Goal: Task Accomplishment & Management: Use online tool/utility

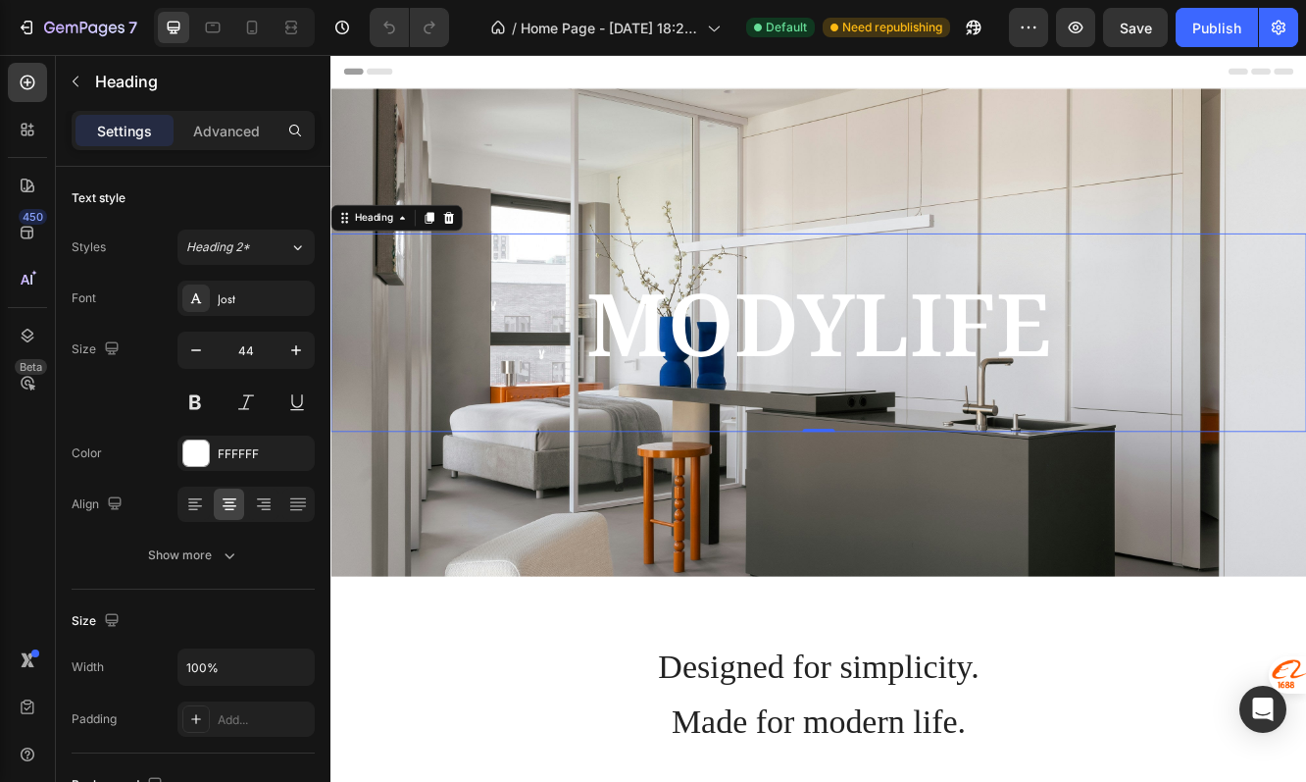
click at [850, 382] on span "MODYLIFE" at bounding box center [918, 377] width 561 height 141
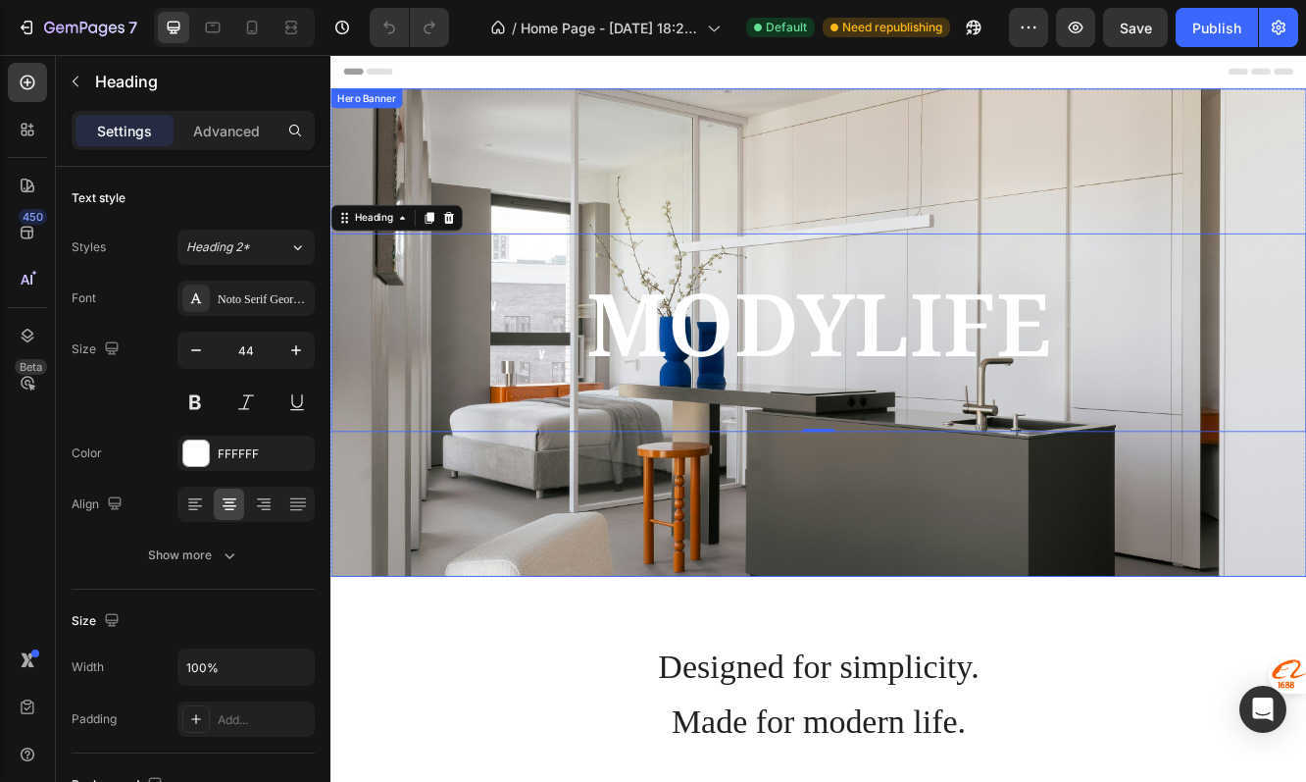
scroll to position [110, 0]
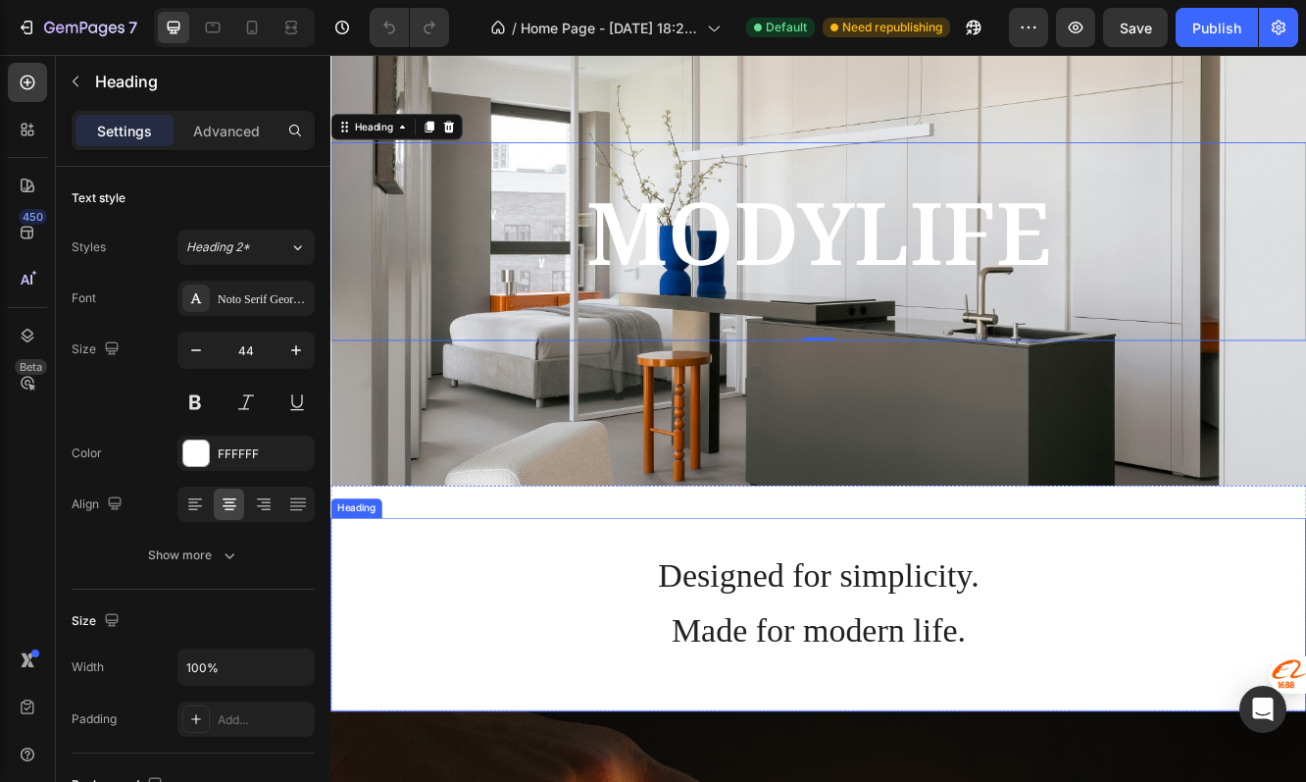
click at [865, 701] on span "Designed for simplicity." at bounding box center [919, 681] width 387 height 45
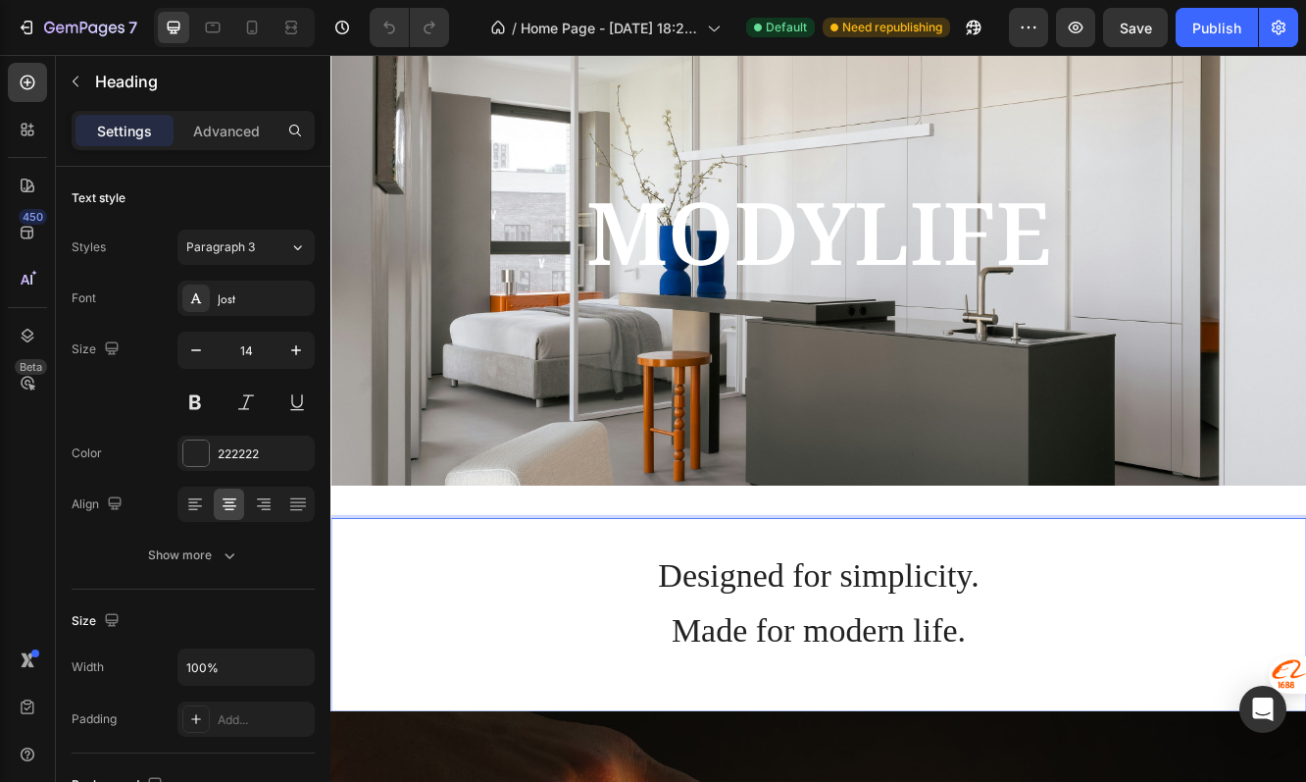
click at [904, 769] on span "Made for modern life." at bounding box center [918, 748] width 355 height 45
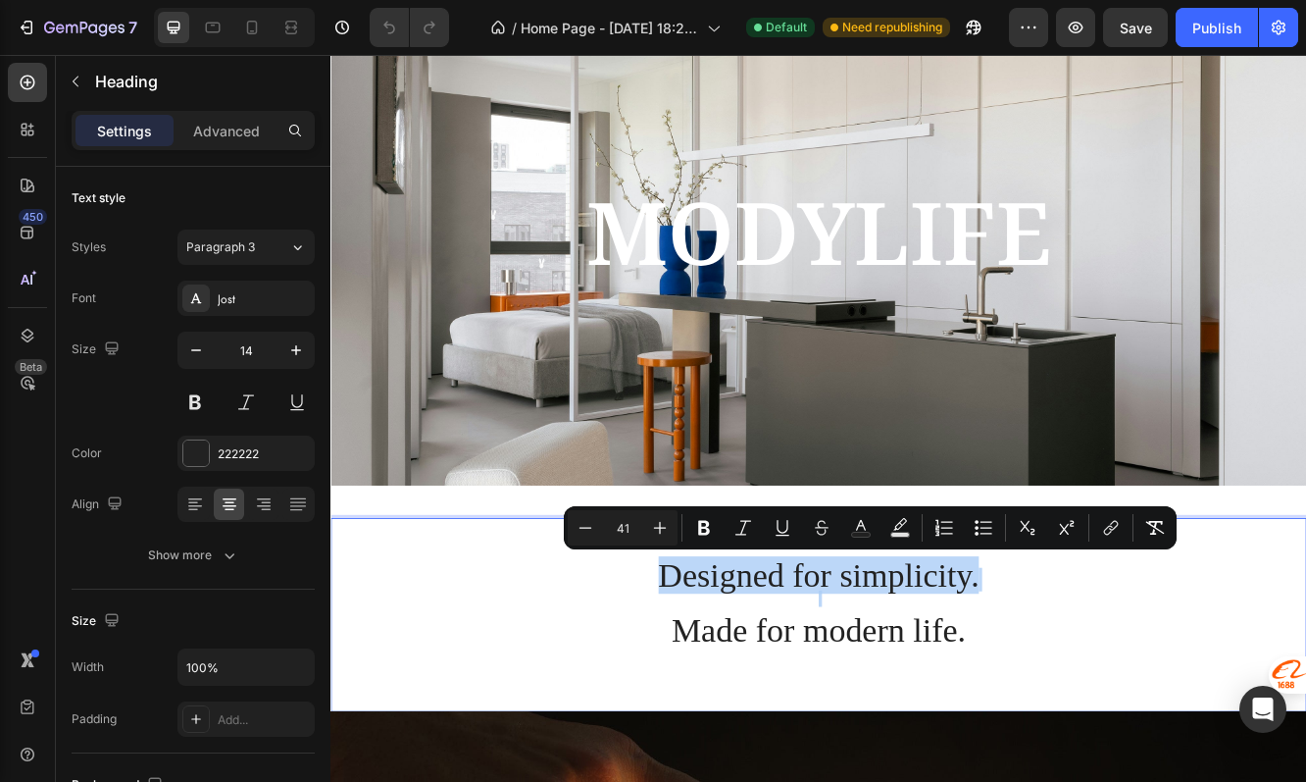
drag, startPoint x: 1120, startPoint y: 735, endPoint x: 700, endPoint y: 682, distance: 423.1
click at [701, 683] on p "Designed for simplicity. Made for modern life." at bounding box center [918, 729] width 1173 height 229
click at [700, 682] on p "Designed for simplicity. Made for modern life." at bounding box center [918, 729] width 1173 height 229
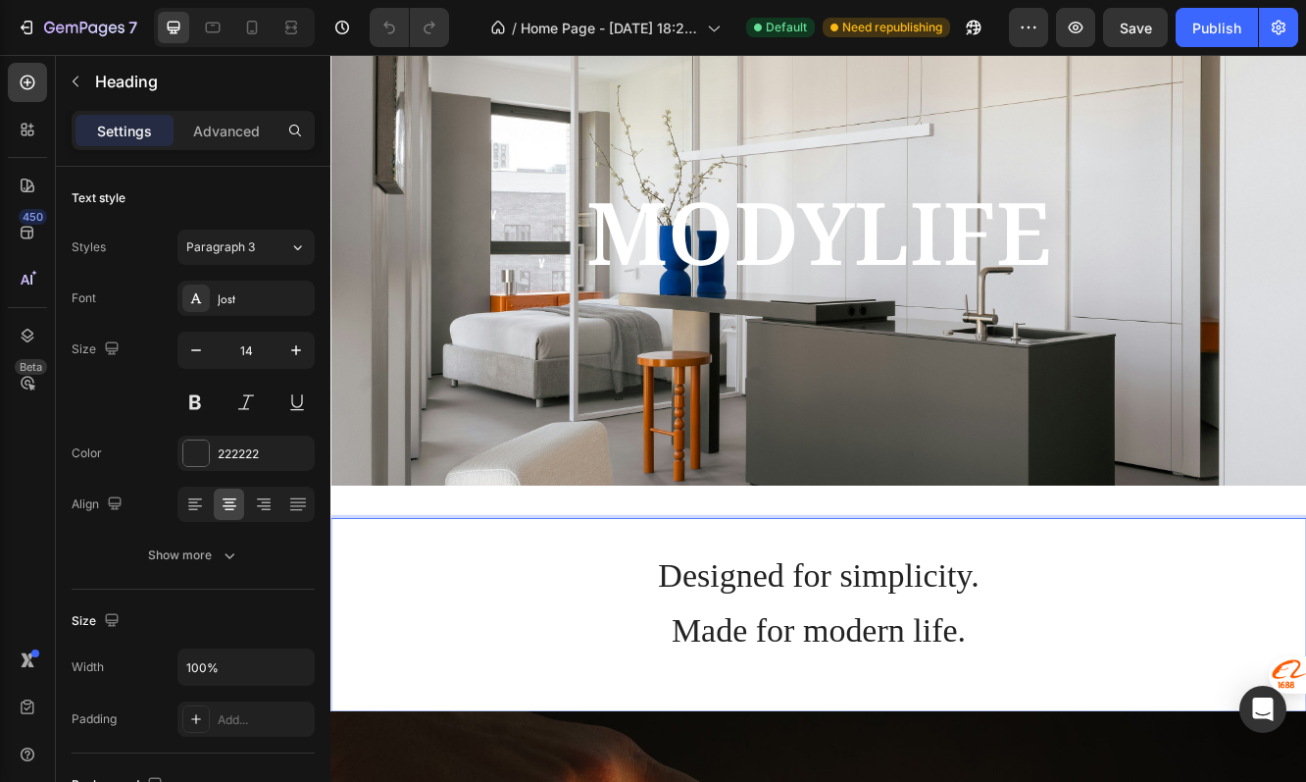
drag, startPoint x: 720, startPoint y: 692, endPoint x: 1205, endPoint y: 753, distance: 489.3
click at [1207, 754] on p "Designed for simplicity. Made for modern life." at bounding box center [918, 729] width 1173 height 229
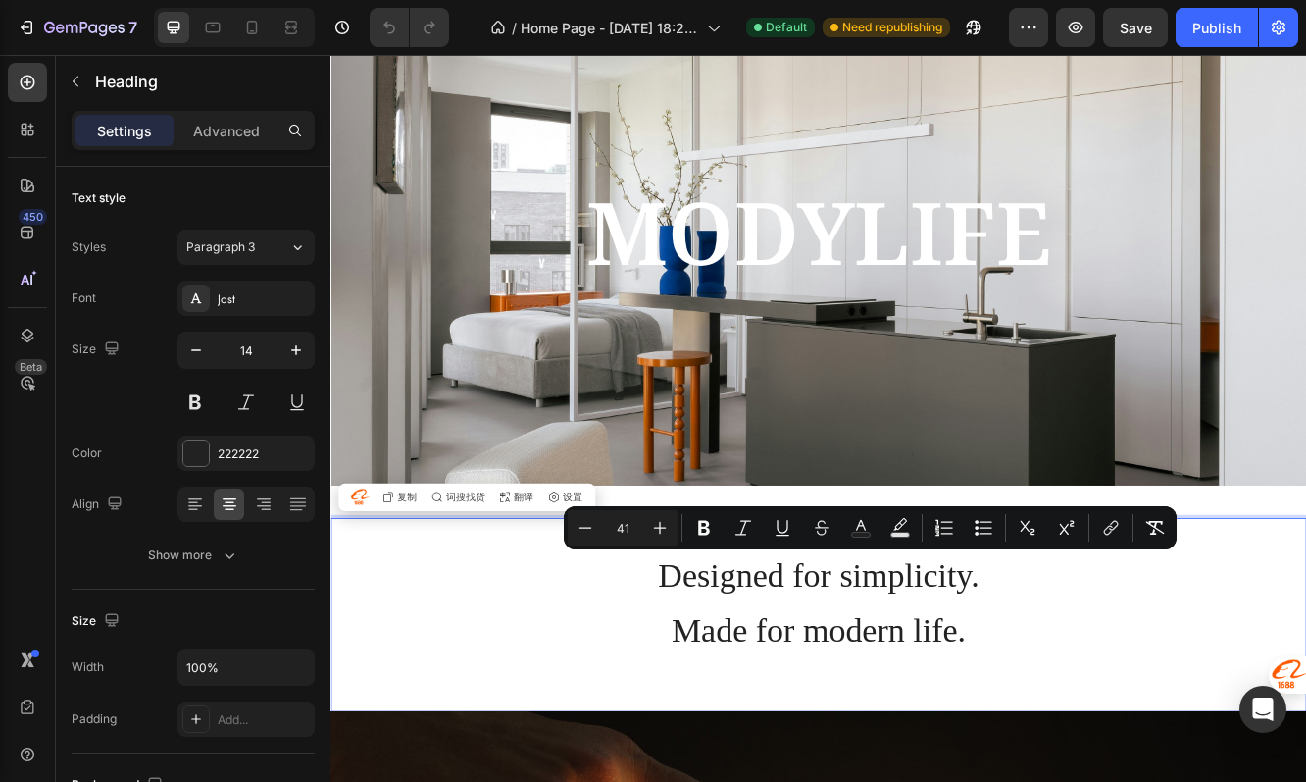
copy p "Designed for simplicity. Made for modern life."
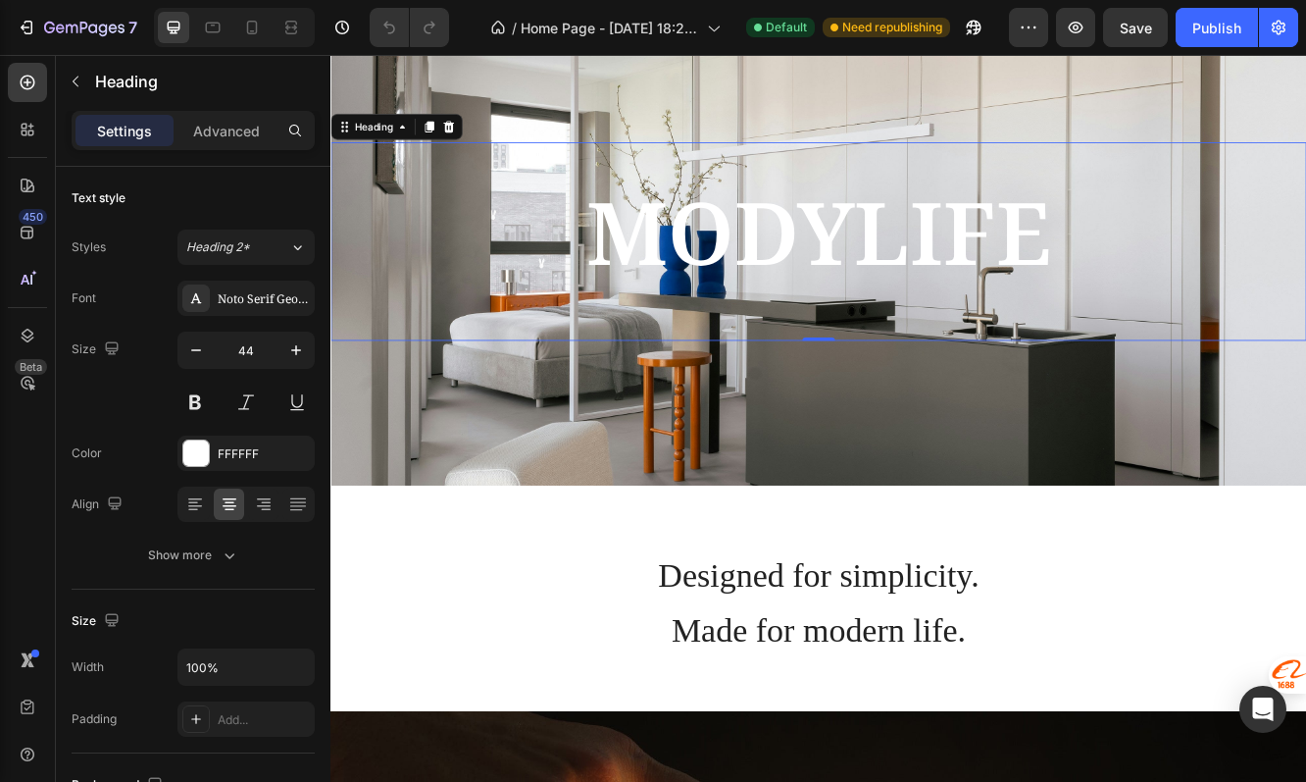
click at [986, 395] on h2 "MODYLIFE" at bounding box center [919, 279] width 1177 height 239
click at [920, 447] on div "Background Image" at bounding box center [919, 279] width 1177 height 588
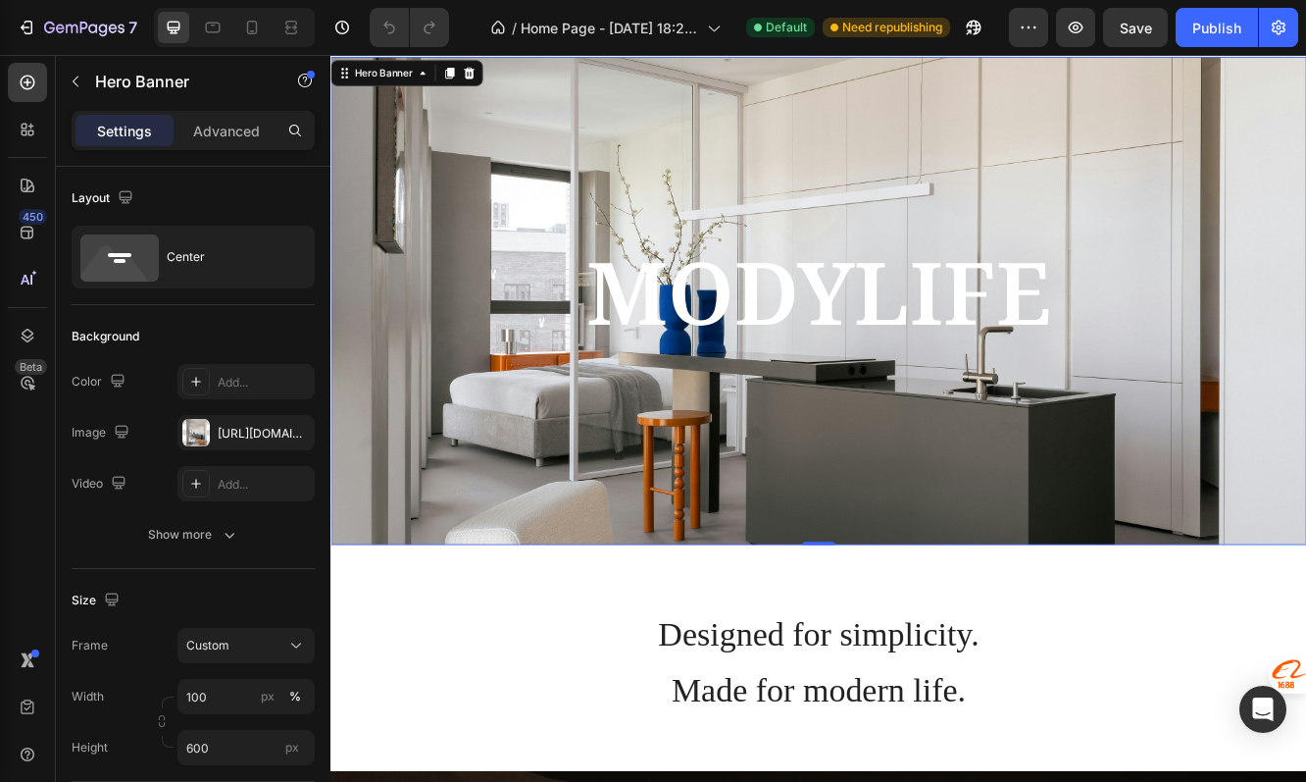
scroll to position [0, 0]
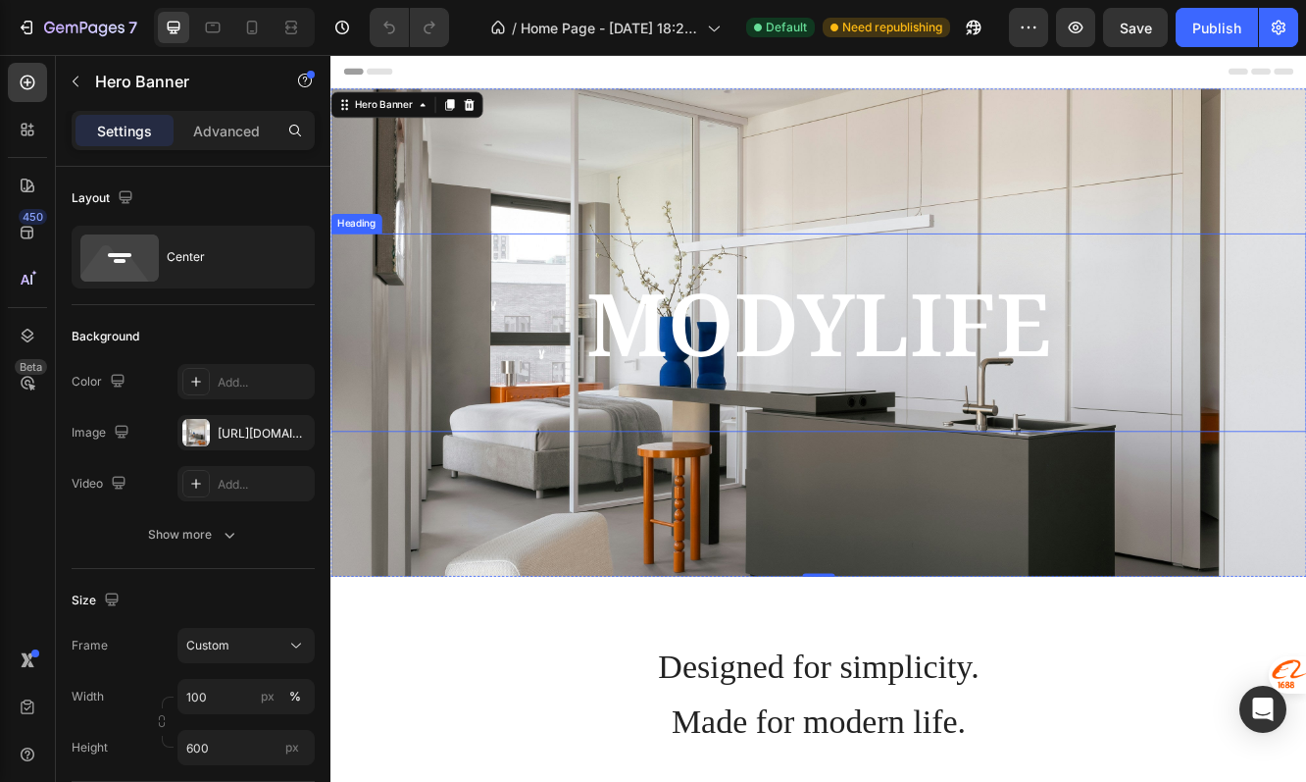
click at [757, 408] on span "MODYLIFE" at bounding box center [918, 377] width 561 height 141
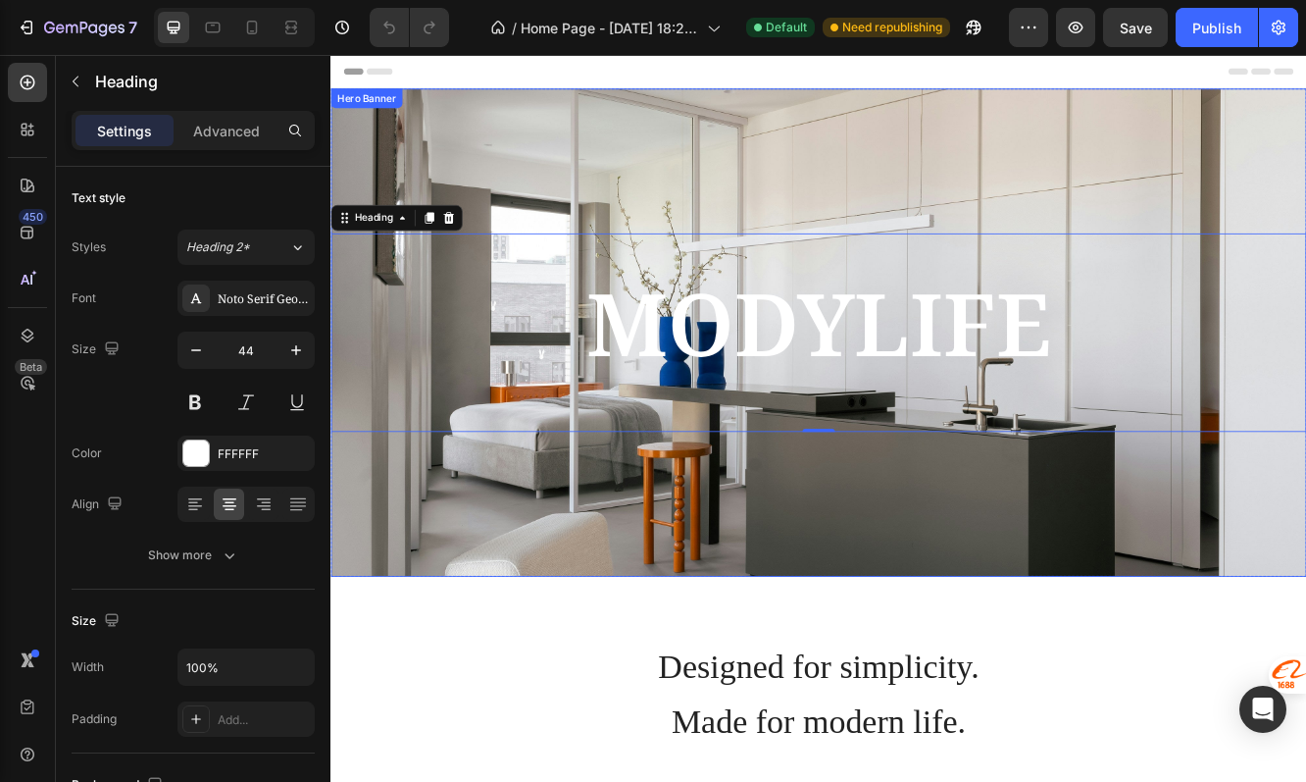
click at [674, 559] on div "Background Image" at bounding box center [919, 389] width 1177 height 588
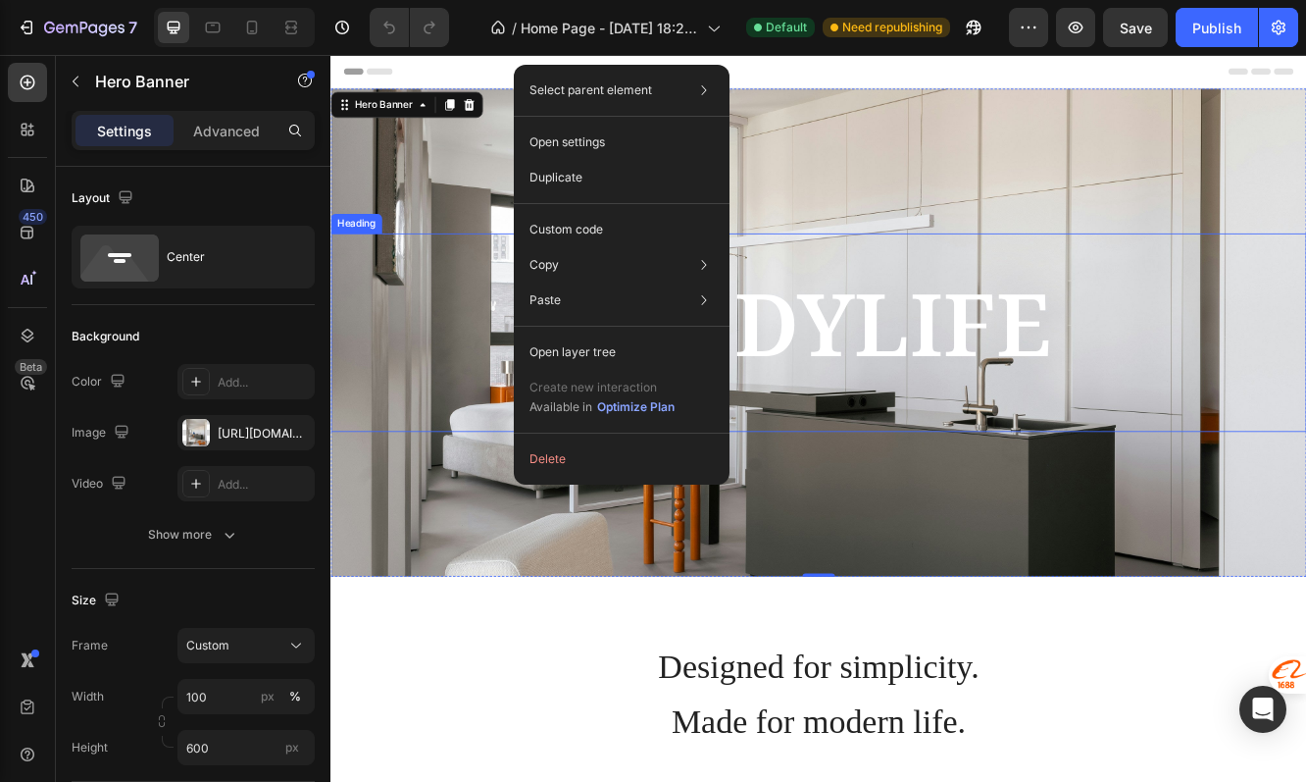
click at [437, 410] on h2 "MODYLIFE" at bounding box center [919, 389] width 1177 height 239
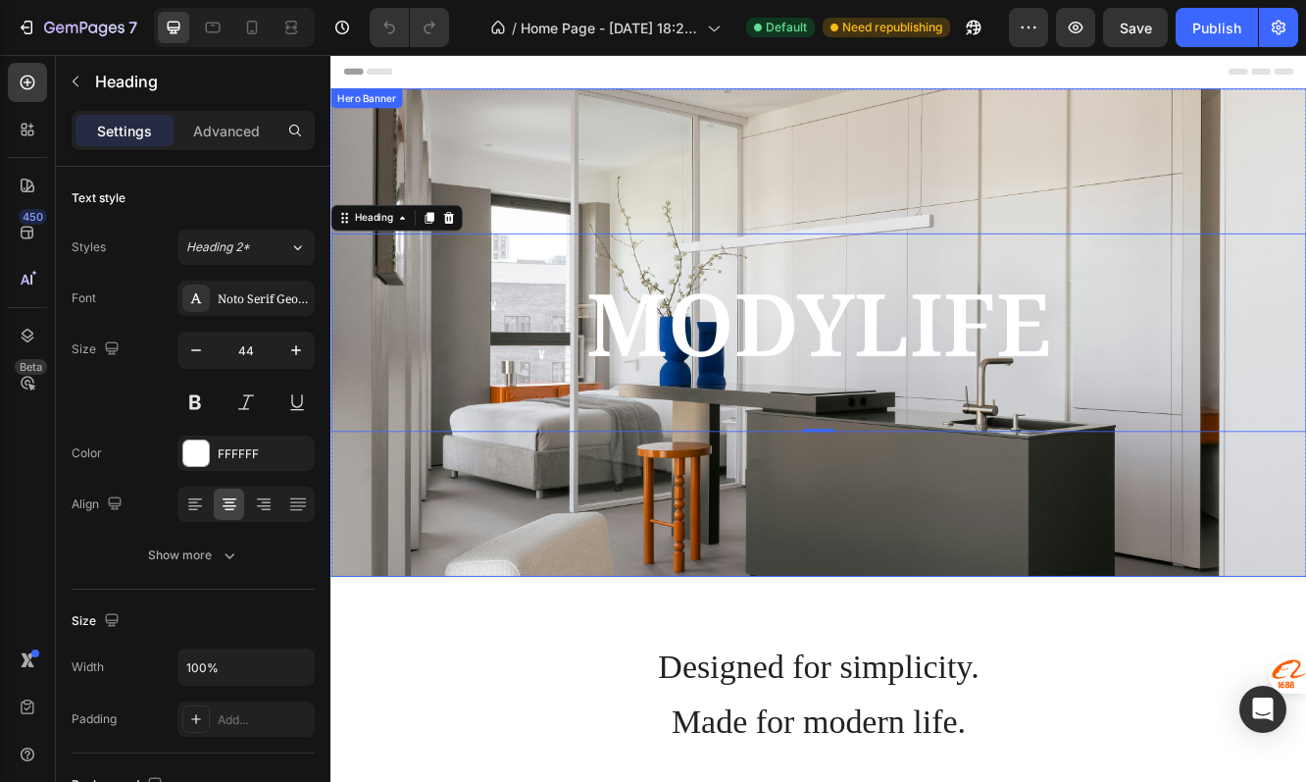
click at [583, 609] on div "Background Image" at bounding box center [919, 389] width 1177 height 588
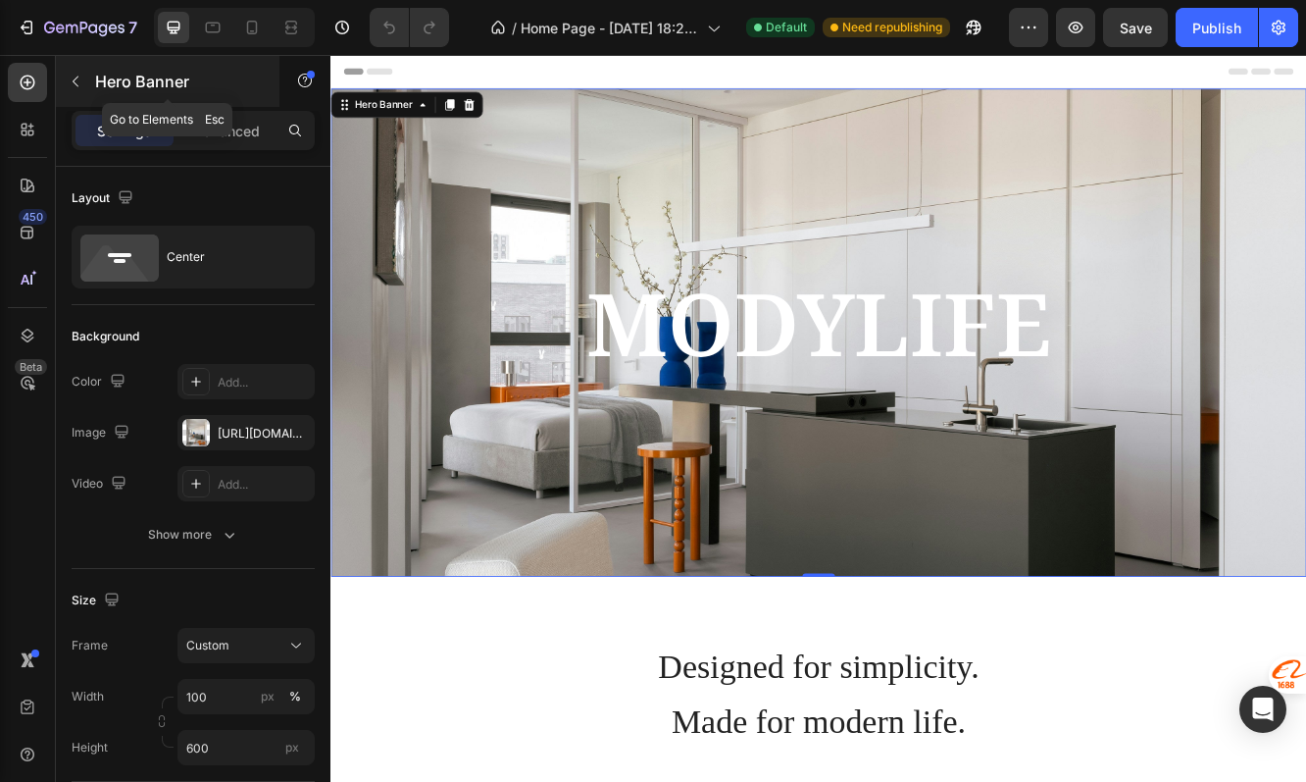
click at [81, 79] on icon "button" at bounding box center [76, 82] width 16 height 16
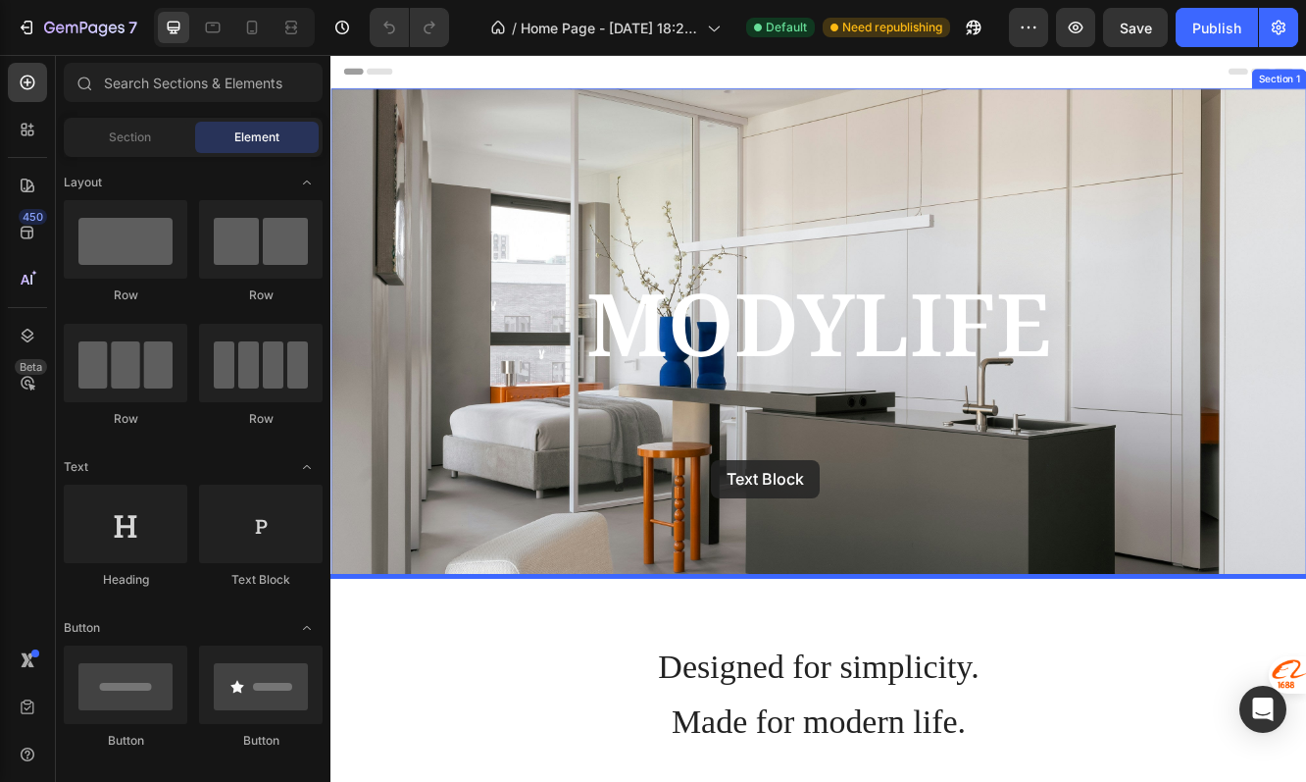
drag, startPoint x: 572, startPoint y: 572, endPoint x: 790, endPoint y: 543, distance: 219.6
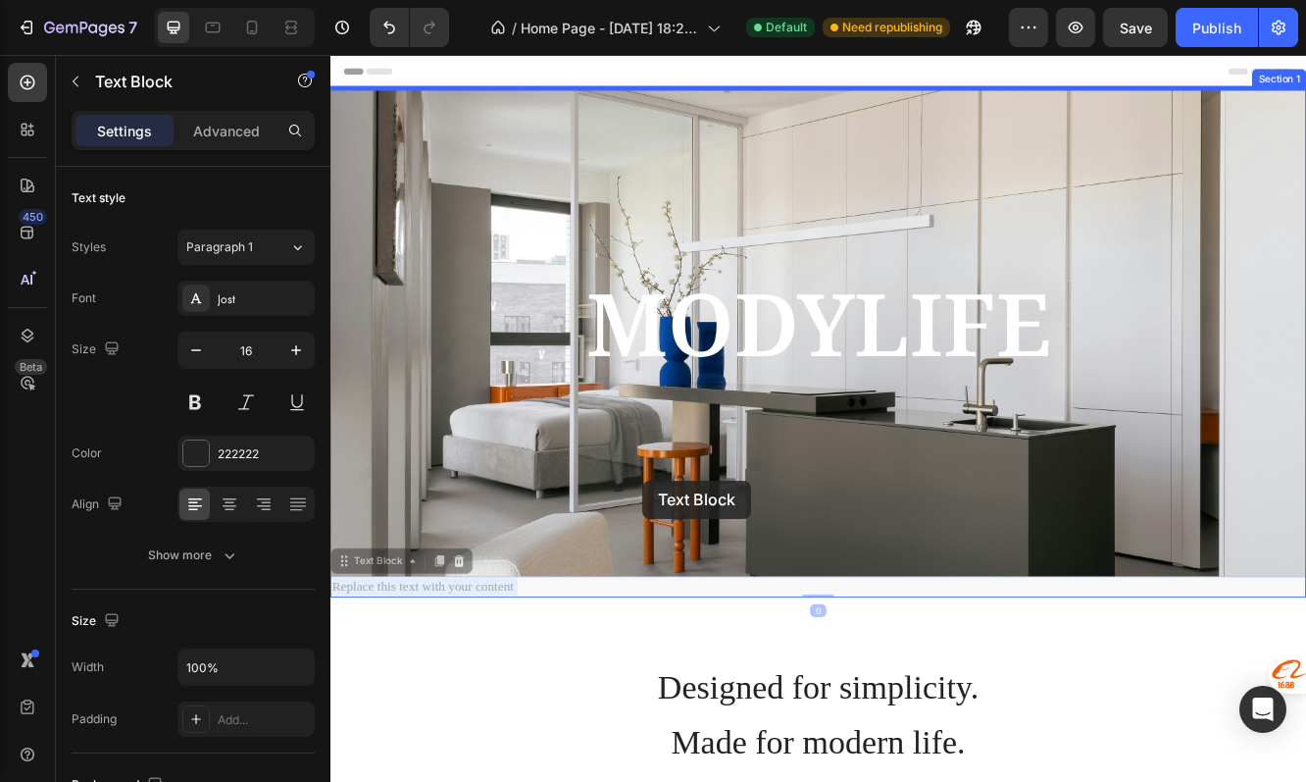
drag, startPoint x: 691, startPoint y: 696, endPoint x: 707, endPoint y: 568, distance: 129.4
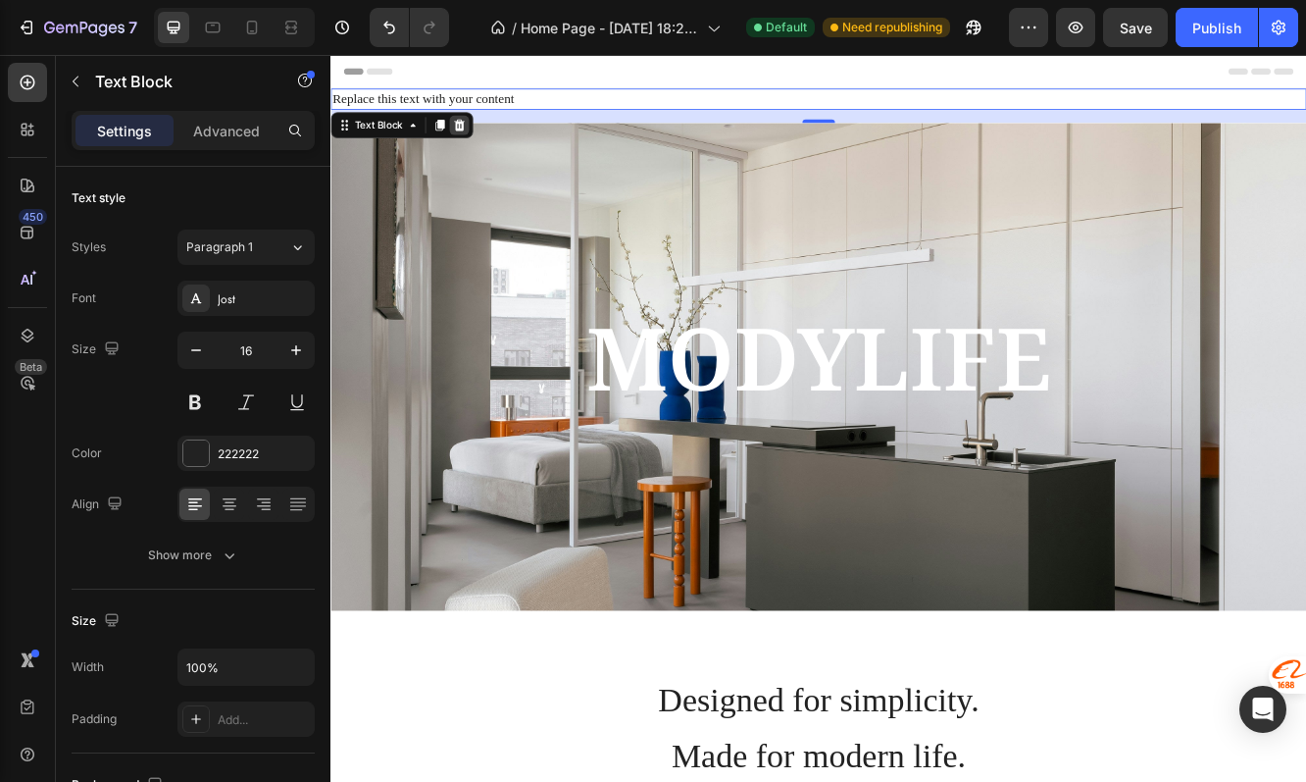
click at [485, 137] on icon at bounding box center [486, 139] width 13 height 14
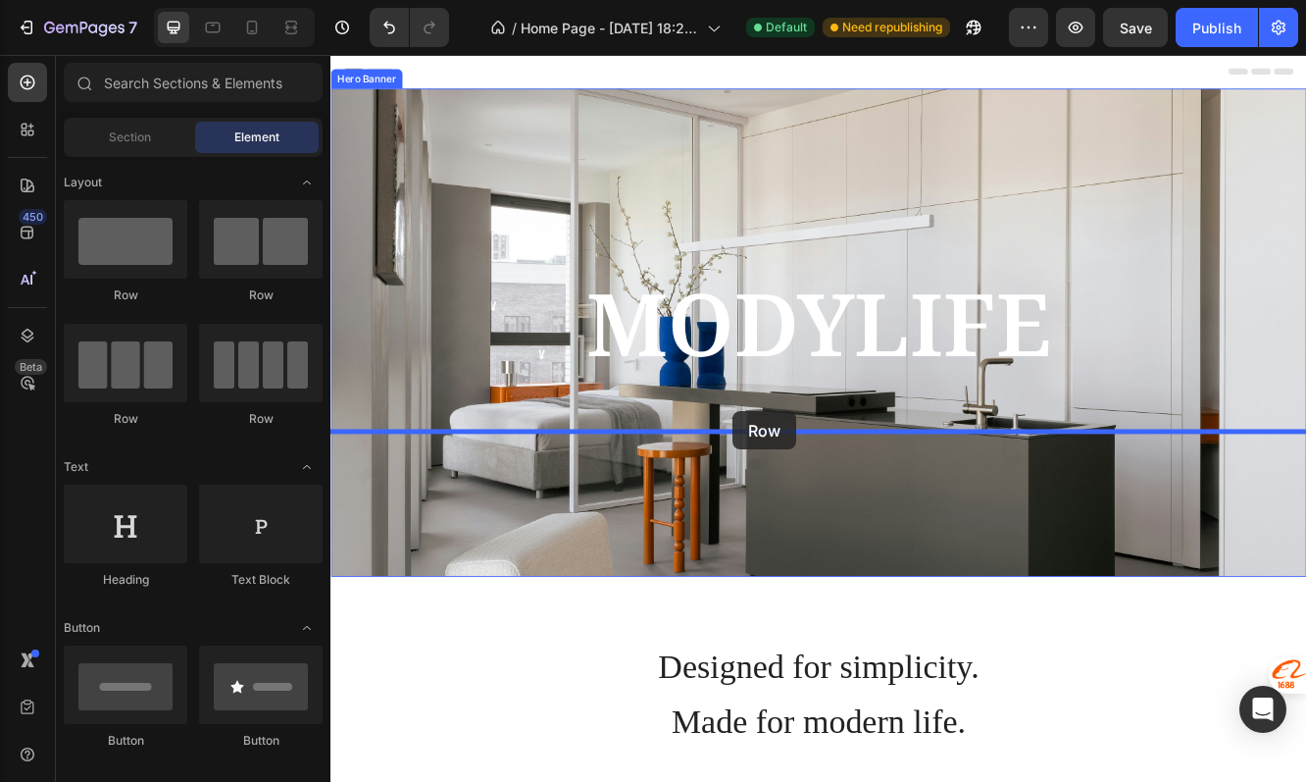
drag, startPoint x: 449, startPoint y: 298, endPoint x: 815, endPoint y: 484, distance: 410.5
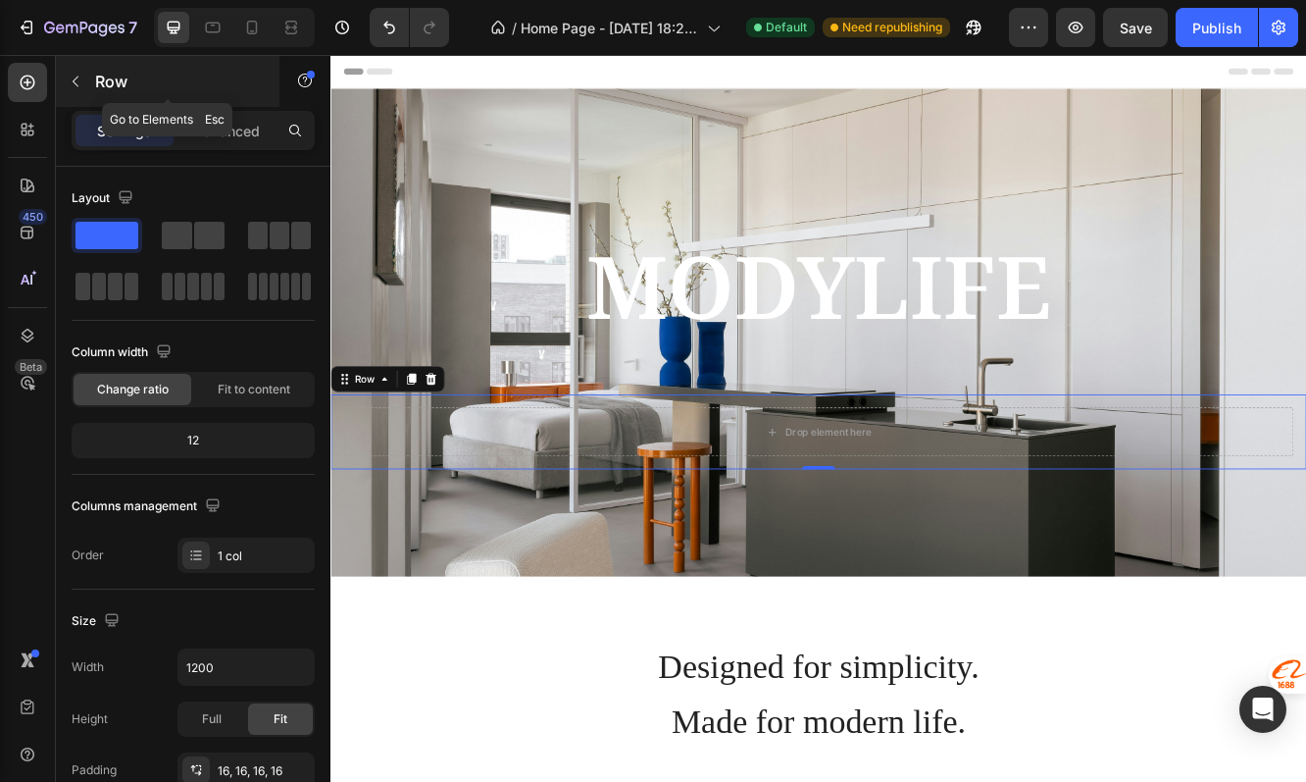
click at [89, 74] on button "button" at bounding box center [75, 81] width 31 height 31
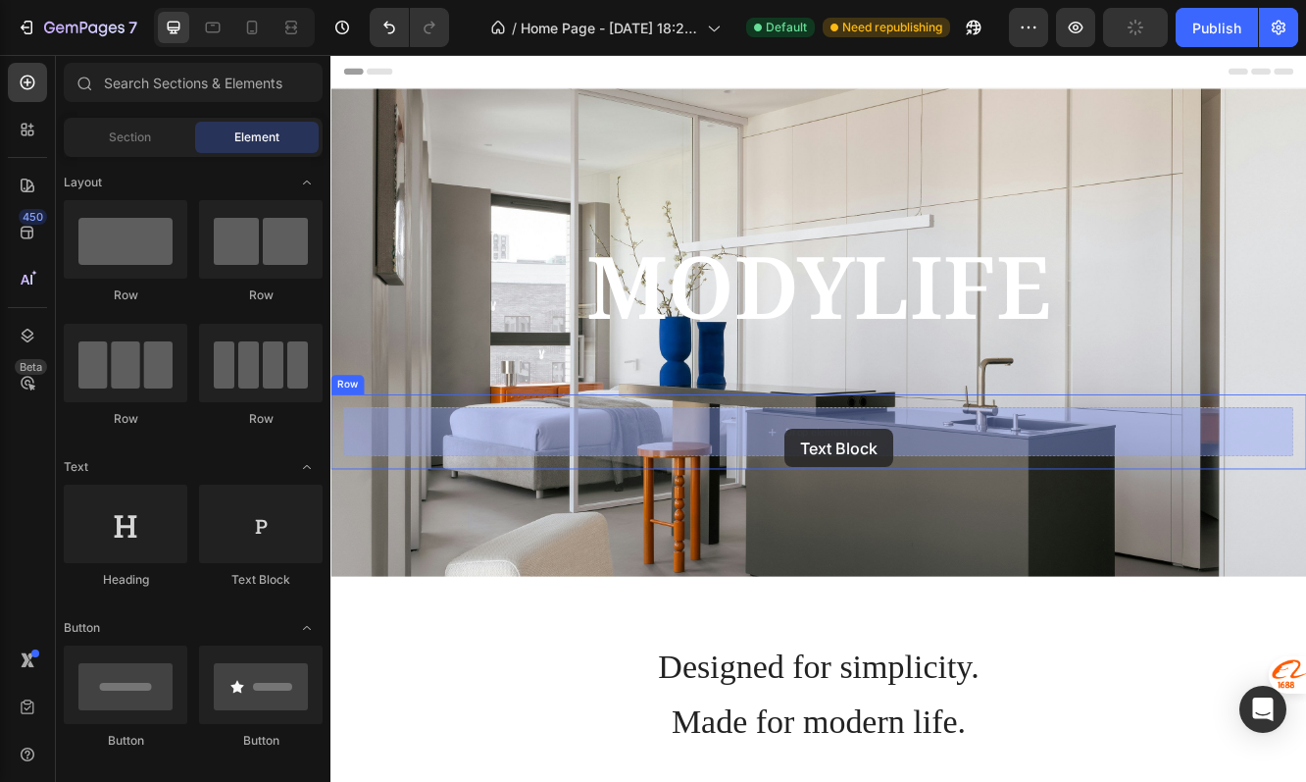
drag, startPoint x: 579, startPoint y: 576, endPoint x: 878, endPoint y: 506, distance: 307.1
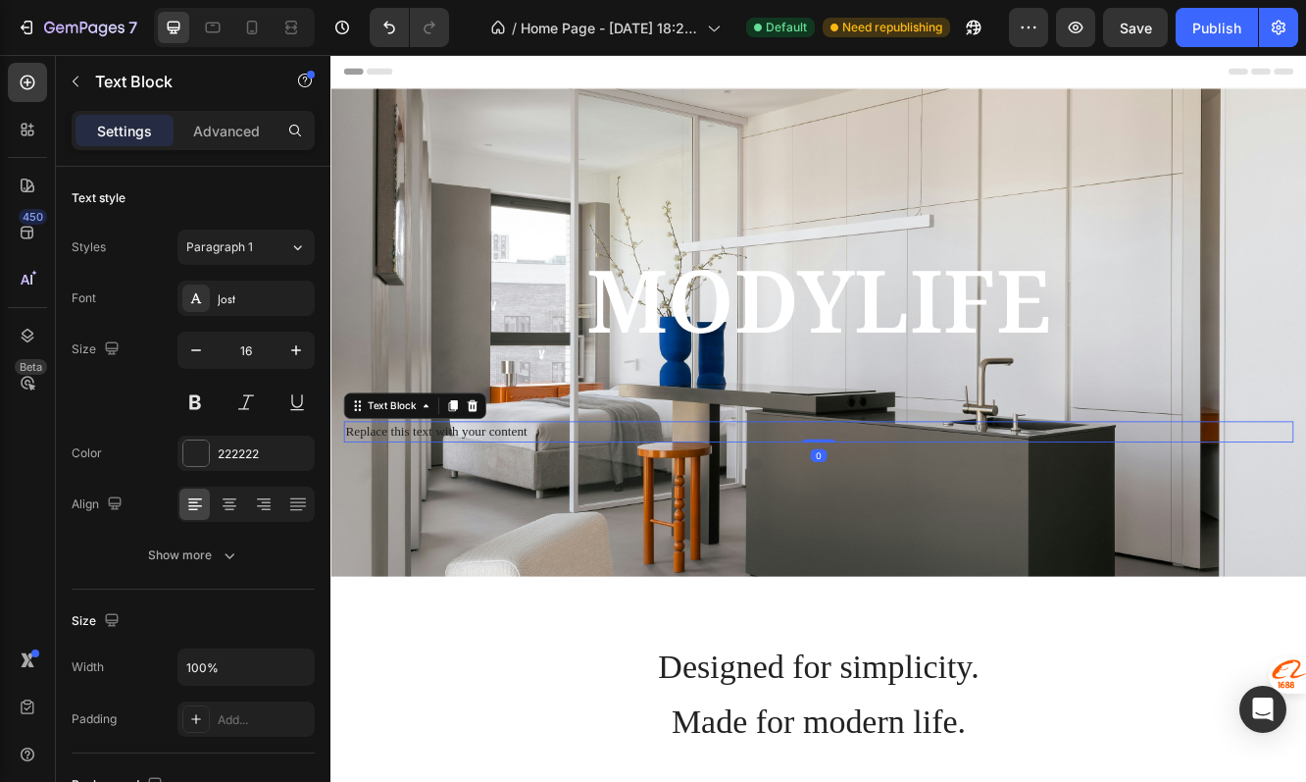
click at [758, 511] on div "Replace this text with your content" at bounding box center [919, 508] width 1146 height 25
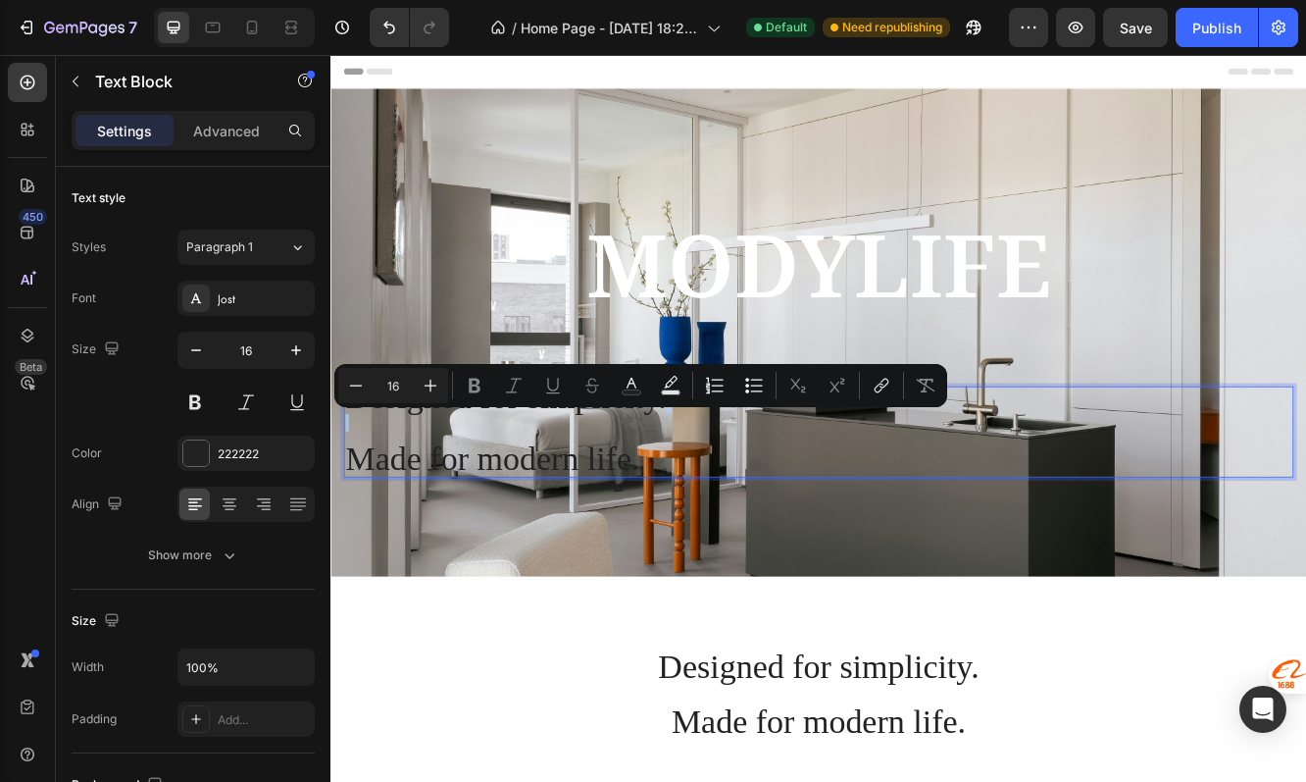
drag, startPoint x: 728, startPoint y: 529, endPoint x: 551, endPoint y: 498, distance: 179.1
click at [551, 498] on p "Designed for simplicity. Made for modern life." at bounding box center [919, 509] width 1142 height 106
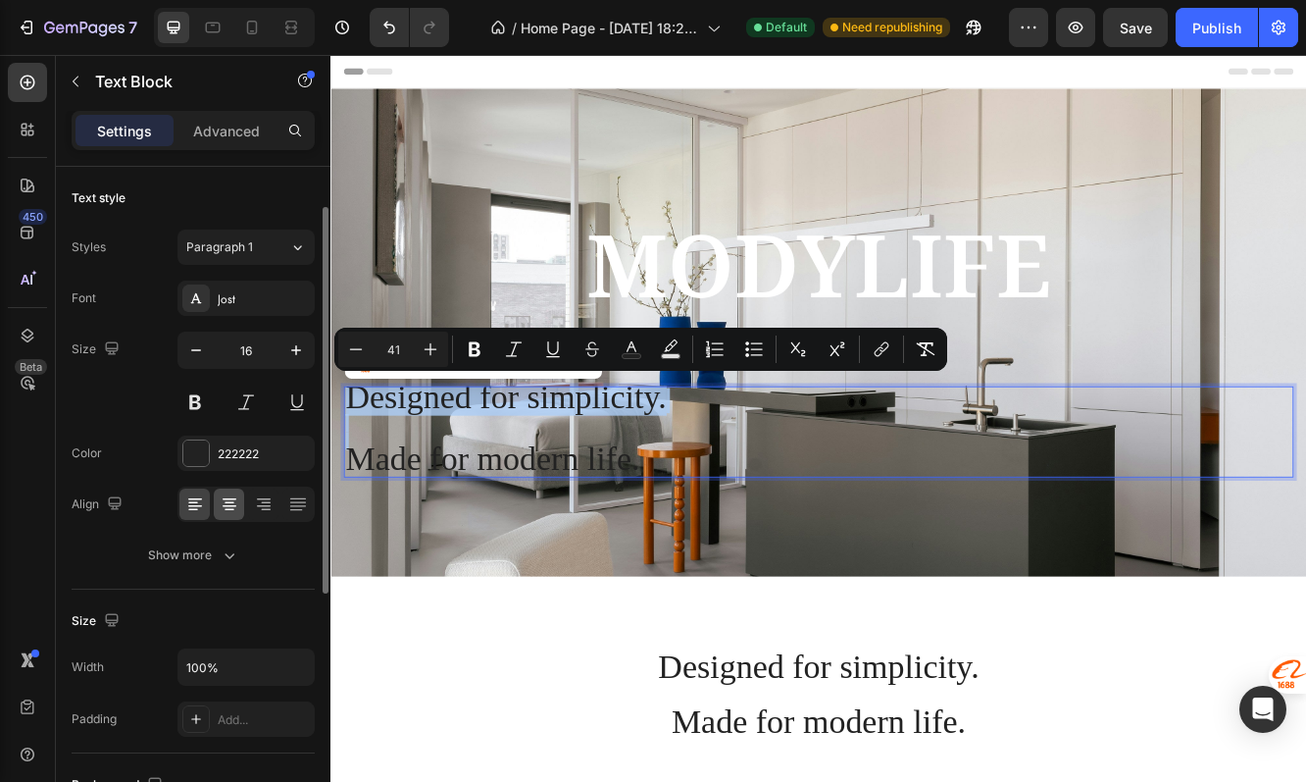
scroll to position [61, 0]
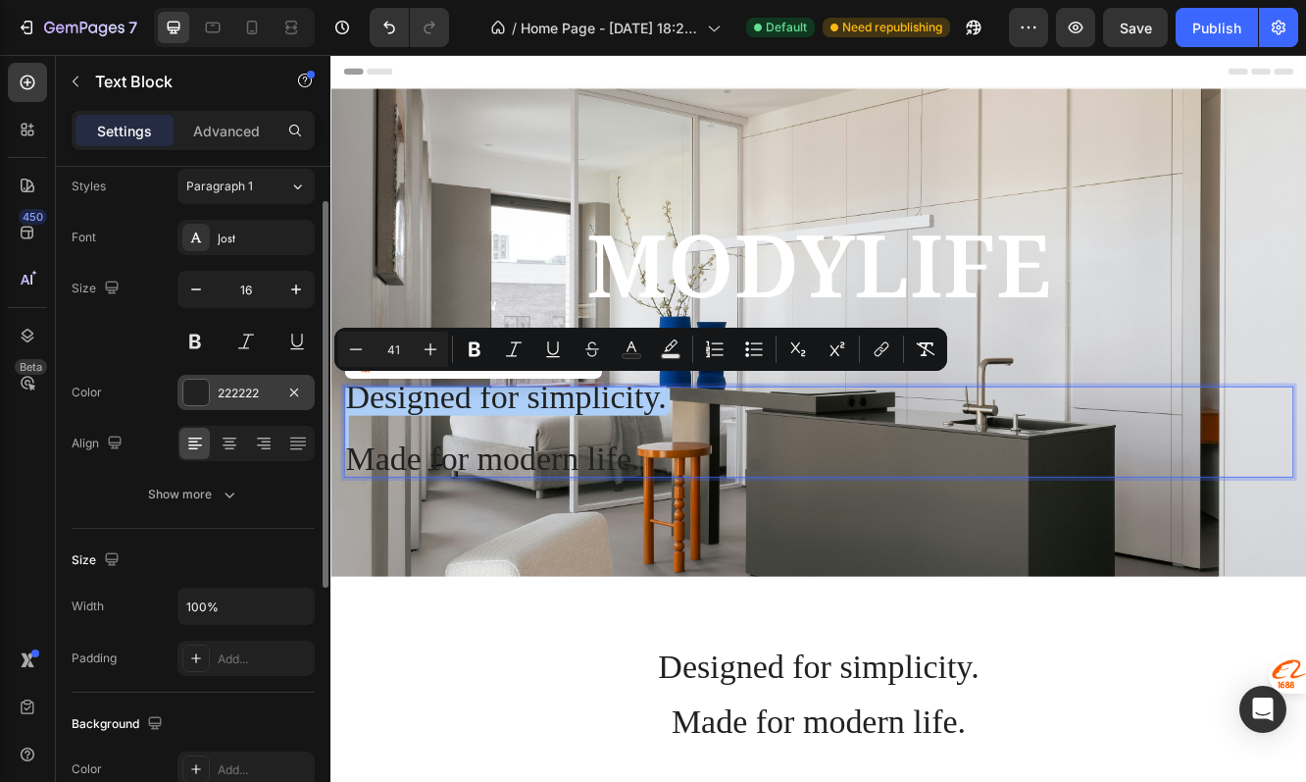
click at [236, 386] on div "222222" at bounding box center [246, 393] width 57 height 18
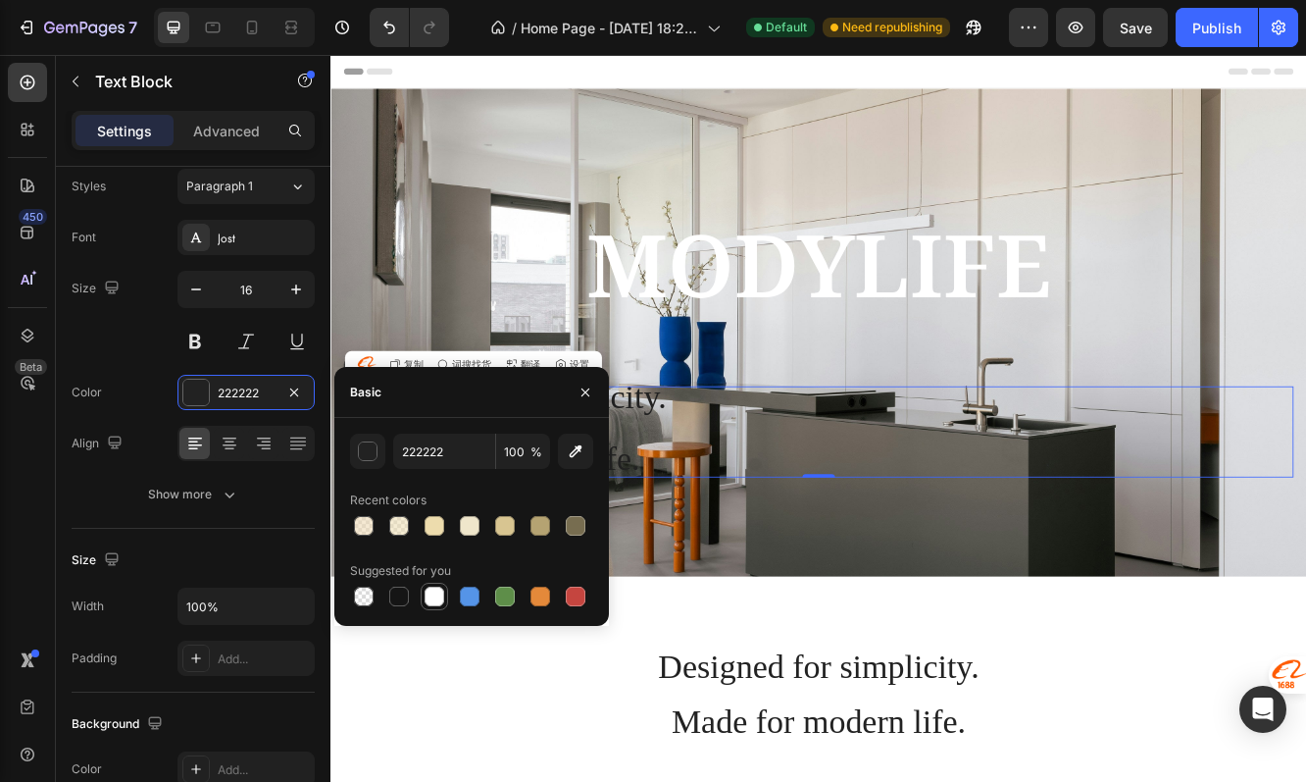
click at [436, 592] on div at bounding box center [435, 596] width 20 height 20
type input "FFFFFF"
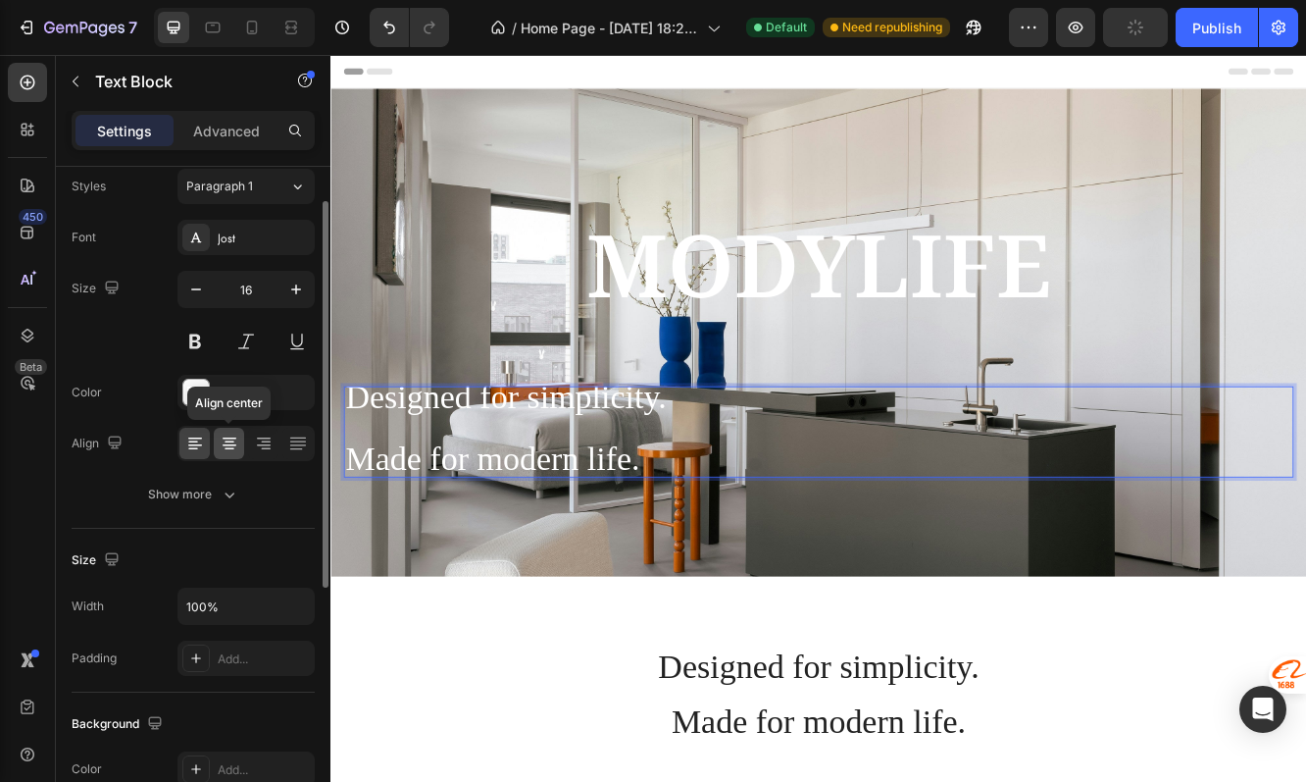
click at [230, 444] on icon at bounding box center [230, 445] width 14 height 2
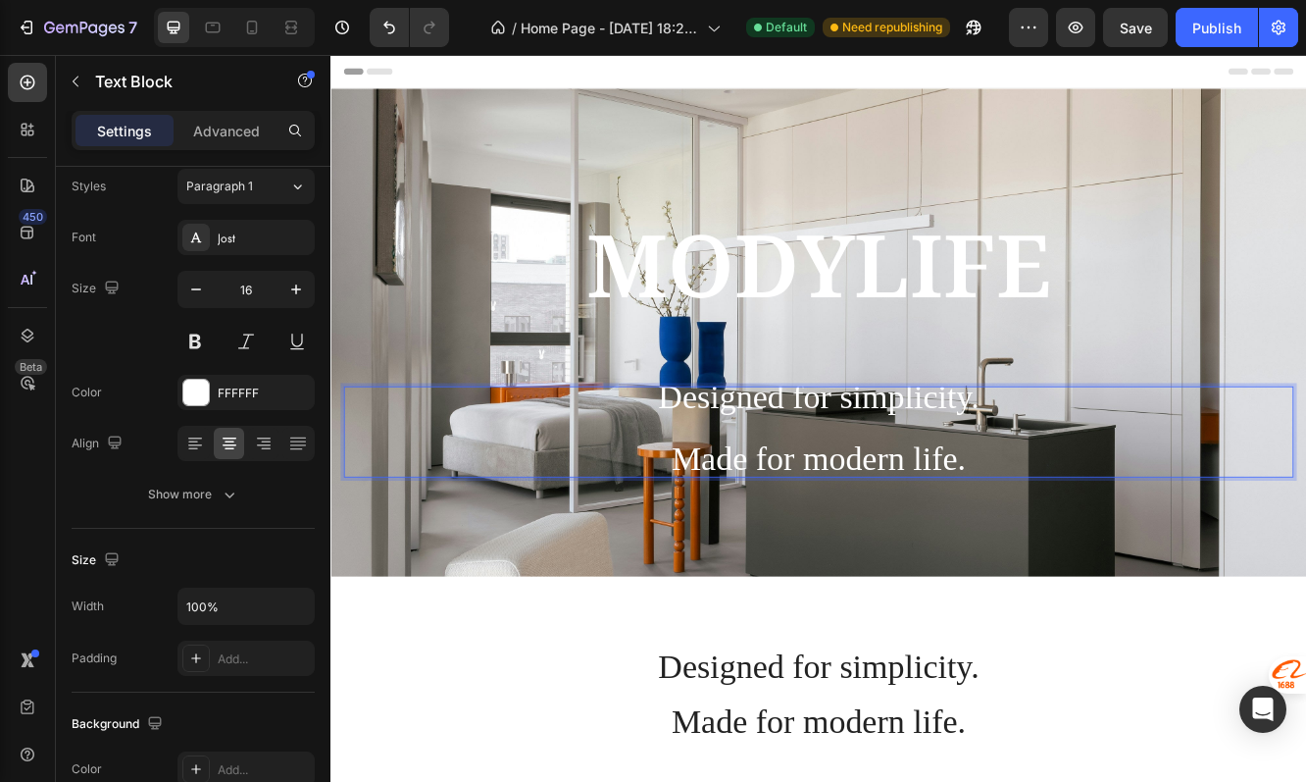
click at [1136, 523] on p "Designed for simplicity. Made for modern life." at bounding box center [919, 509] width 1142 height 106
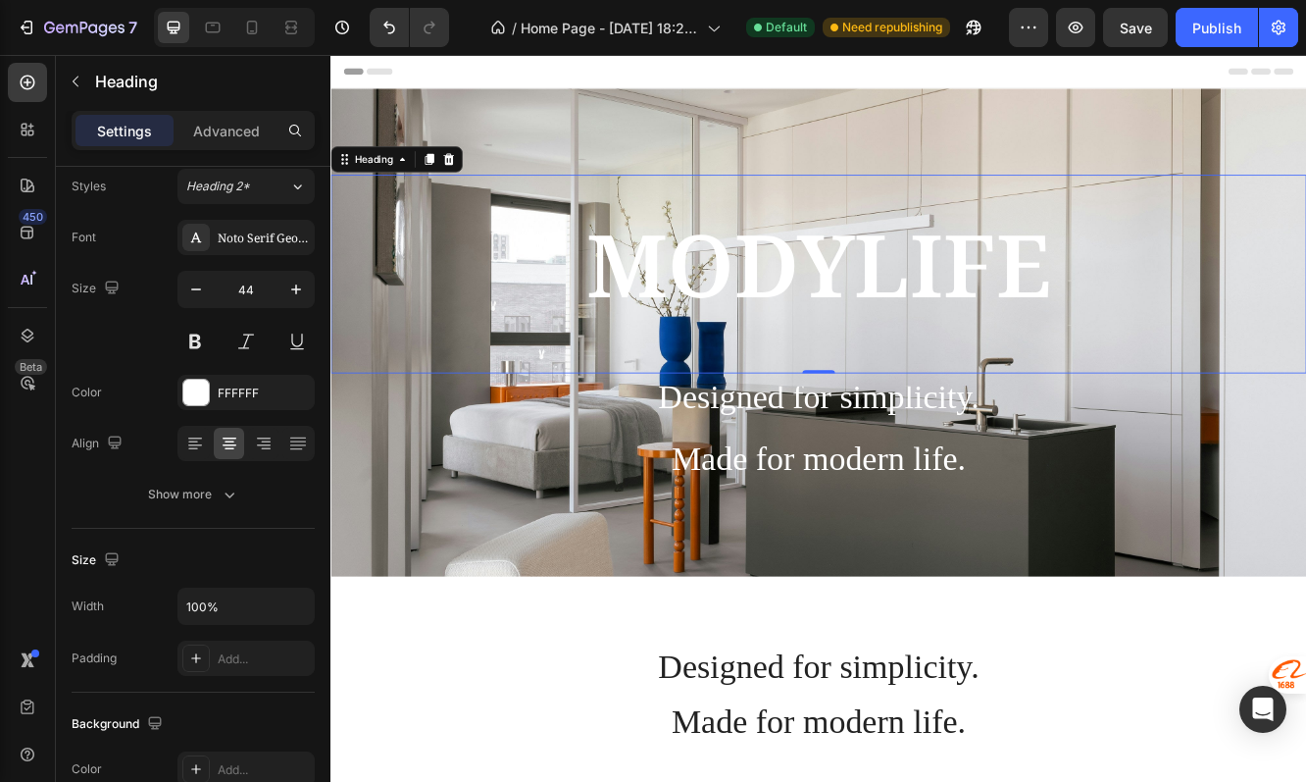
click at [954, 344] on span "MODYLIFE" at bounding box center [918, 306] width 561 height 141
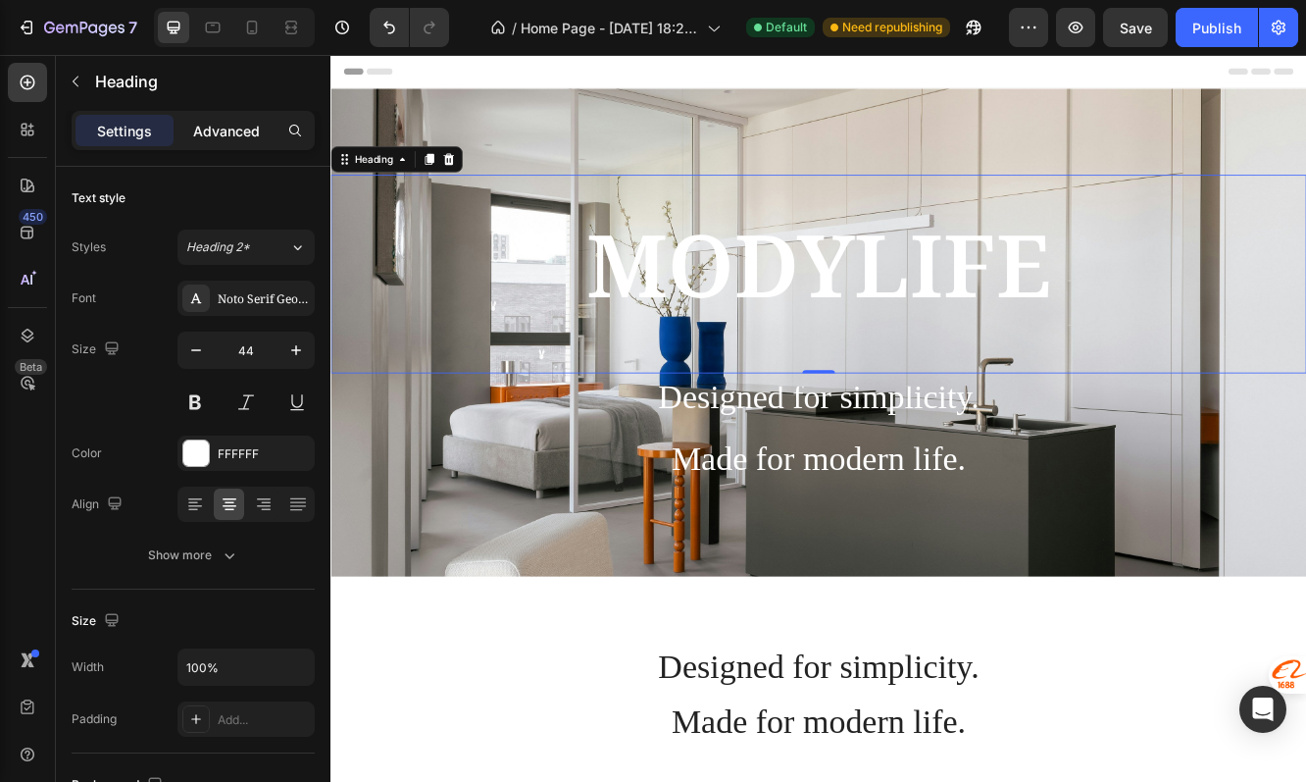
click at [229, 138] on p "Advanced" at bounding box center [226, 131] width 67 height 21
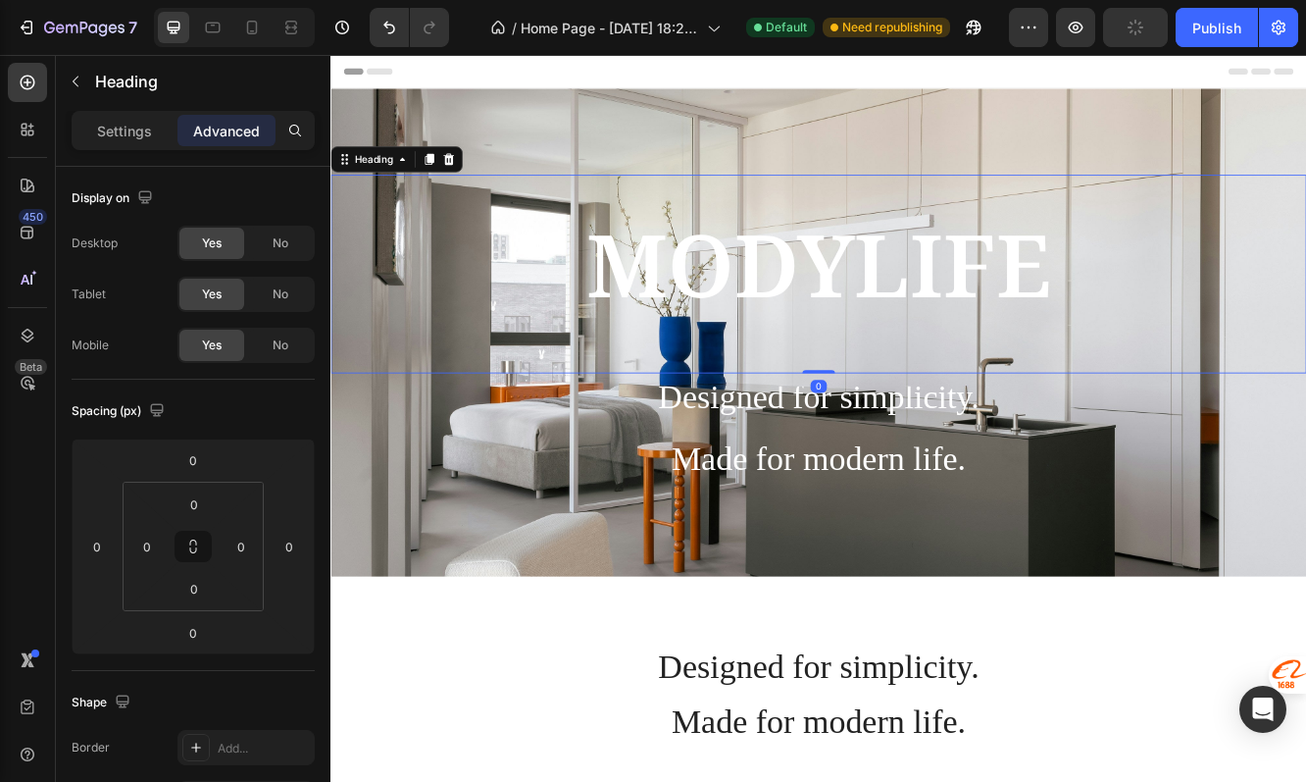
drag, startPoint x: 916, startPoint y: 436, endPoint x: 915, endPoint y: 383, distance: 53.0
click at [915, 383] on div "MODYLIFE Heading 0" at bounding box center [919, 318] width 1177 height 239
click at [122, 146] on div "Settings Advanced" at bounding box center [193, 130] width 243 height 39
click at [111, 129] on p "Settings" at bounding box center [124, 131] width 55 height 21
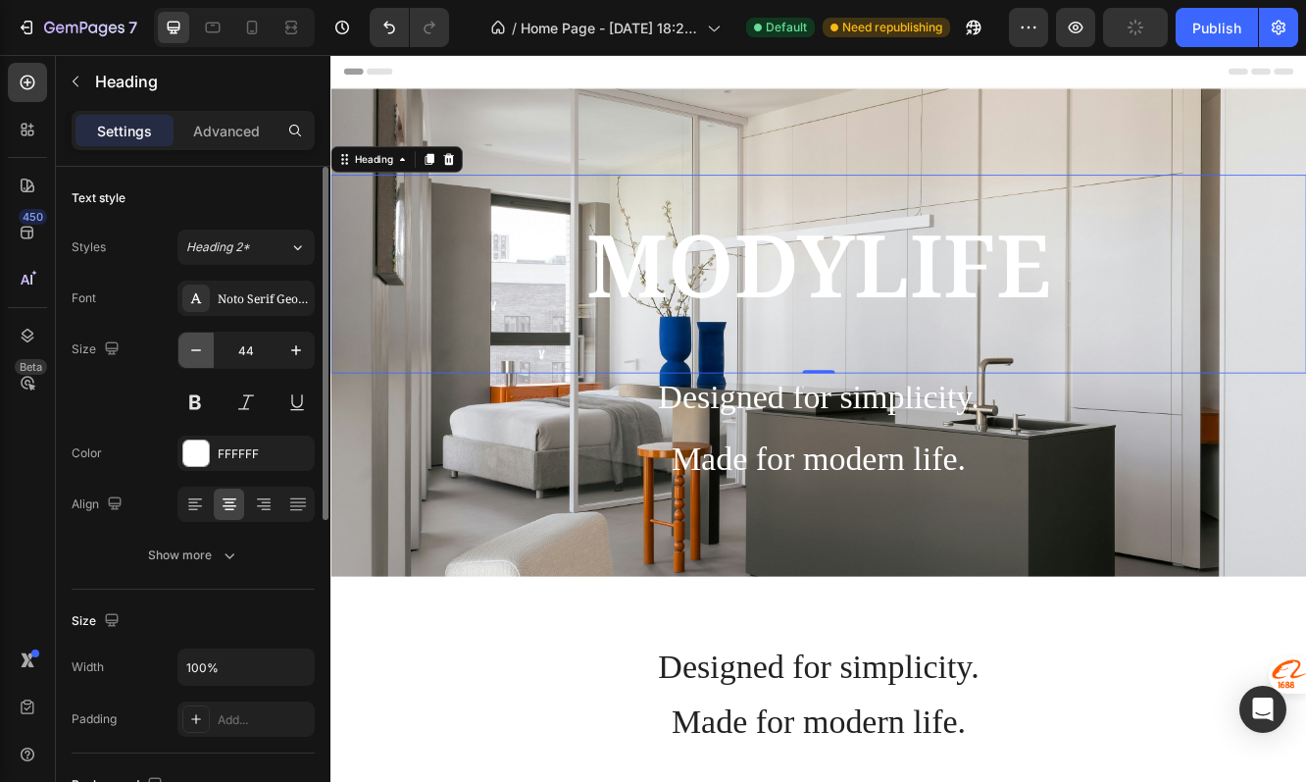
click at [209, 347] on button "button" at bounding box center [195, 349] width 35 height 35
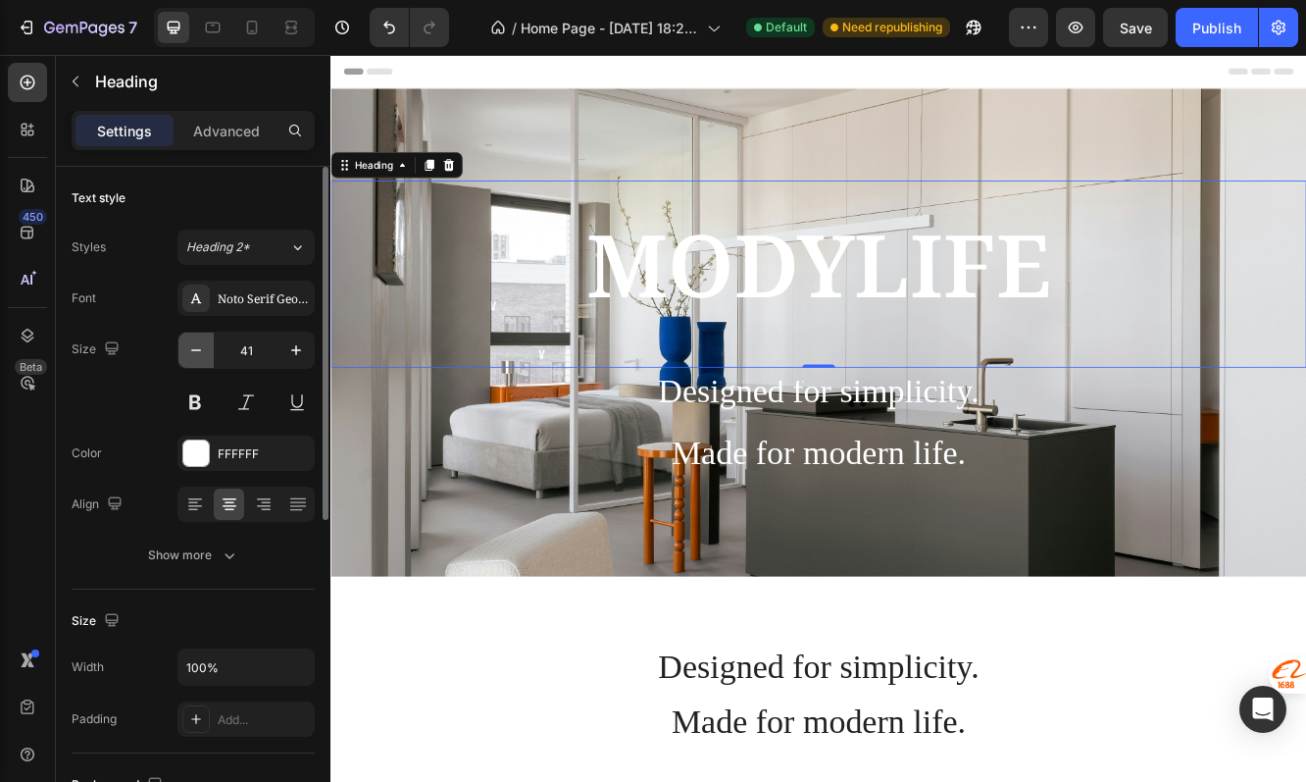
click at [209, 347] on button "button" at bounding box center [195, 349] width 35 height 35
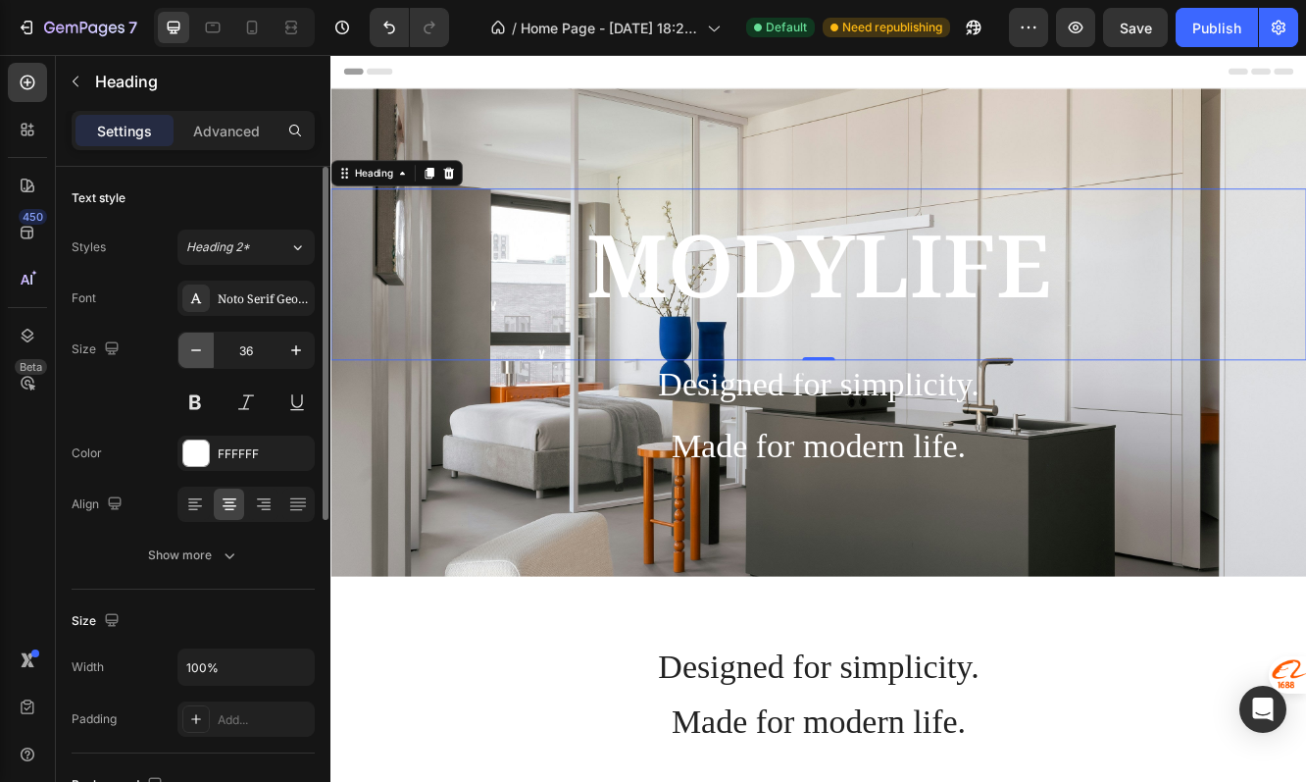
click at [209, 347] on button "button" at bounding box center [195, 349] width 35 height 35
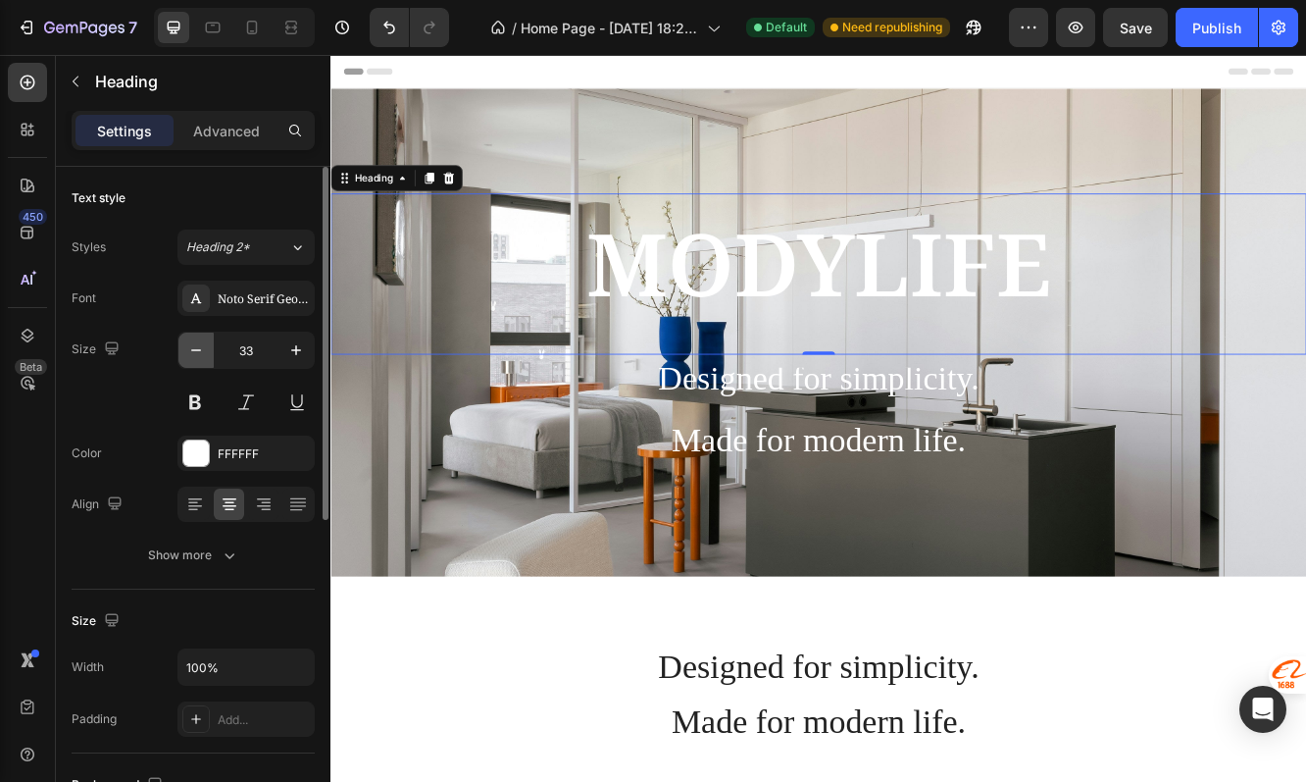
click at [209, 347] on button "button" at bounding box center [195, 349] width 35 height 35
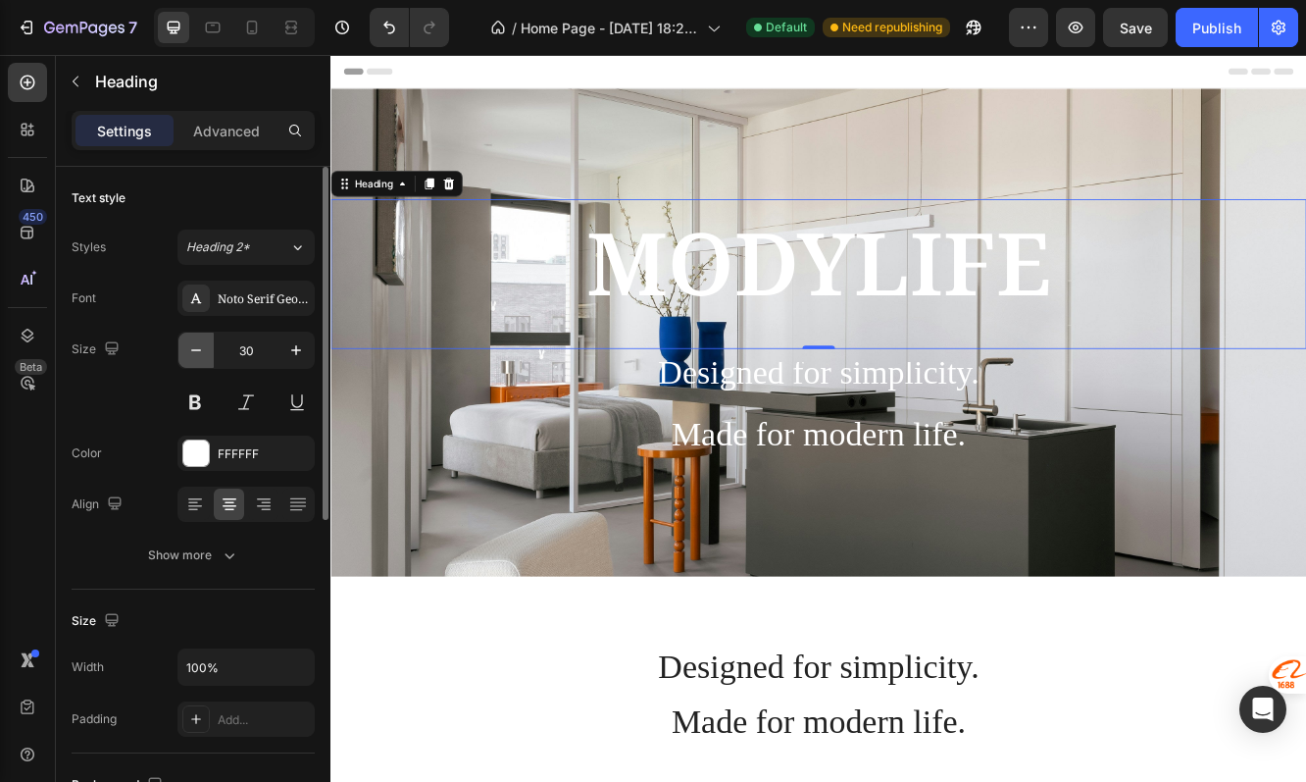
click at [209, 347] on button "button" at bounding box center [195, 349] width 35 height 35
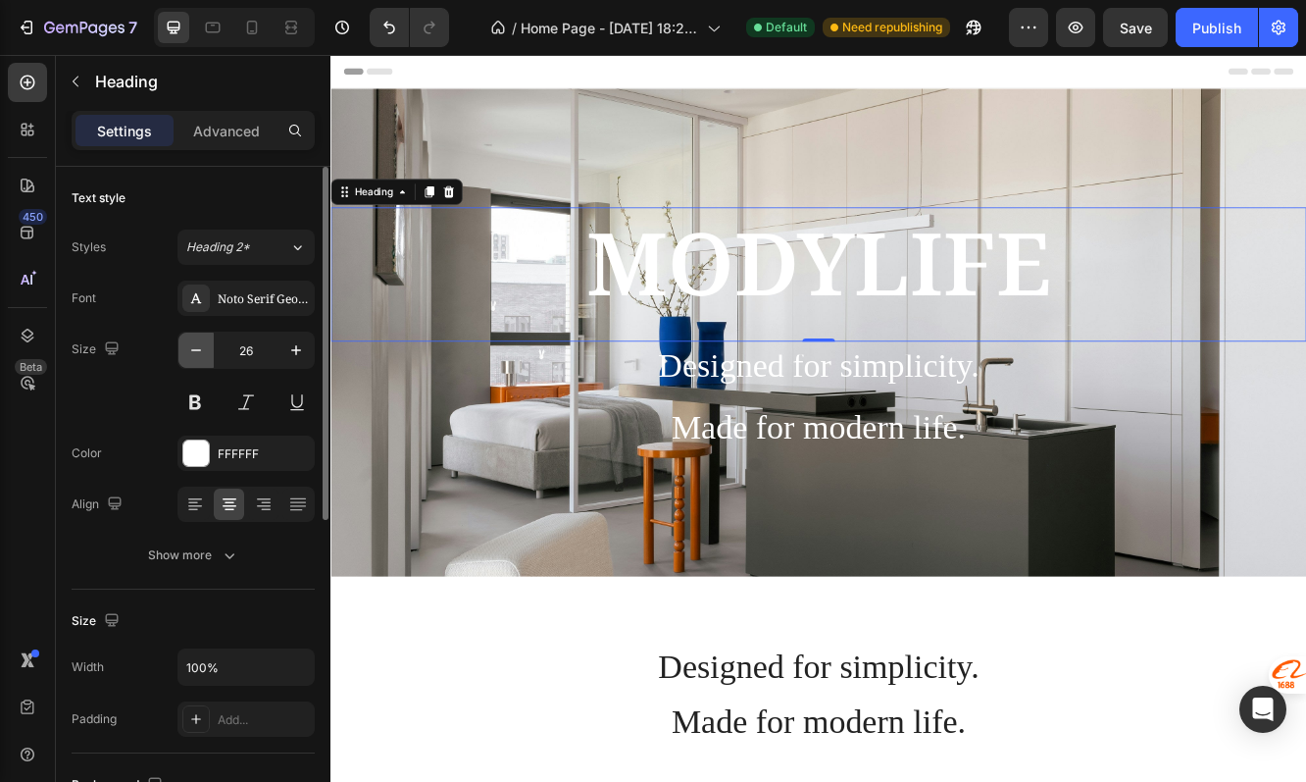
click at [209, 347] on button "button" at bounding box center [195, 349] width 35 height 35
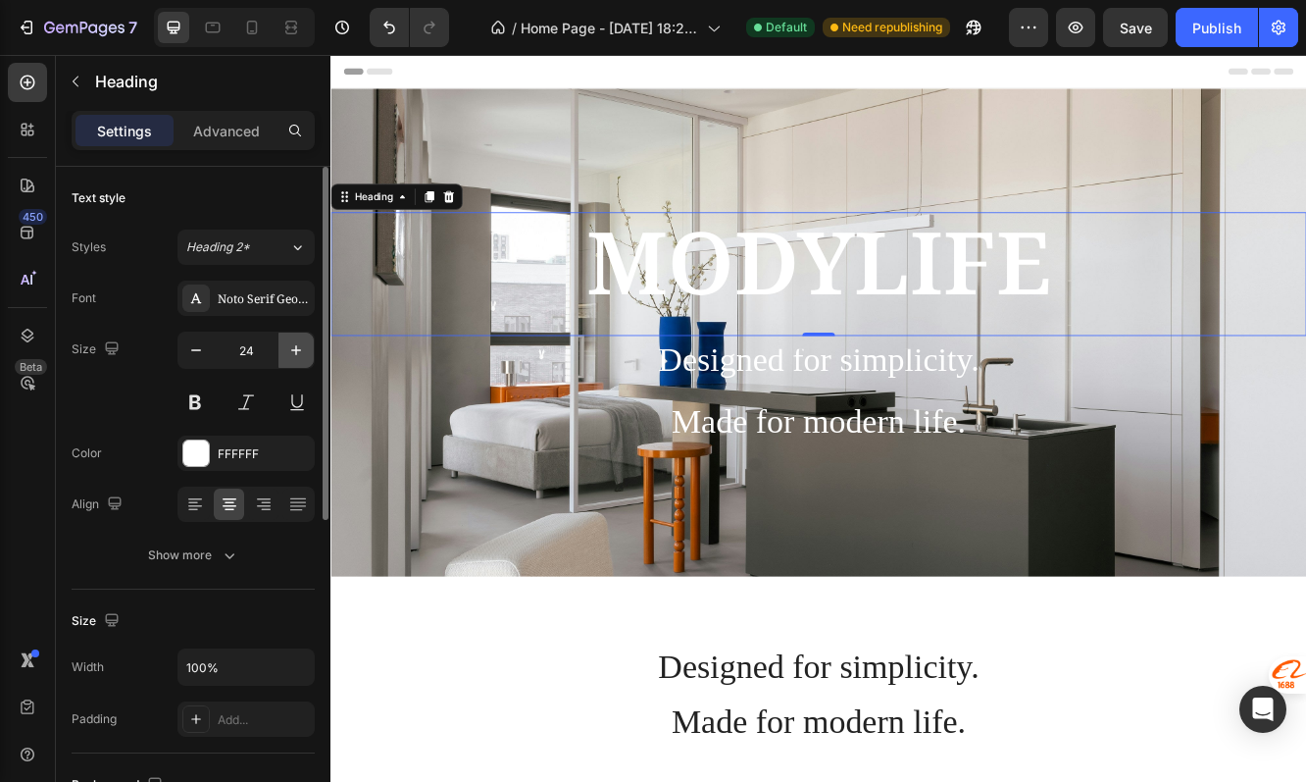
click at [293, 353] on icon "button" at bounding box center [296, 350] width 20 height 20
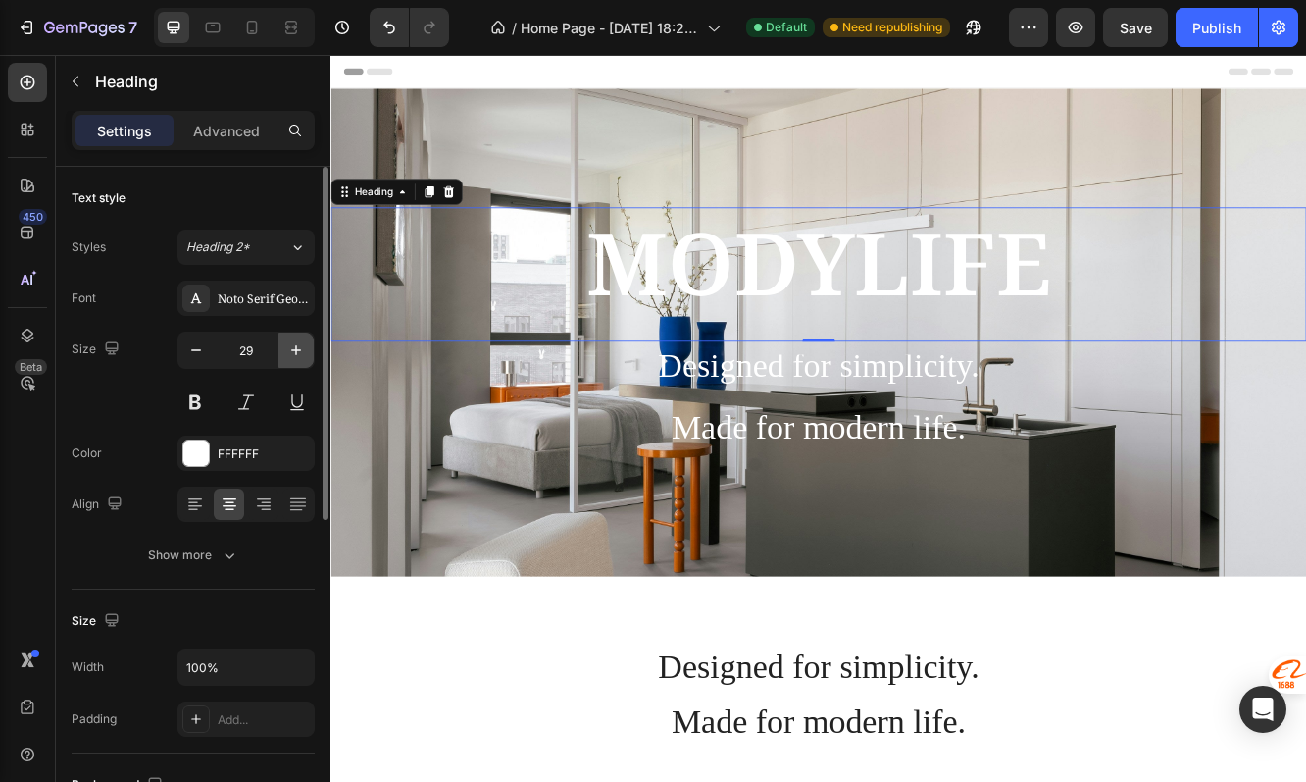
click at [293, 353] on icon "button" at bounding box center [296, 350] width 20 height 20
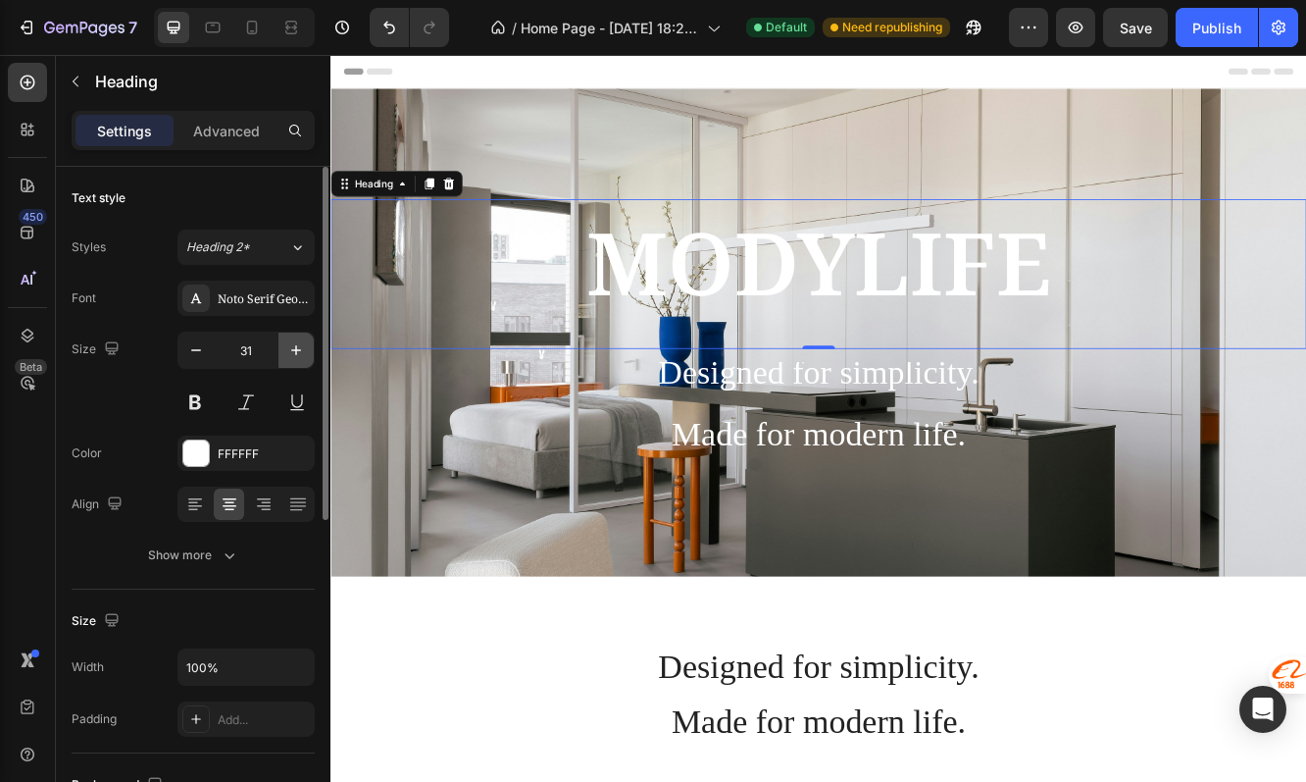
click at [293, 353] on icon "button" at bounding box center [296, 350] width 20 height 20
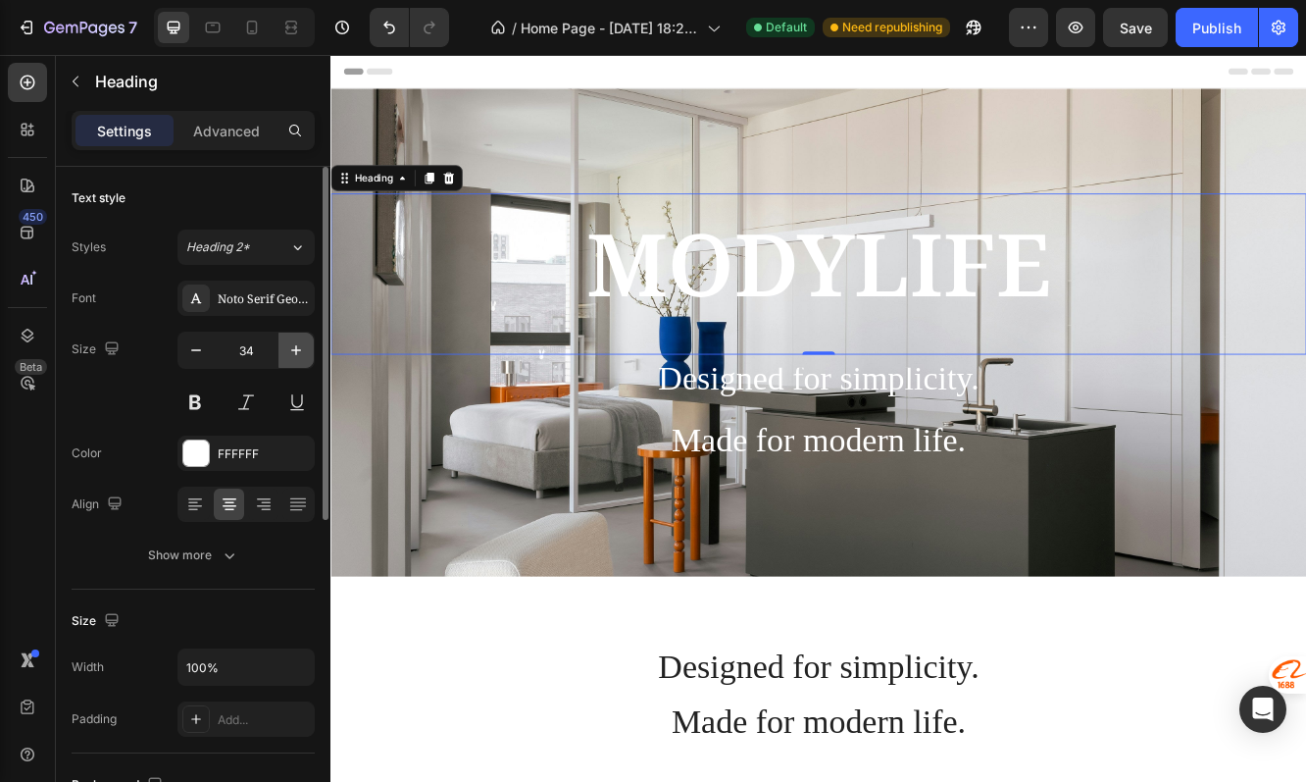
click at [293, 353] on icon "button" at bounding box center [296, 350] width 20 height 20
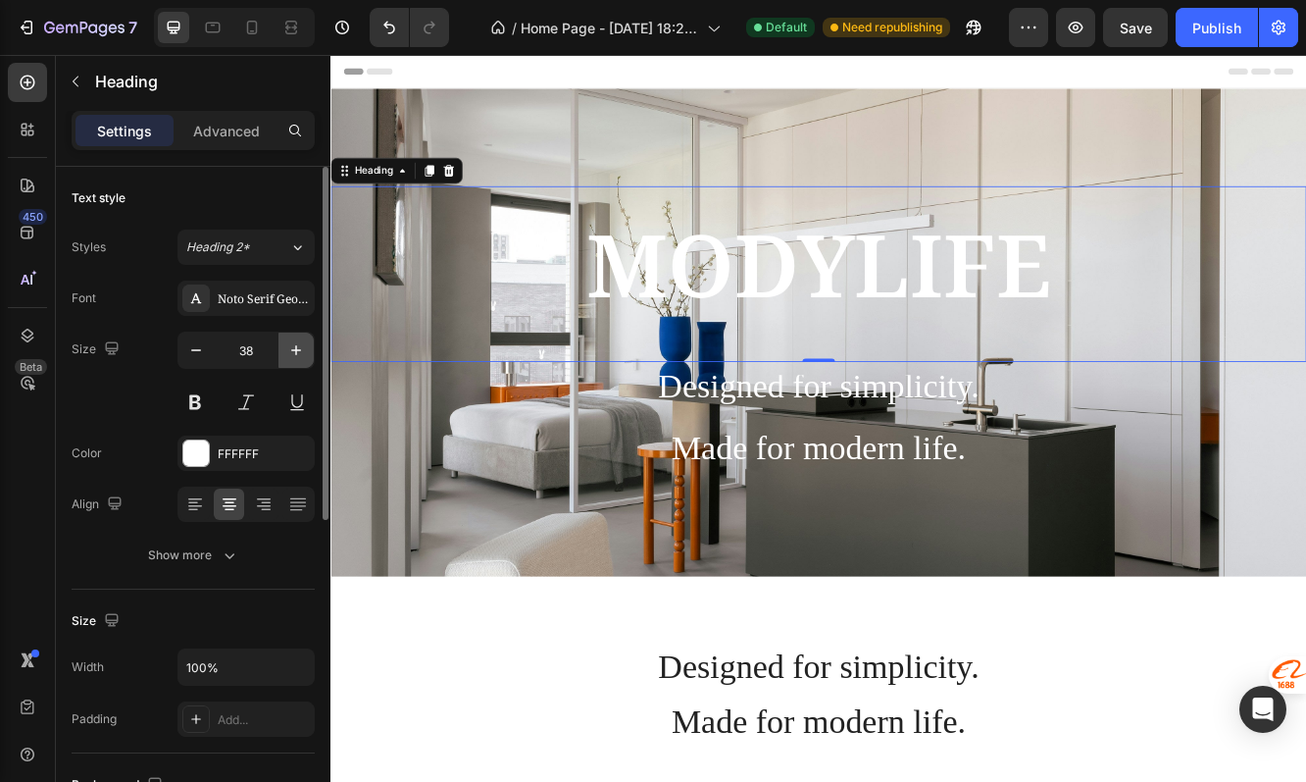
click at [293, 353] on icon "button" at bounding box center [296, 350] width 20 height 20
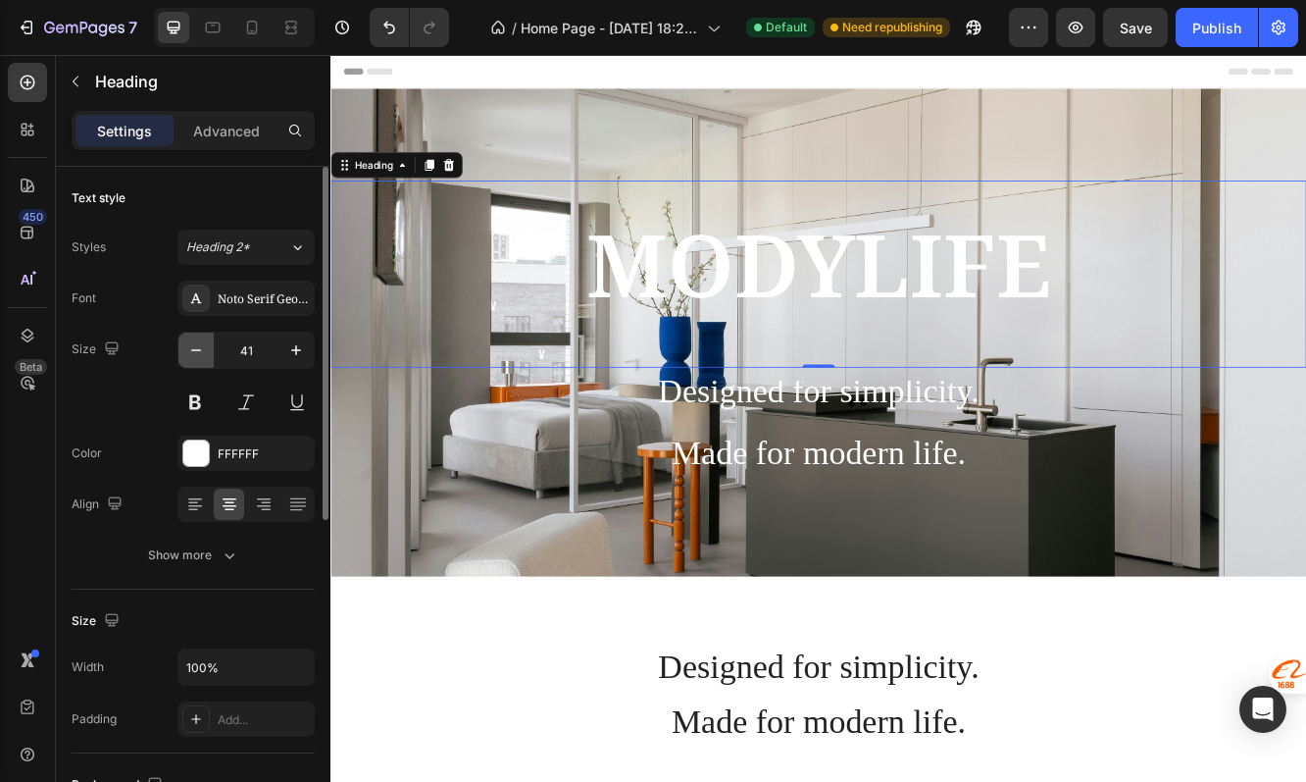
click at [193, 345] on icon "button" at bounding box center [196, 350] width 20 height 20
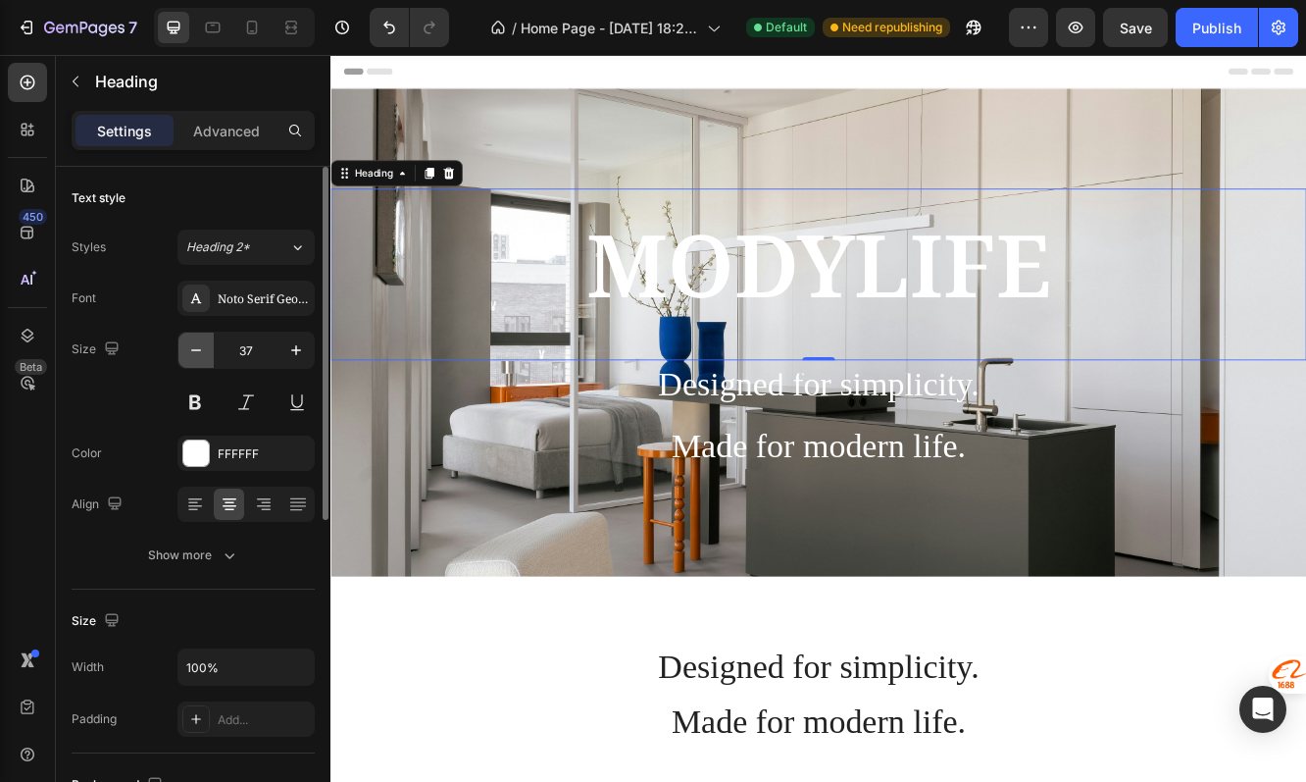
type input "36"
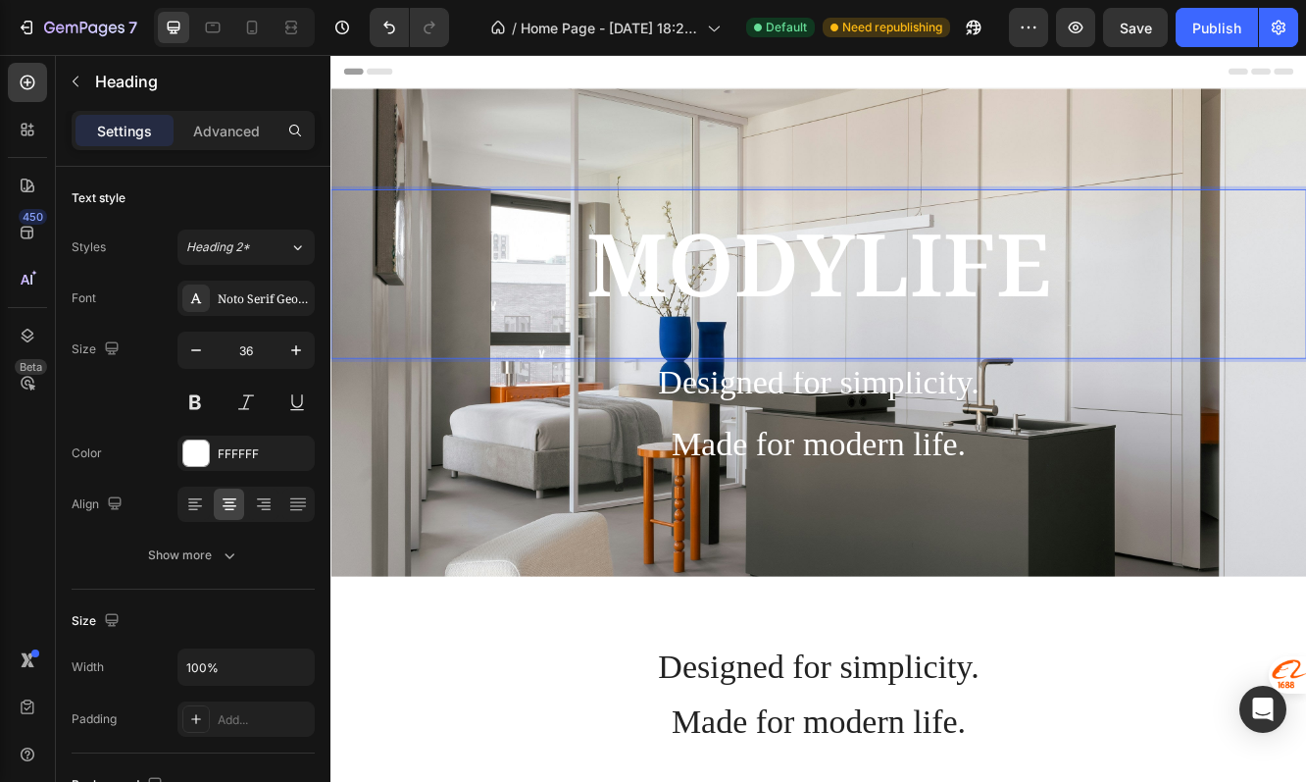
click at [1211, 320] on p "MODYLIFE" at bounding box center [919, 319] width 1177 height 204
click at [233, 122] on p "Advanced" at bounding box center [226, 131] width 67 height 21
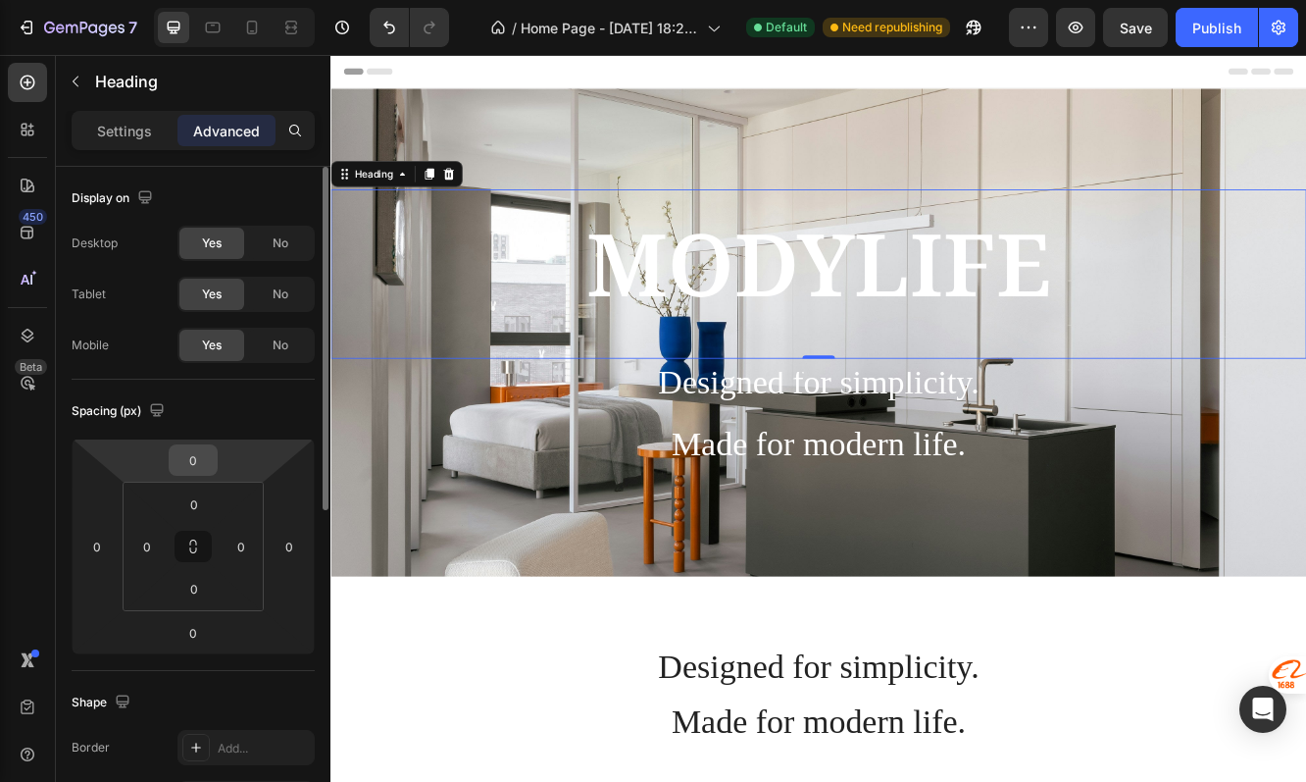
click at [215, 464] on div "0" at bounding box center [193, 459] width 49 height 31
click at [200, 462] on input "0" at bounding box center [193, 459] width 39 height 29
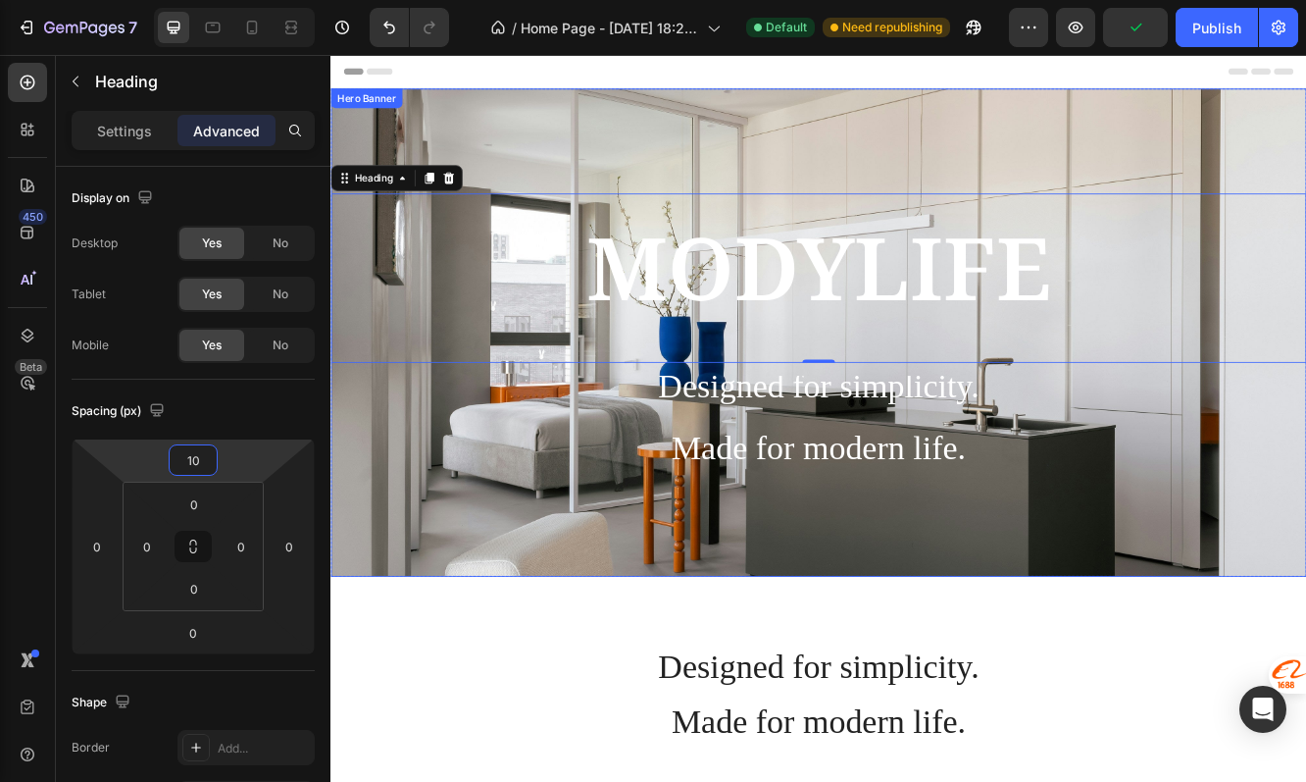
type input "100"
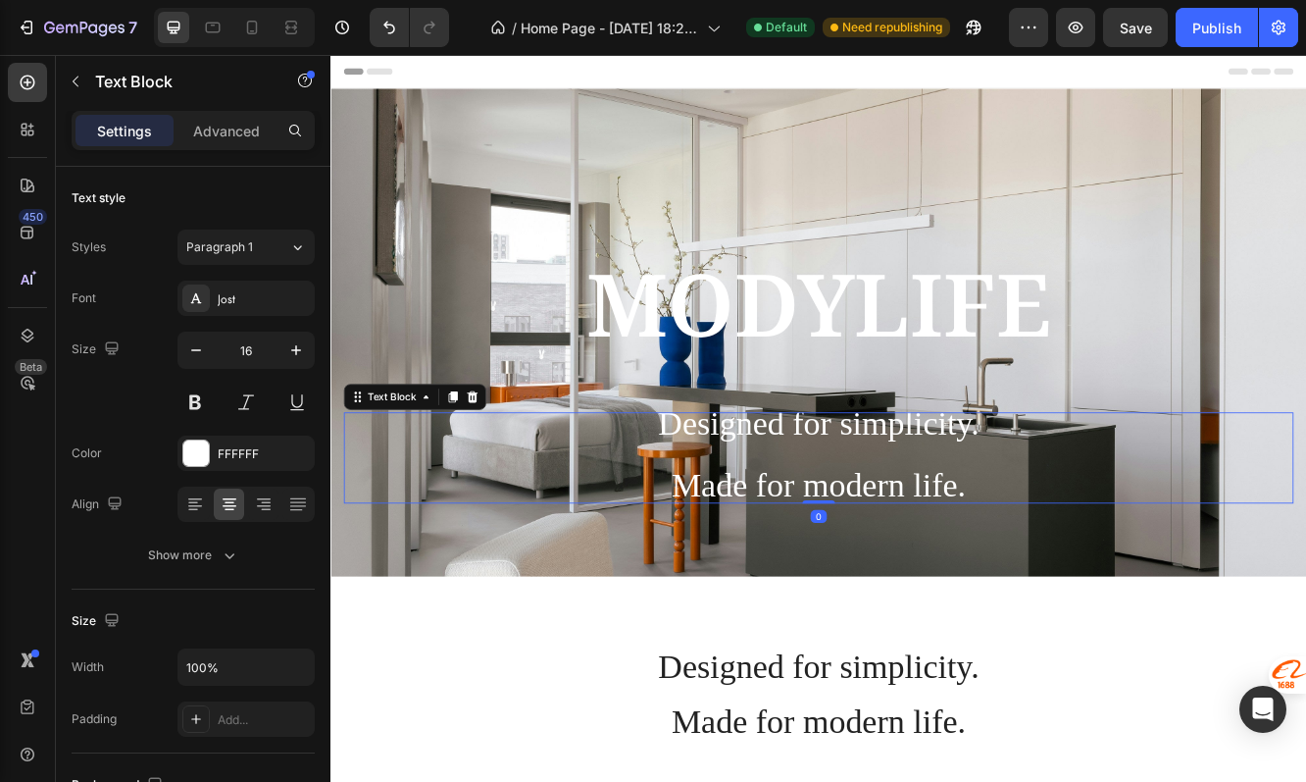
click at [1033, 523] on p "Designed for simplicity. ⁠⁠⁠⁠⁠⁠⁠ Made for modern life." at bounding box center [919, 540] width 1142 height 106
click at [898, 513] on span "Designed for simplicity." at bounding box center [919, 498] width 387 height 45
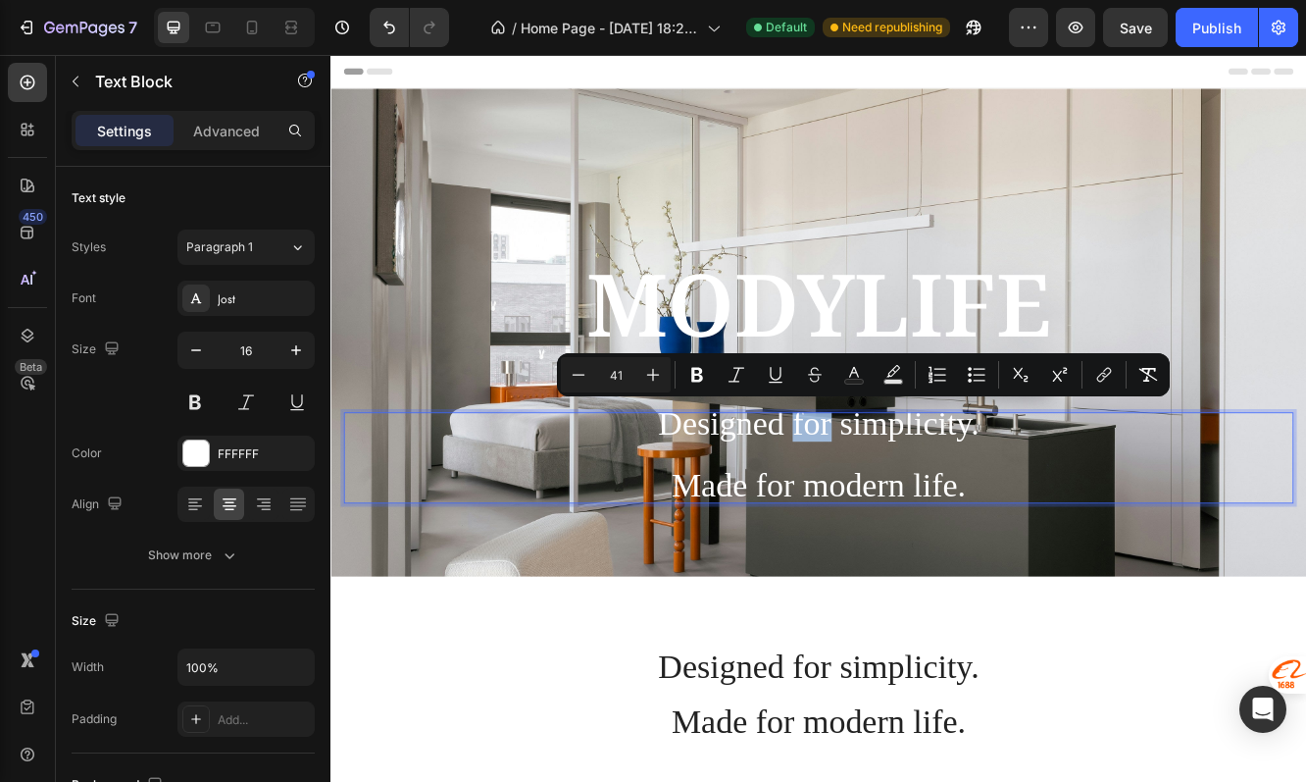
type input "16"
click at [1081, 543] on p "Designed for simplicity. Made for modern life." at bounding box center [919, 540] width 1142 height 106
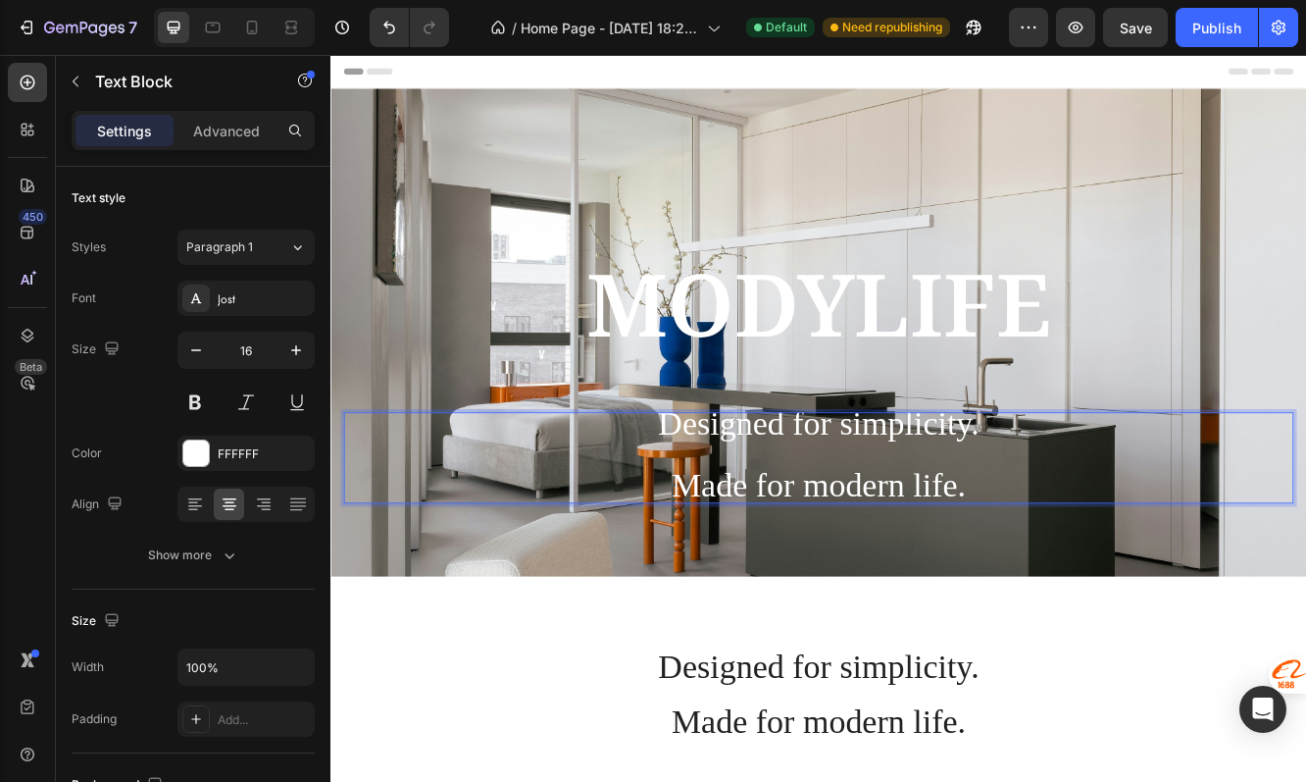
click at [1107, 573] on p "Designed for simplicity. ⁠⁠⁠⁠⁠⁠⁠ Made for modern life." at bounding box center [919, 540] width 1142 height 106
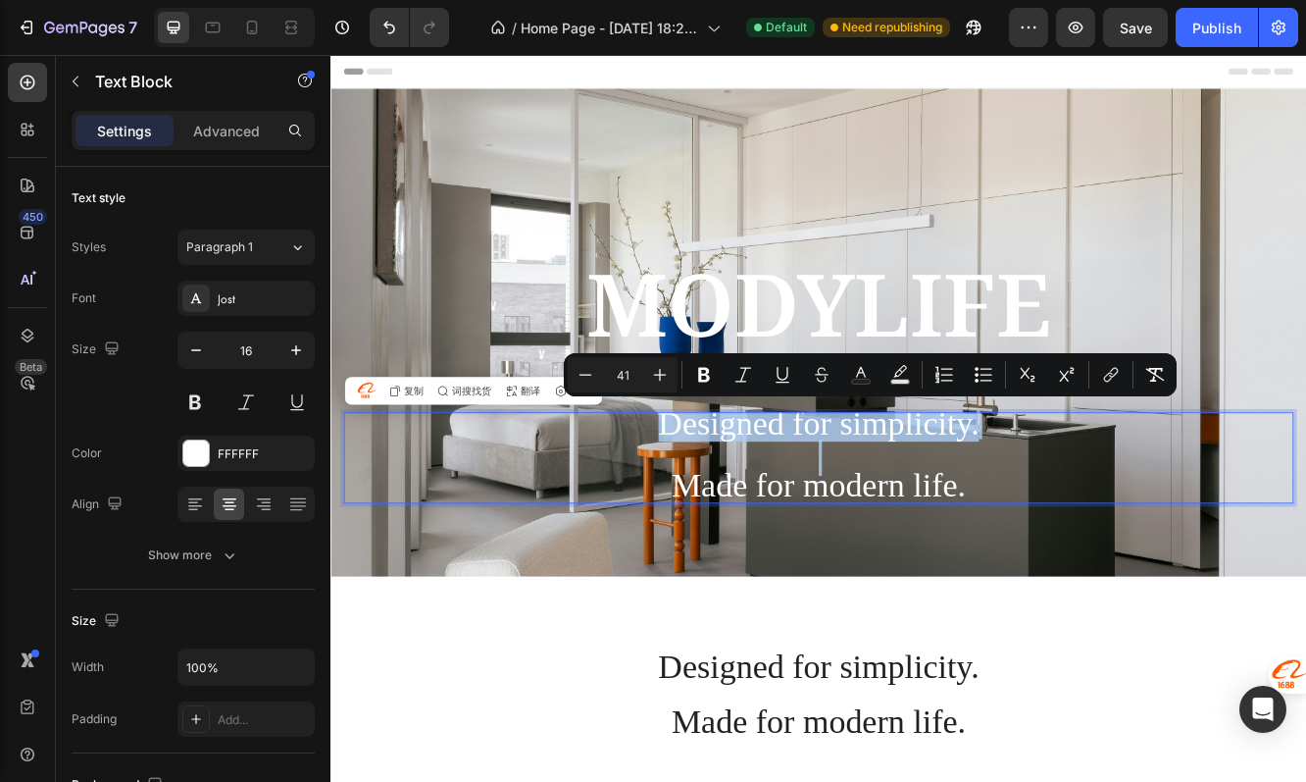
click at [833, 584] on span "Made for modern life." at bounding box center [918, 572] width 355 height 45
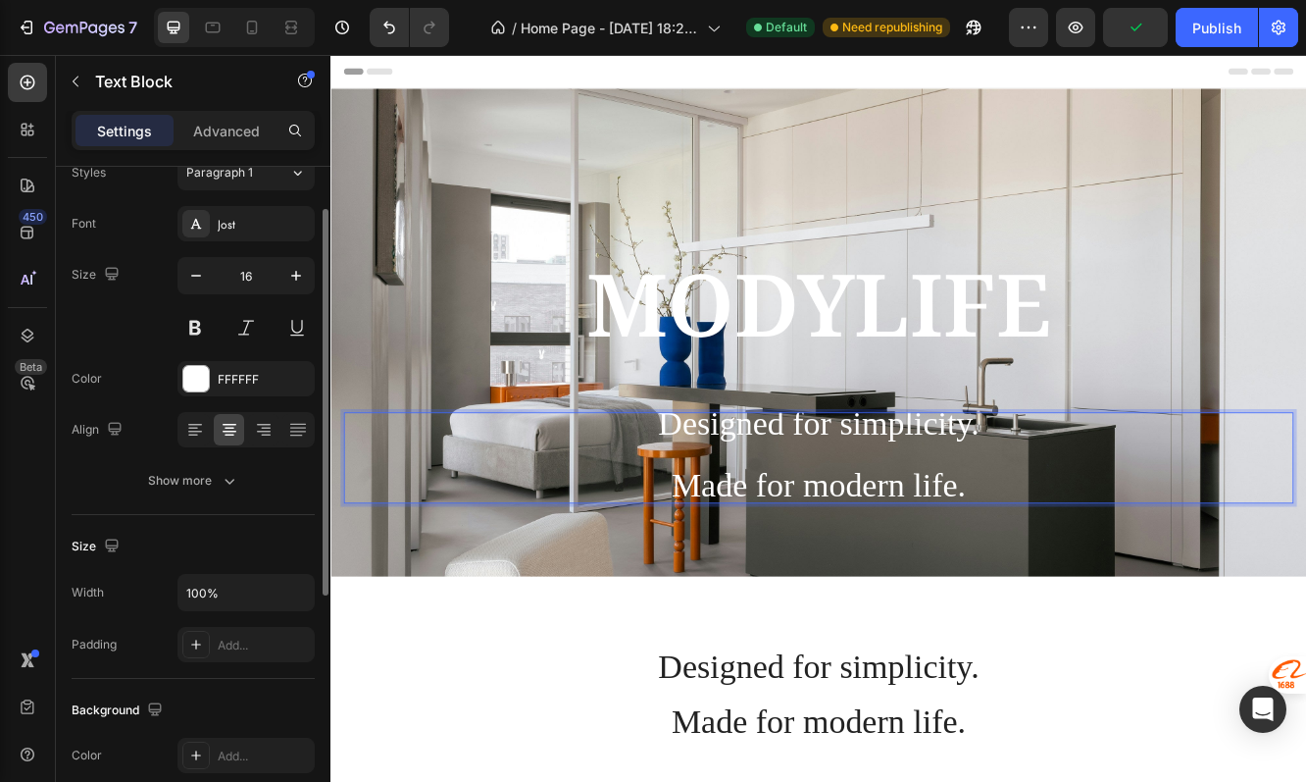
scroll to position [97, 0]
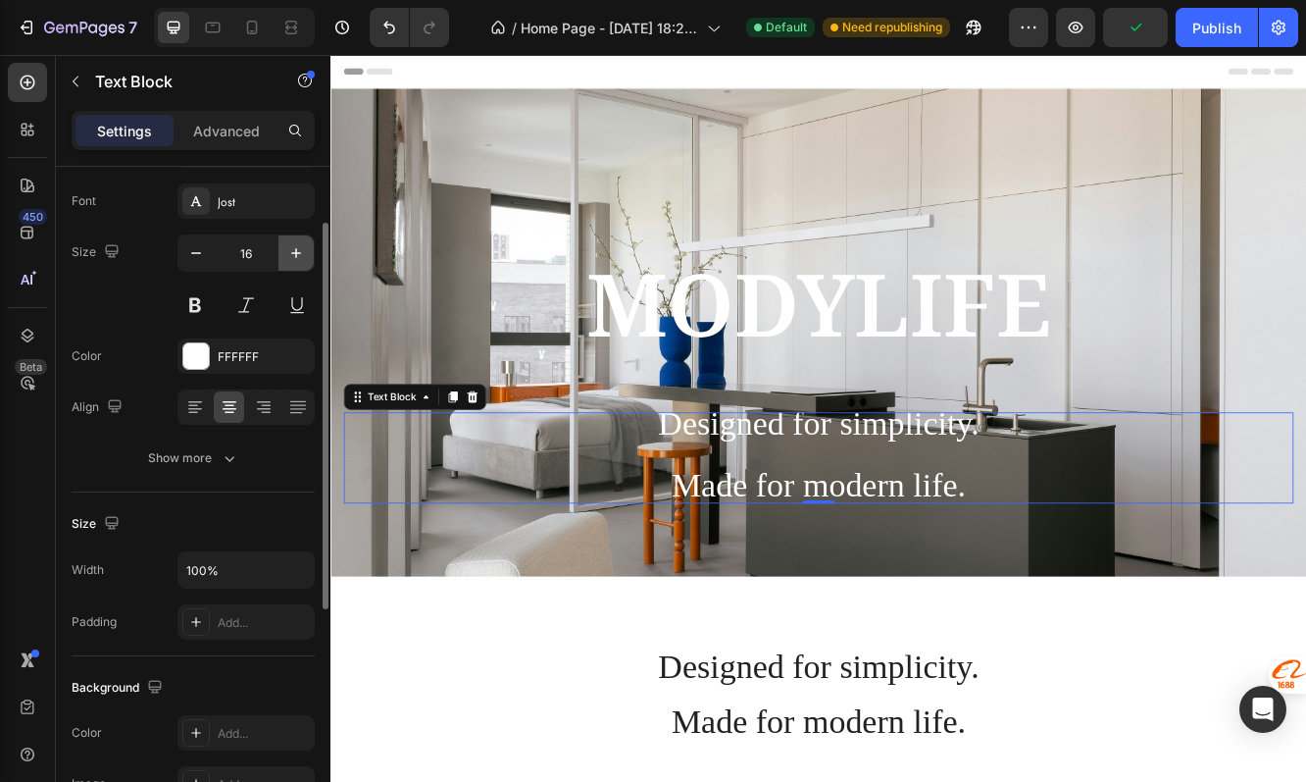
click at [291, 255] on icon "button" at bounding box center [296, 253] width 20 height 20
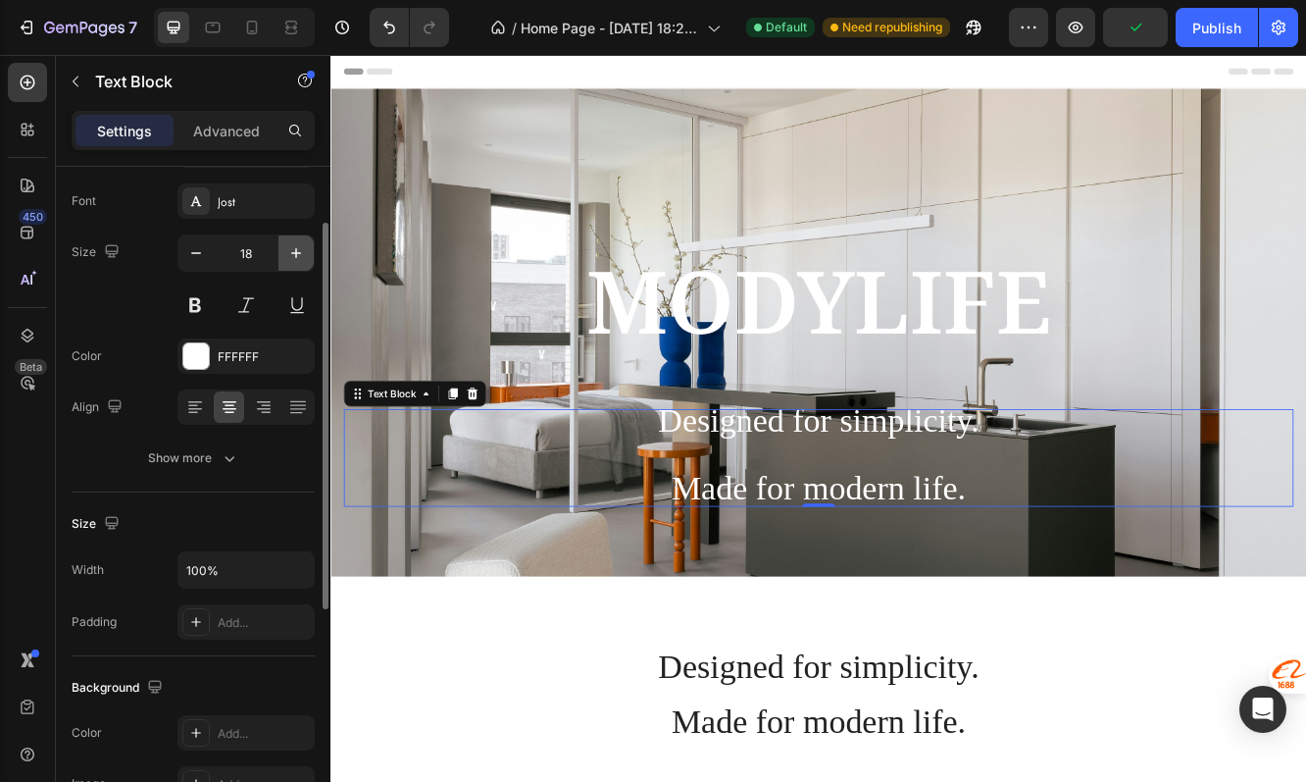
click at [291, 255] on icon "button" at bounding box center [296, 253] width 20 height 20
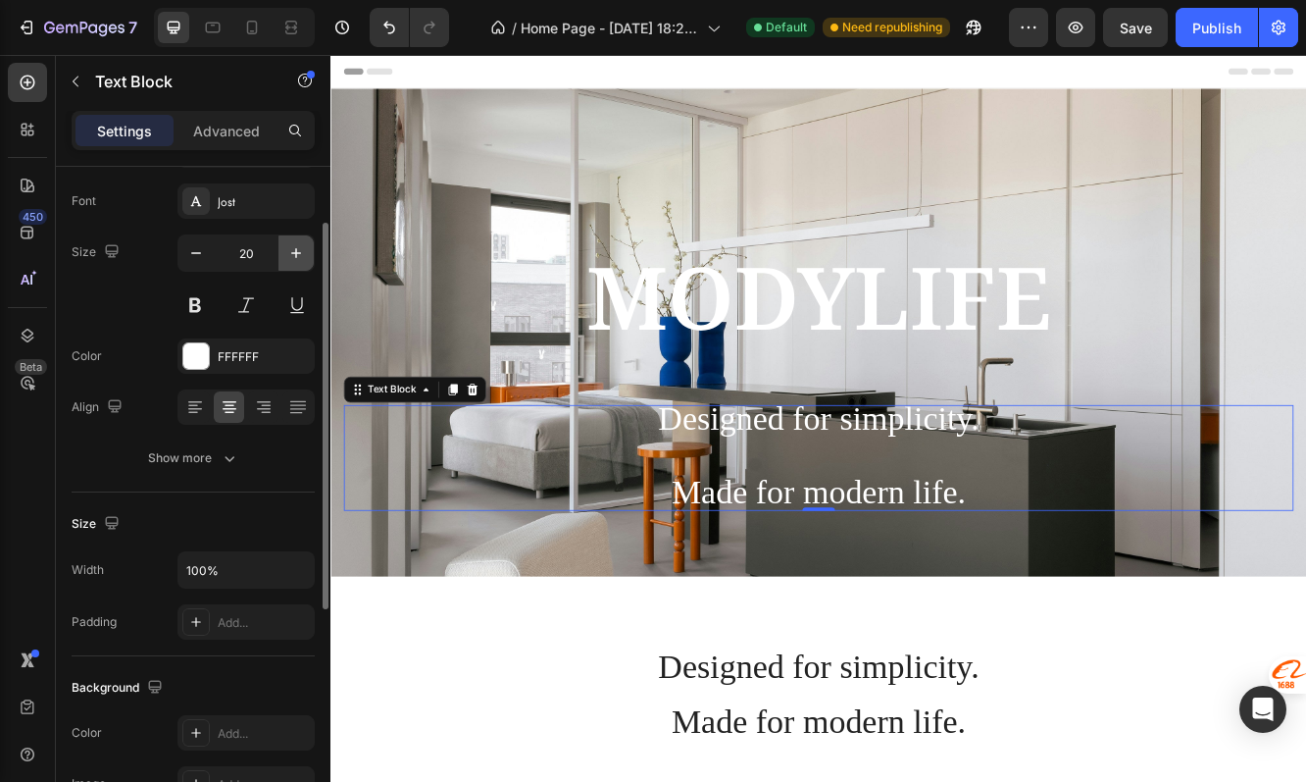
click at [291, 255] on icon "button" at bounding box center [296, 253] width 20 height 20
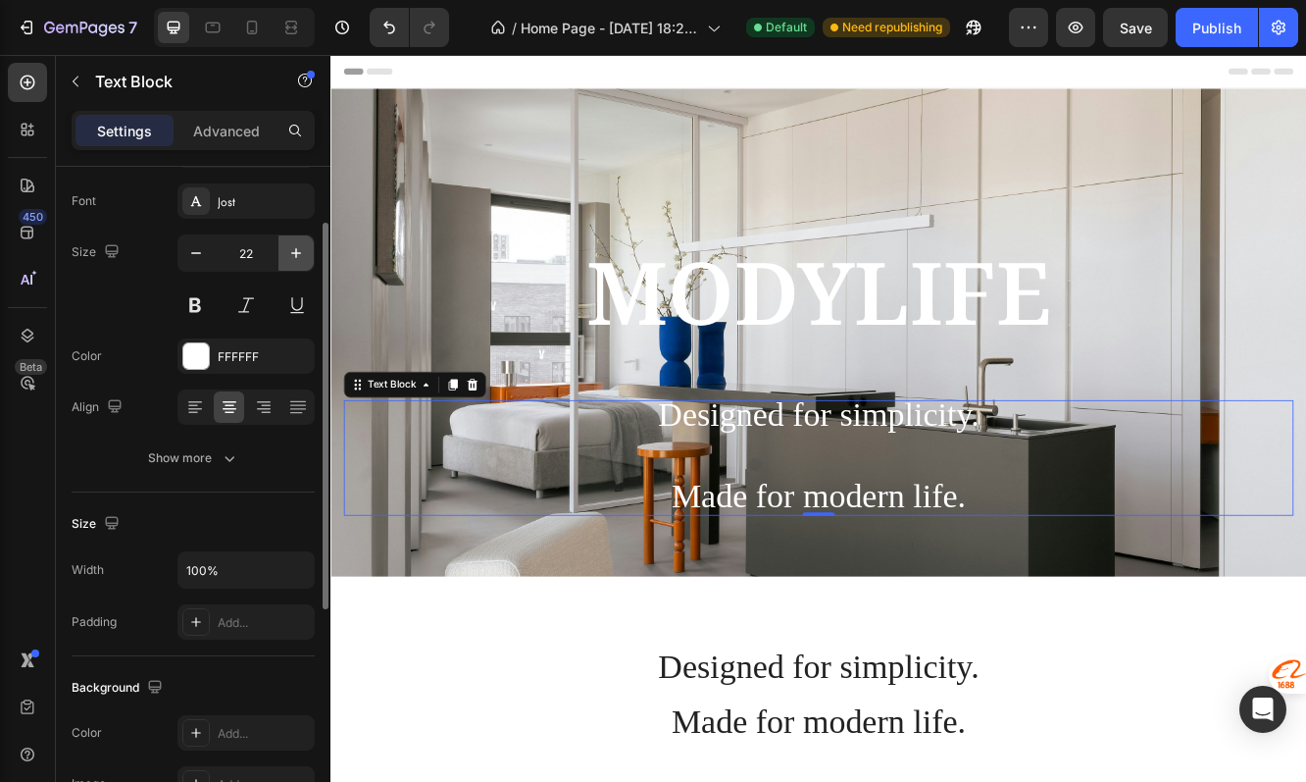
click at [291, 255] on icon "button" at bounding box center [296, 253] width 20 height 20
type input "23"
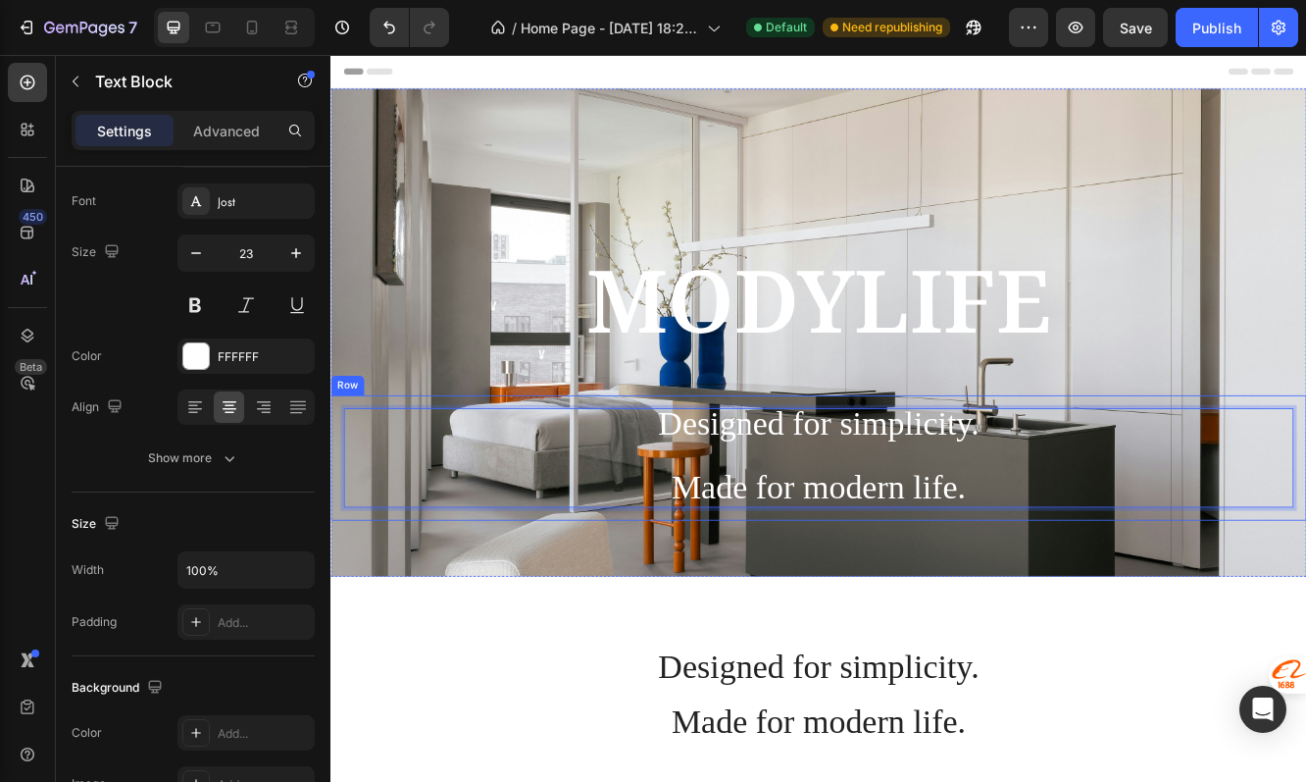
click at [903, 637] on div "Background Image" at bounding box center [919, 389] width 1177 height 588
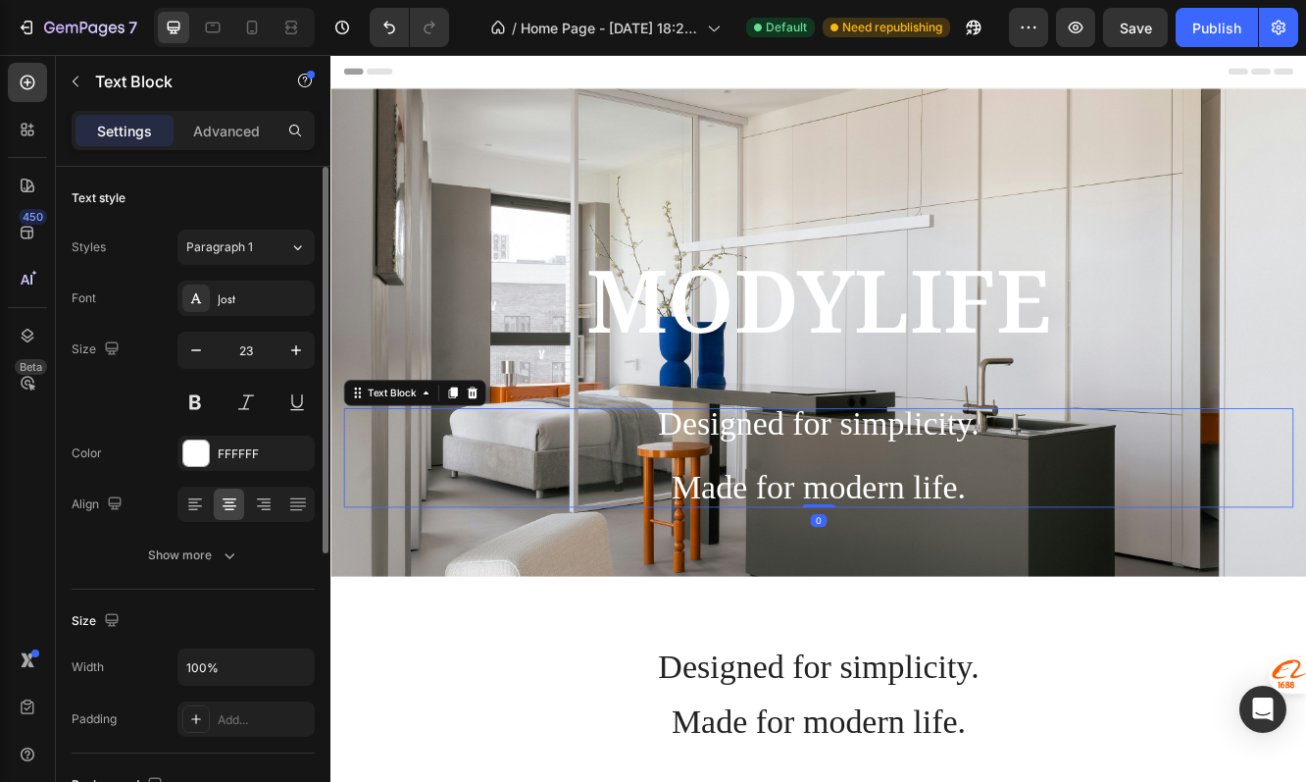
click at [855, 534] on p "⁠⁠⁠⁠⁠⁠⁠ Made for modern life." at bounding box center [919, 559] width 1142 height 76
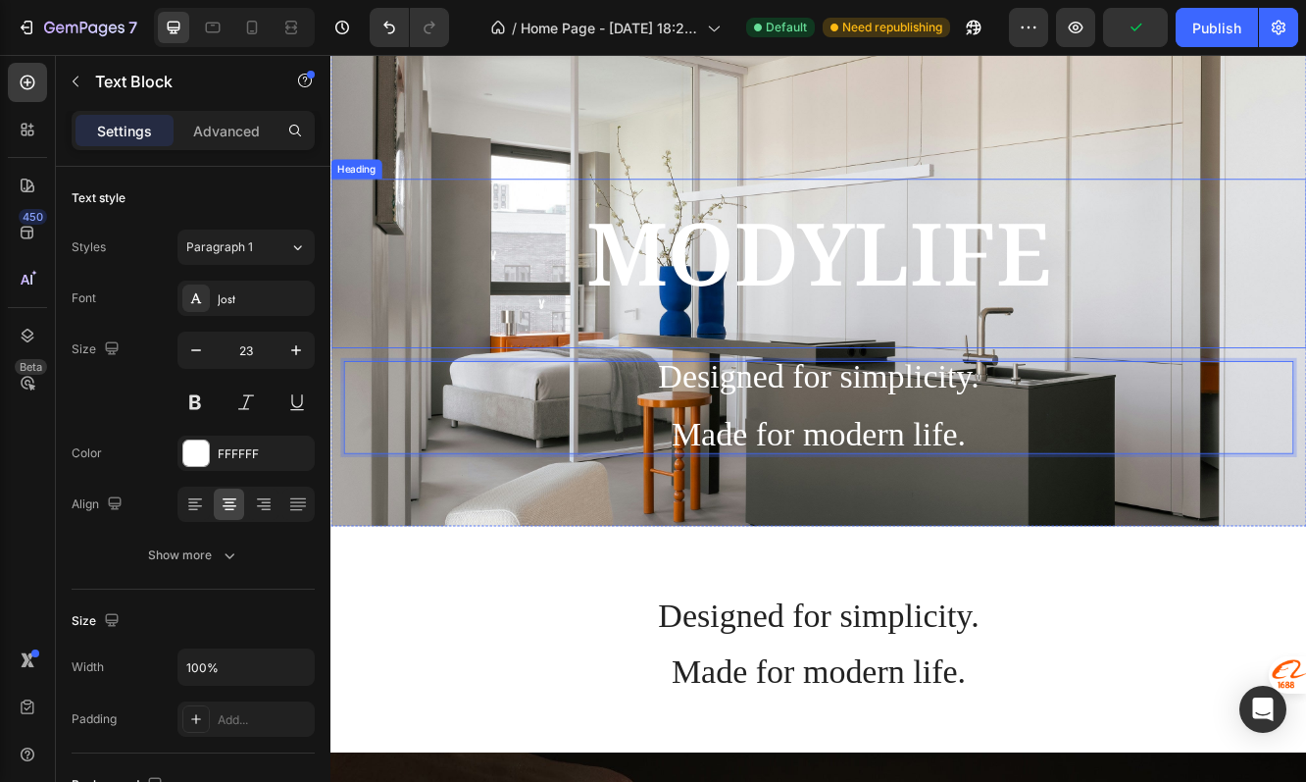
scroll to position [87, 0]
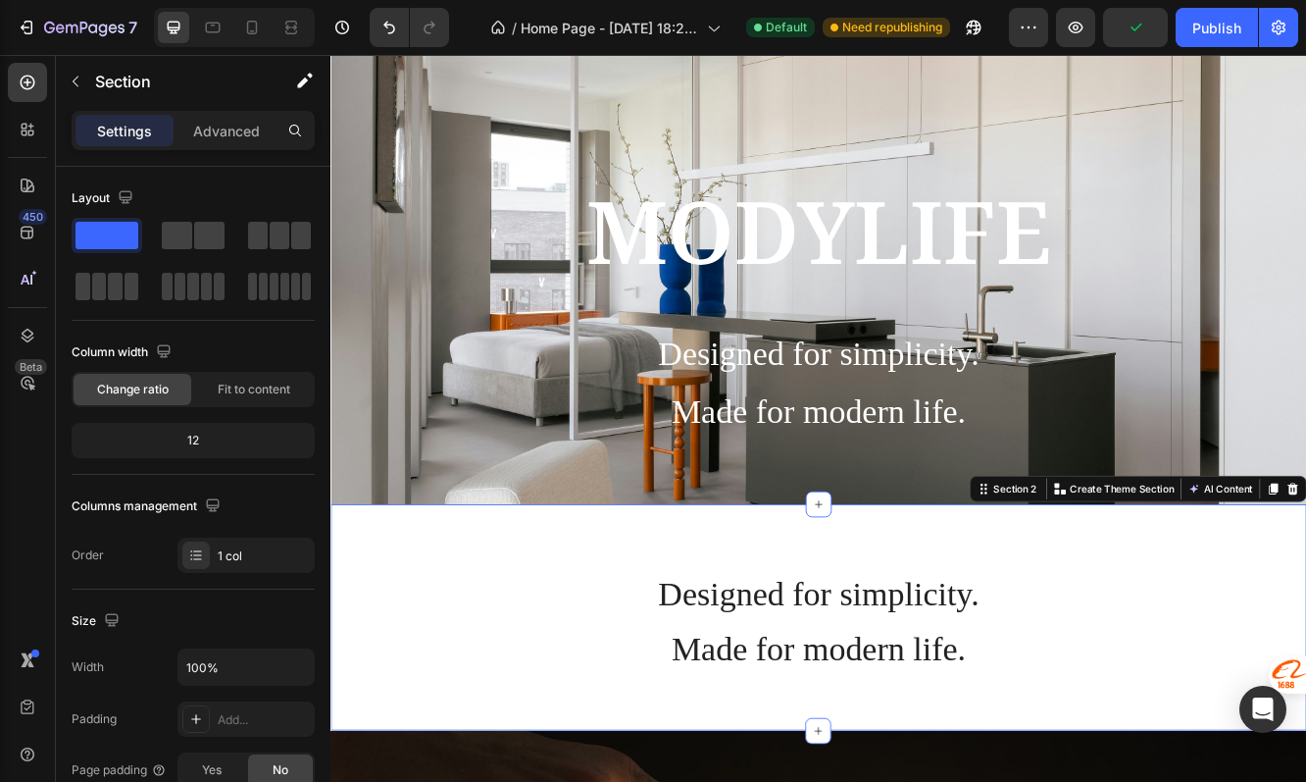
click at [1127, 617] on div "⁠⁠⁠⁠⁠⁠⁠ Designed for simplicity. Made for modern life. Heading" at bounding box center [919, 732] width 1177 height 273
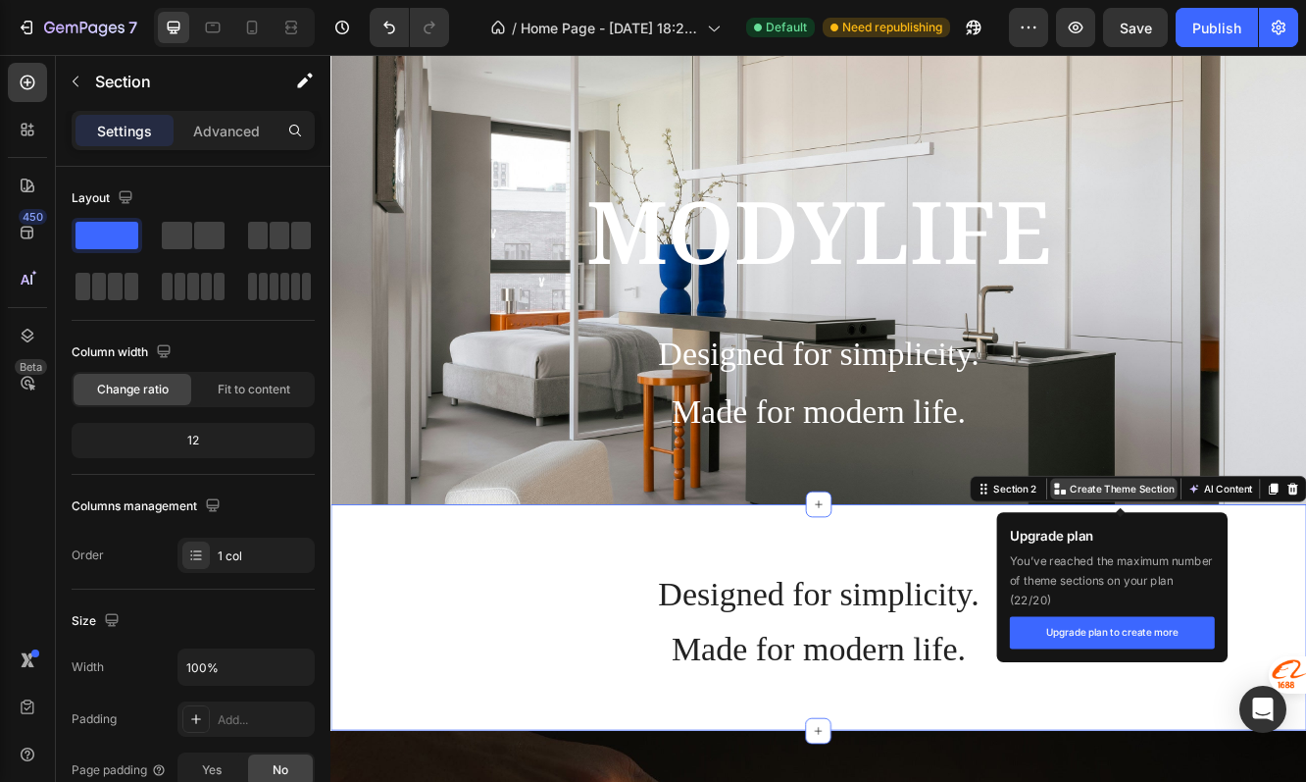
click at [1305, 577] on p "Create Theme Section" at bounding box center [1285, 578] width 126 height 18
click at [1255, 583] on p "Create Theme Section" at bounding box center [1285, 578] width 126 height 18
drag, startPoint x: 1234, startPoint y: 661, endPoint x: 1245, endPoint y: 690, distance: 31.3
click at [1245, 690] on div "You’ve reached the maximum number of theme sections on your plan ( 22 / 20 )" at bounding box center [1272, 688] width 247 height 71
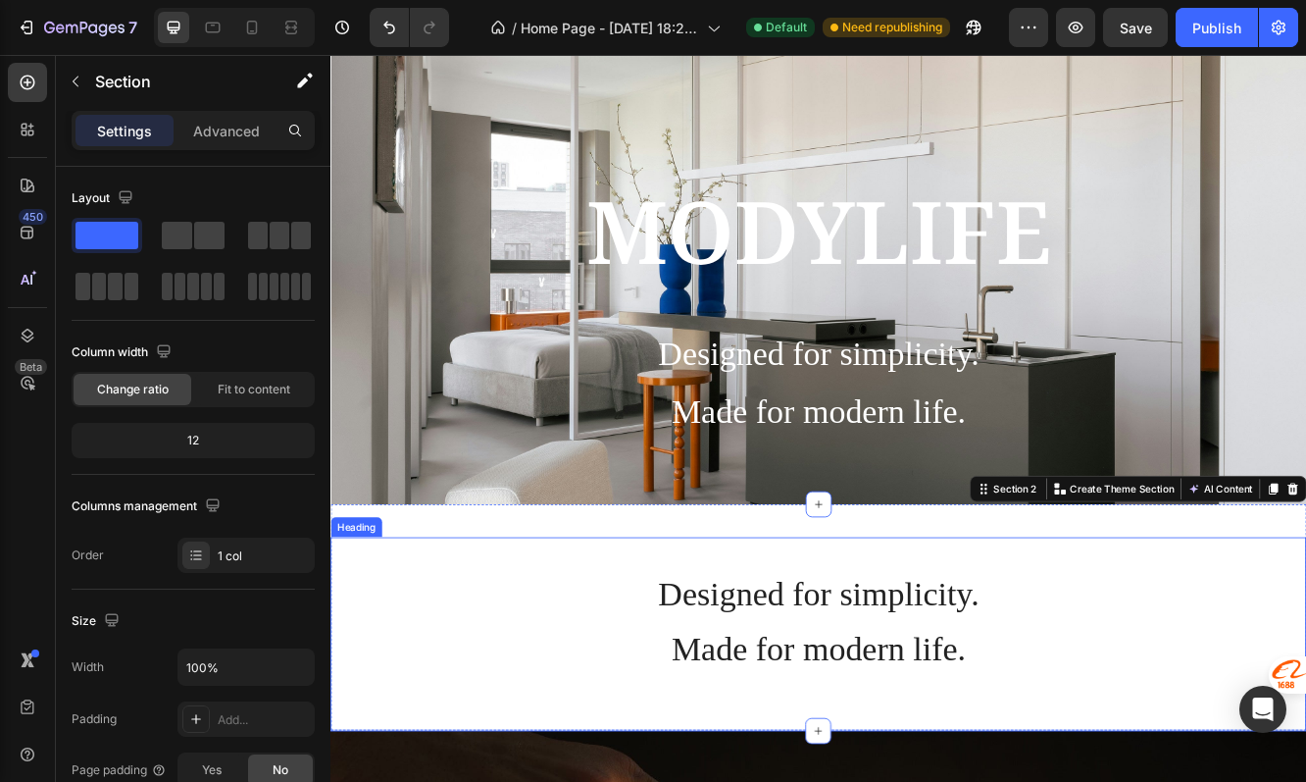
click at [1038, 690] on span "Designed for simplicity." at bounding box center [919, 704] width 387 height 45
click at [1006, 627] on div "⁠⁠⁠⁠⁠⁠⁠ Designed for simplicity. Made for modern life. Heading" at bounding box center [919, 732] width 1177 height 273
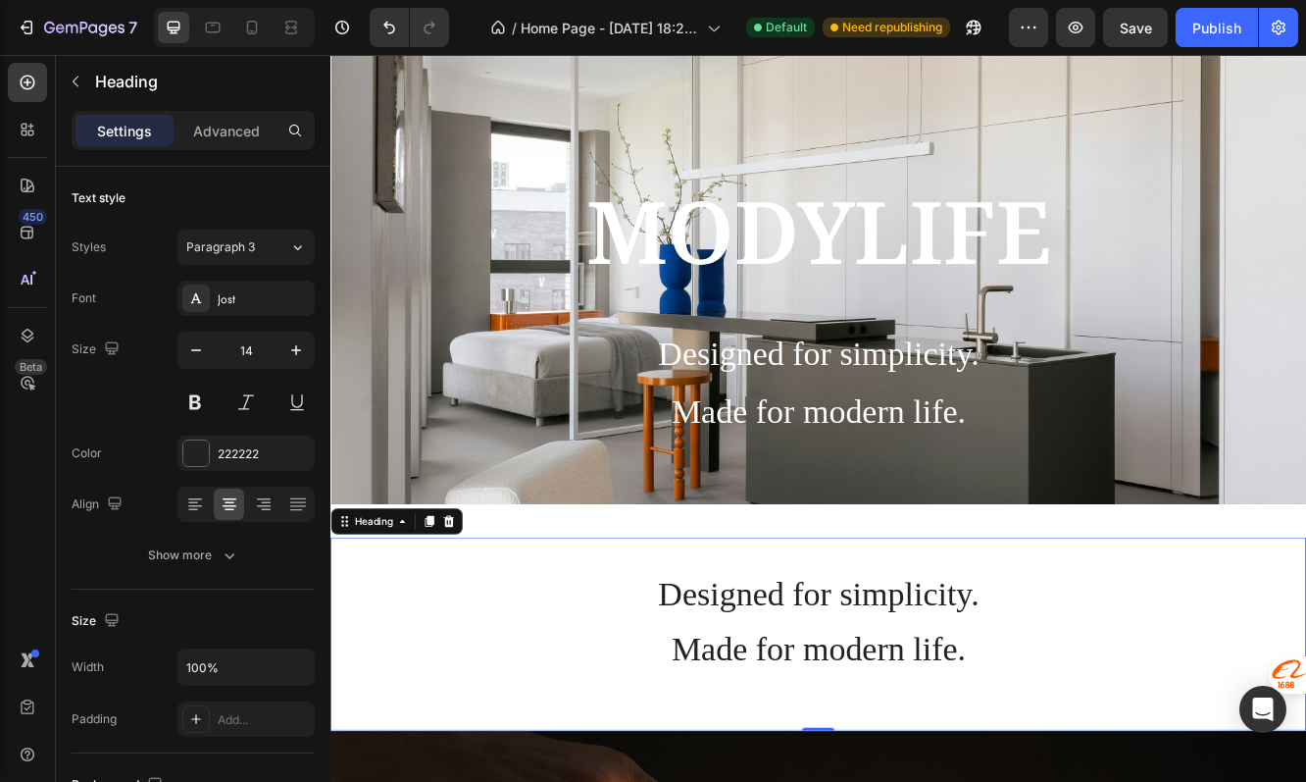
click at [982, 711] on span "Designed for simplicity." at bounding box center [919, 704] width 387 height 45
click at [1220, 18] on div "Publish" at bounding box center [1217, 28] width 49 height 21
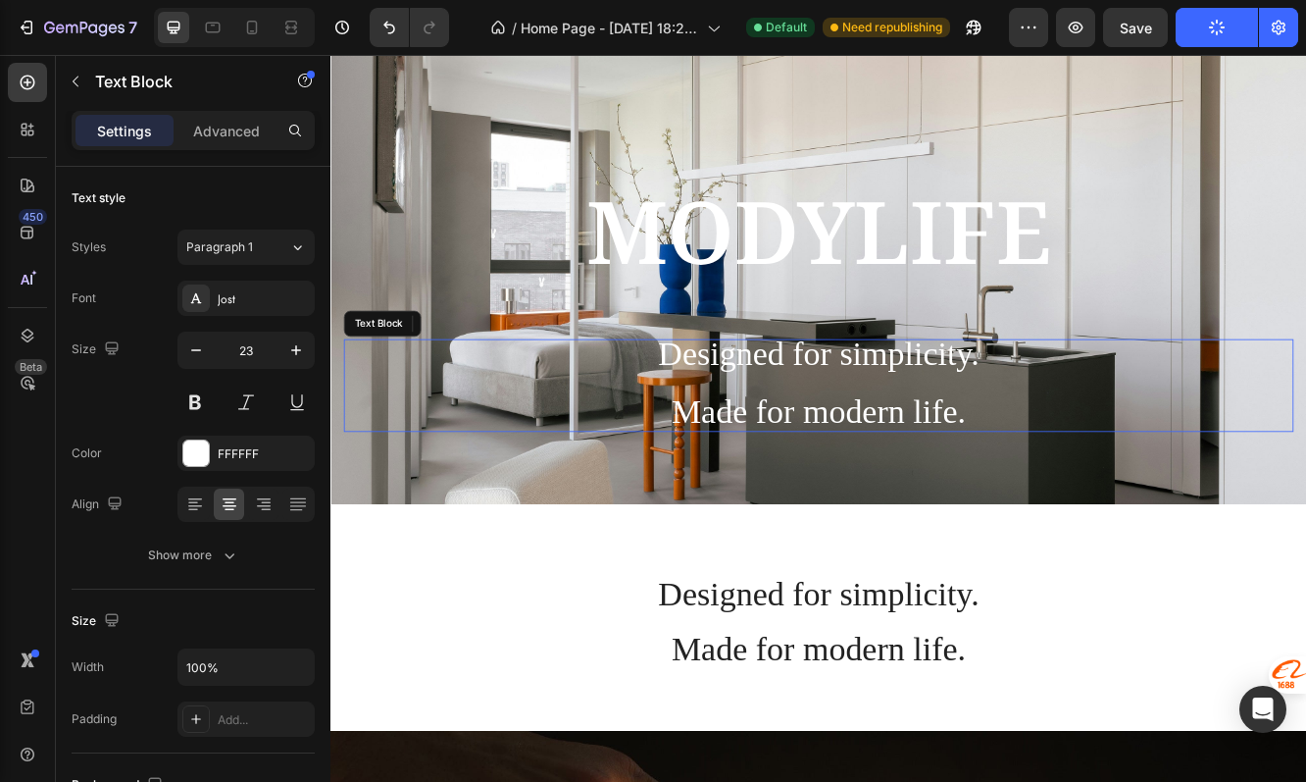
click at [953, 475] on span "Made for modern life." at bounding box center [918, 484] width 355 height 45
click at [736, 470] on p "Made for modern life." at bounding box center [919, 472] width 1142 height 70
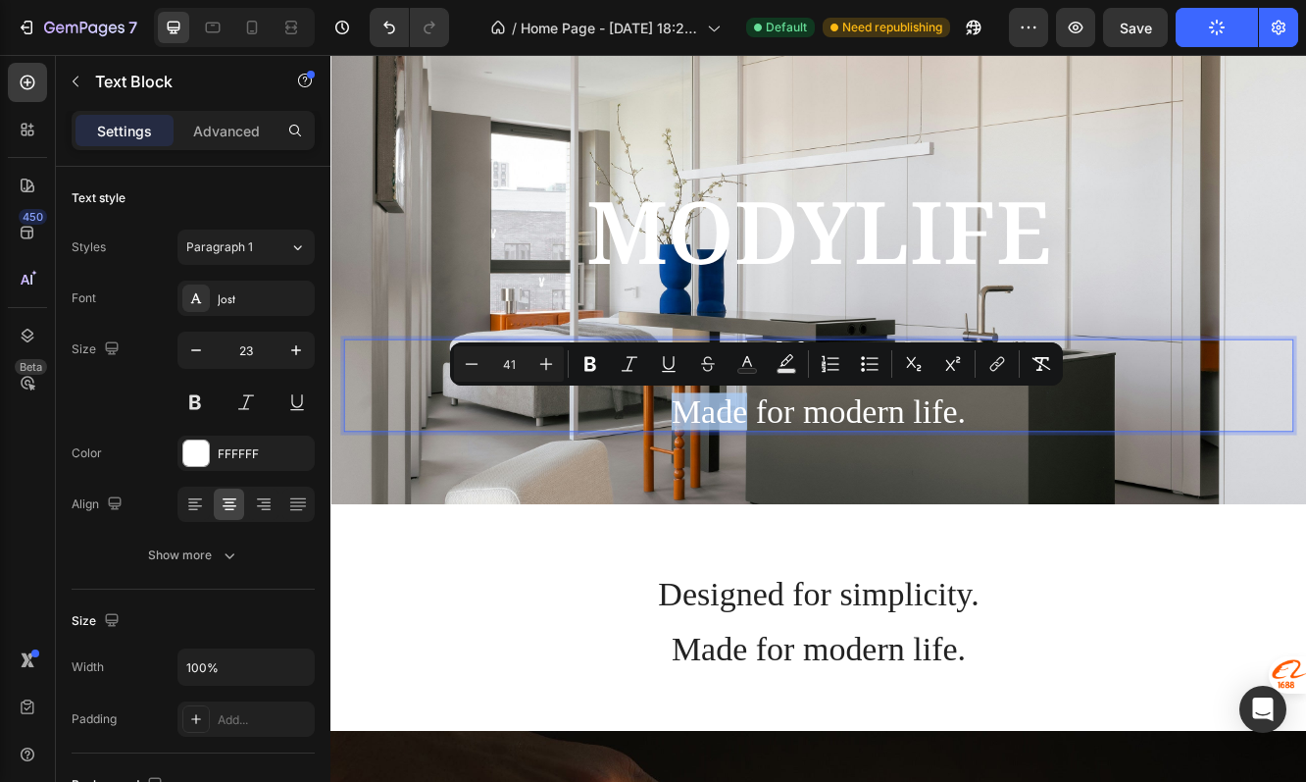
click at [724, 470] on p "Made for modern life." at bounding box center [919, 472] width 1142 height 70
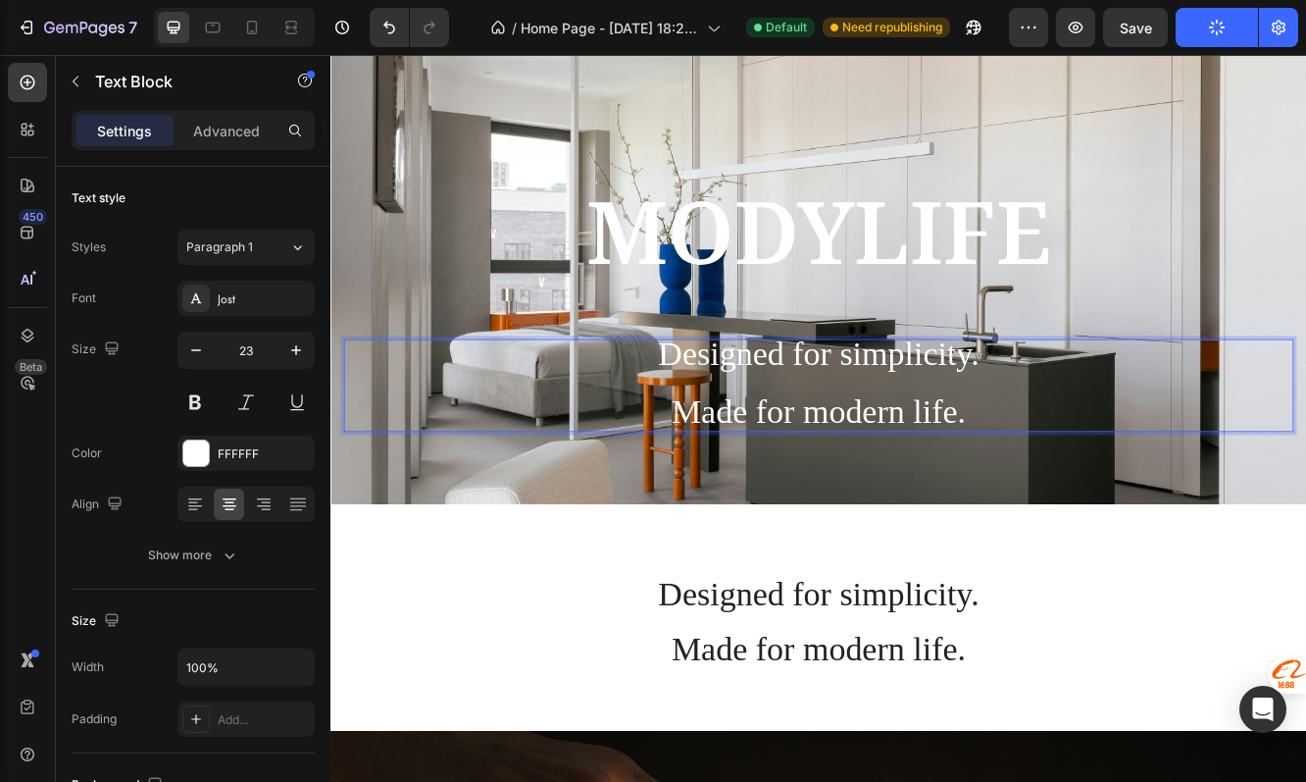
scroll to position [103, 0]
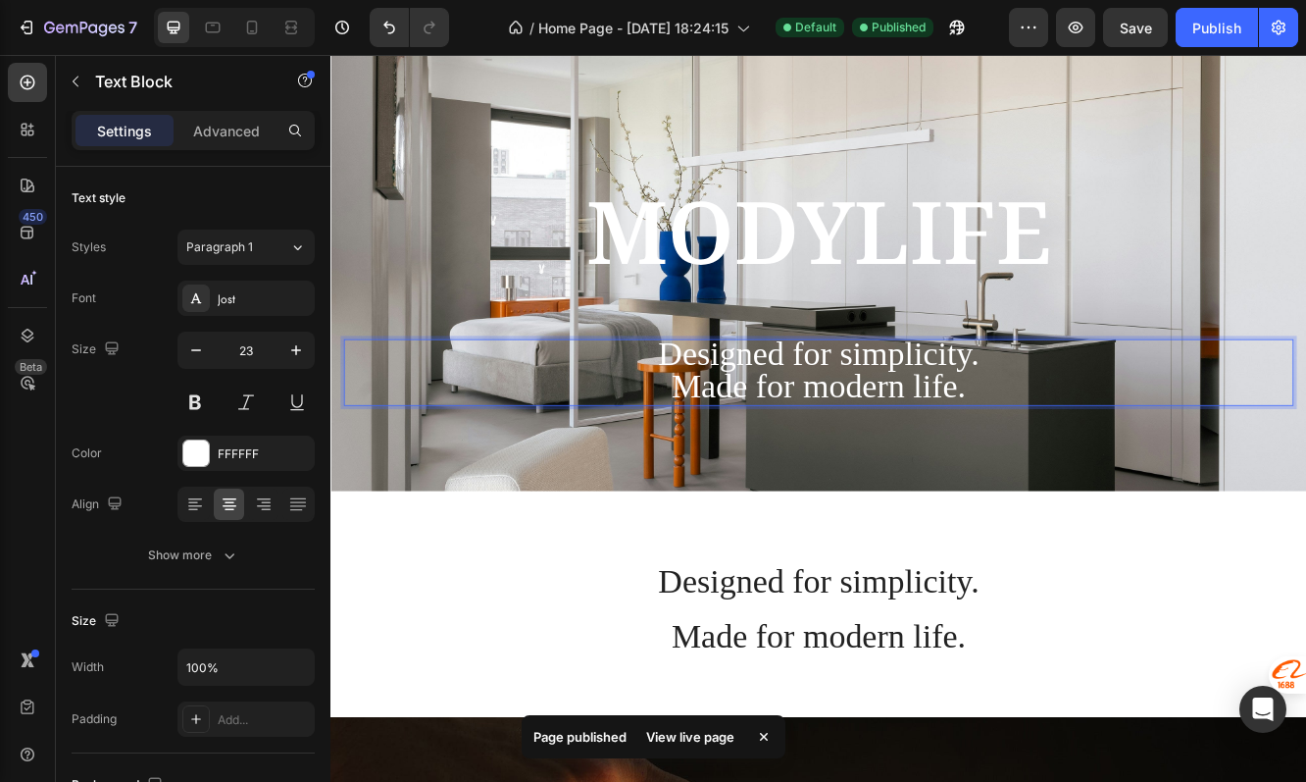
click at [1061, 467] on span "Made for modern life." at bounding box center [918, 453] width 355 height 45
click at [1087, 613] on div "⁠⁠⁠⁠⁠⁠⁠ Designed for simplicity. Made for modern life. Heading" at bounding box center [919, 717] width 1177 height 273
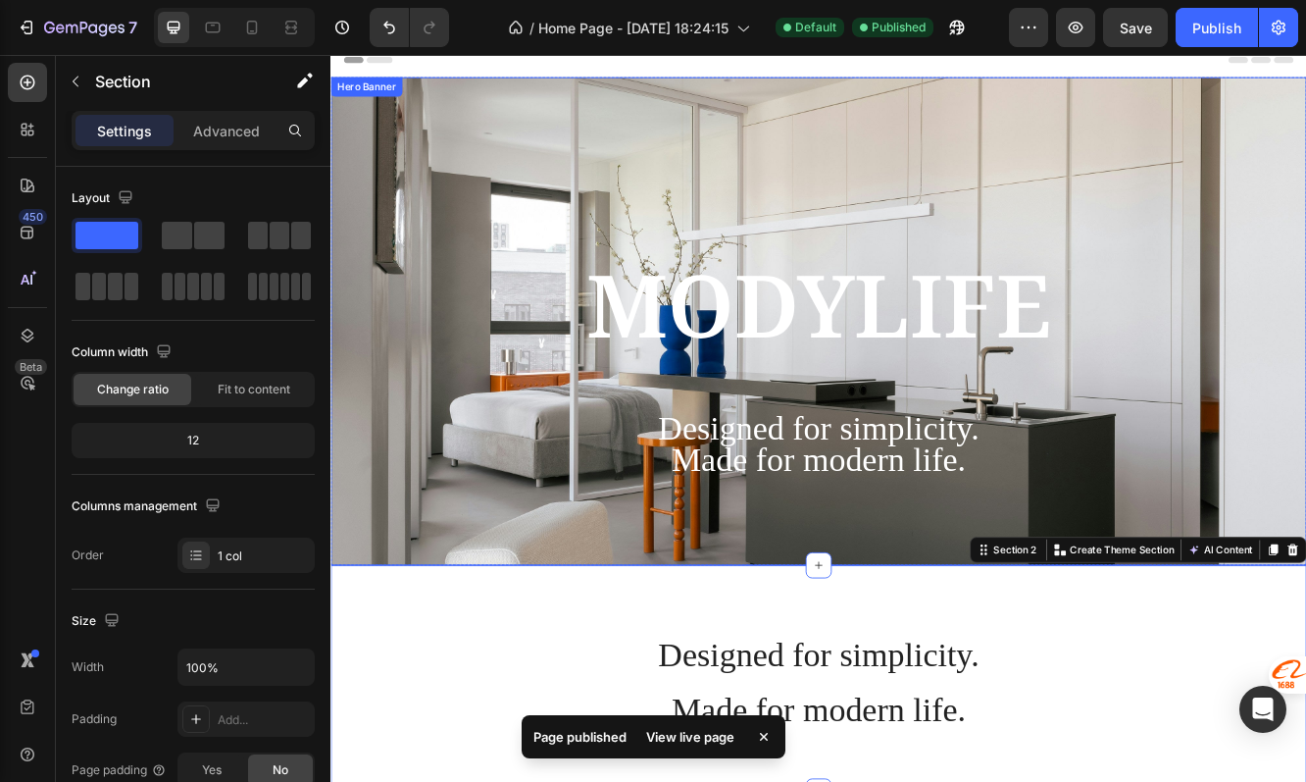
scroll to position [12, 0]
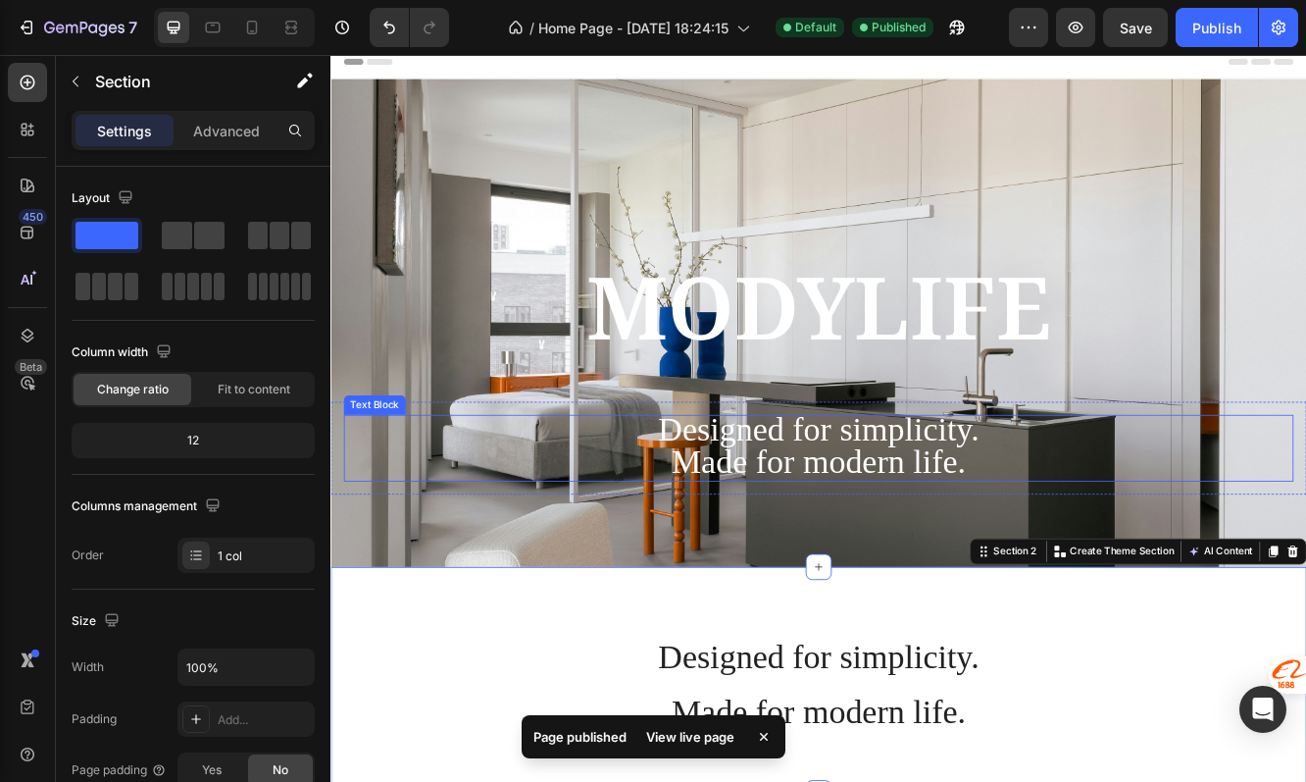
click at [994, 529] on span "Made for modern life." at bounding box center [918, 544] width 355 height 45
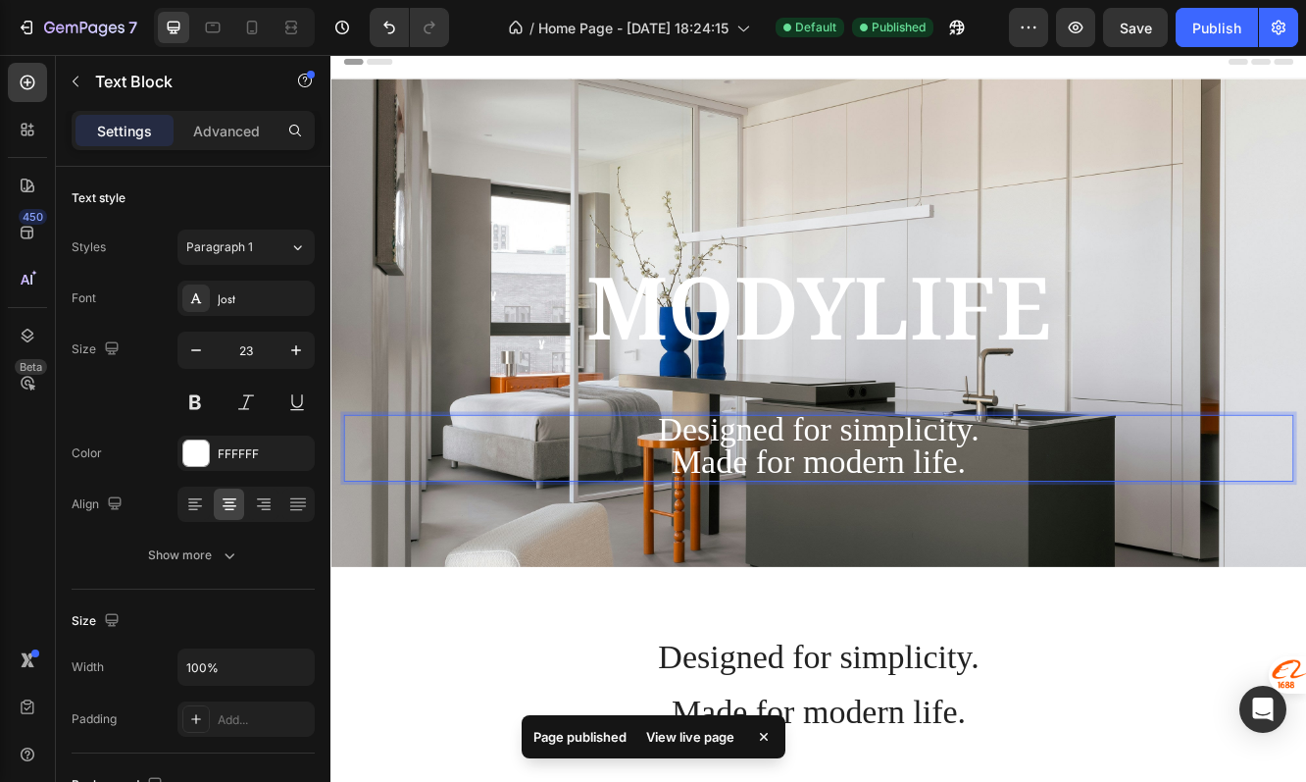
click at [1087, 533] on span "Made for modern life." at bounding box center [918, 544] width 355 height 45
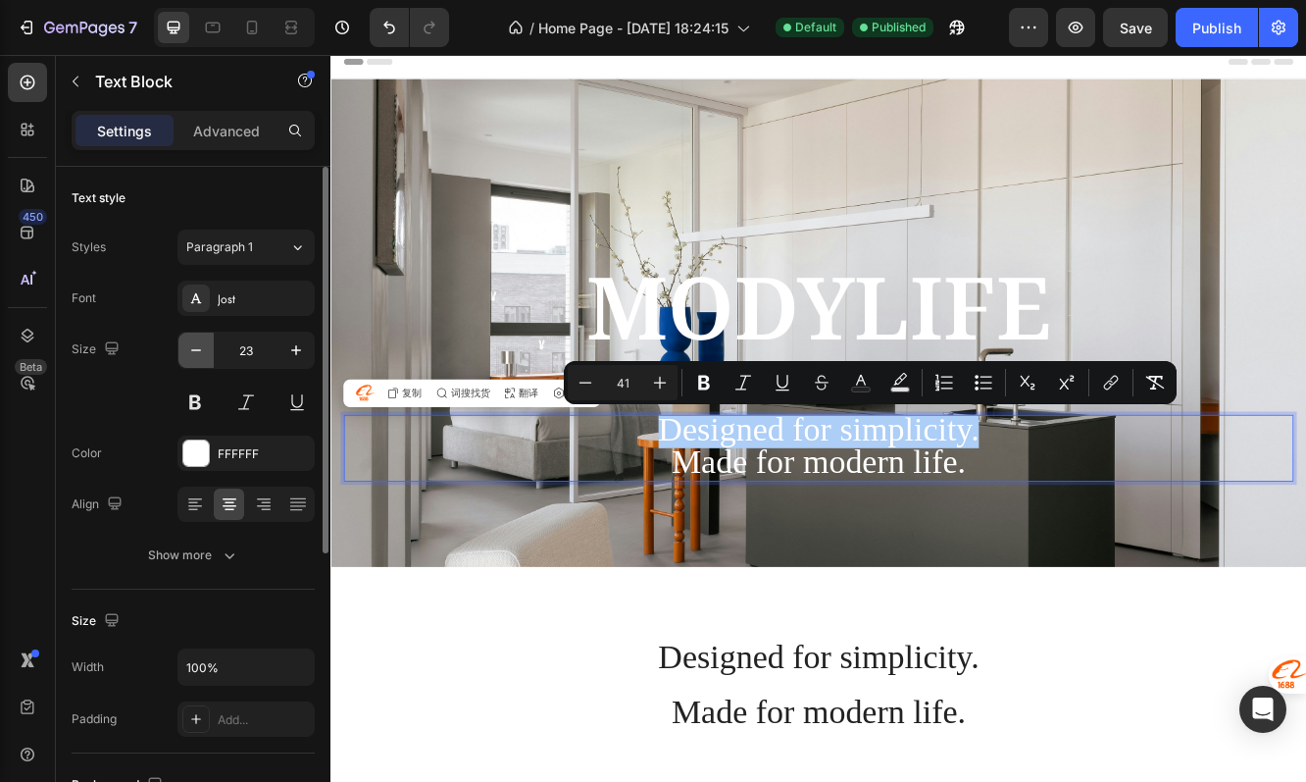
click at [191, 348] on icon "button" at bounding box center [196, 350] width 20 height 20
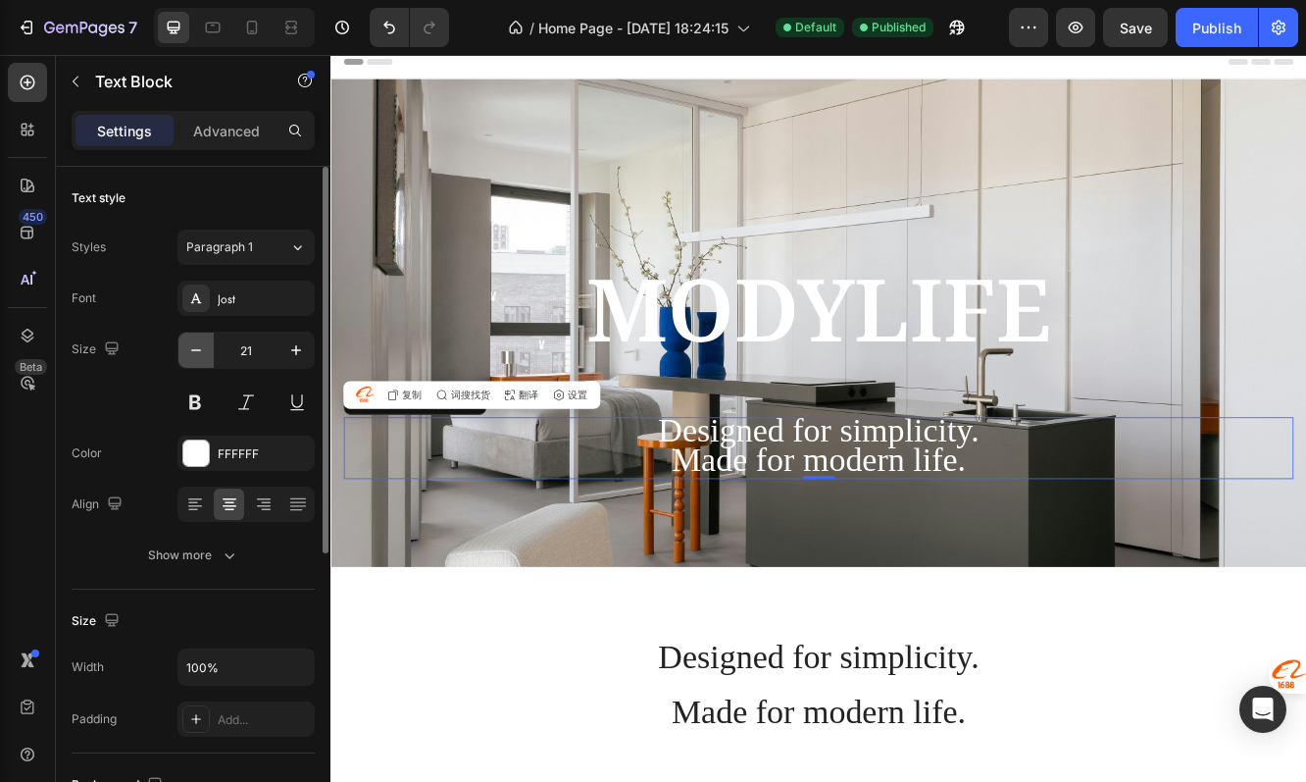
click at [191, 348] on icon "button" at bounding box center [196, 350] width 20 height 20
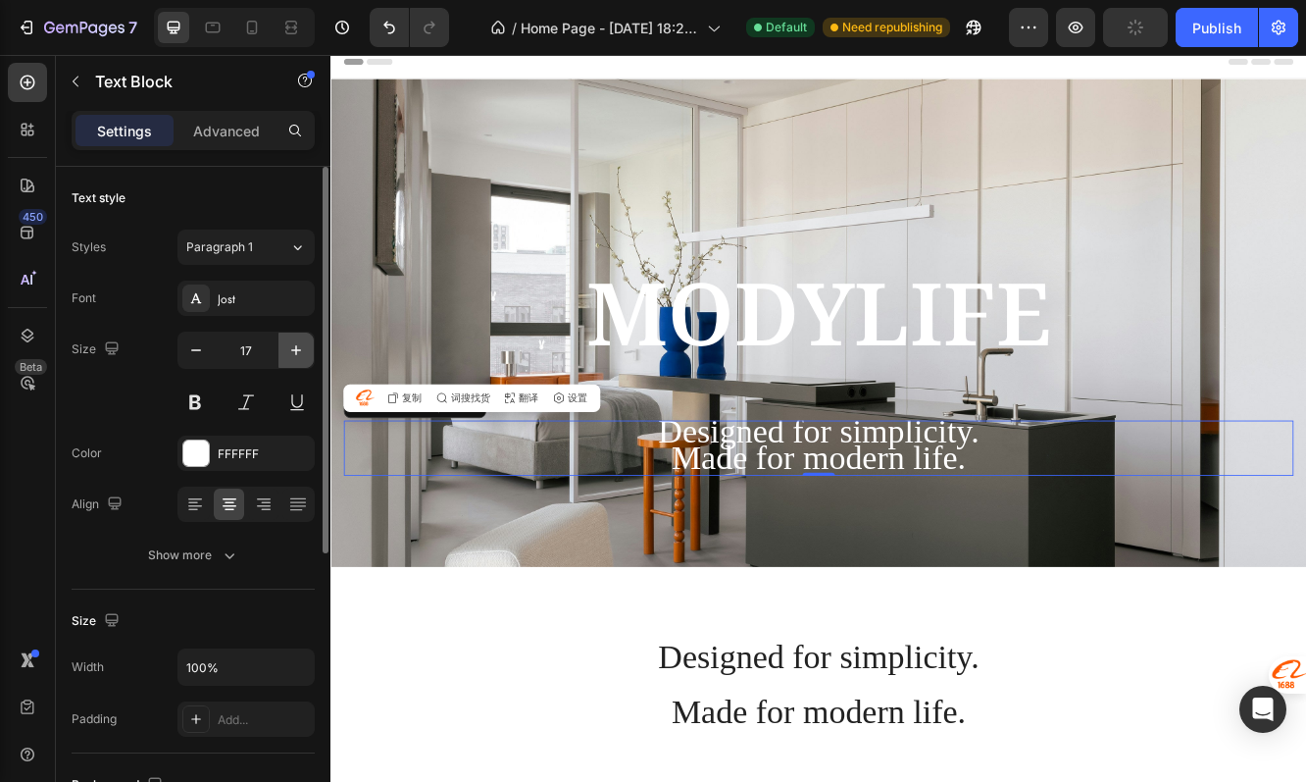
click at [288, 349] on icon "button" at bounding box center [296, 350] width 20 height 20
click at [304, 349] on icon "button" at bounding box center [296, 350] width 20 height 20
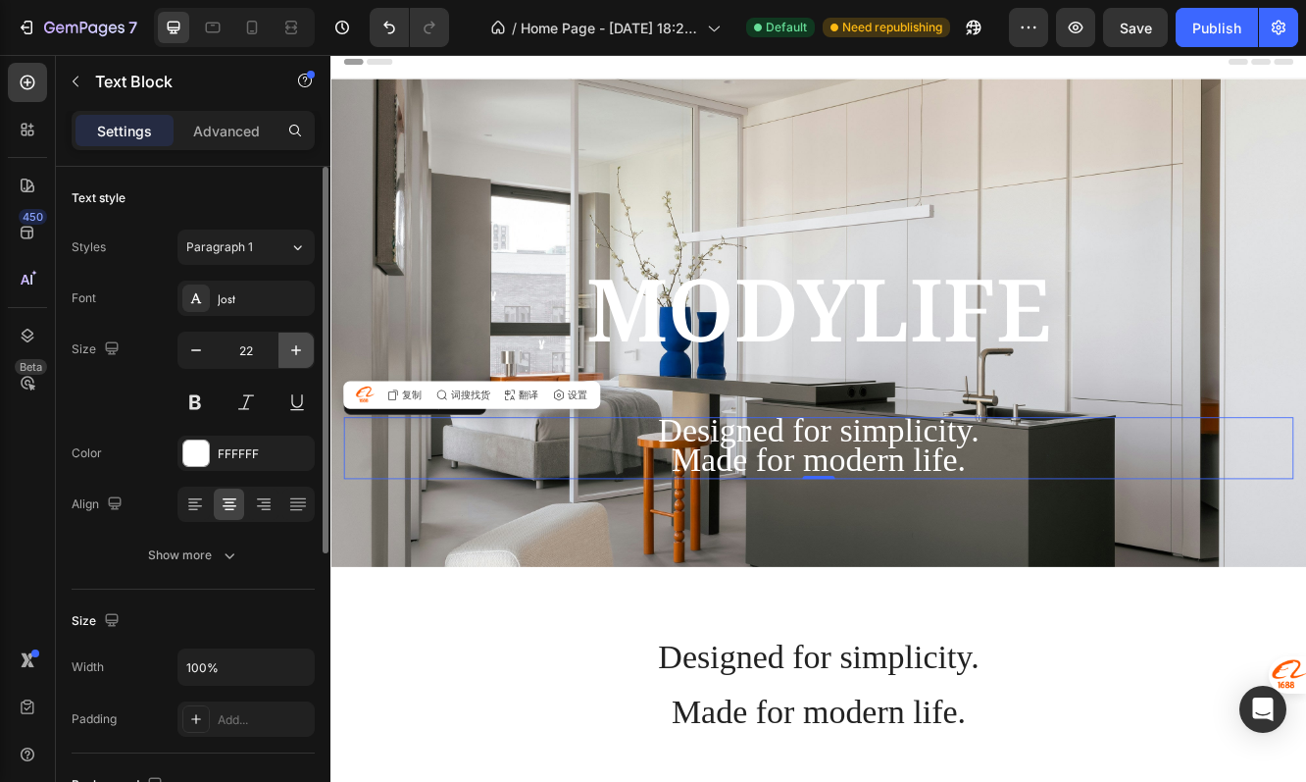
click at [304, 349] on icon "button" at bounding box center [296, 350] width 20 height 20
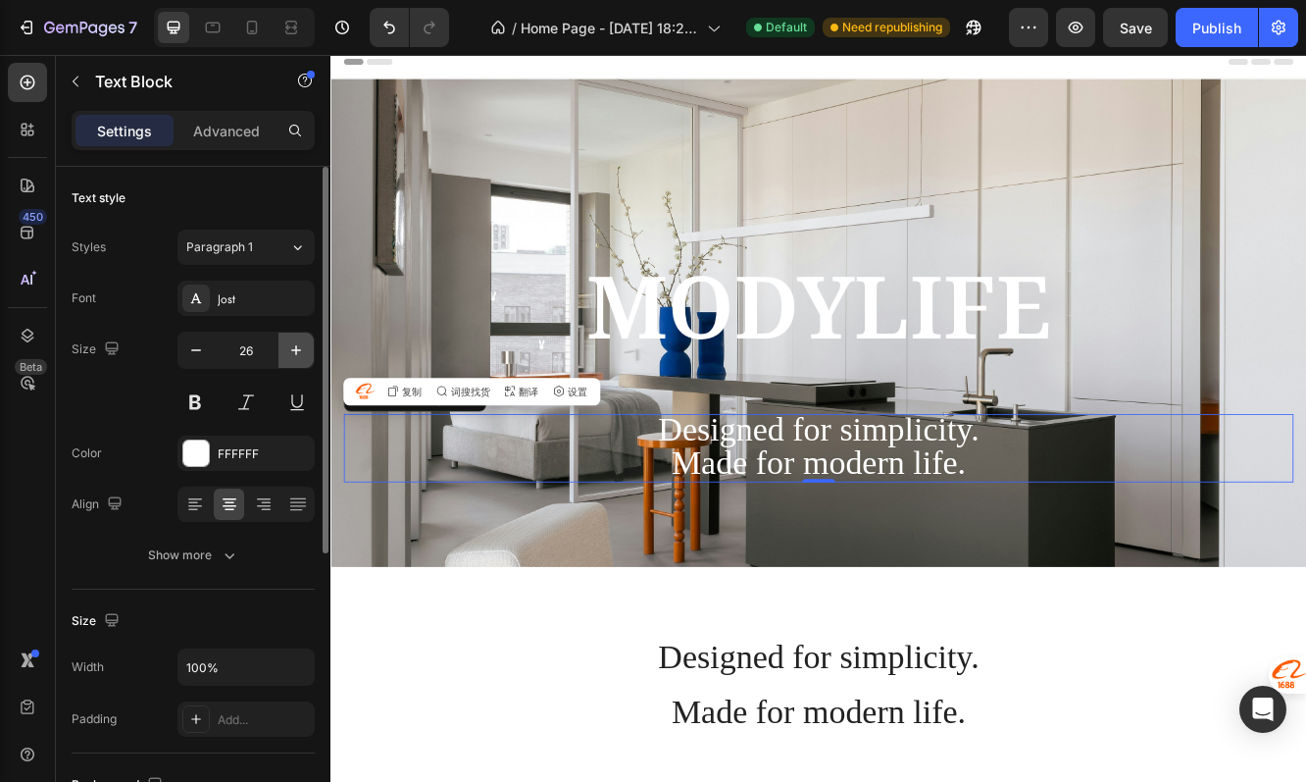
click at [304, 349] on icon "button" at bounding box center [296, 350] width 20 height 20
type input "29"
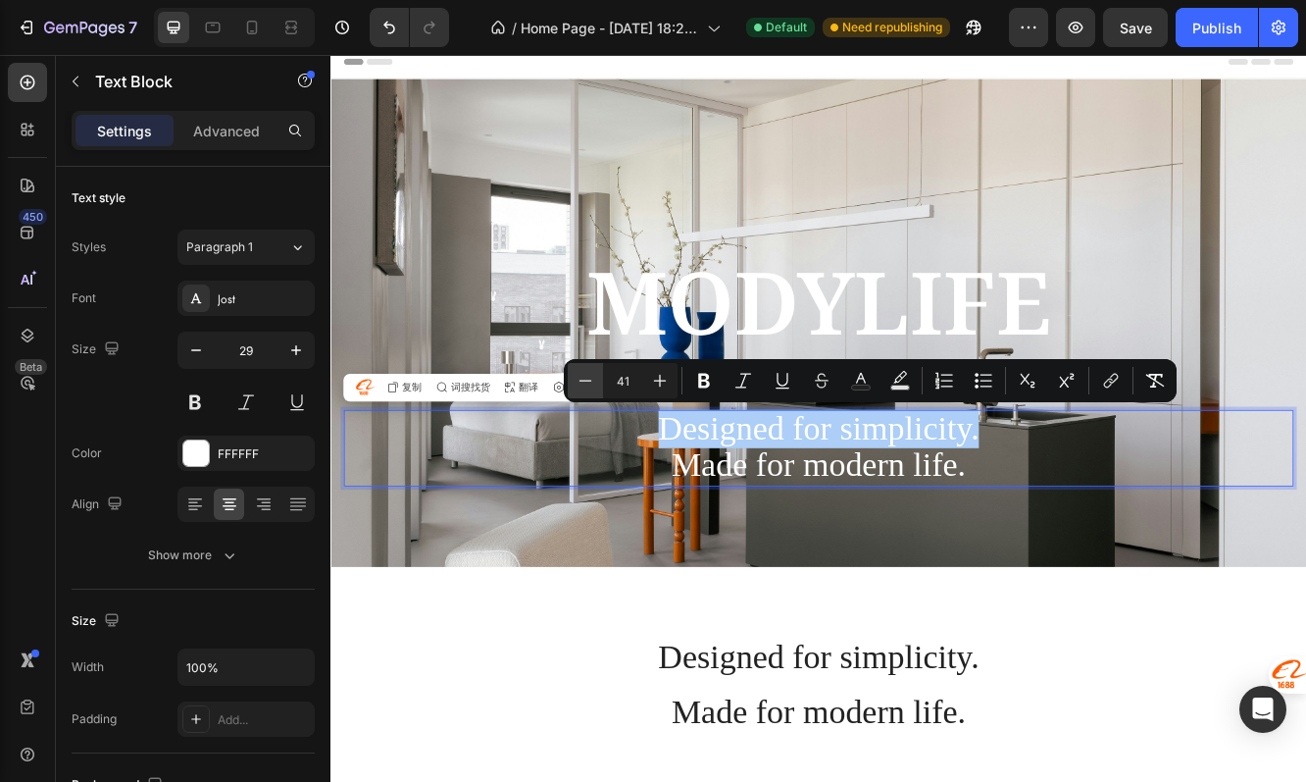
click at [590, 378] on icon "Editor contextual toolbar" at bounding box center [586, 381] width 20 height 20
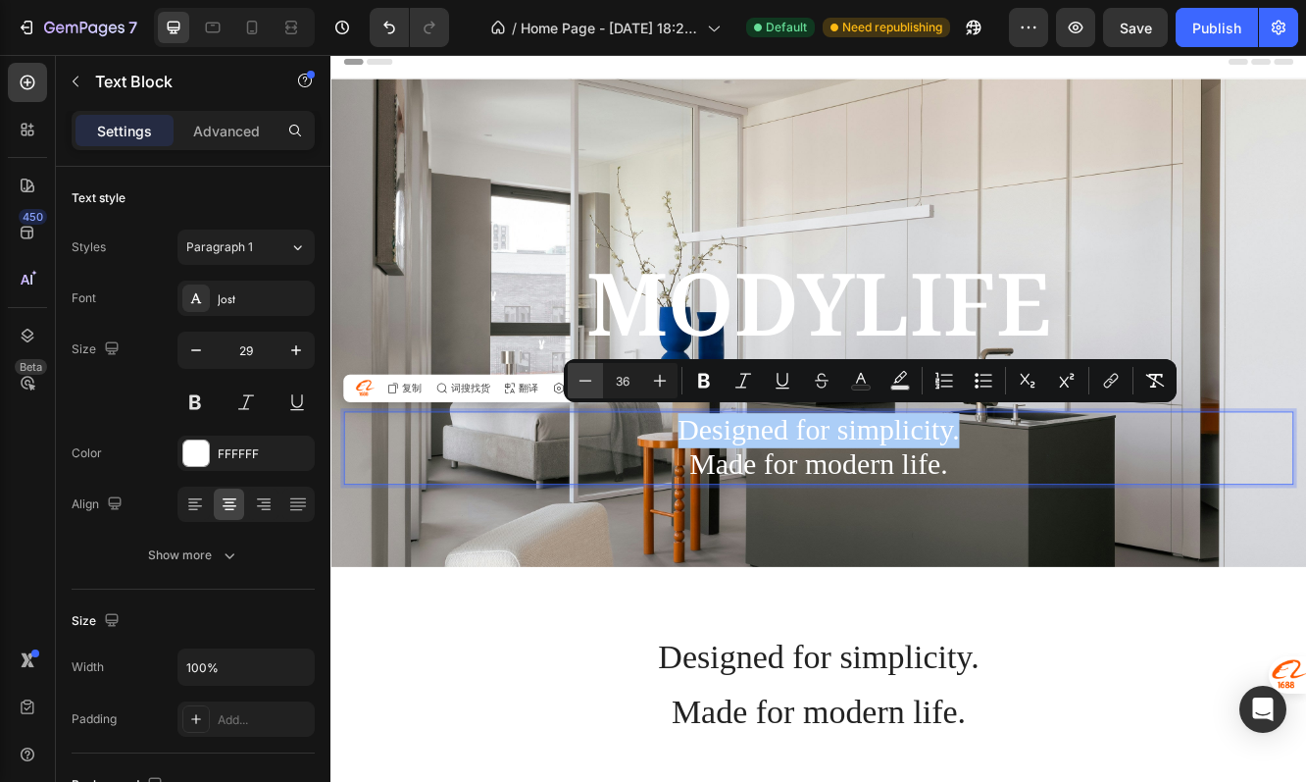
click at [590, 378] on icon "Editor contextual toolbar" at bounding box center [586, 381] width 20 height 20
drag, startPoint x: 590, startPoint y: 378, endPoint x: 423, endPoint y: 562, distance: 249.2
click at [590, 378] on icon "Editor contextual toolbar" at bounding box center [586, 381] width 20 height 20
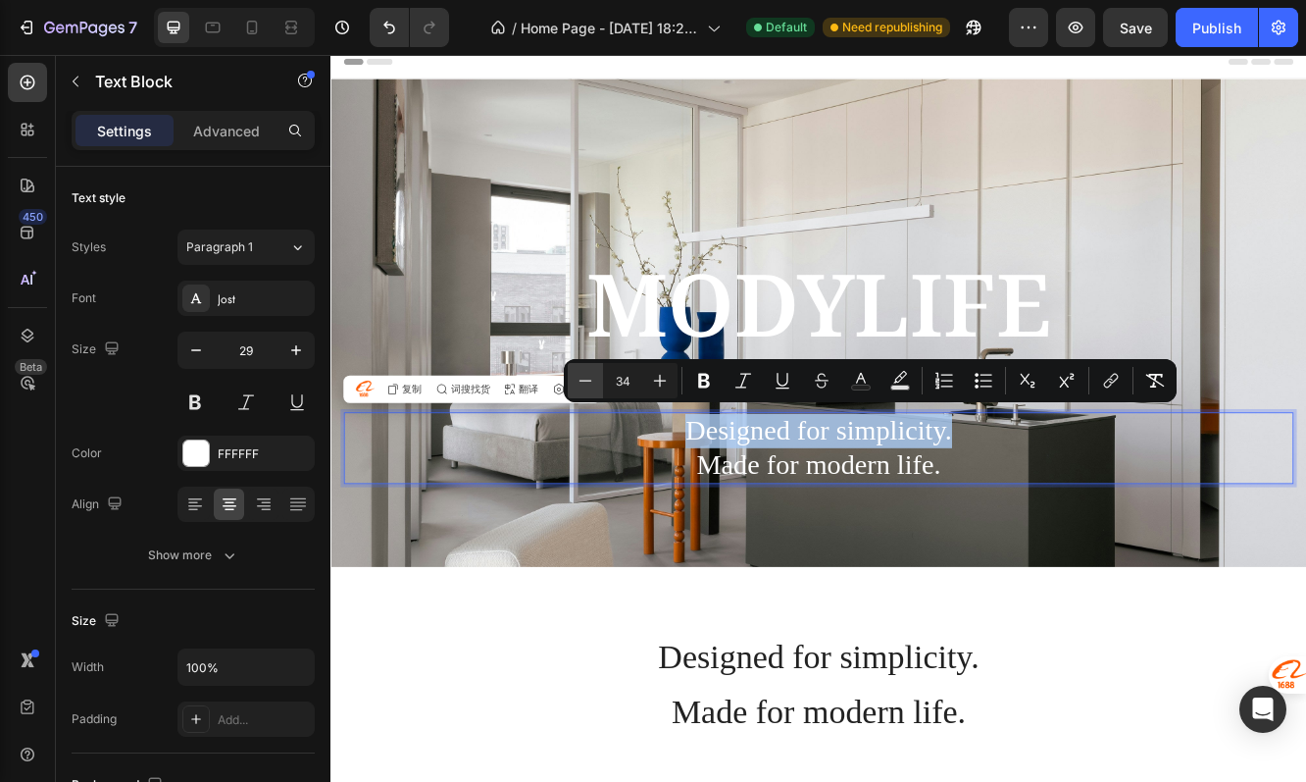
type input "33"
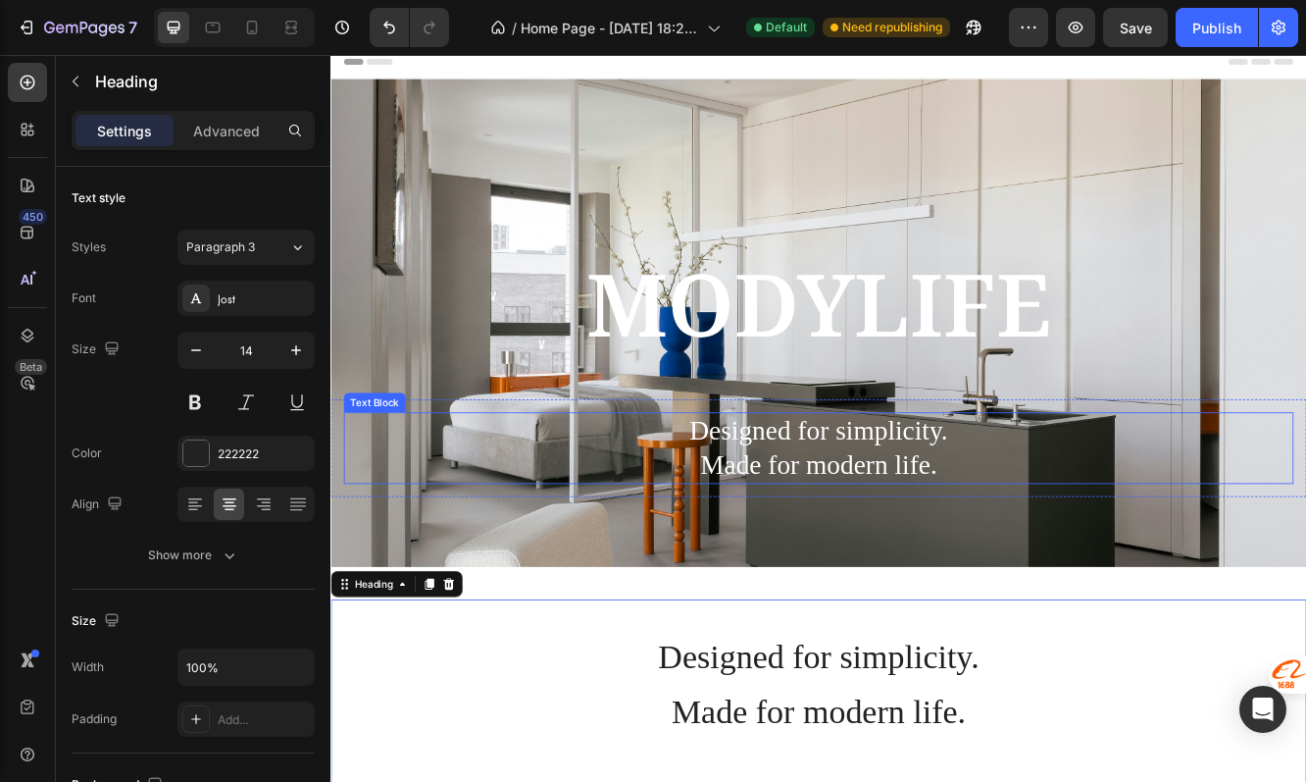
click at [829, 519] on span "Designed for simplicity." at bounding box center [919, 506] width 312 height 35
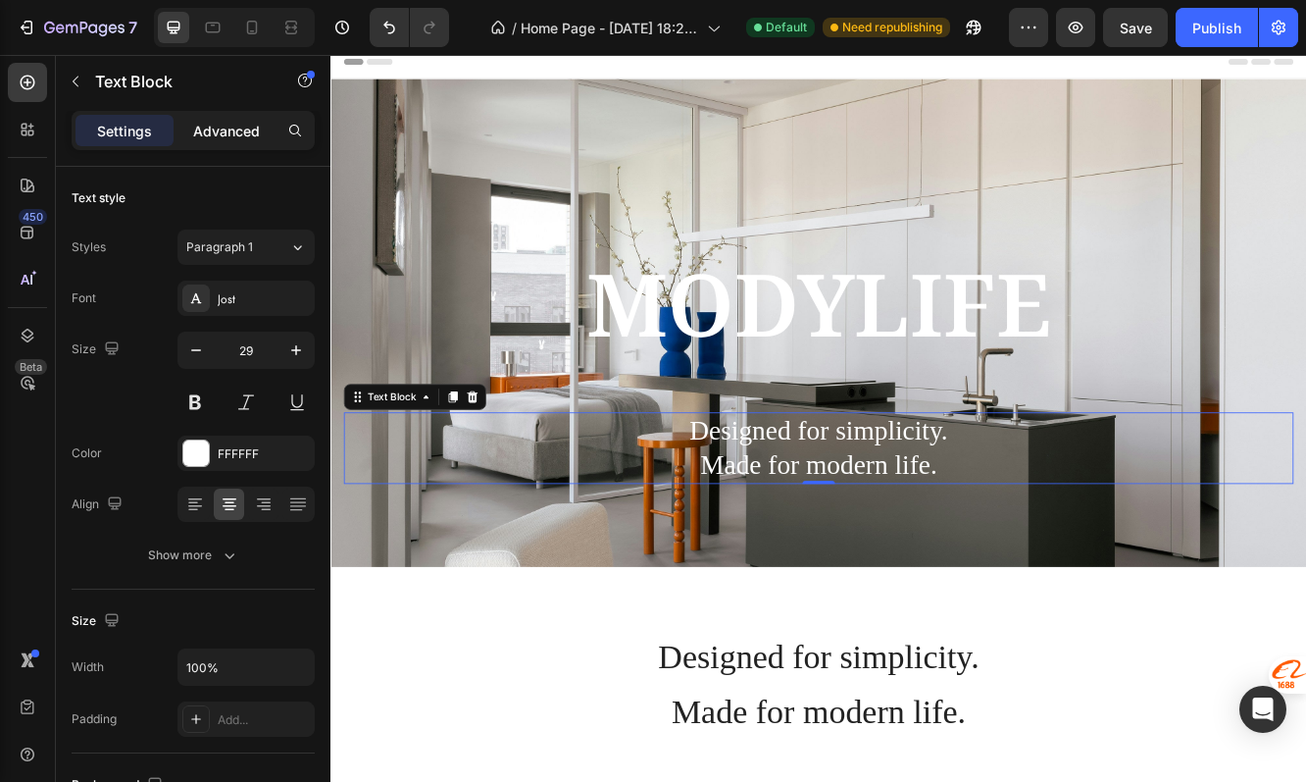
click at [236, 138] on p "Advanced" at bounding box center [226, 131] width 67 height 21
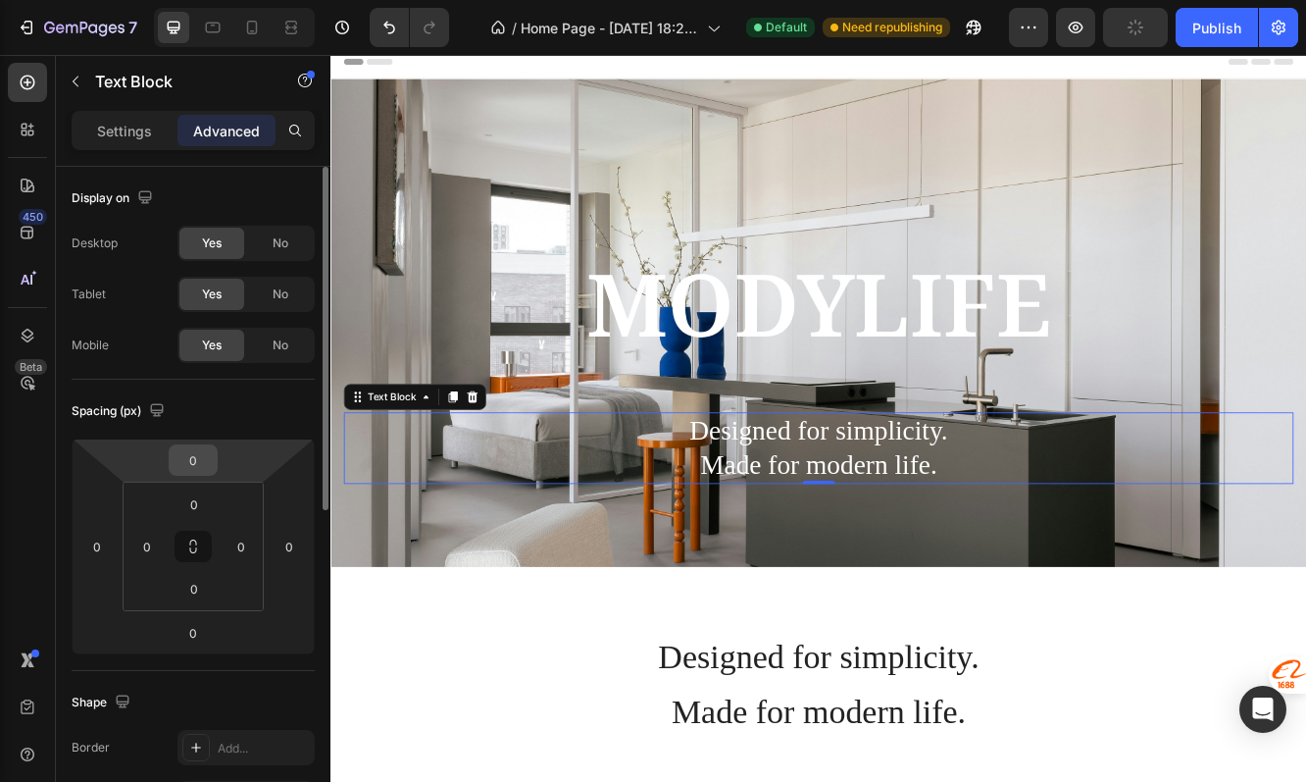
click at [199, 460] on input "0" at bounding box center [193, 459] width 39 height 29
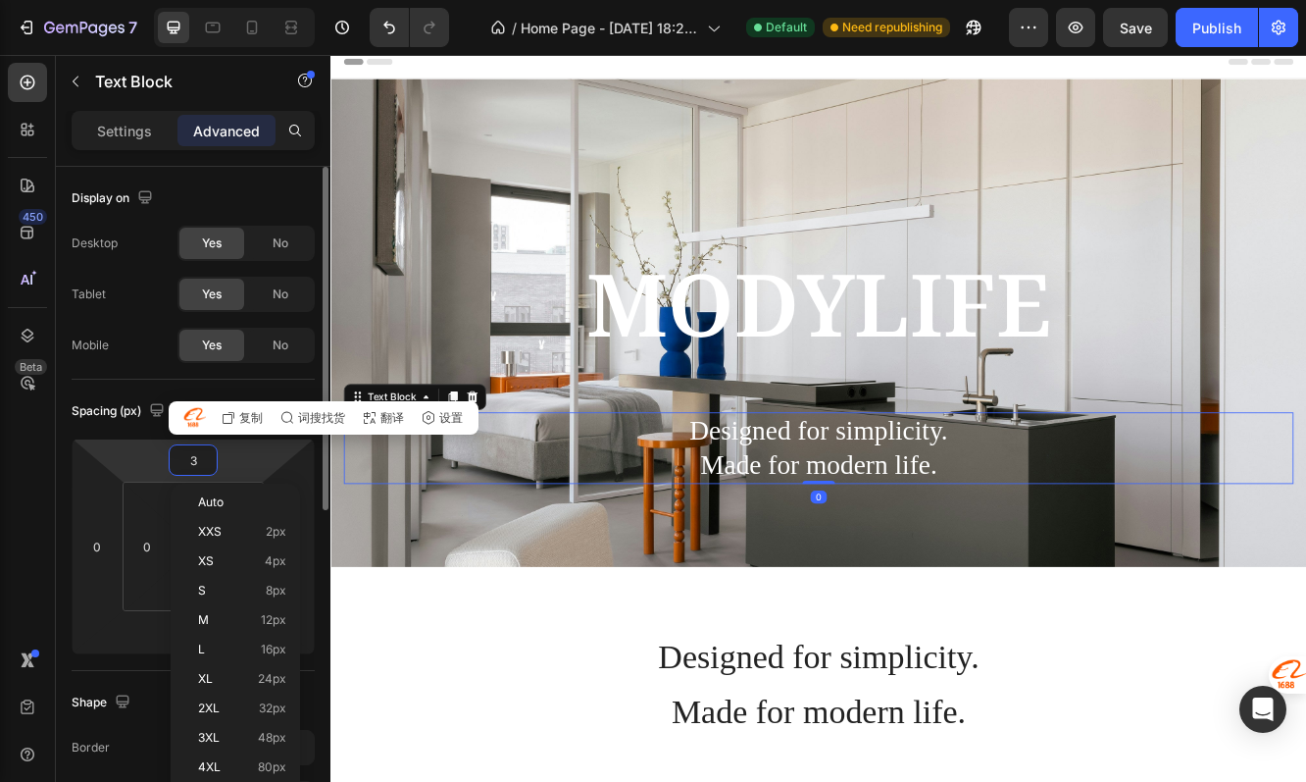
type input "30"
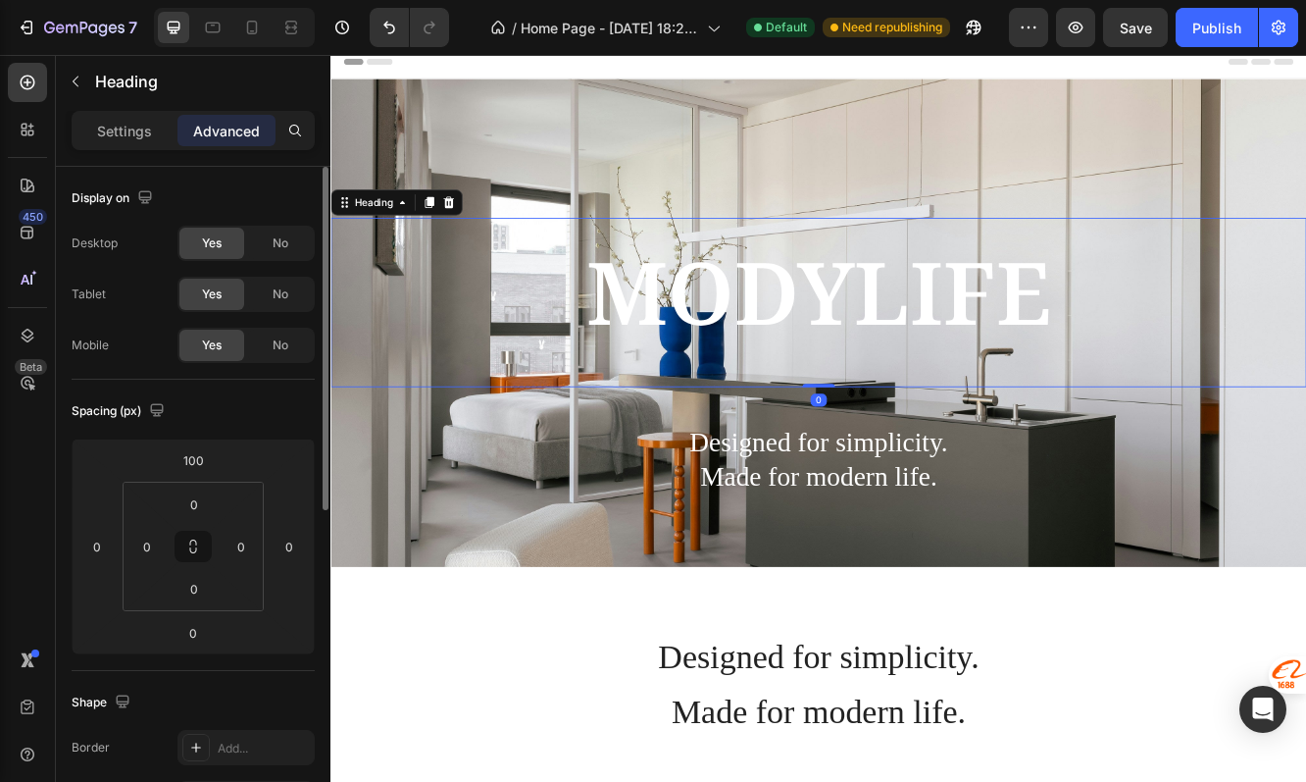
click at [855, 361] on span "MODYLIFE" at bounding box center [918, 339] width 561 height 141
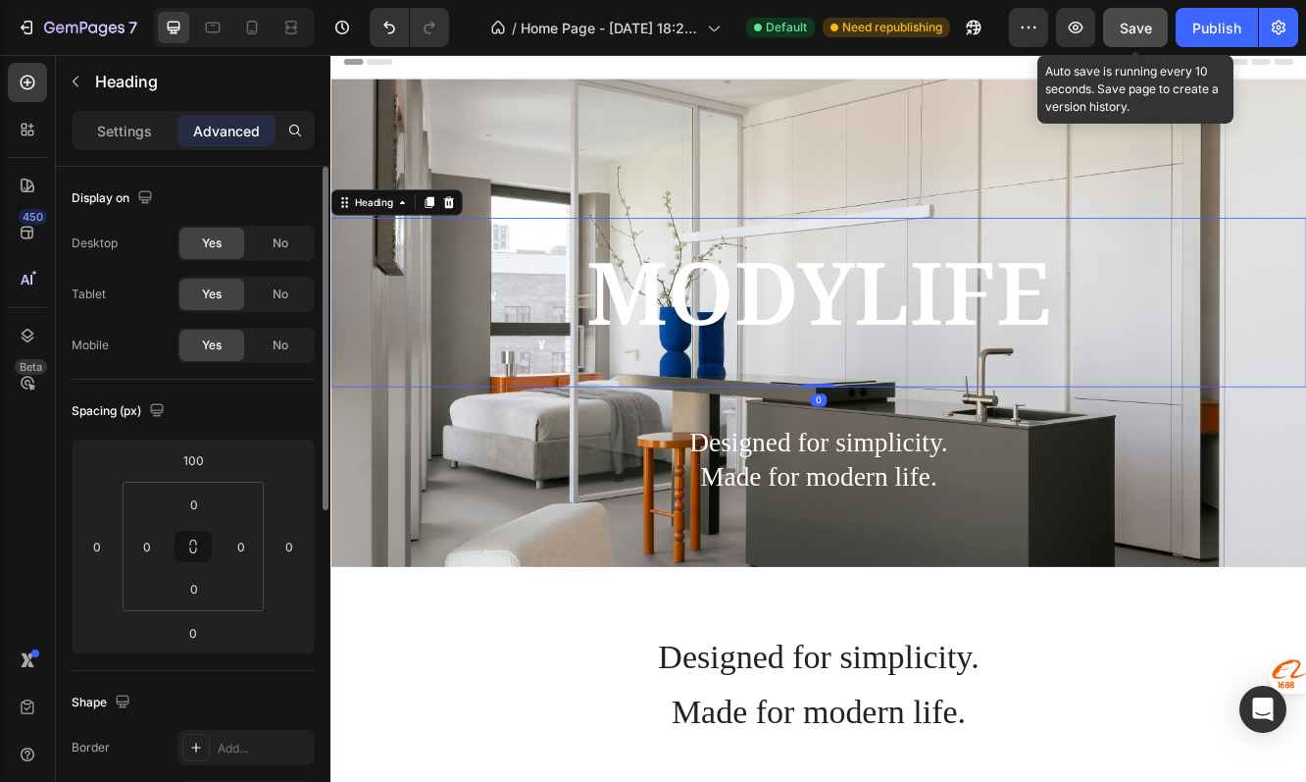
click at [1130, 25] on span "Save" at bounding box center [1136, 28] width 32 height 17
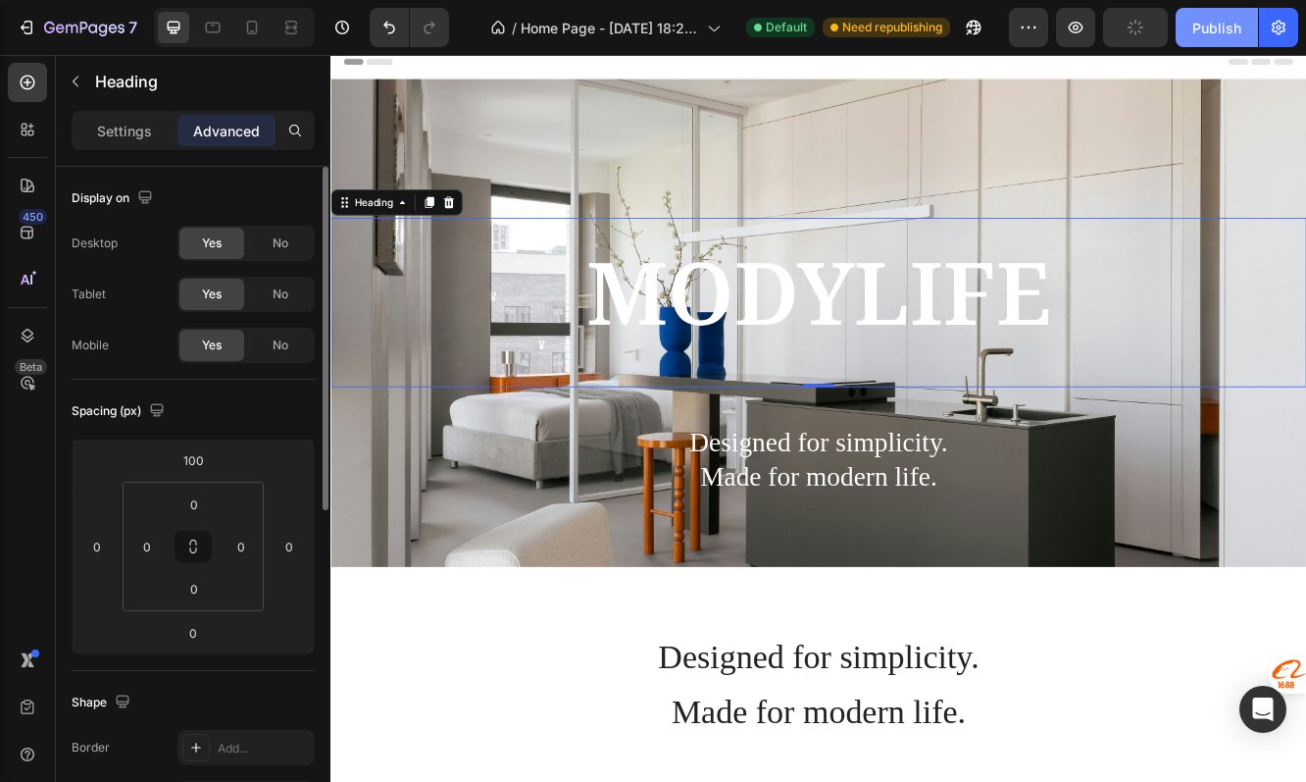
click at [1220, 25] on div "Publish" at bounding box center [1217, 28] width 49 height 21
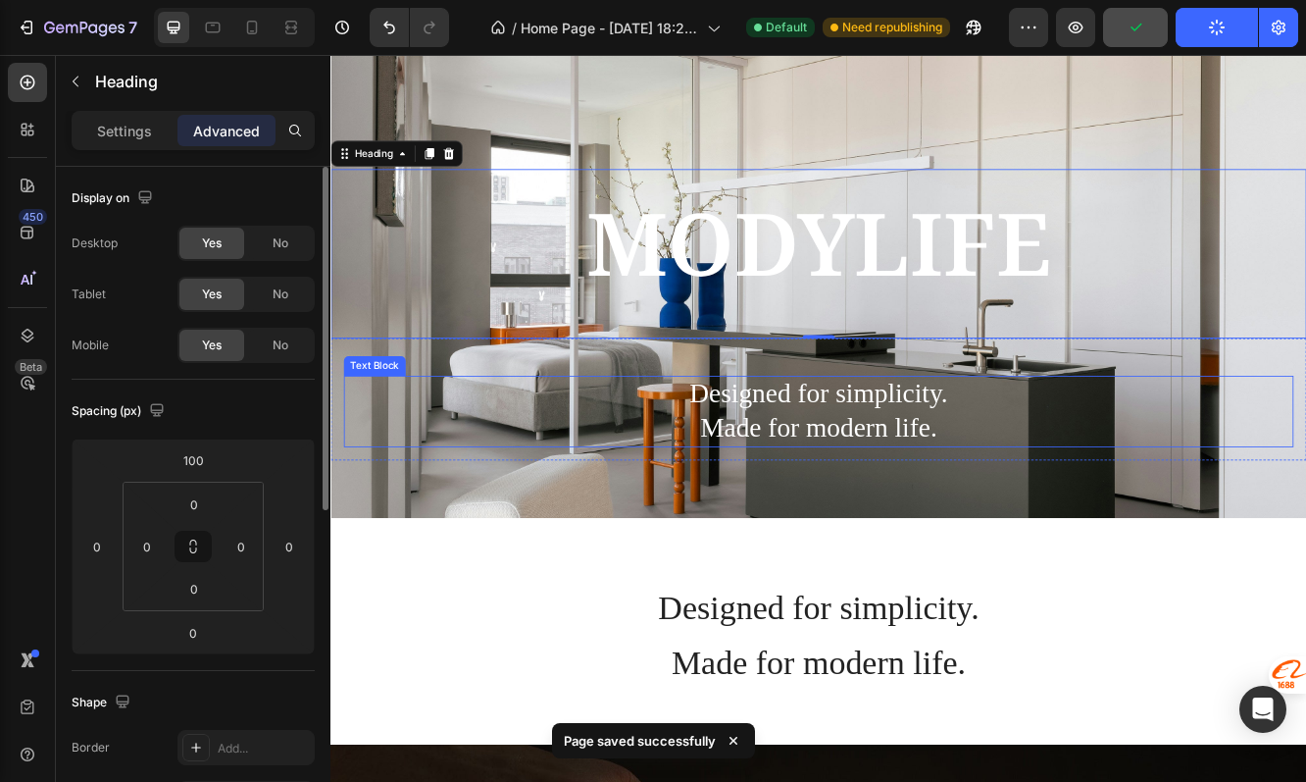
scroll to position [81, 0]
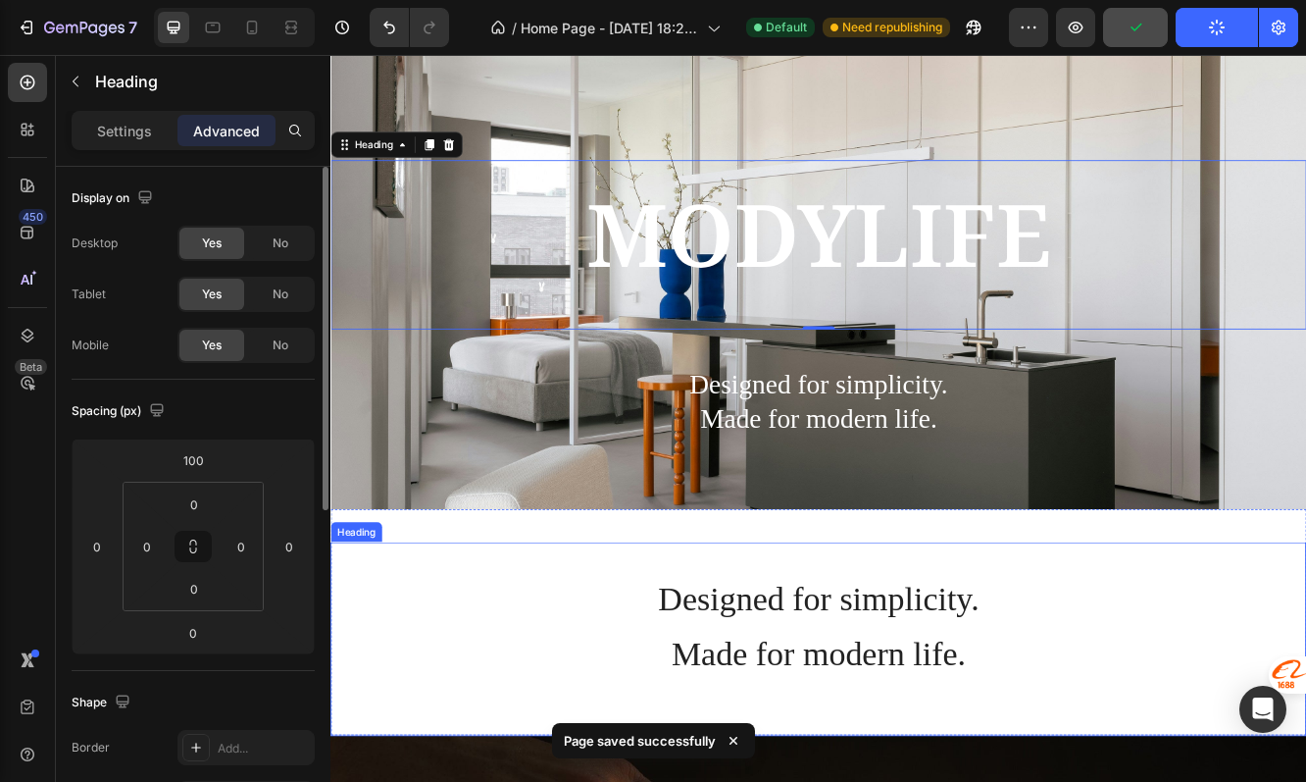
click at [938, 706] on span "Designed for simplicity." at bounding box center [919, 710] width 387 height 45
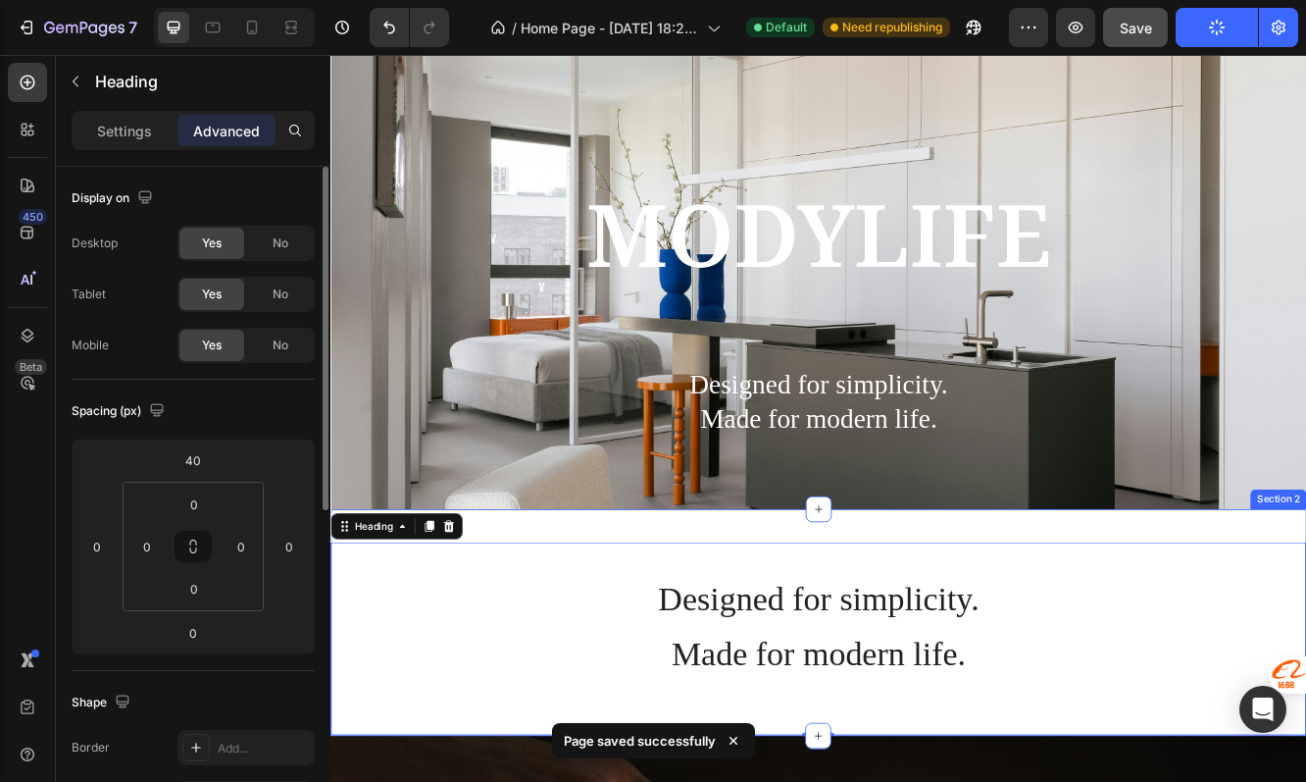
click at [853, 626] on div "⁠⁠⁠⁠⁠⁠⁠ Designed for simplicity. Made for modern life. Heading 0" at bounding box center [919, 738] width 1177 height 273
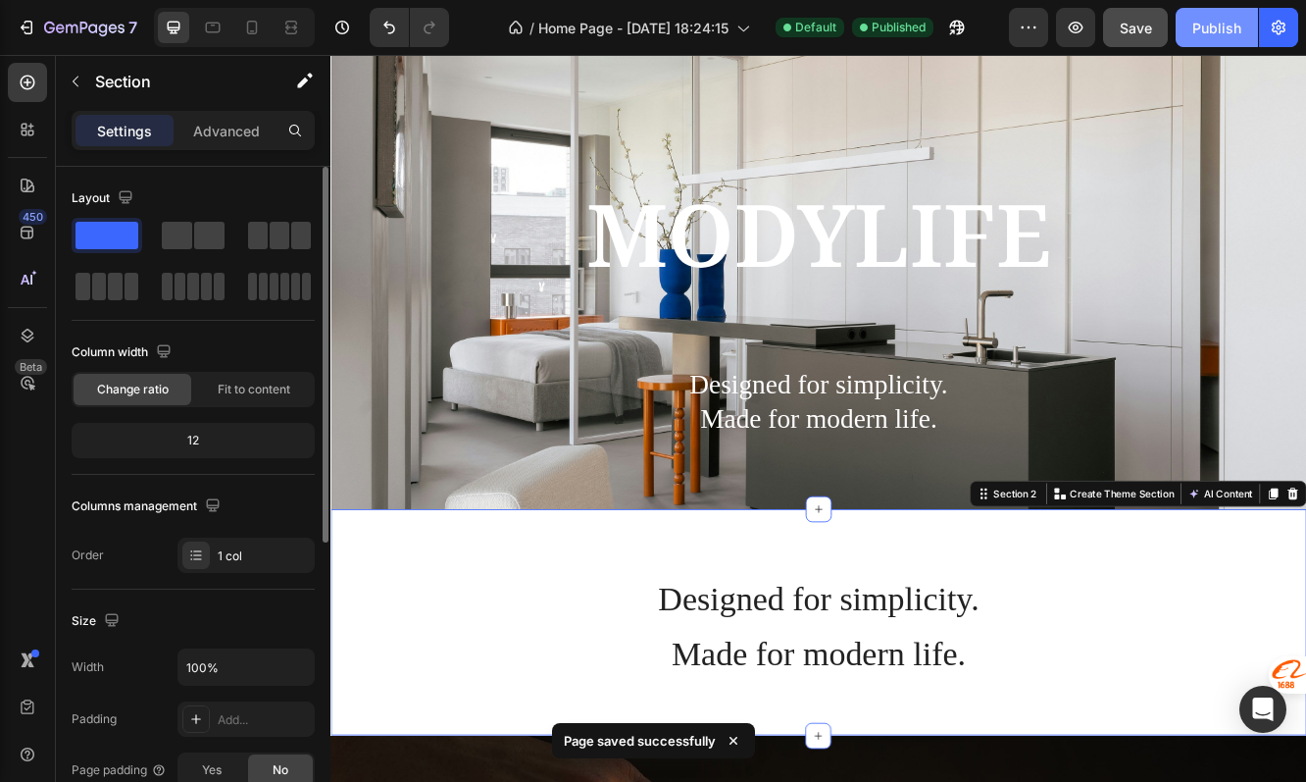
click at [1203, 24] on div "Publish" at bounding box center [1217, 28] width 49 height 21
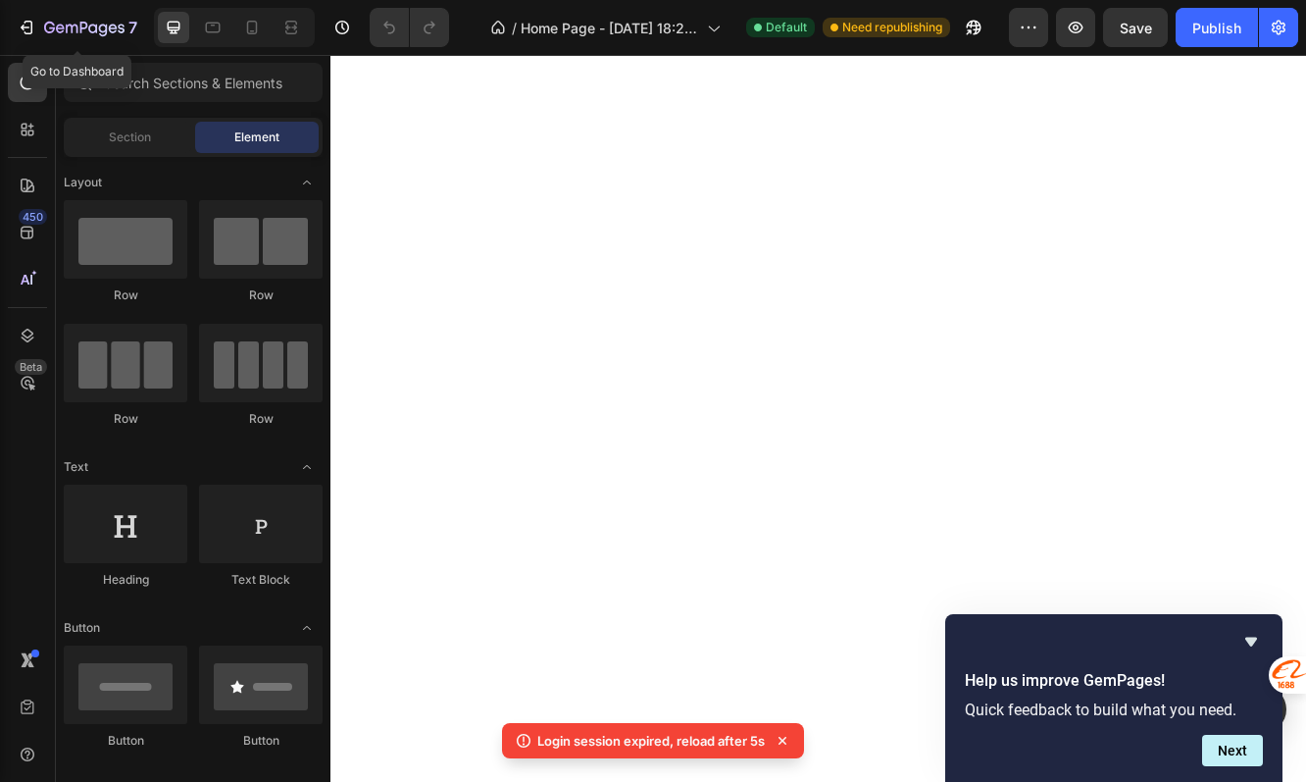
click at [20, 38] on div "7" at bounding box center [77, 28] width 121 height 24
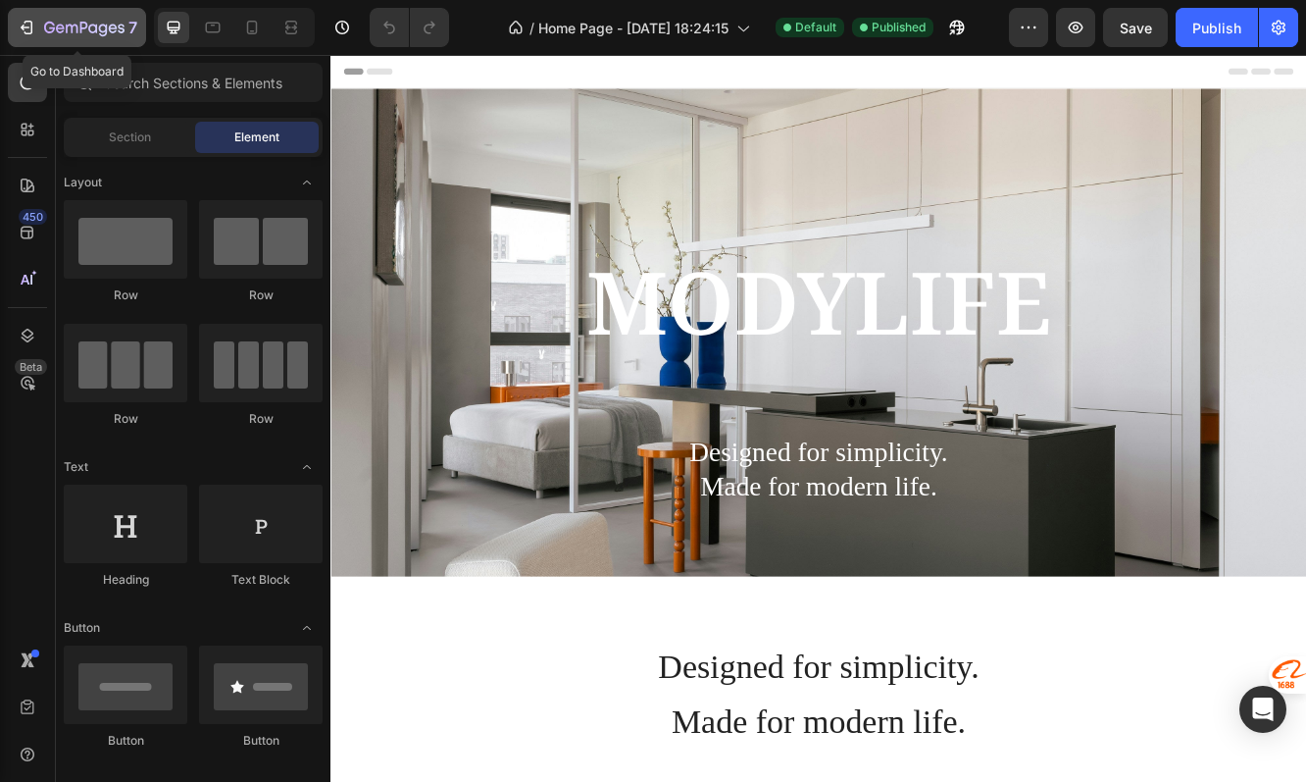
click at [72, 32] on icon "button" at bounding box center [72, 29] width 12 height 9
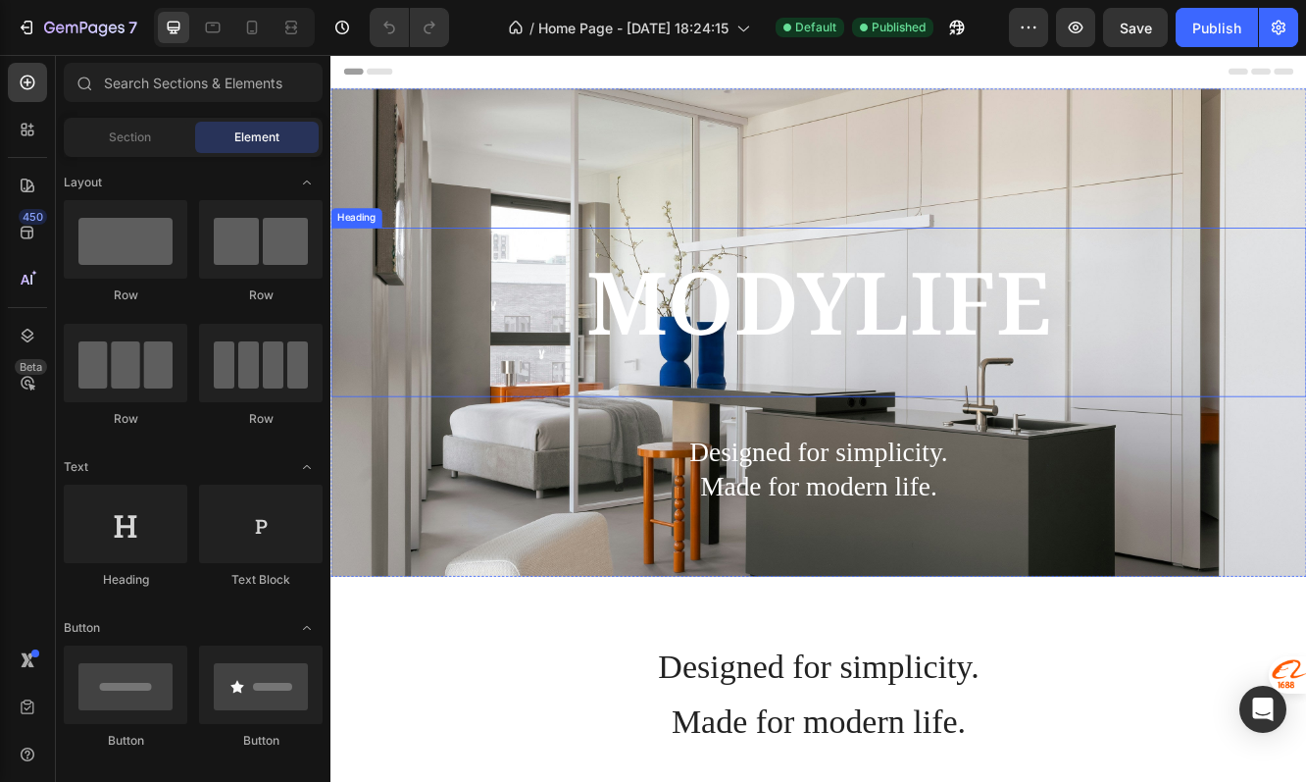
scroll to position [367, 0]
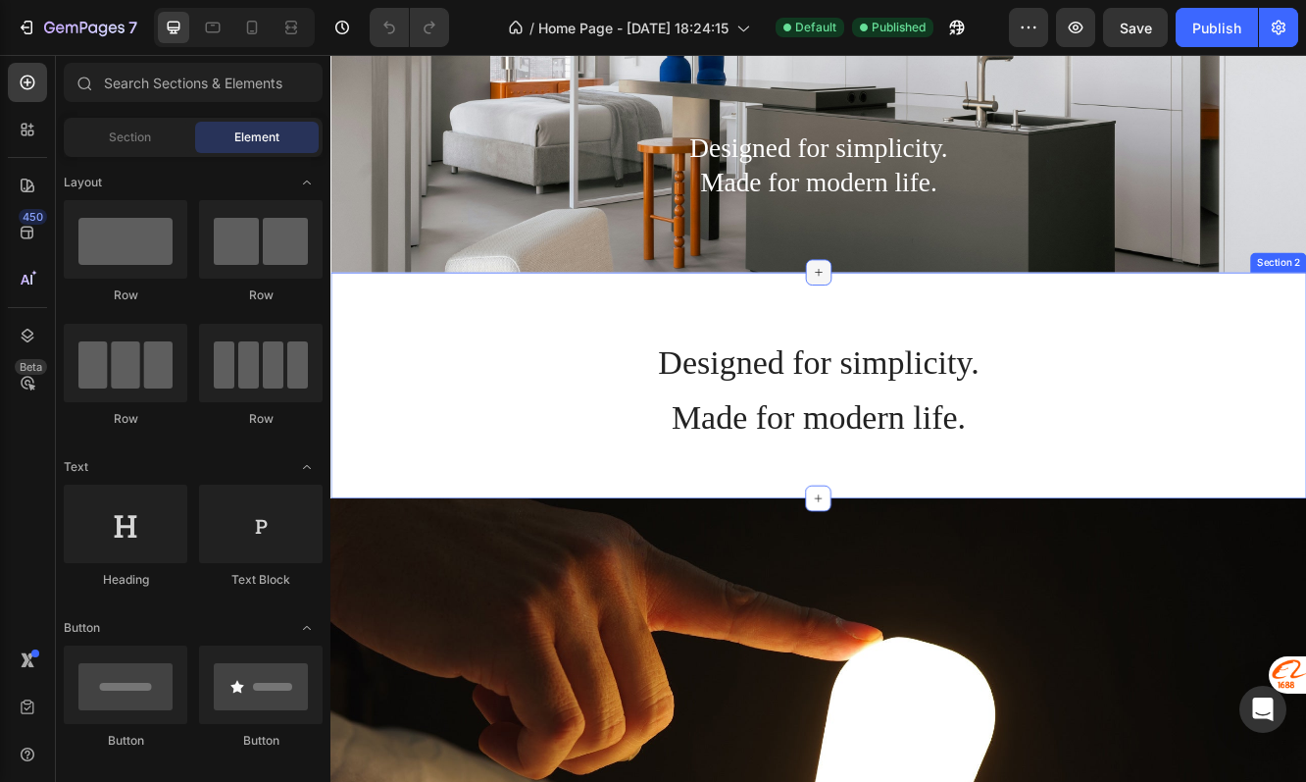
click at [918, 318] on icon at bounding box center [919, 317] width 16 height 16
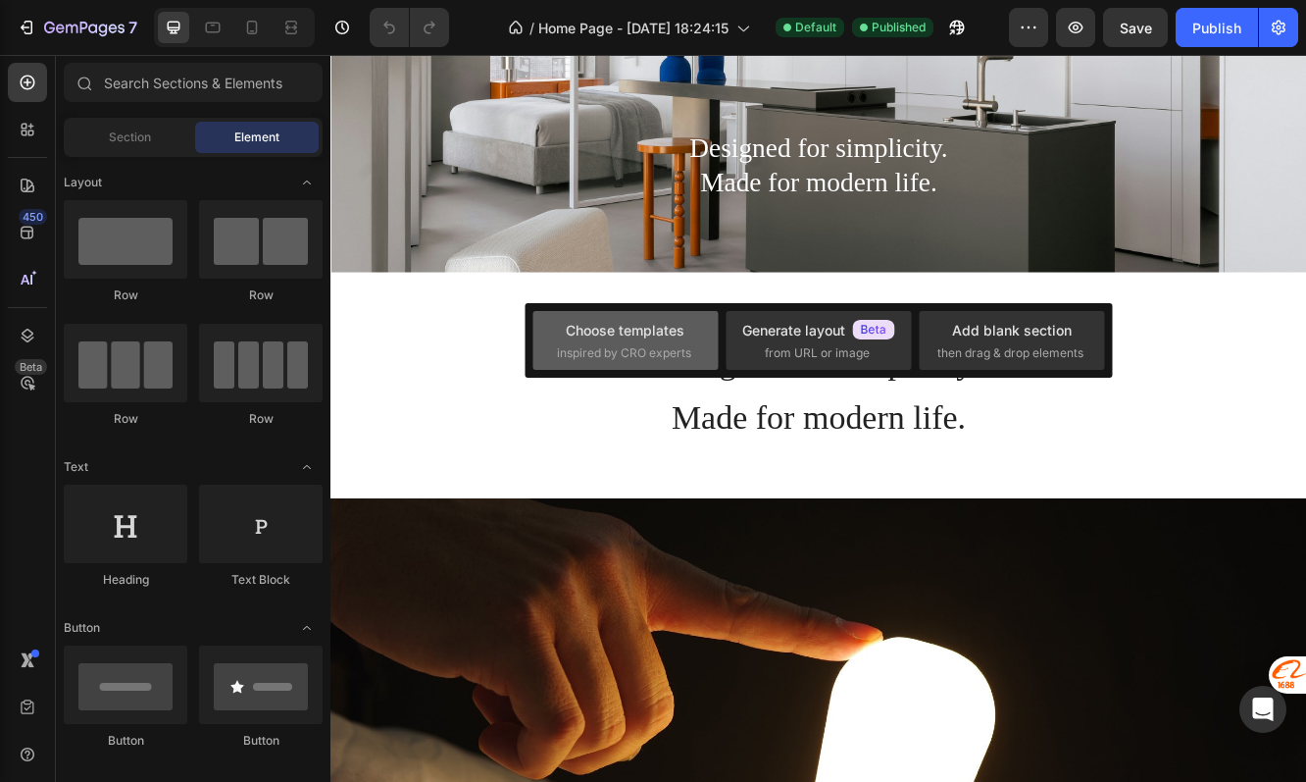
click at [673, 348] on span "inspired by CRO experts" at bounding box center [624, 353] width 134 height 18
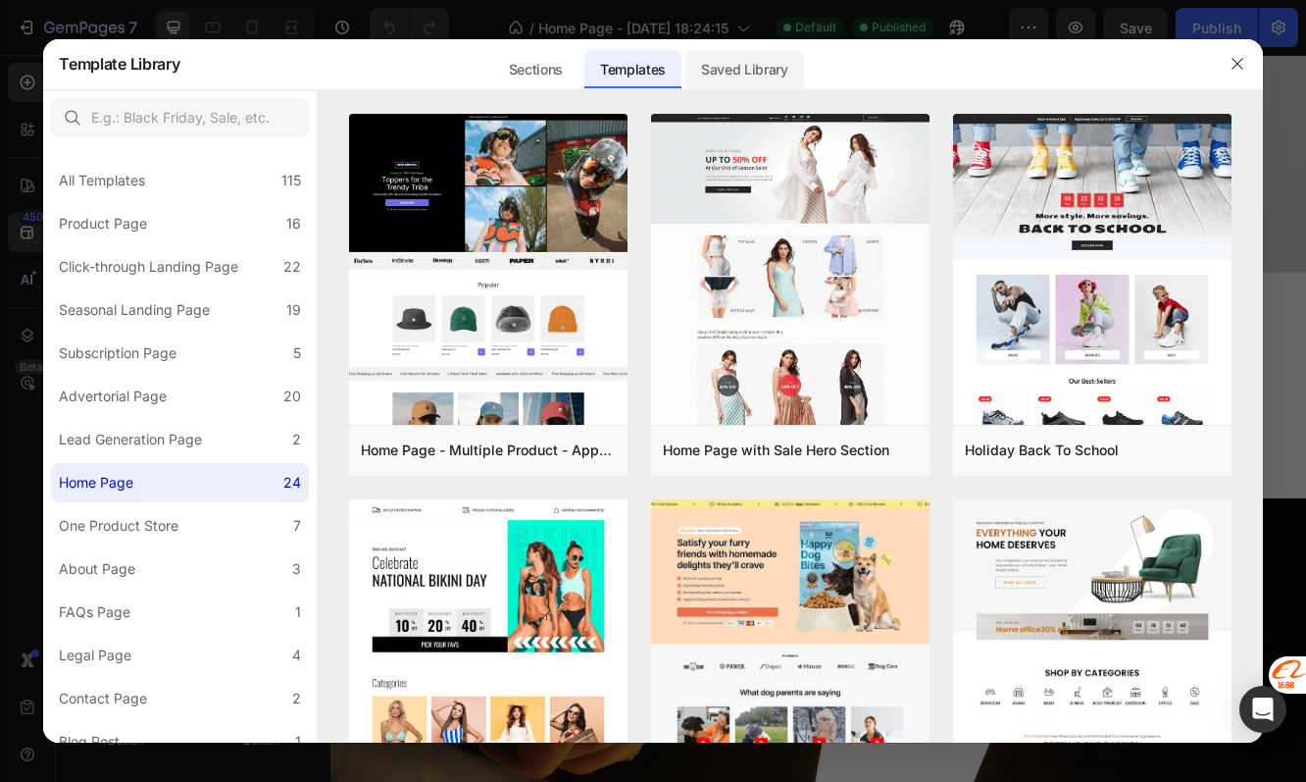
click at [743, 64] on div "Saved Library" at bounding box center [745, 69] width 119 height 39
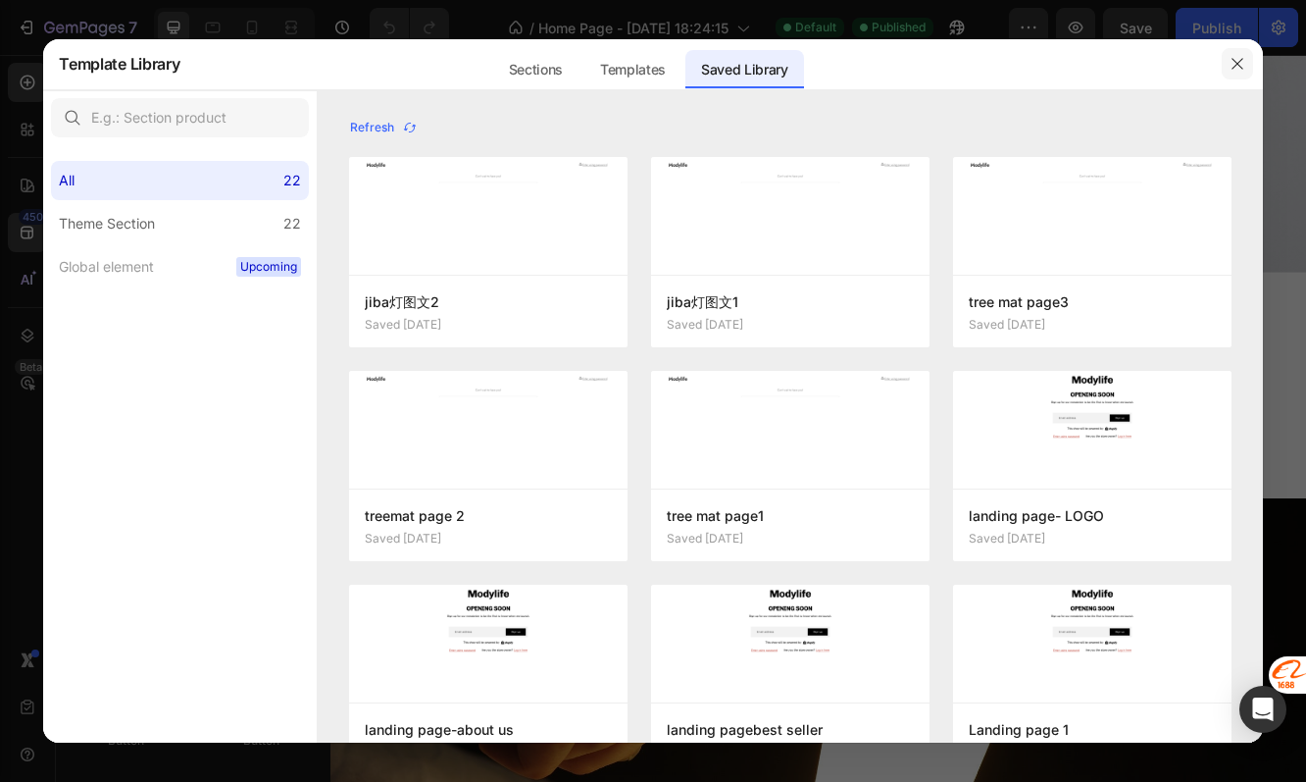
click at [1241, 67] on icon "button" at bounding box center [1238, 64] width 16 height 16
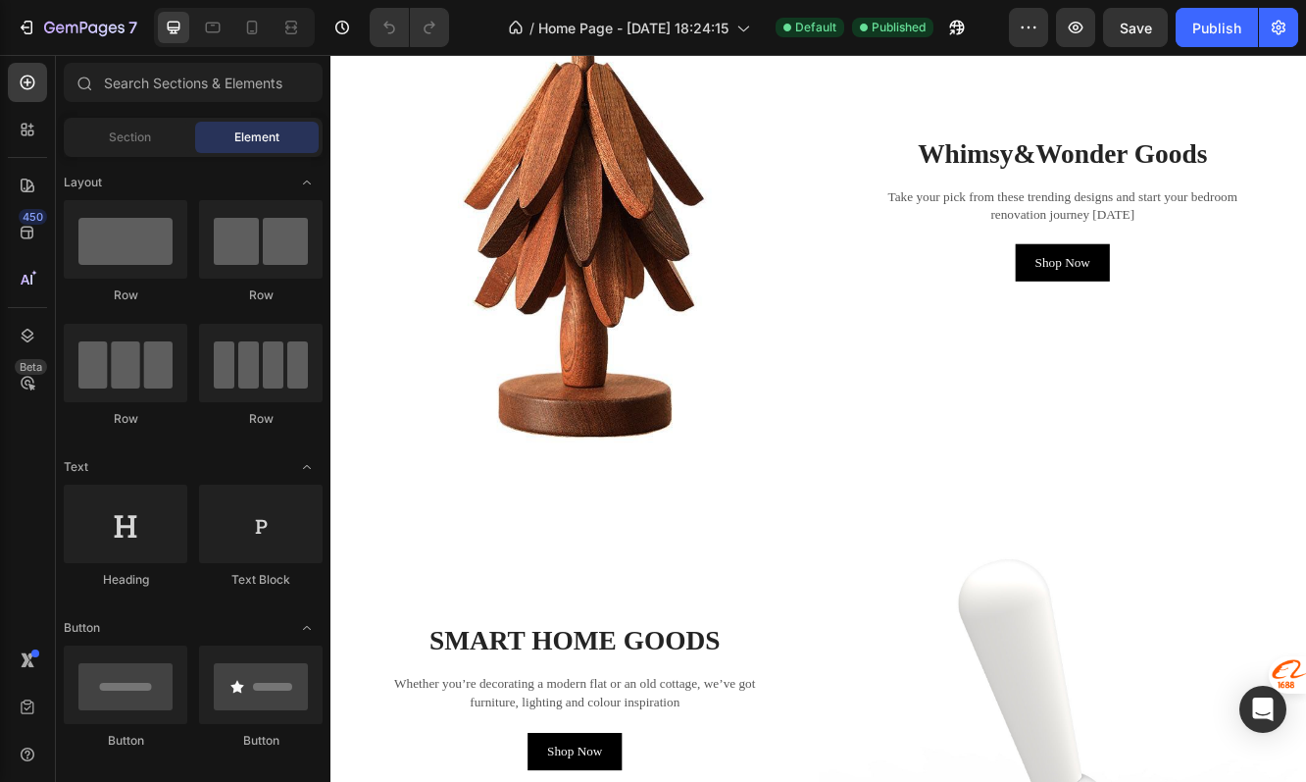
scroll to position [2678, 0]
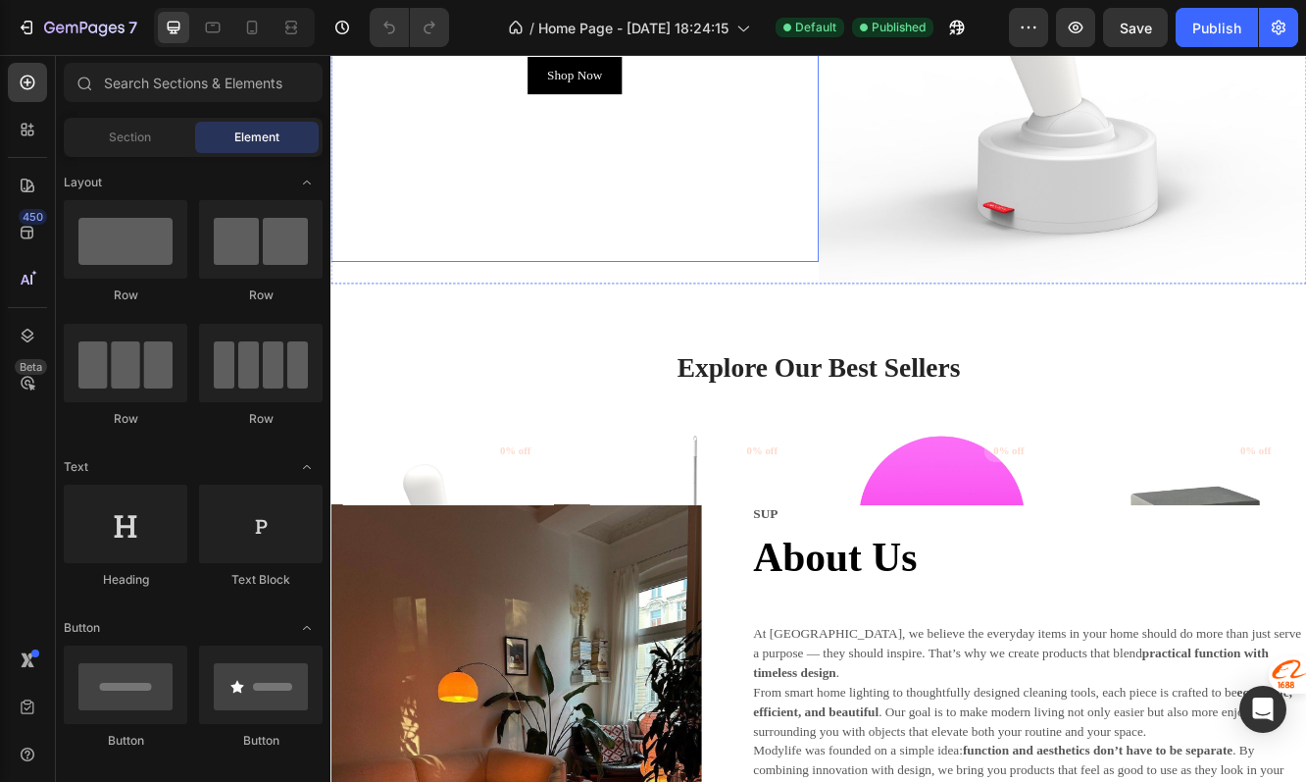
click at [868, 270] on div "SMART HOME GOODS Heading Whether you’re decorating a modern flat or an old cott…" at bounding box center [625, 36] width 588 height 535
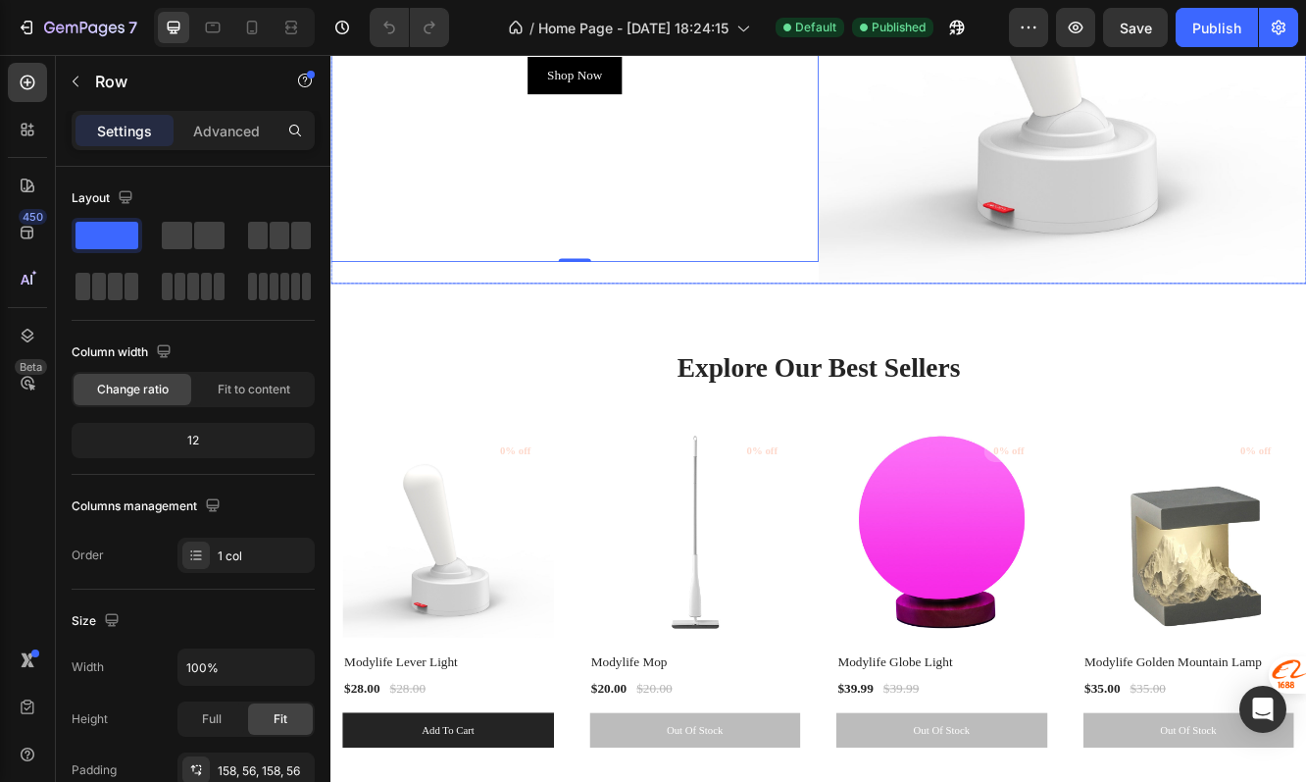
click at [865, 316] on div "SMART HOME GOODS Heading Whether you’re decorating a modern flat or an old cott…" at bounding box center [625, 36] width 588 height 588
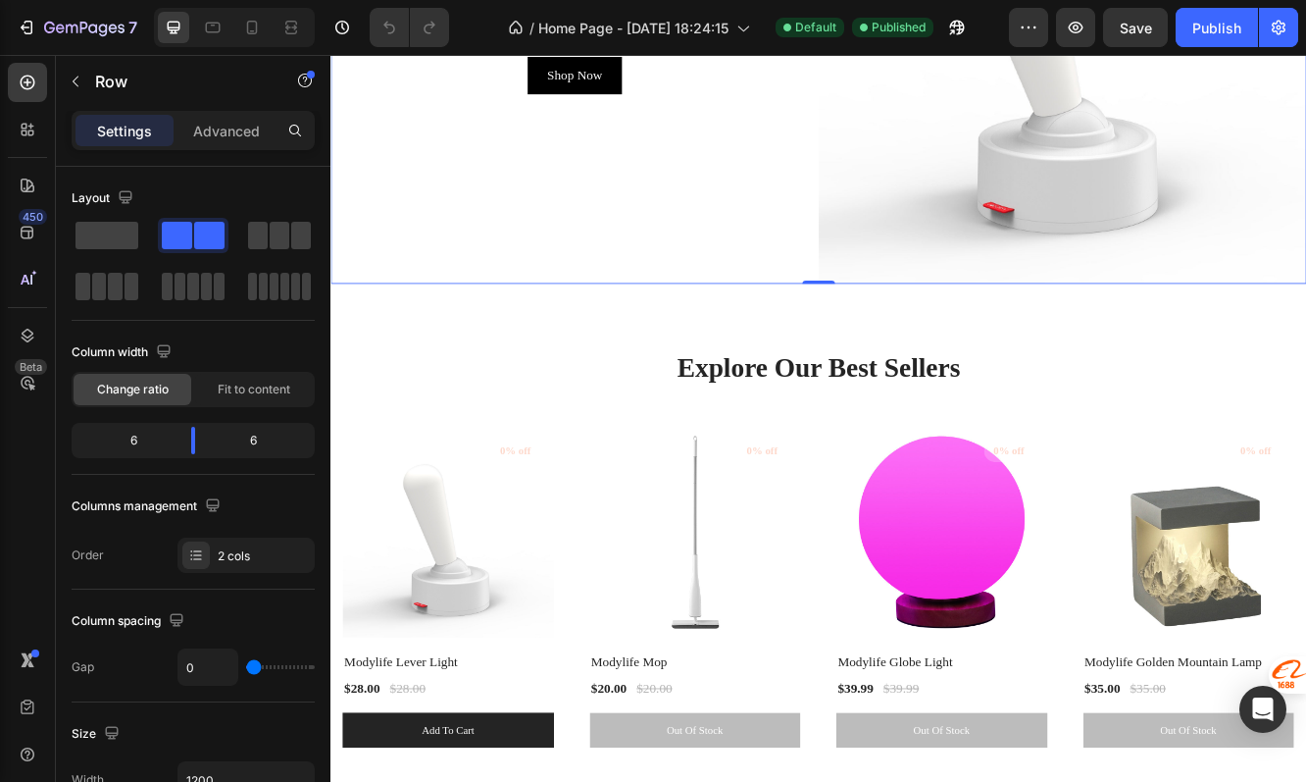
click at [850, 315] on div "SMART HOME GOODS Heading Whether you’re decorating a modern flat or an old cott…" at bounding box center [625, 36] width 588 height 588
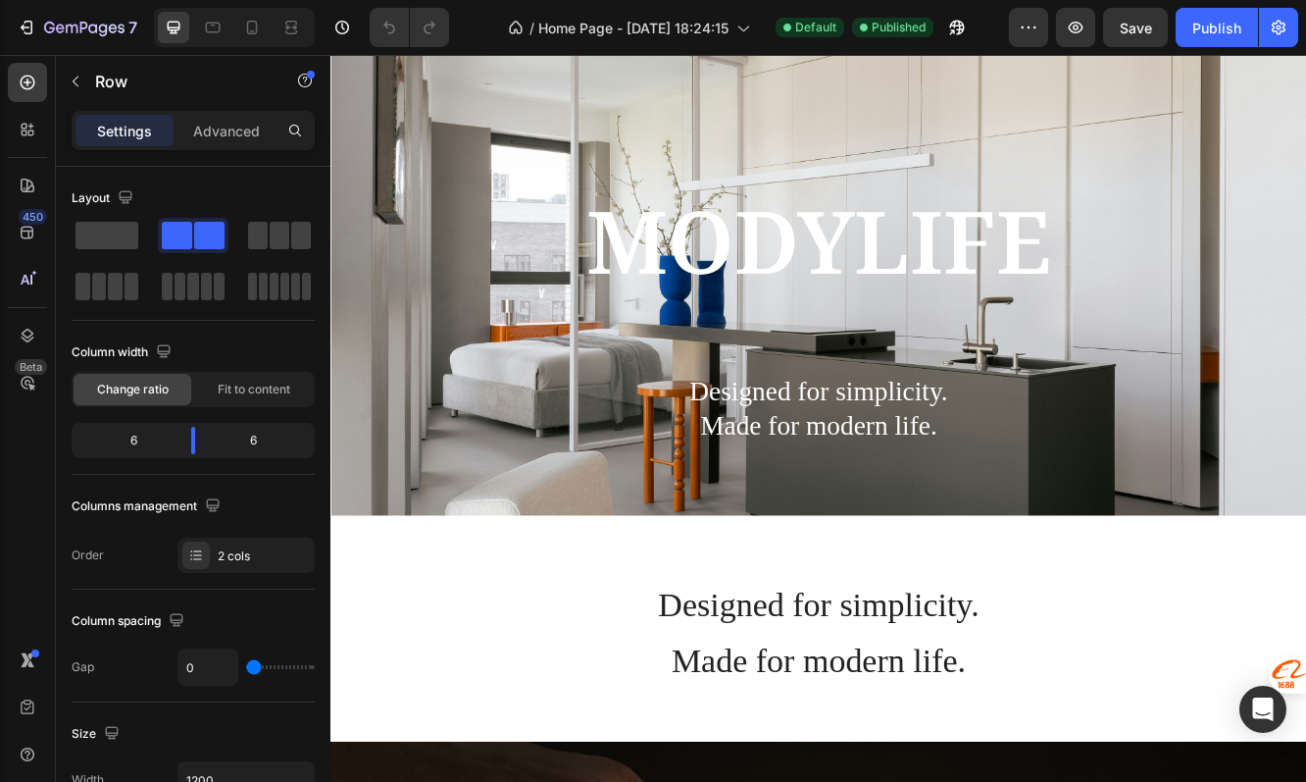
scroll to position [0, 0]
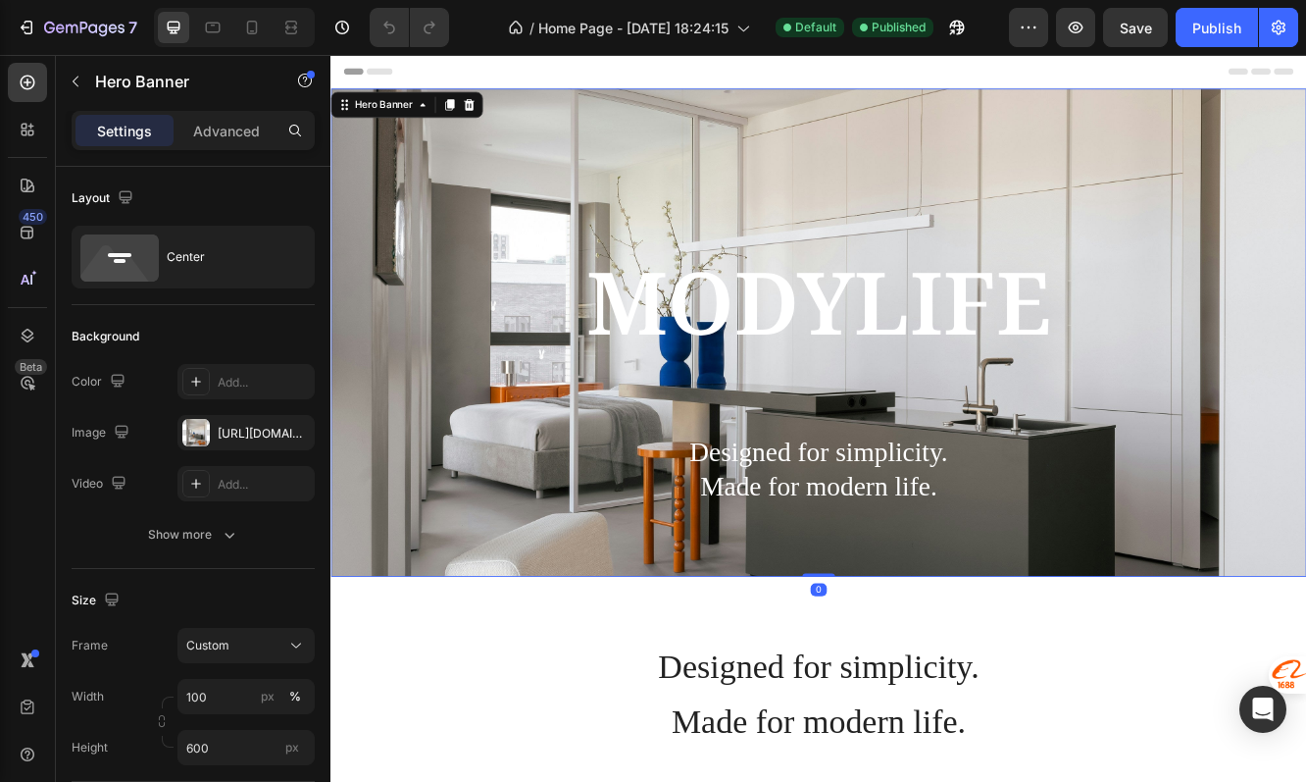
click at [669, 156] on div "Background Image" at bounding box center [919, 389] width 1177 height 588
click at [918, 689] on icon at bounding box center [919, 684] width 16 height 16
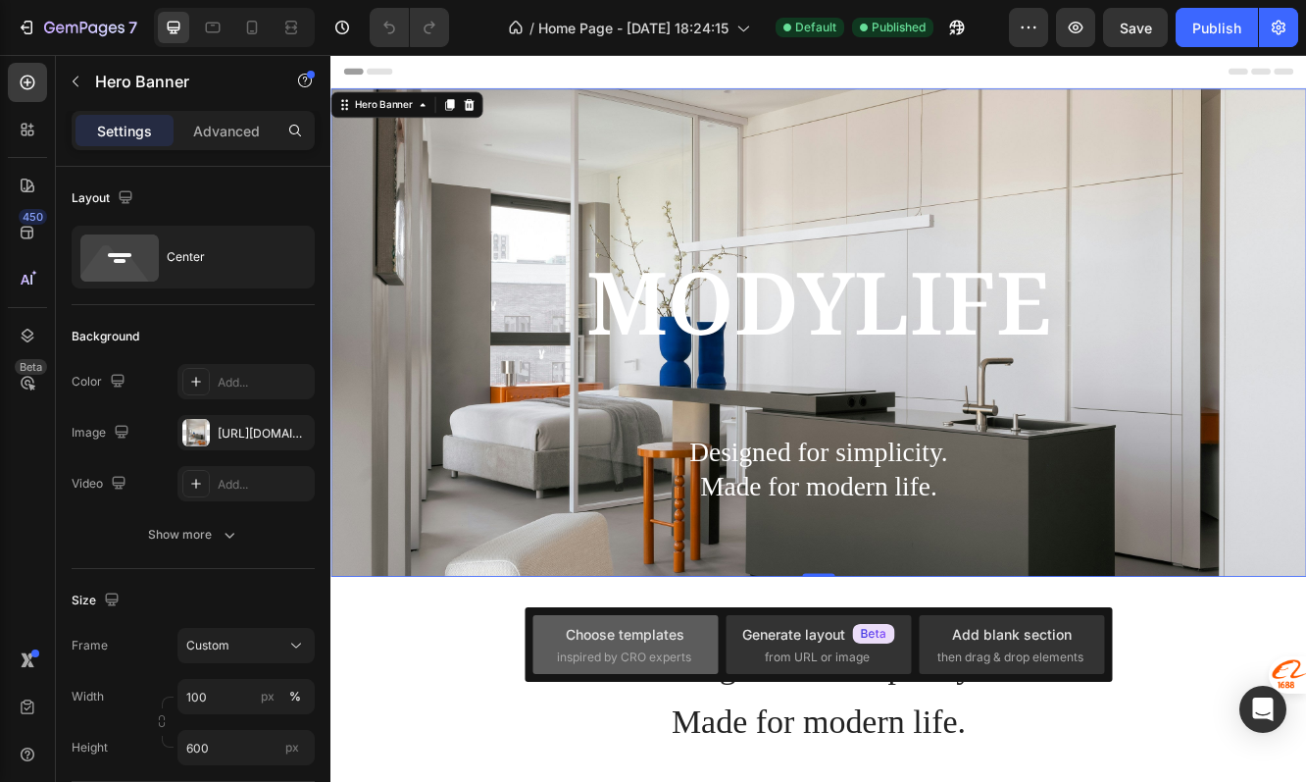
click at [664, 653] on span "inspired by CRO experts" at bounding box center [624, 657] width 134 height 18
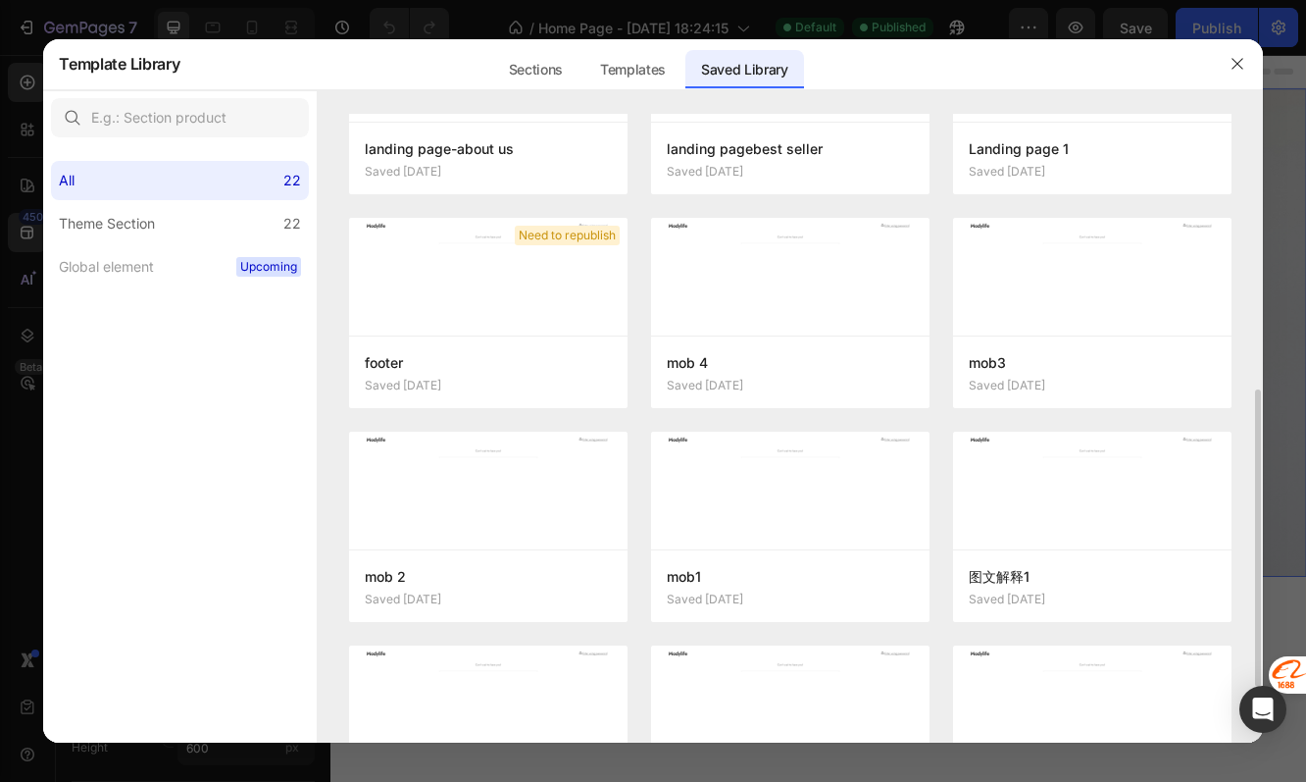
scroll to position [1124, 0]
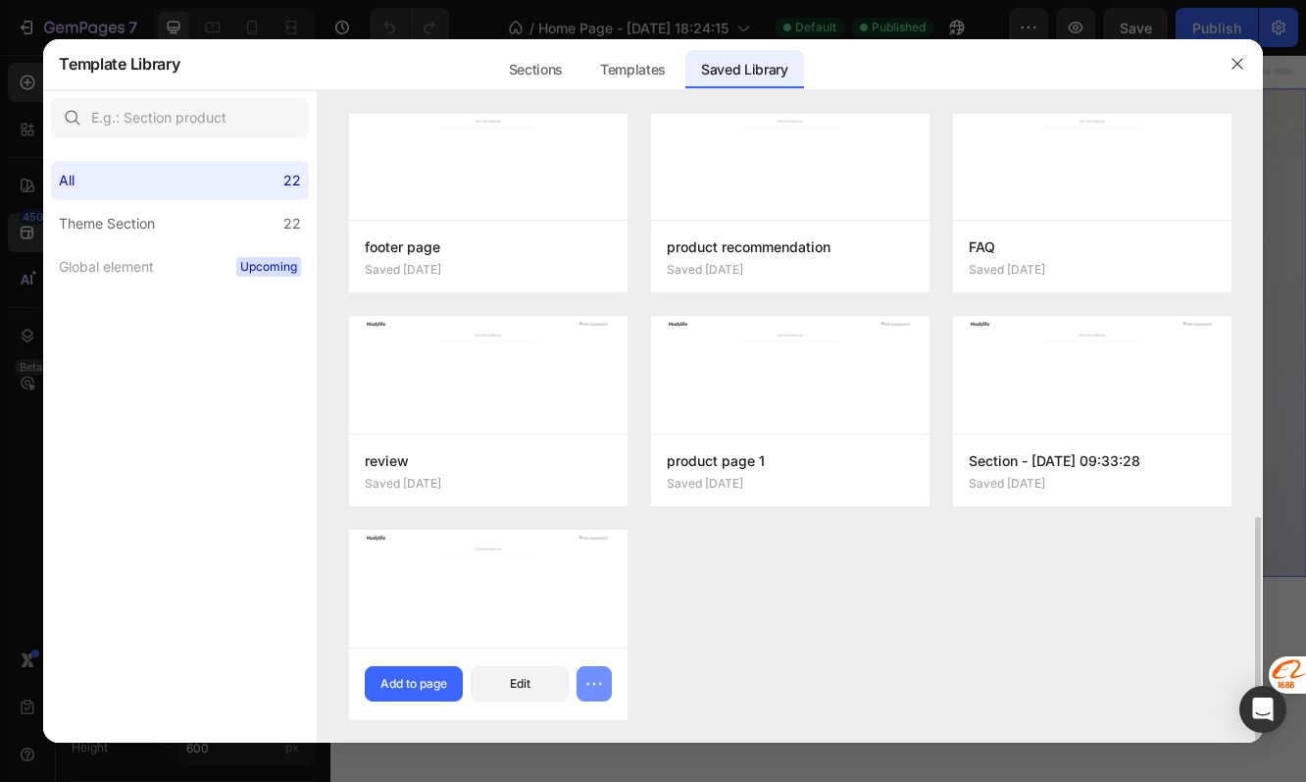
click at [595, 694] on button "button" at bounding box center [594, 683] width 35 height 35
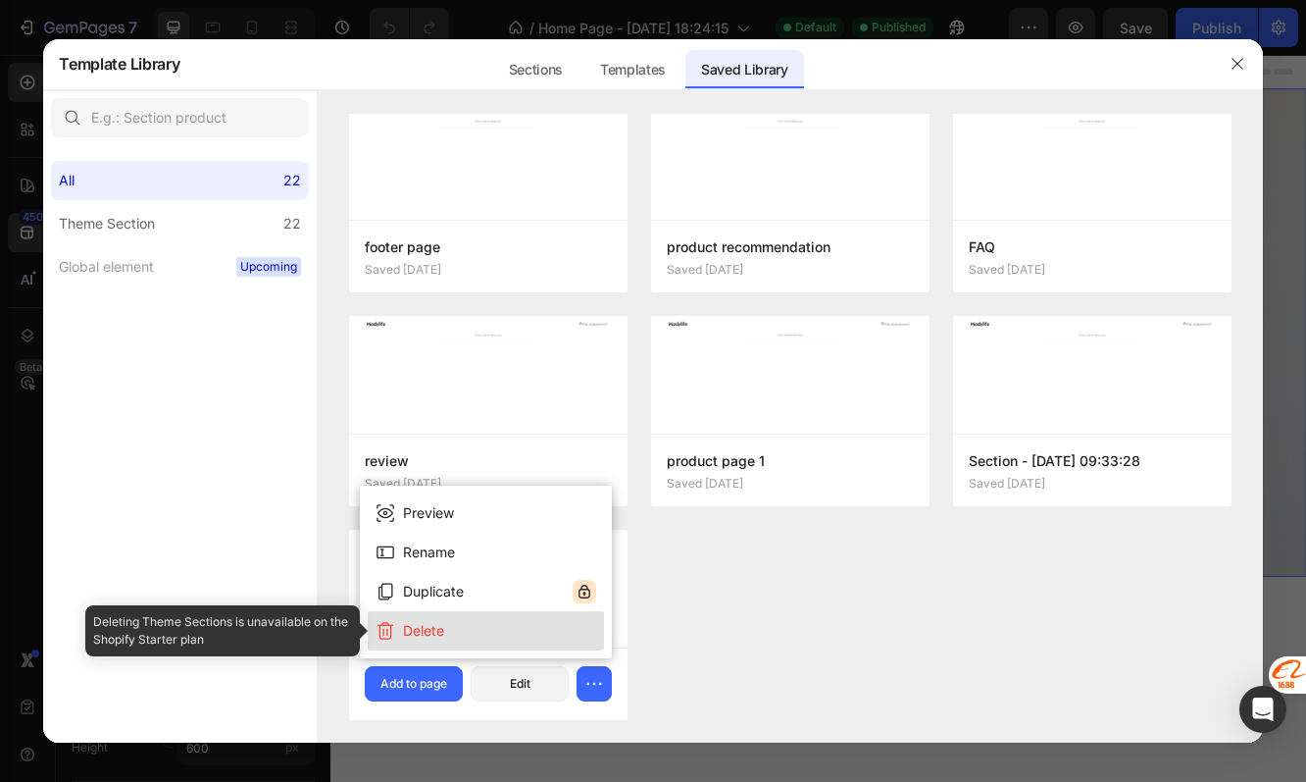
click at [541, 644] on button "Delete" at bounding box center [486, 630] width 236 height 39
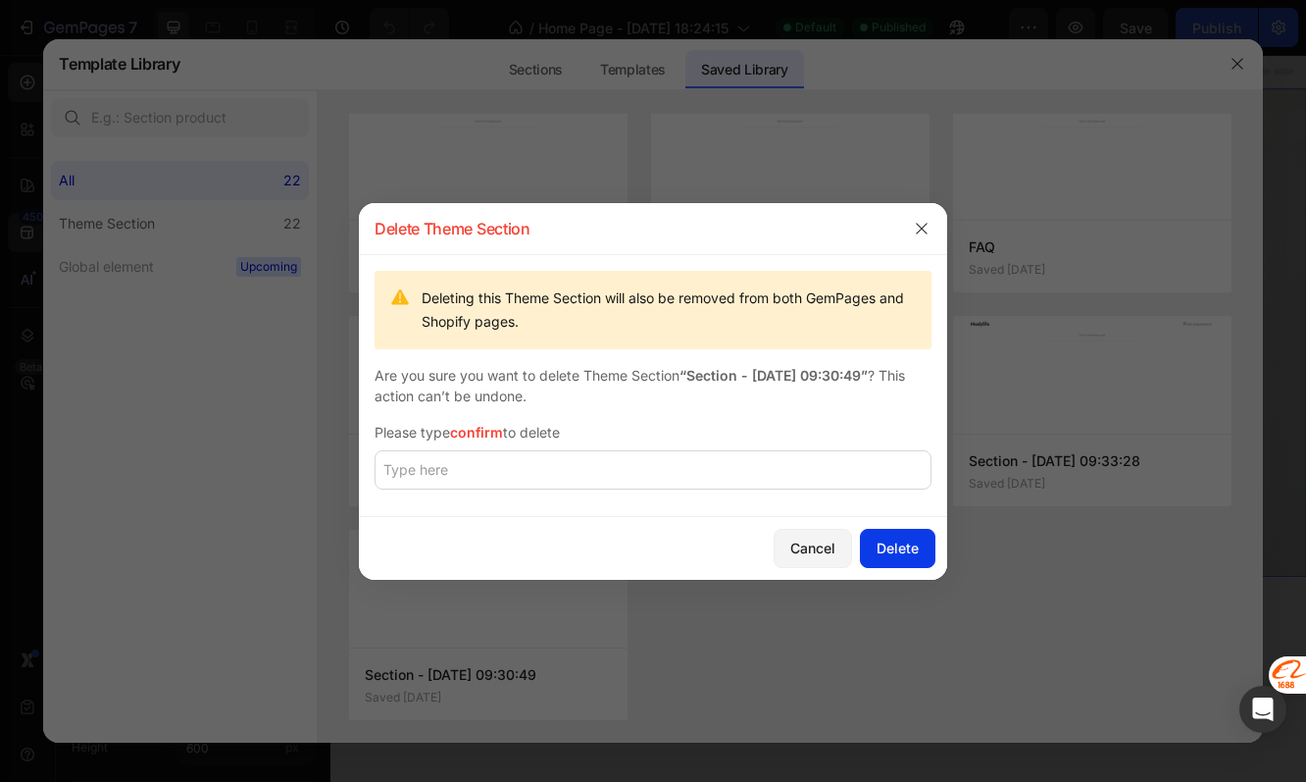
click at [888, 549] on div "Delete" at bounding box center [898, 547] width 42 height 21
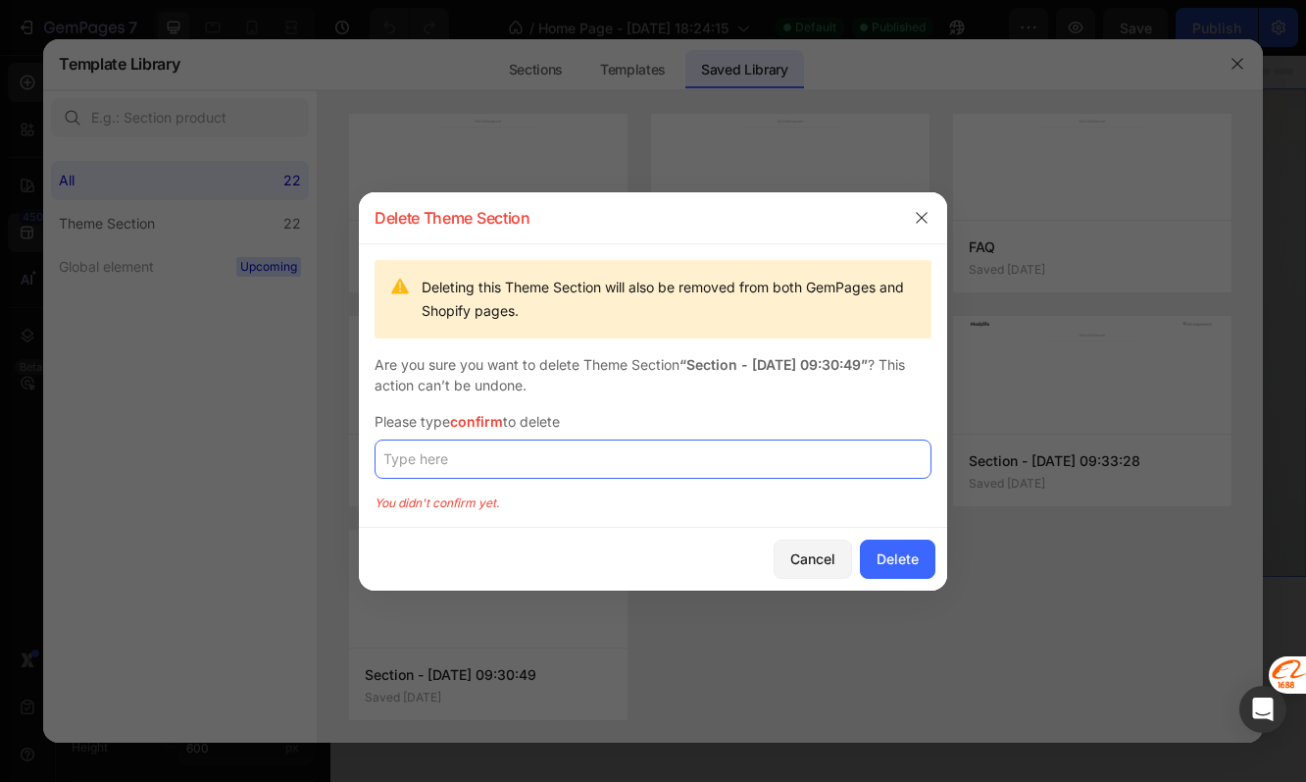
click at [748, 451] on input "text" at bounding box center [653, 458] width 557 height 39
click at [760, 468] on input "confirm" at bounding box center [653, 458] width 557 height 39
type input "confirm"
click at [891, 552] on div "Delete" at bounding box center [898, 558] width 42 height 21
click at [1154, 506] on div at bounding box center [653, 391] width 1306 height 782
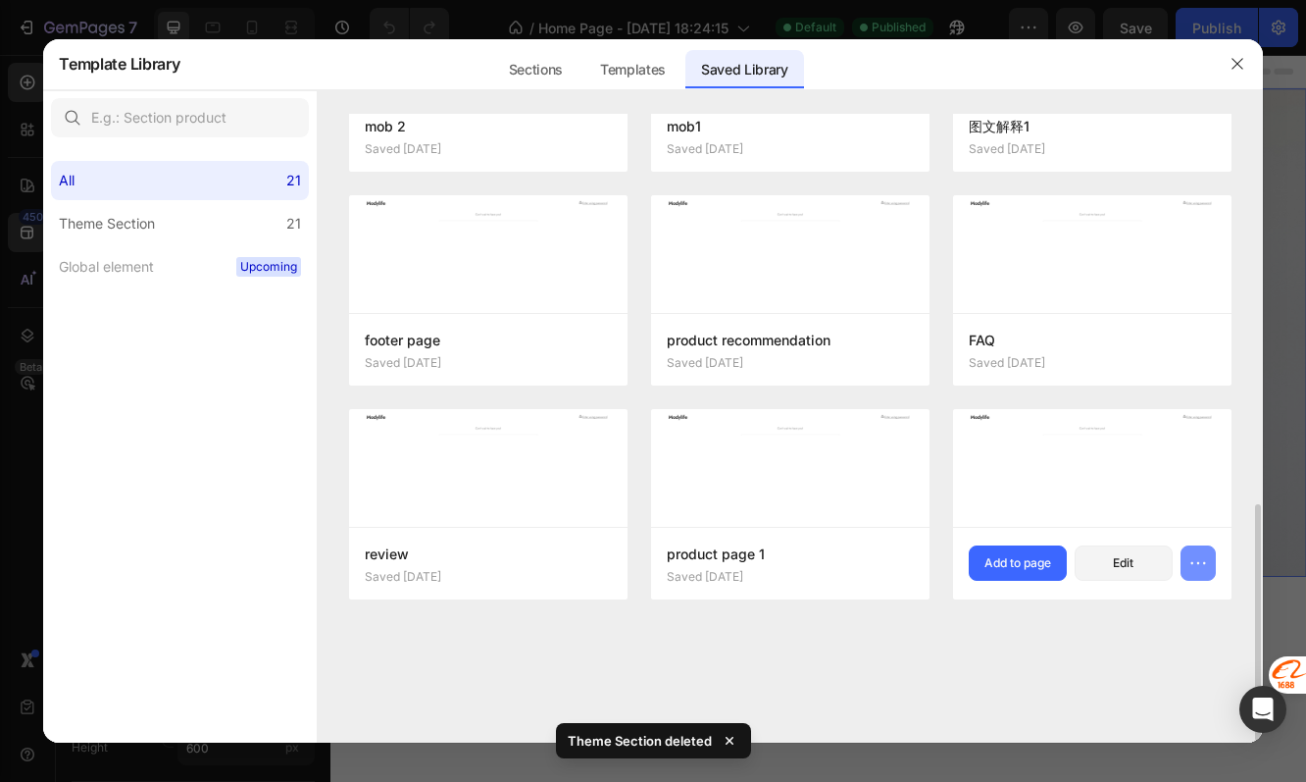
click at [1198, 546] on button "button" at bounding box center [1198, 562] width 35 height 35
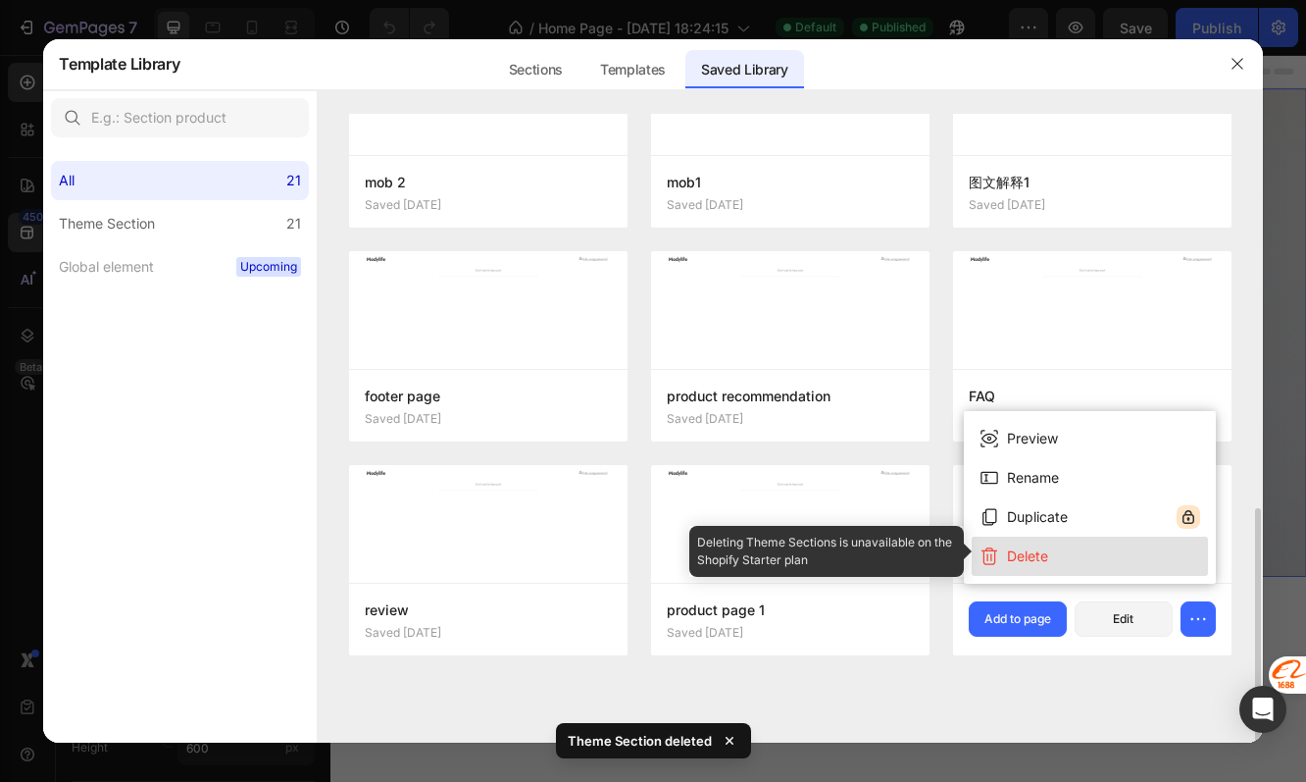
click at [1108, 535] on div "Preview Rename Duplicate Delete" at bounding box center [1090, 497] width 252 height 173
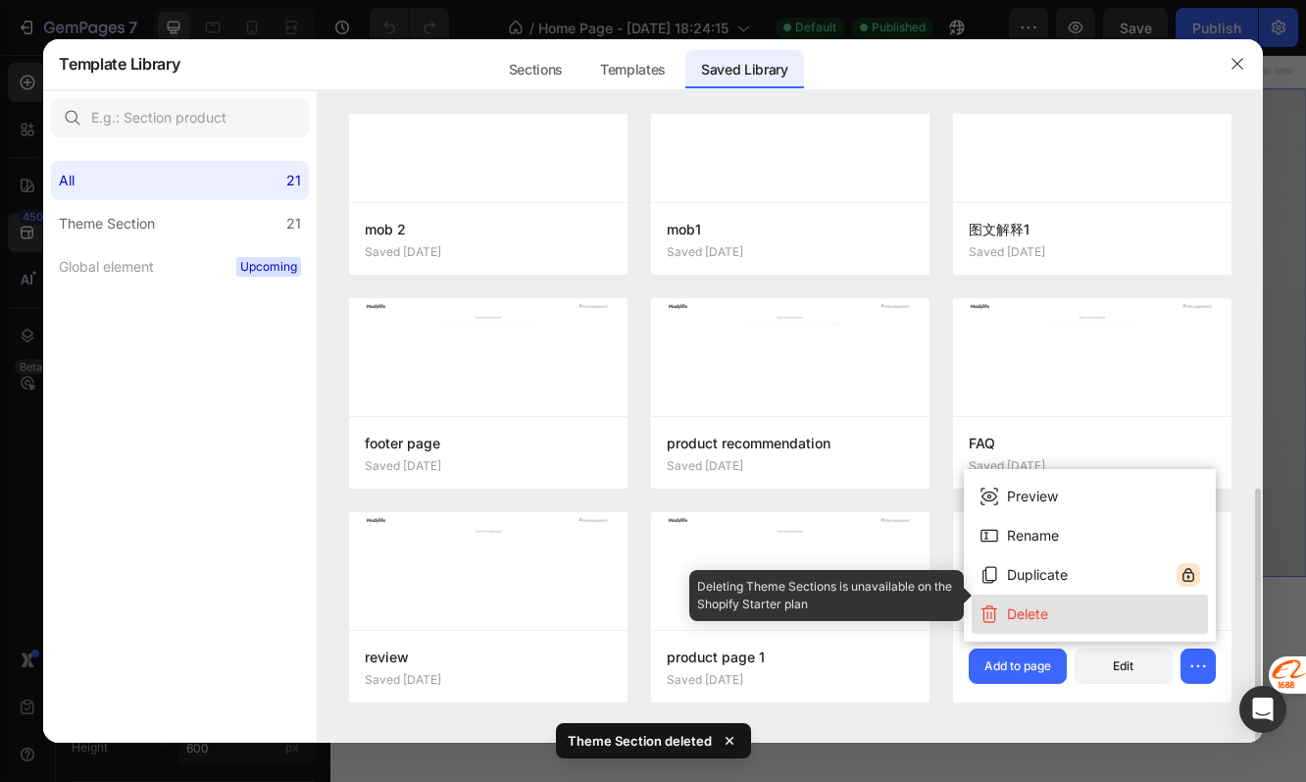
click at [1084, 598] on button "Delete" at bounding box center [1090, 613] width 236 height 39
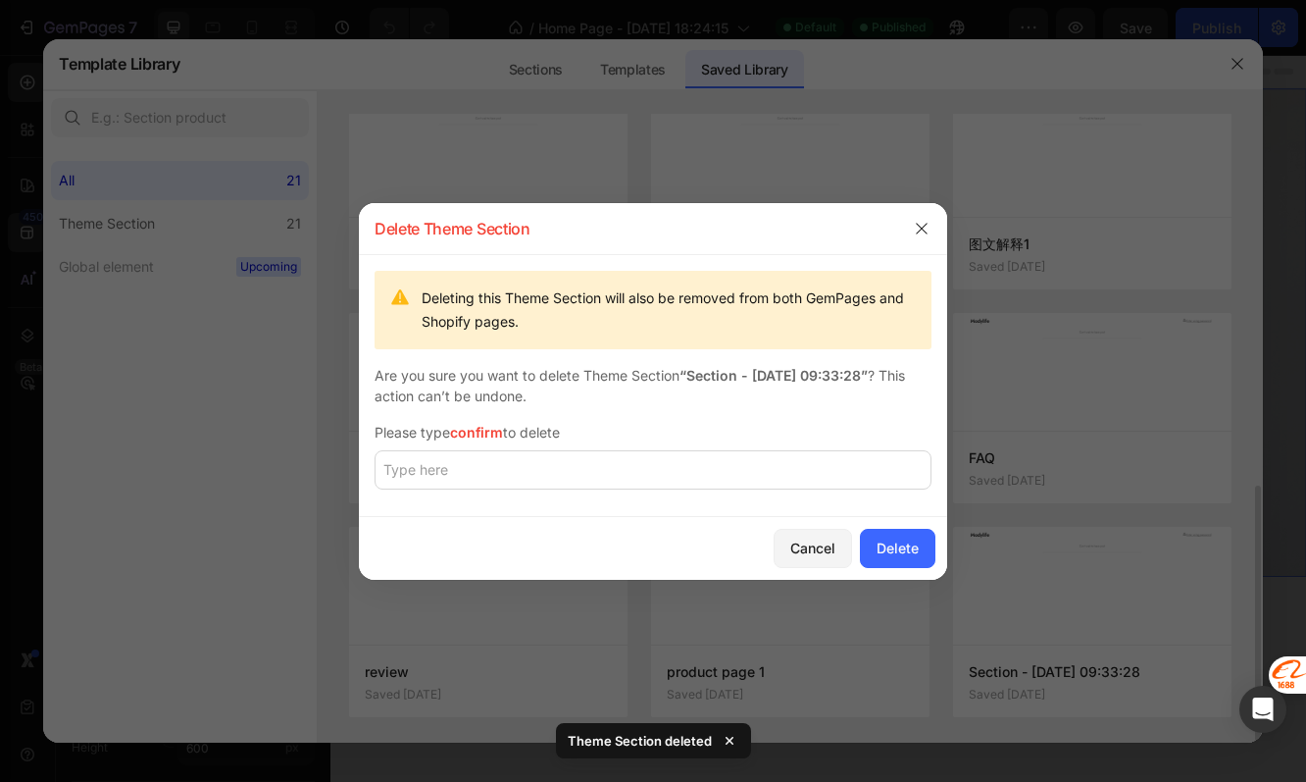
scroll to position [910, 0]
click at [880, 473] on input "text" at bounding box center [653, 469] width 557 height 39
paste input "confirm"
type input "confirm"
click at [906, 542] on div "Delete" at bounding box center [898, 547] width 42 height 21
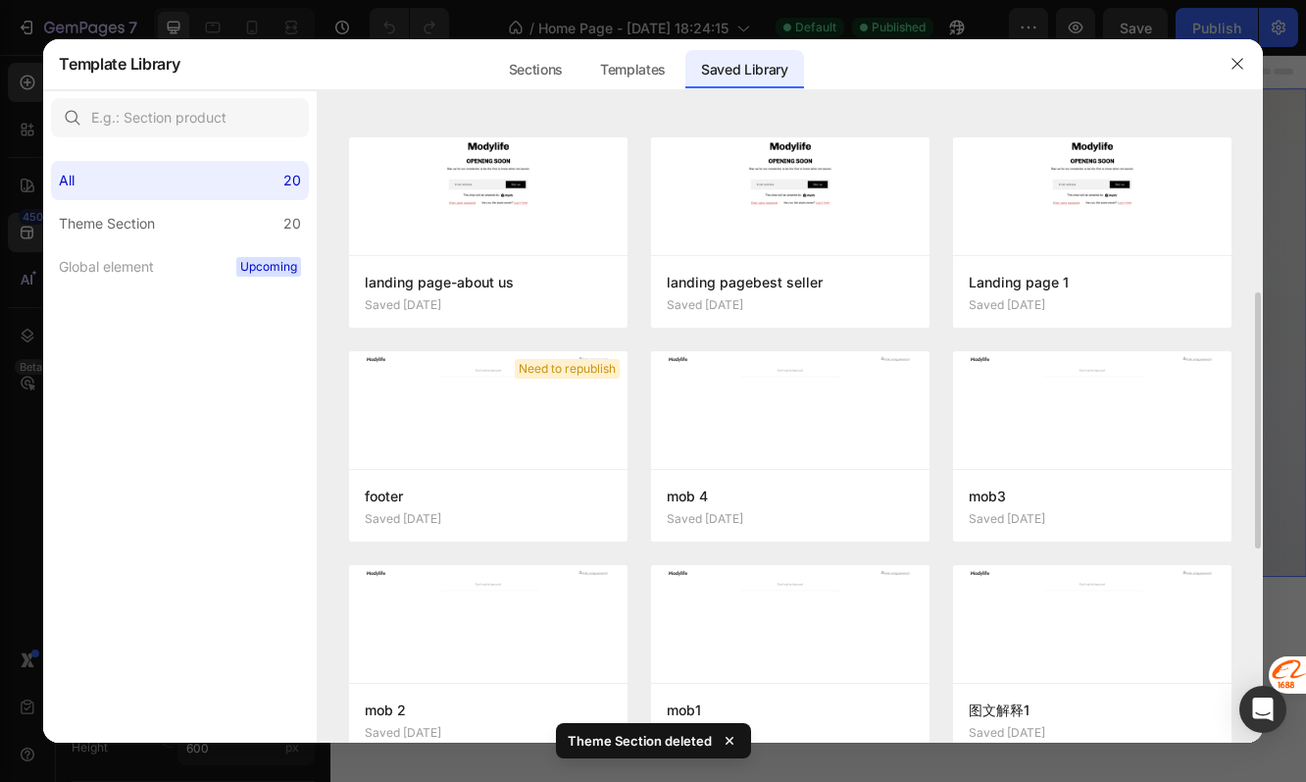
scroll to position [444, 0]
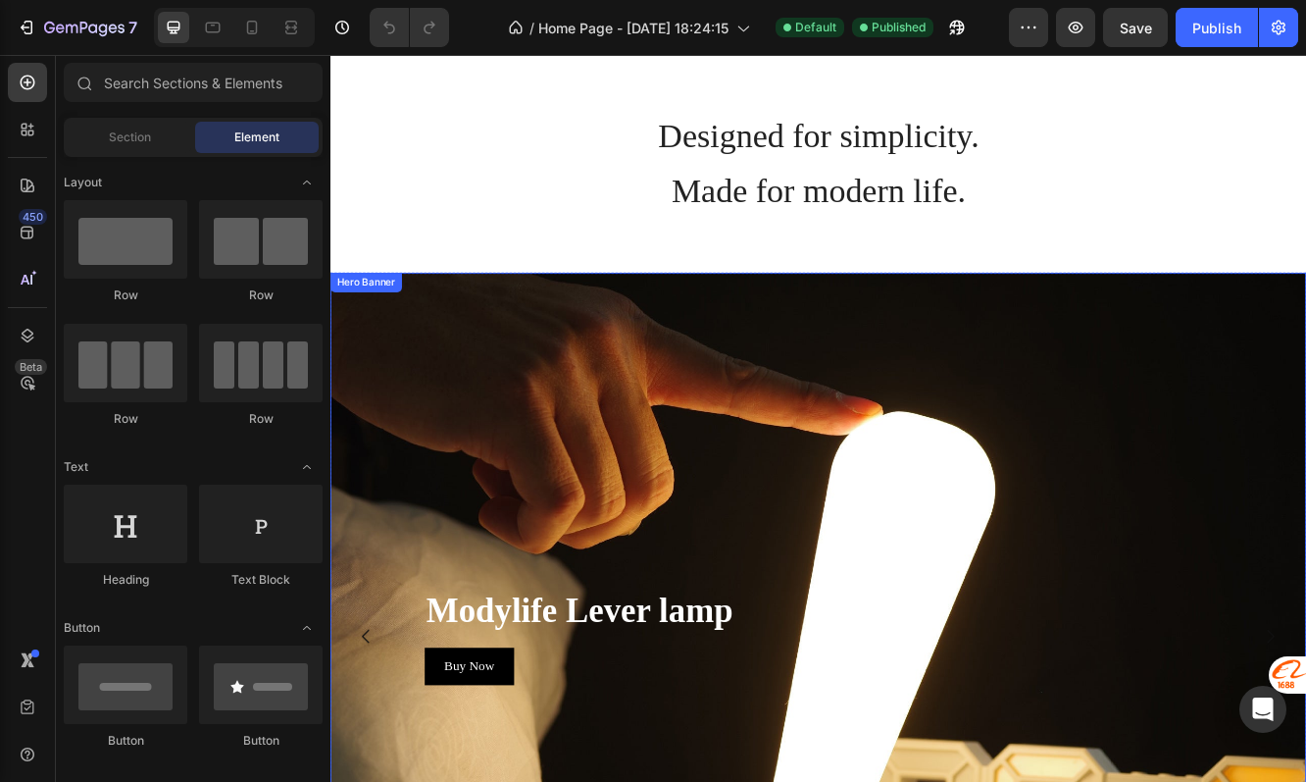
scroll to position [560, 0]
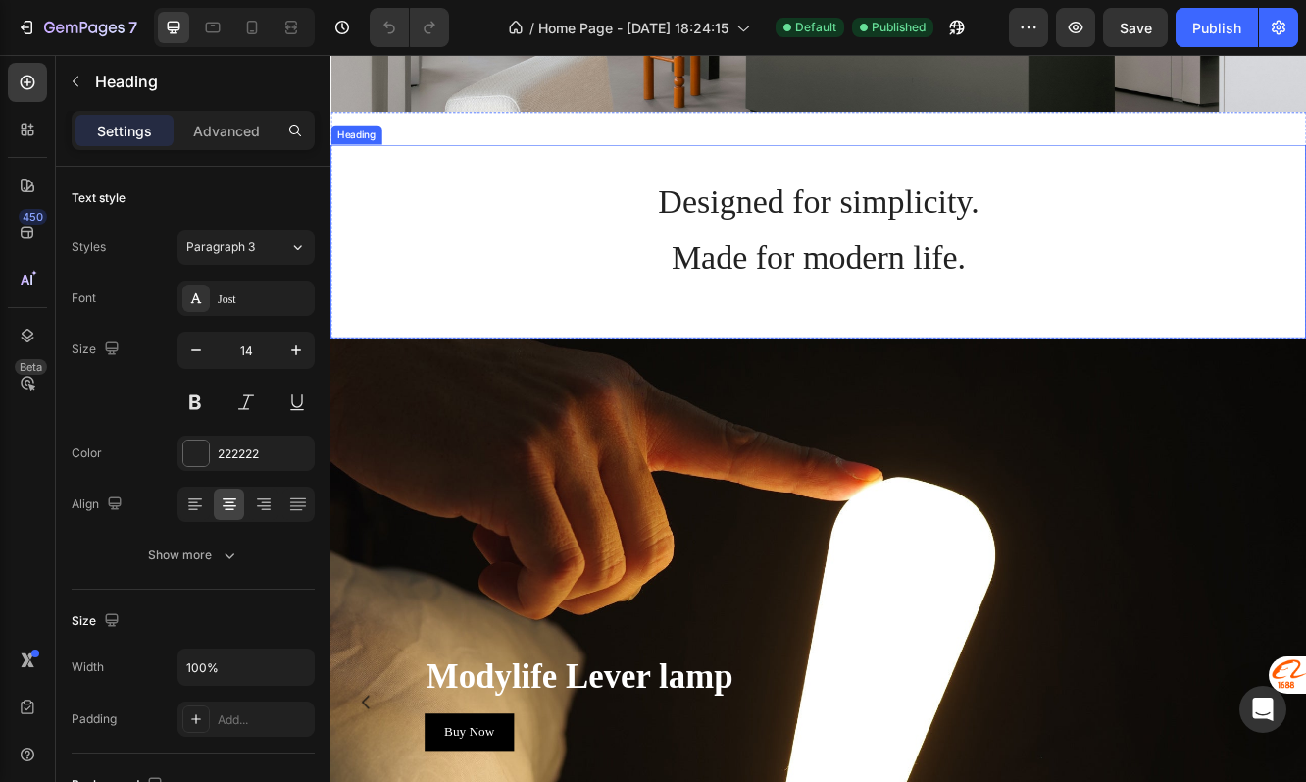
click at [927, 371] on h2 "Designed for simplicity. Made for modern life." at bounding box center [919, 279] width 1177 height 233
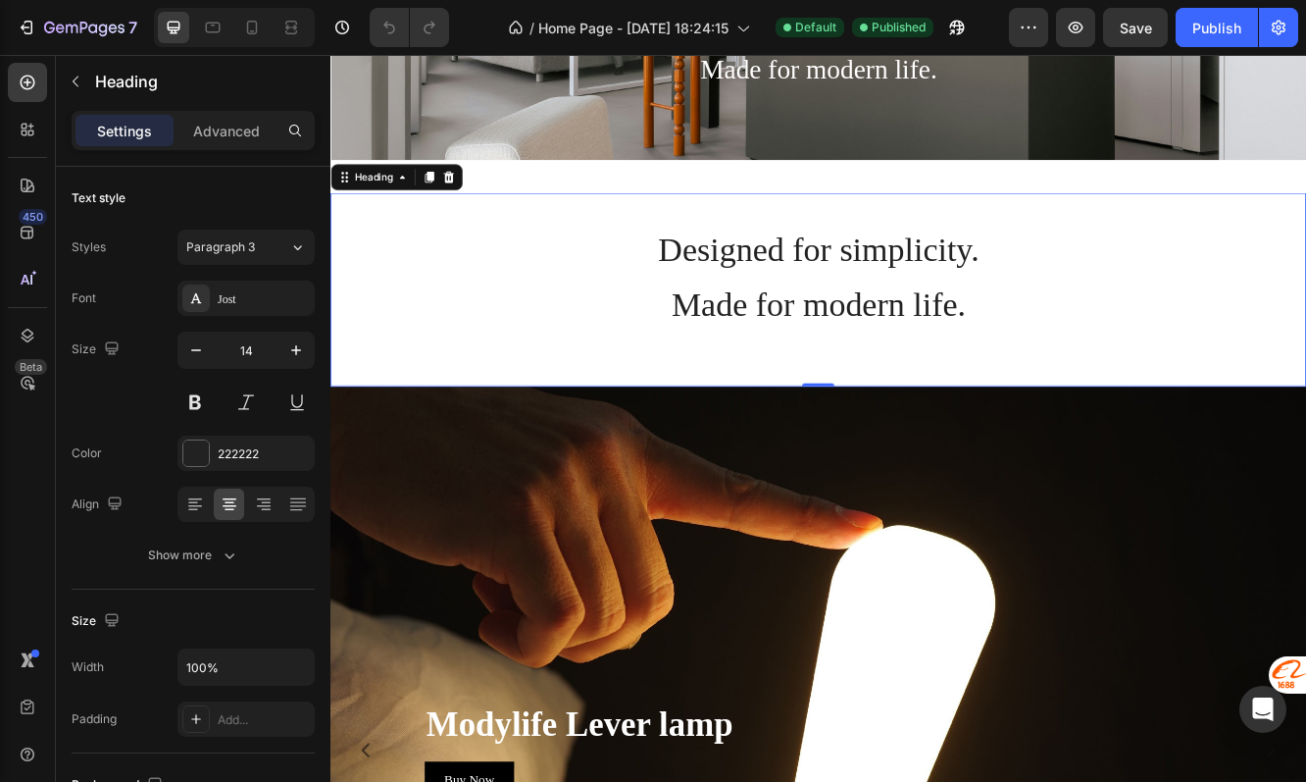
scroll to position [454, 0]
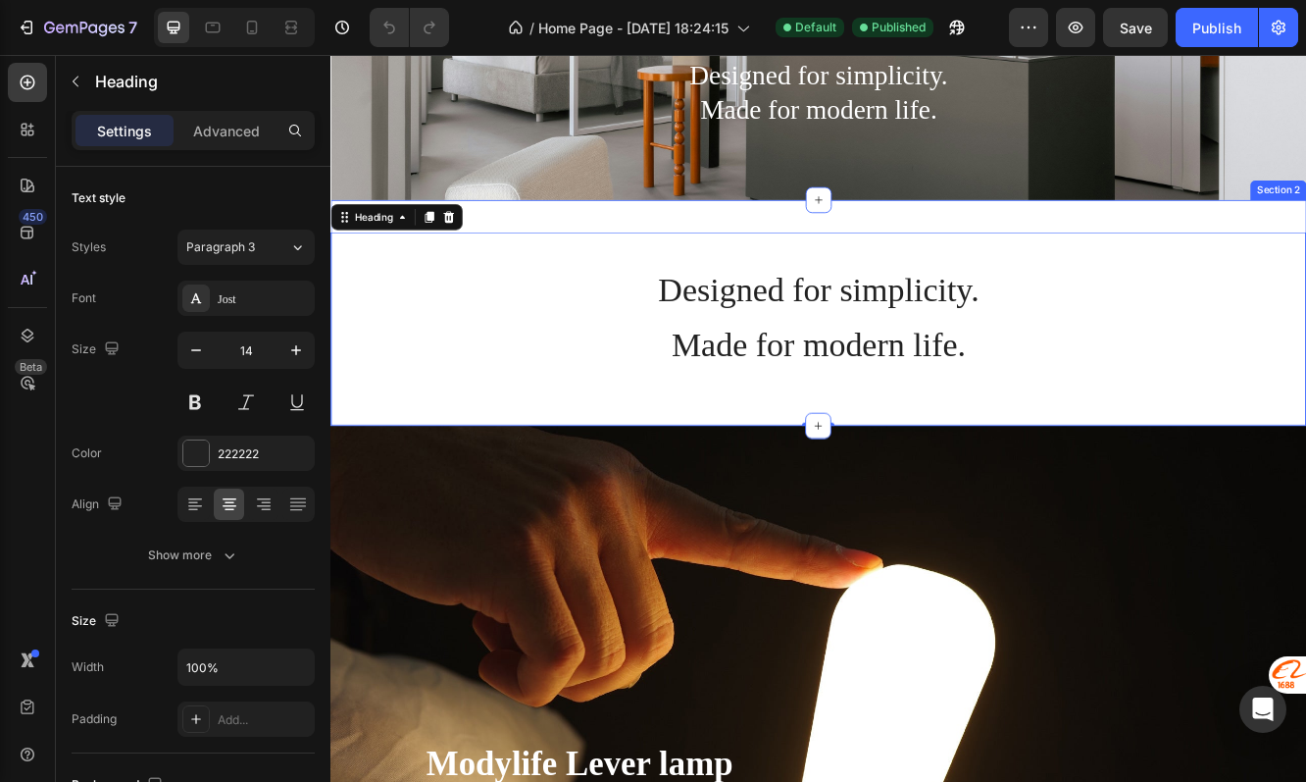
click at [903, 245] on div "Designed for simplicity. Made for modern life. Heading 0" at bounding box center [919, 365] width 1177 height 273
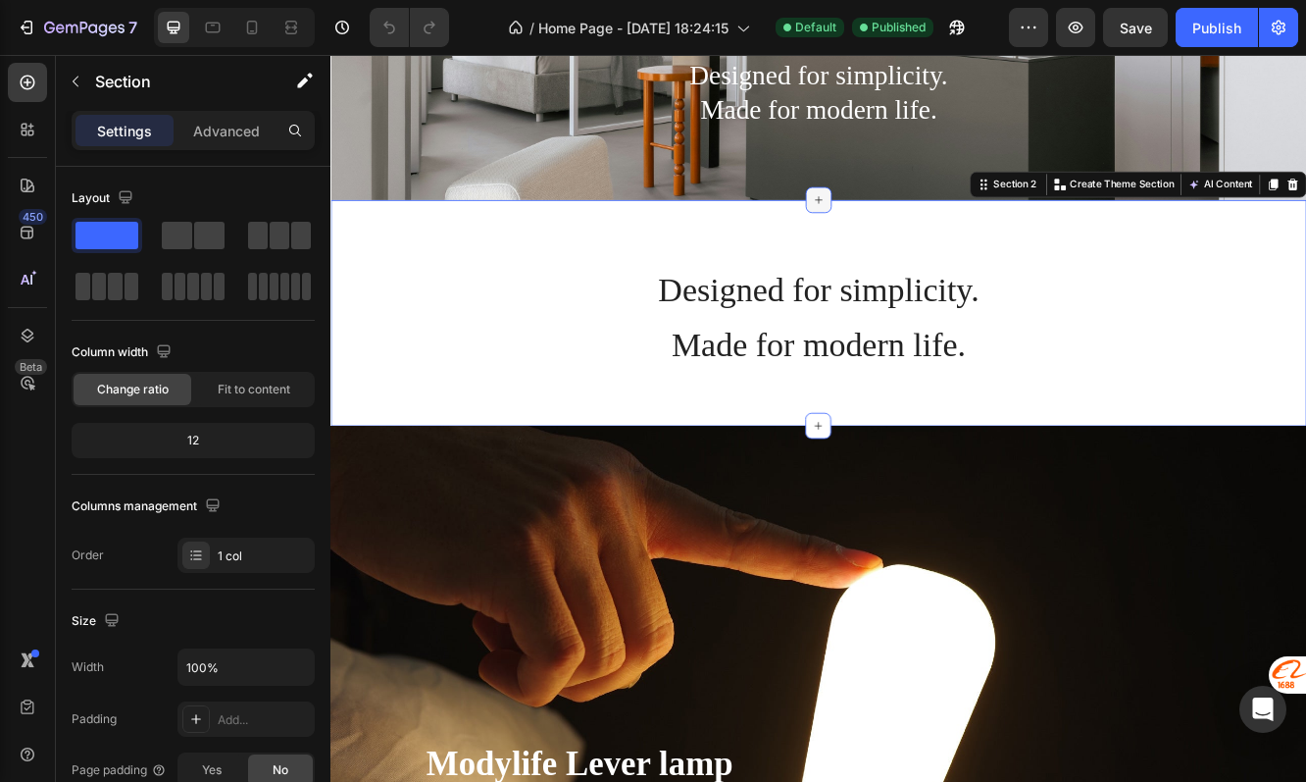
click at [920, 226] on icon at bounding box center [919, 230] width 16 height 16
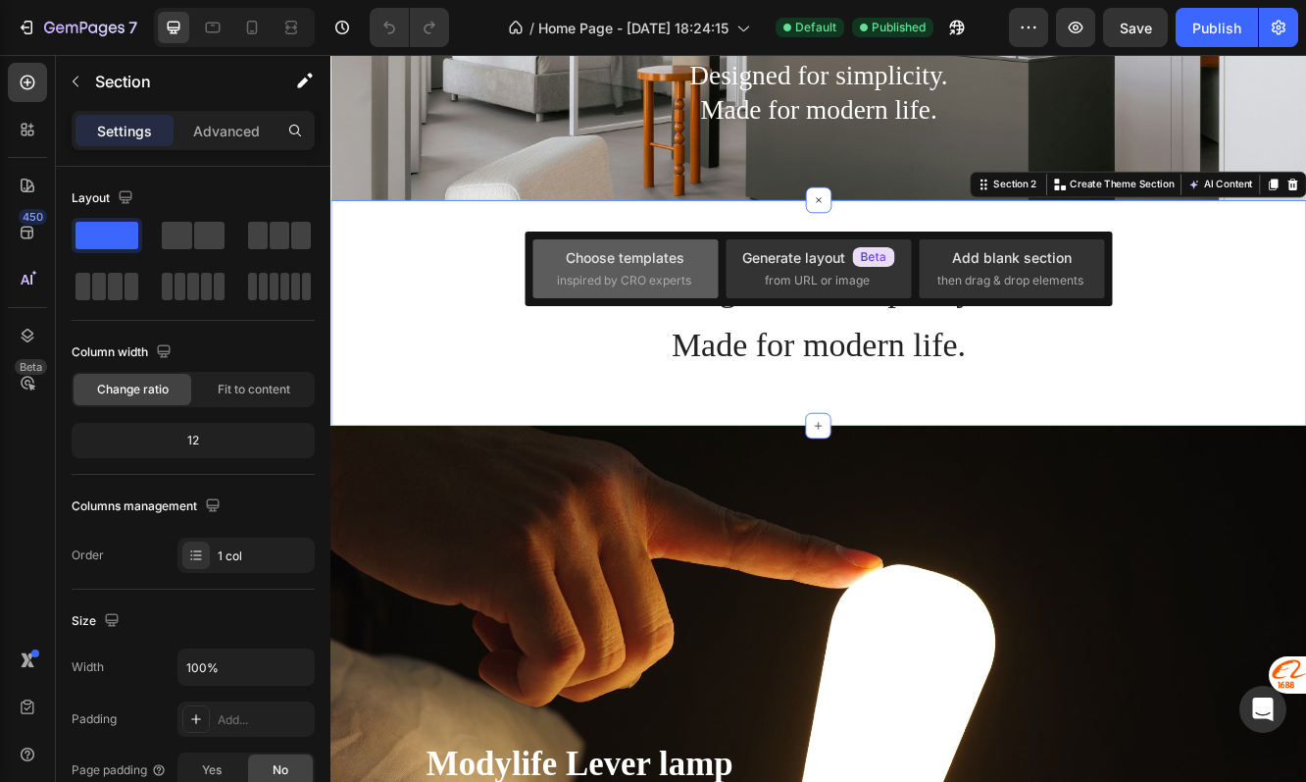
click at [637, 284] on span "inspired by CRO experts" at bounding box center [624, 281] width 134 height 18
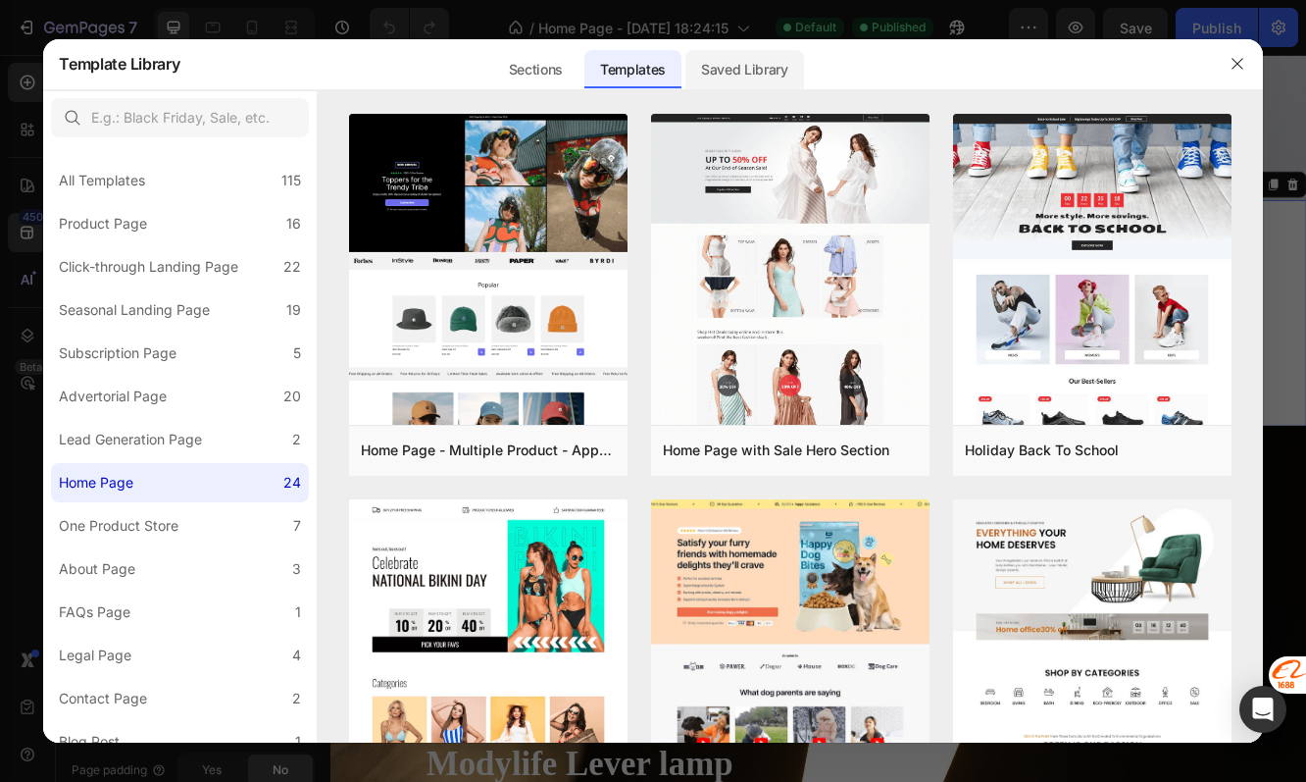
click at [738, 73] on div "Saved Library" at bounding box center [745, 69] width 119 height 39
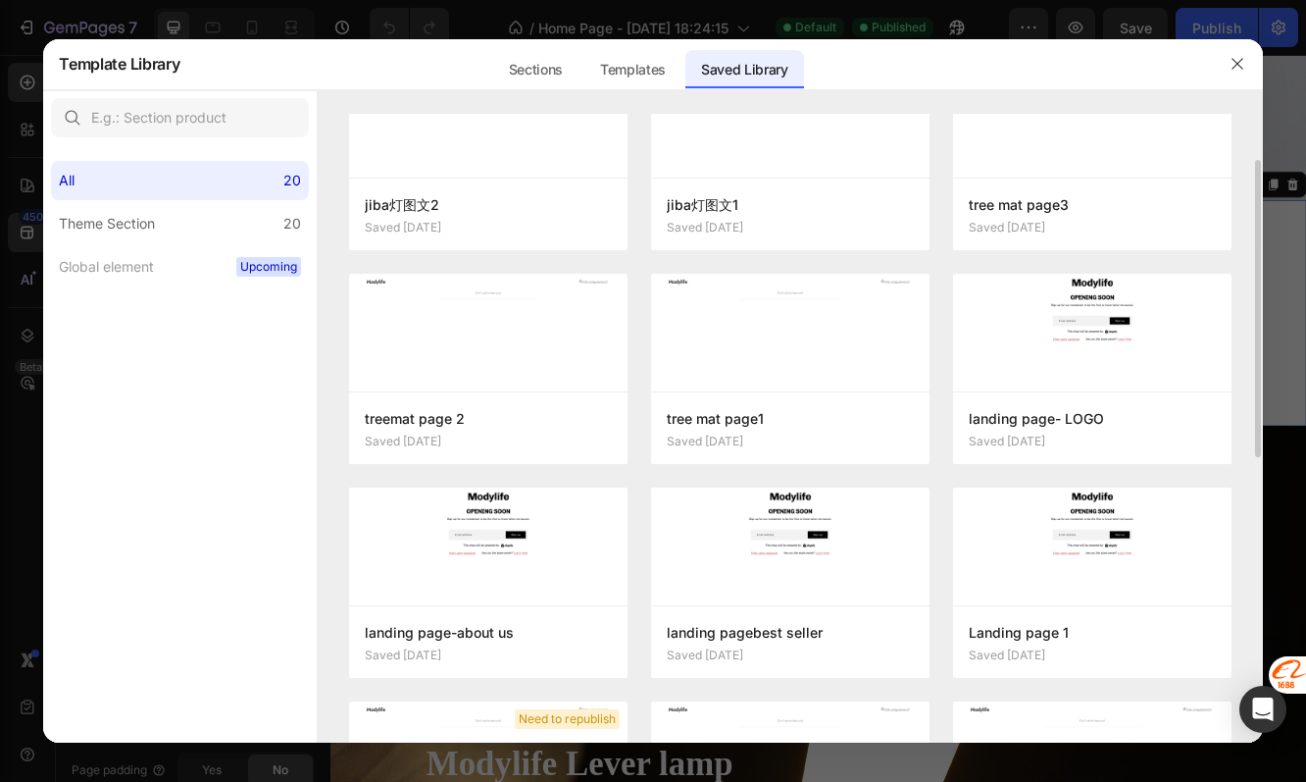
scroll to position [101, 0]
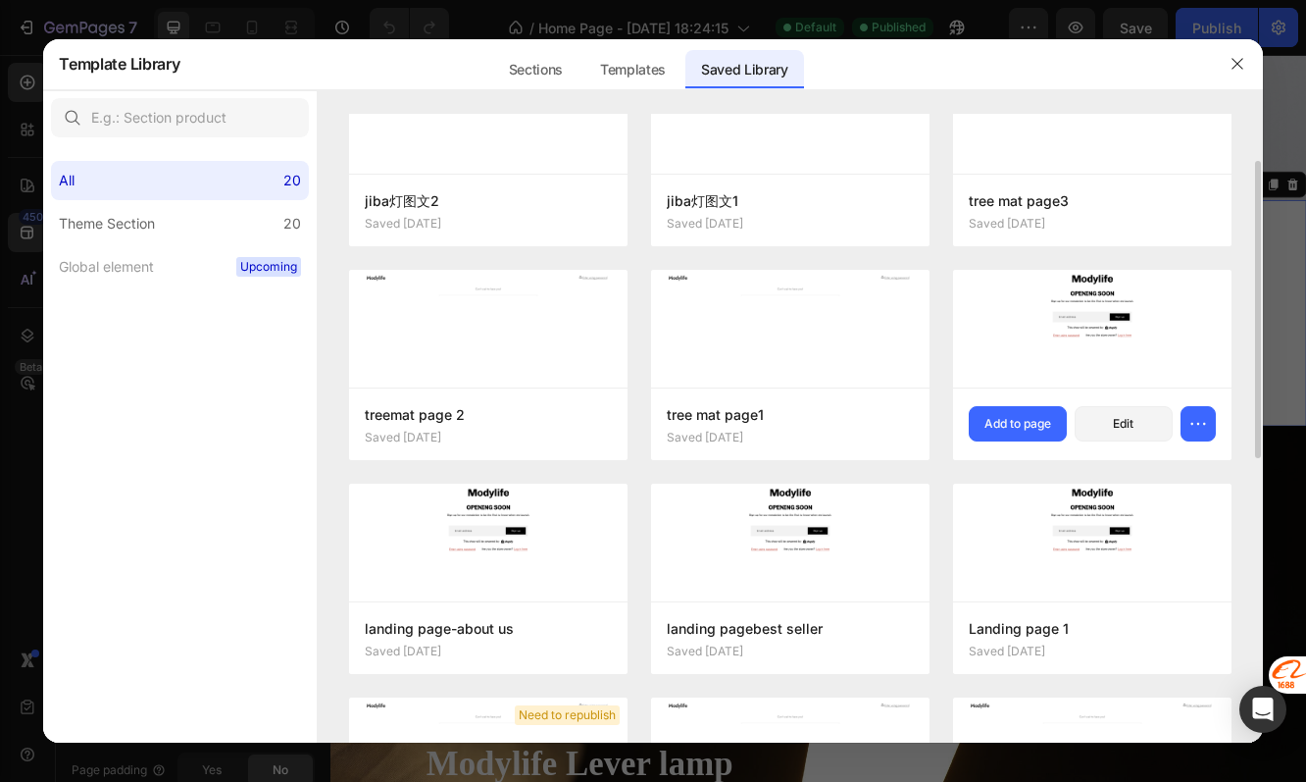
click at [1072, 318] on img at bounding box center [1092, 307] width 279 height 74
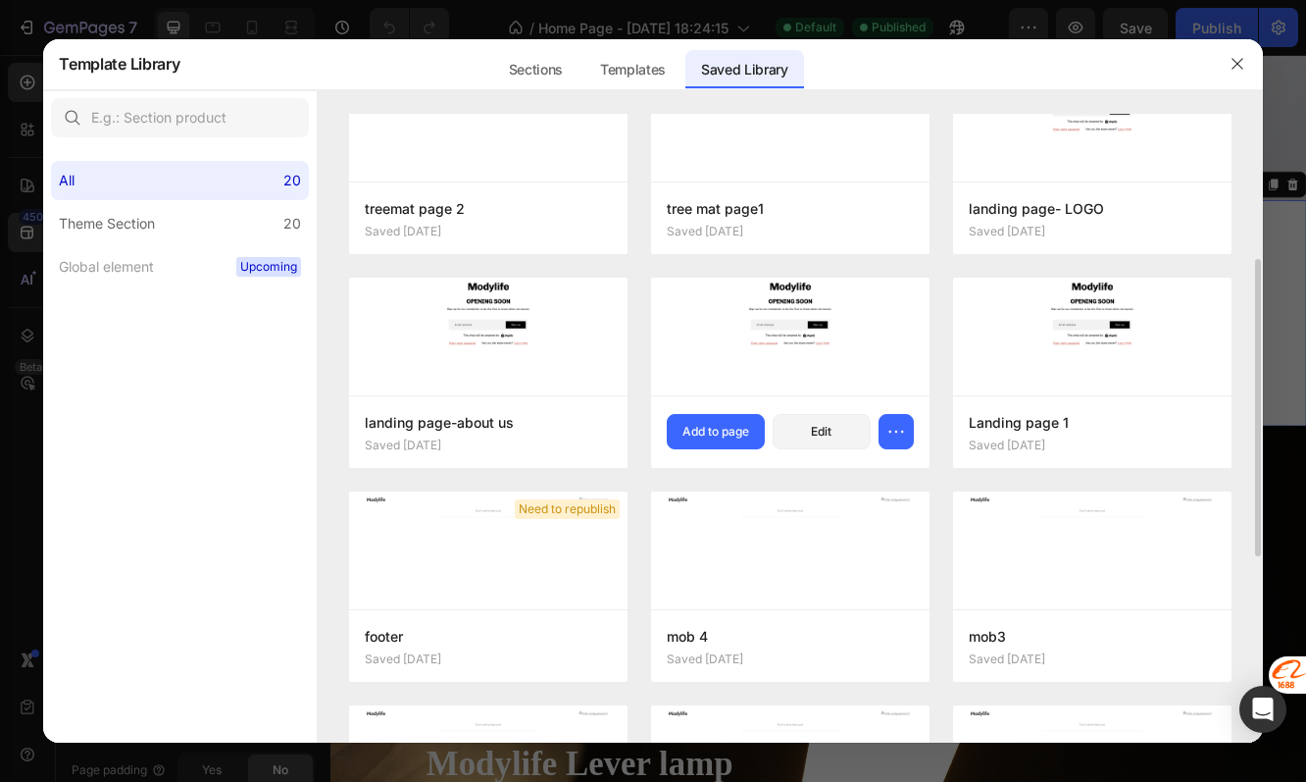
scroll to position [309, 0]
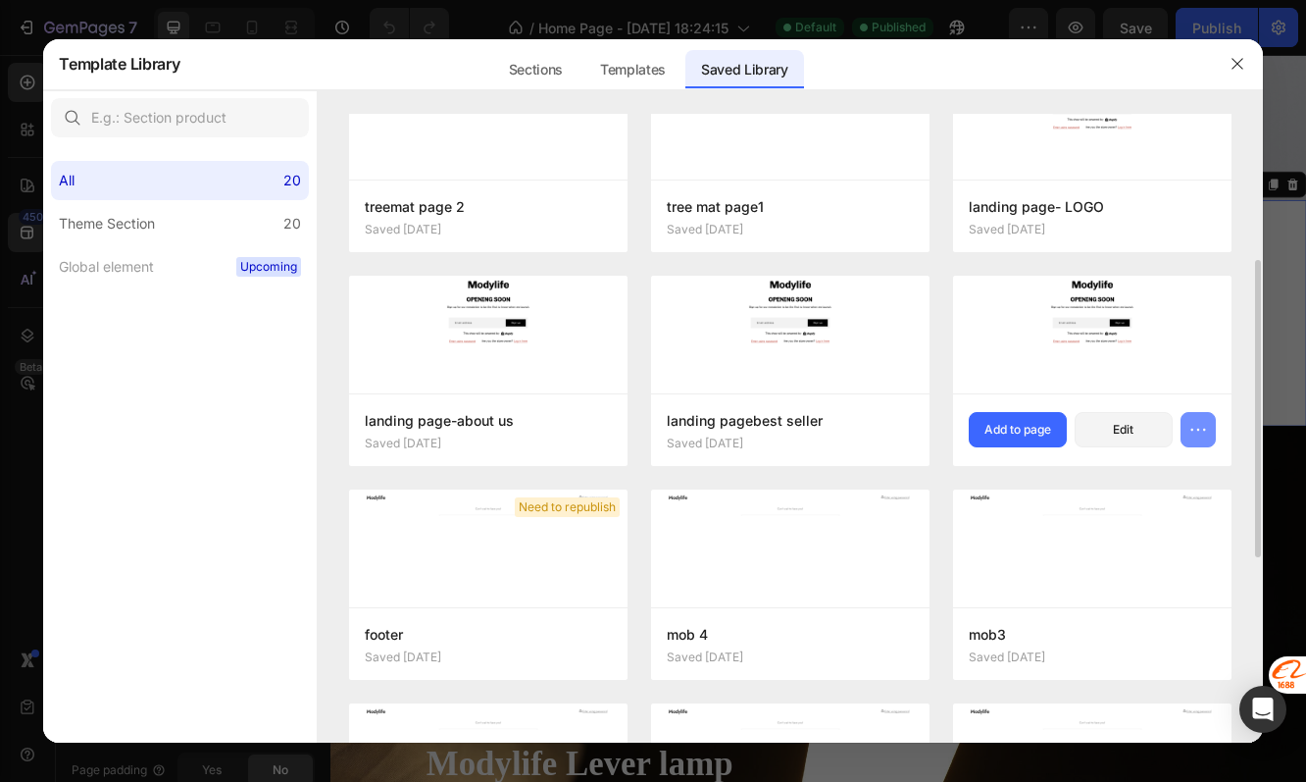
click at [1188, 435] on button "button" at bounding box center [1198, 429] width 35 height 35
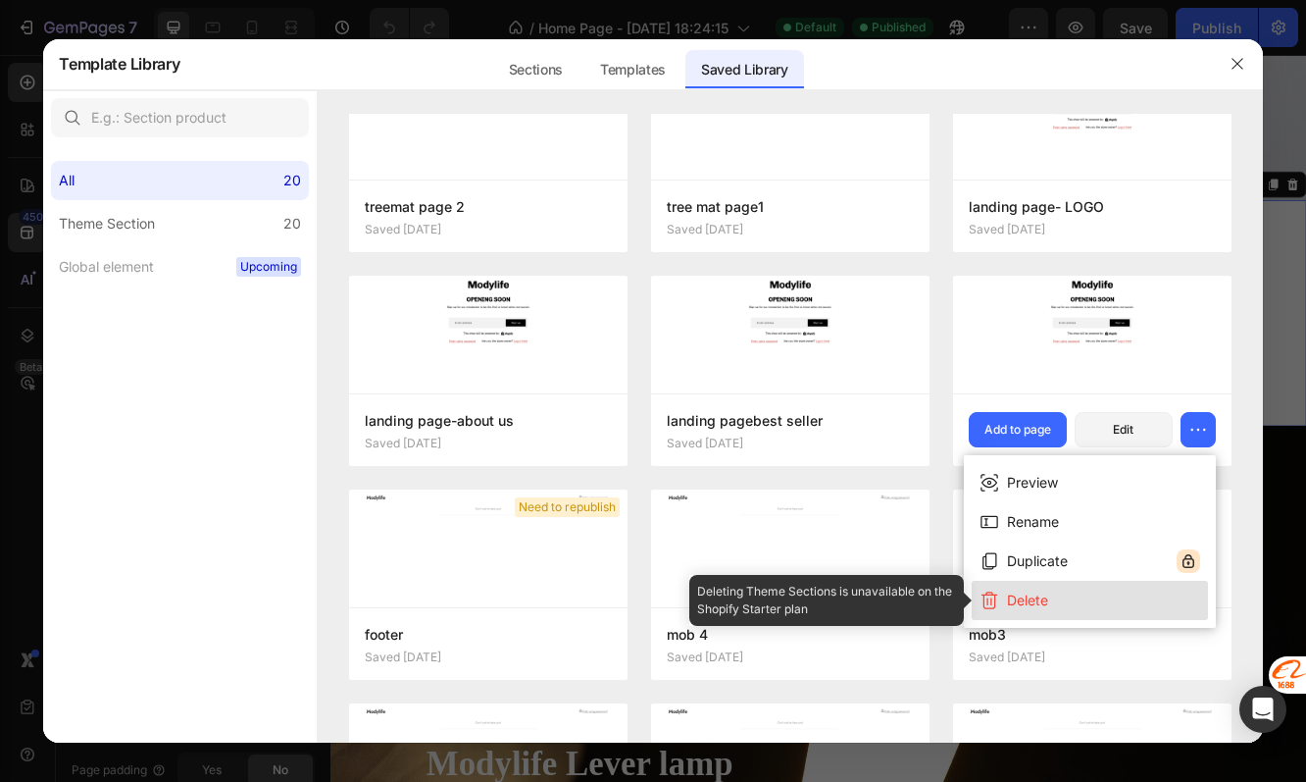
click at [1069, 615] on button "Delete" at bounding box center [1090, 600] width 236 height 39
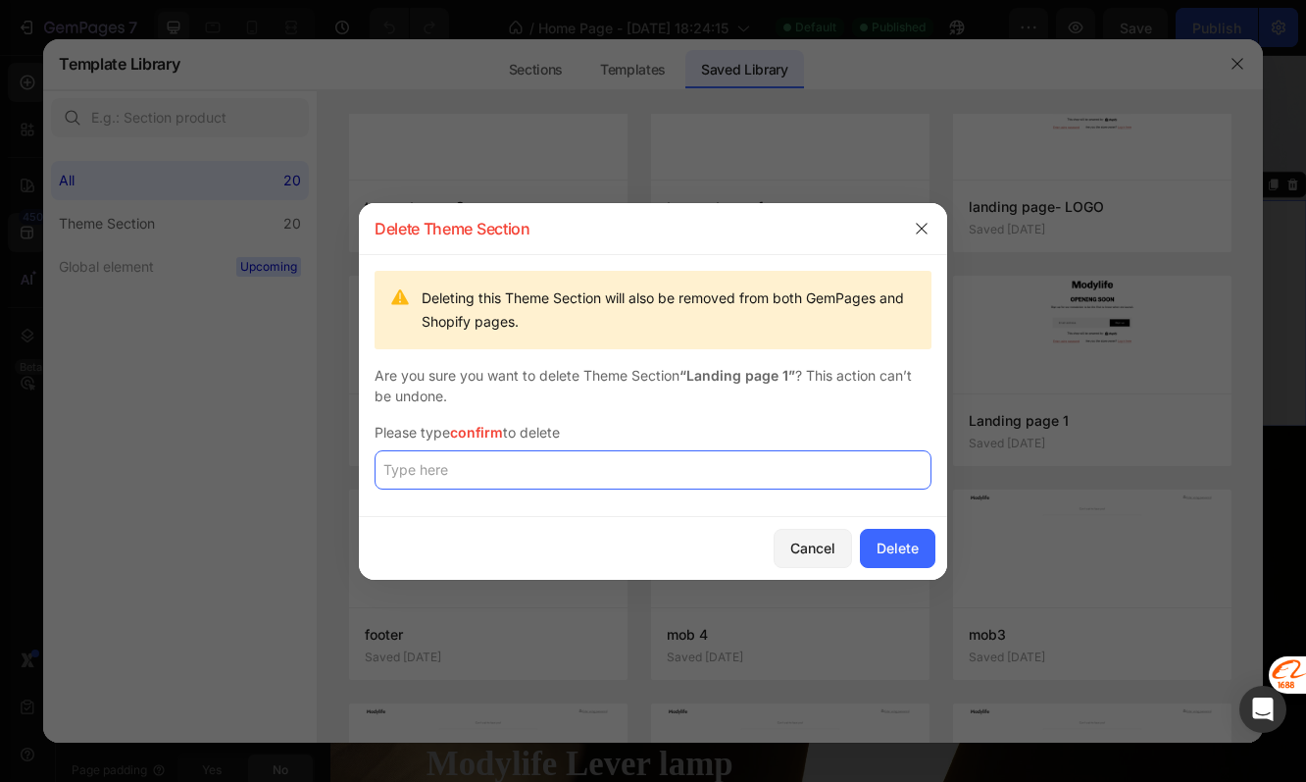
click at [817, 473] on input "text" at bounding box center [653, 469] width 557 height 39
paste input "confirm"
type input "confirm"
click at [891, 553] on div "Delete" at bounding box center [898, 547] width 42 height 21
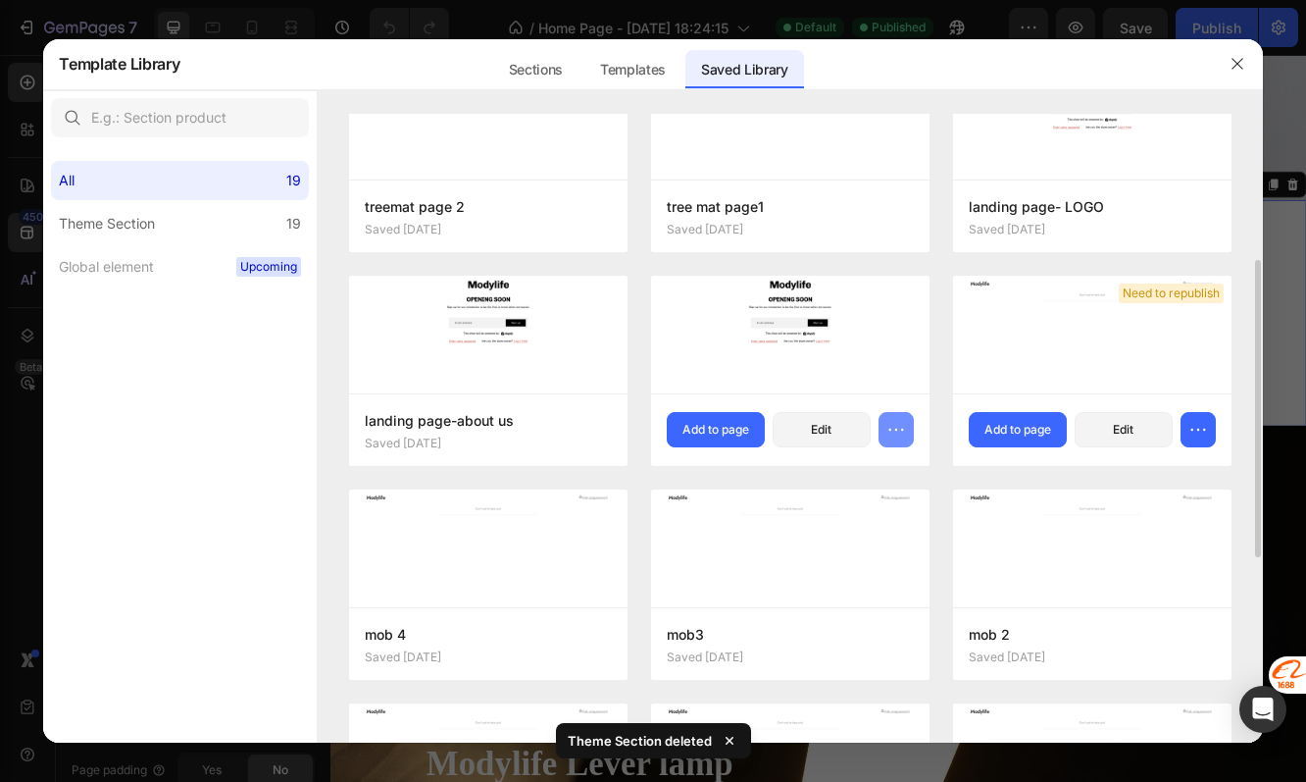
click at [898, 430] on icon "button" at bounding box center [897, 430] width 20 height 20
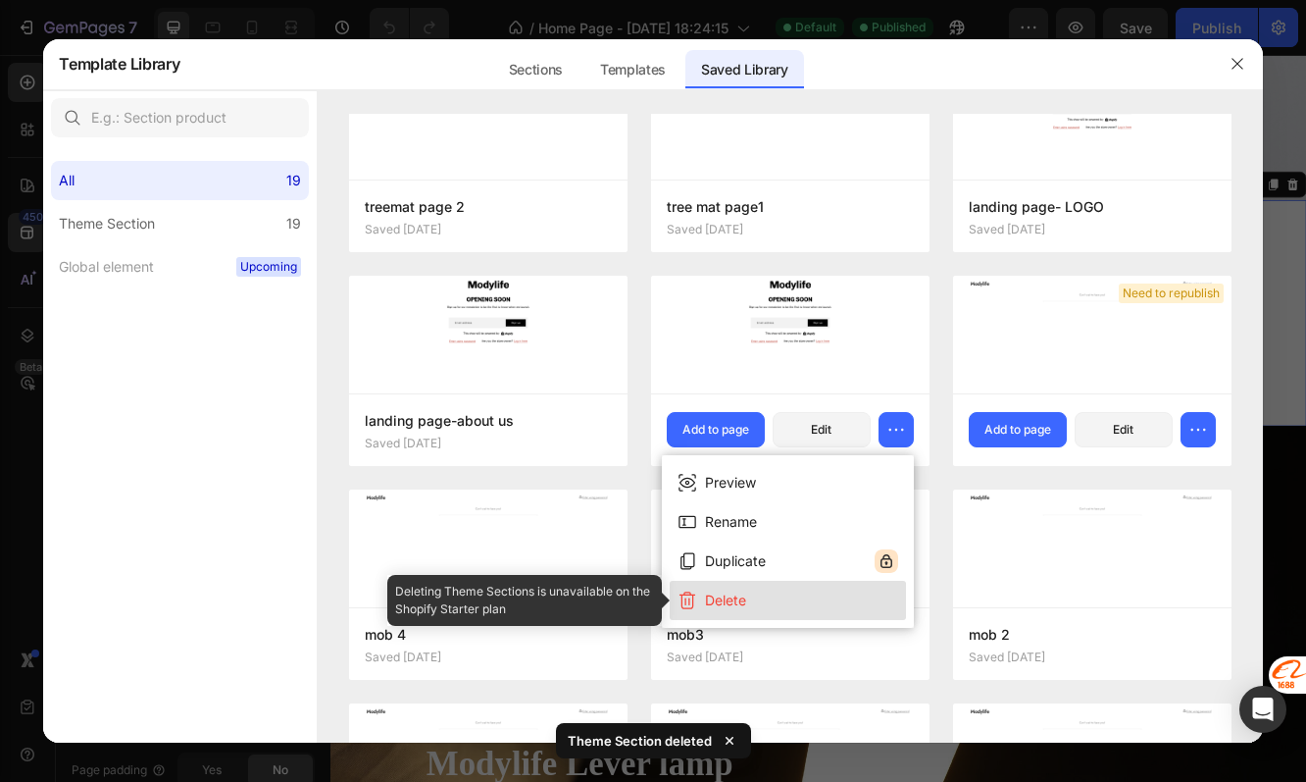
click at [792, 586] on button "Delete" at bounding box center [788, 600] width 236 height 39
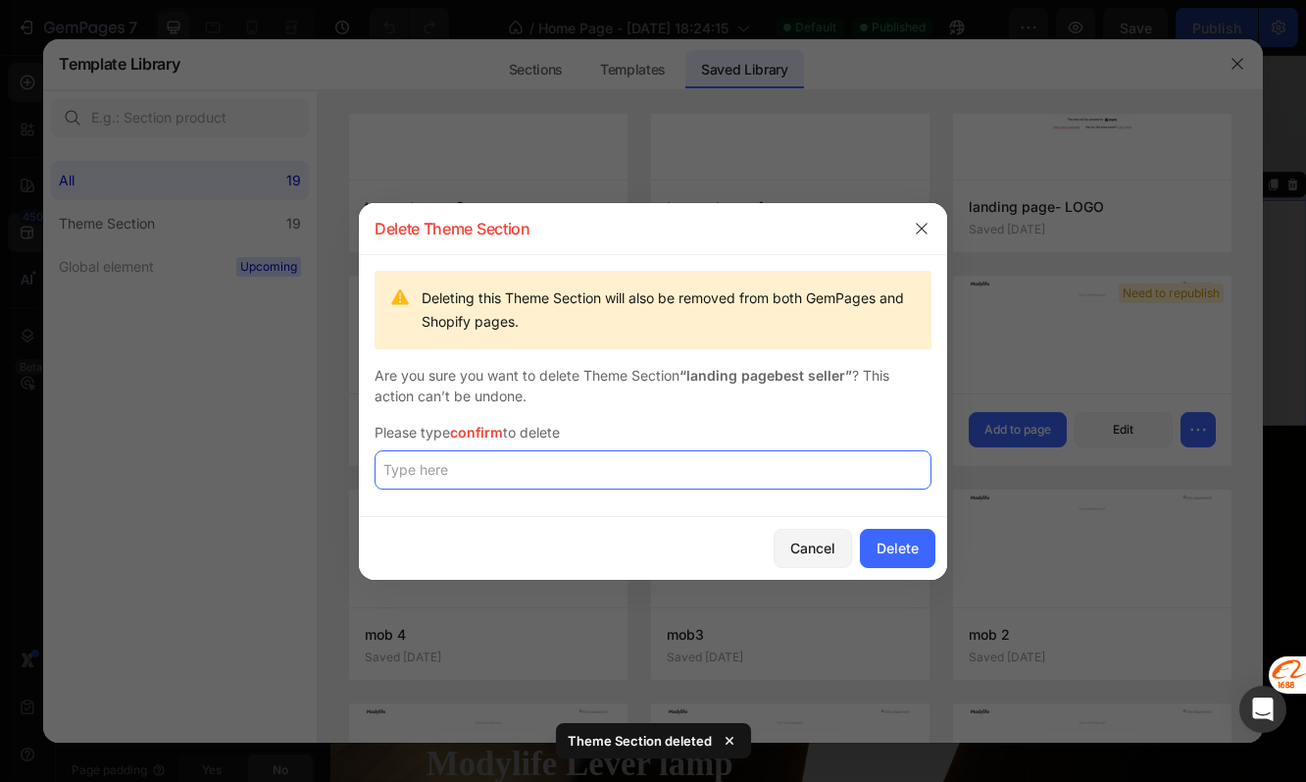
click at [774, 460] on input "text" at bounding box center [653, 469] width 557 height 39
paste input "confirm"
type input "confirm"
click at [894, 541] on div "Delete" at bounding box center [898, 547] width 42 height 21
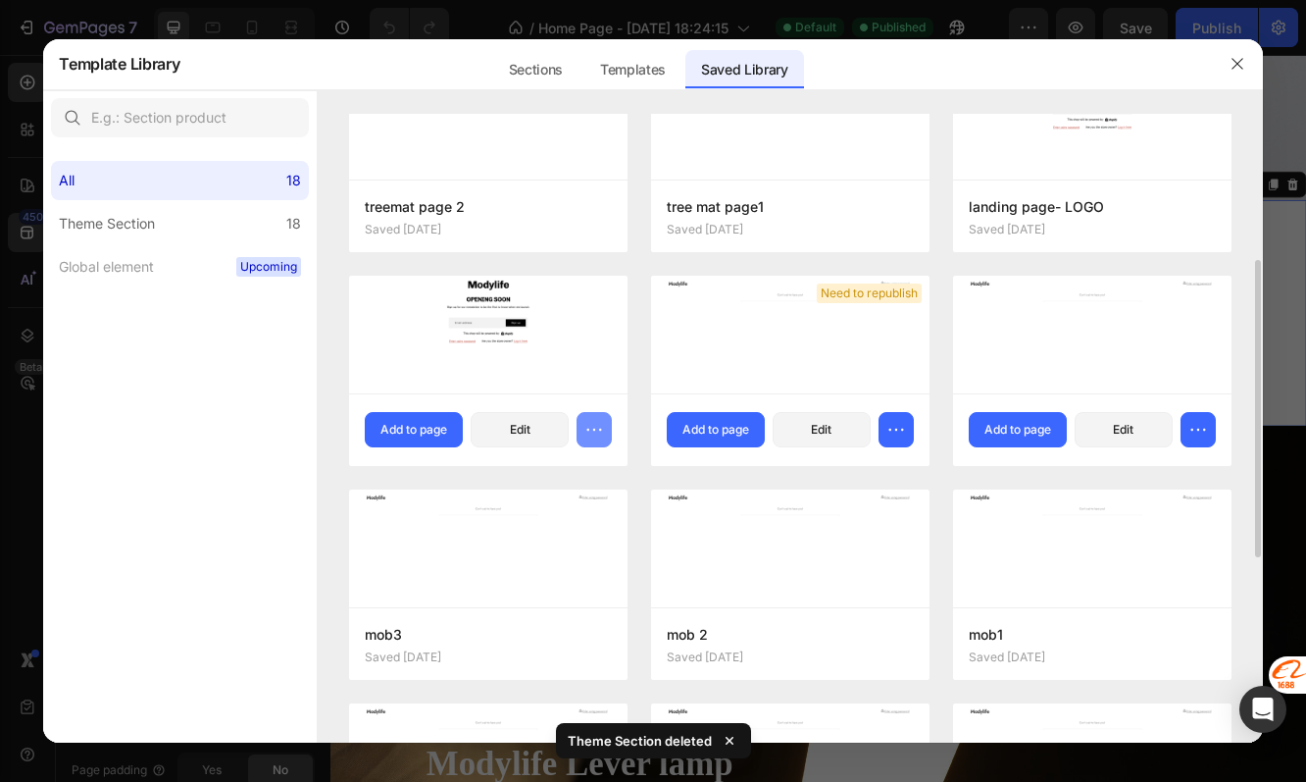
click at [598, 438] on icon "button" at bounding box center [595, 430] width 20 height 20
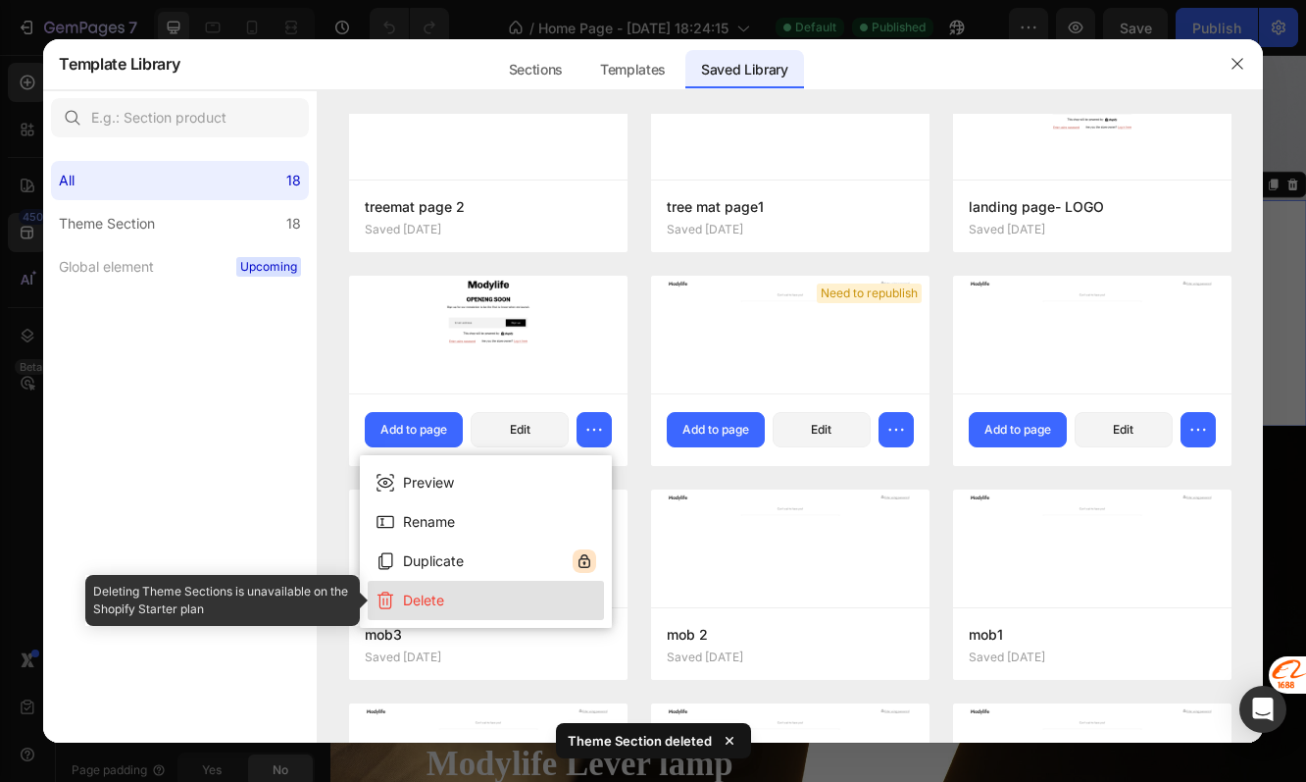
click at [515, 600] on button "Delete" at bounding box center [486, 600] width 236 height 39
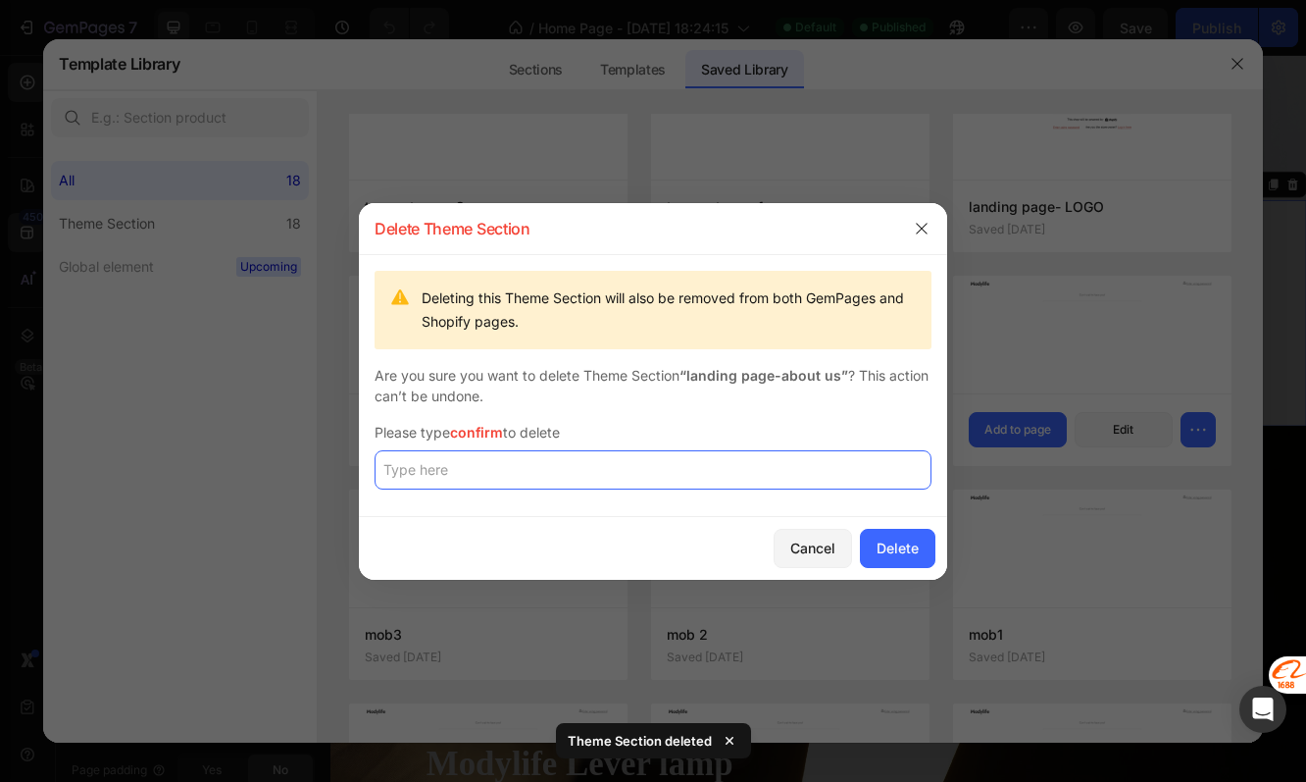
click at [613, 473] on input "text" at bounding box center [653, 469] width 557 height 39
paste input "confirm"
type input "confirm"
click at [886, 557] on div "Delete" at bounding box center [898, 547] width 42 height 21
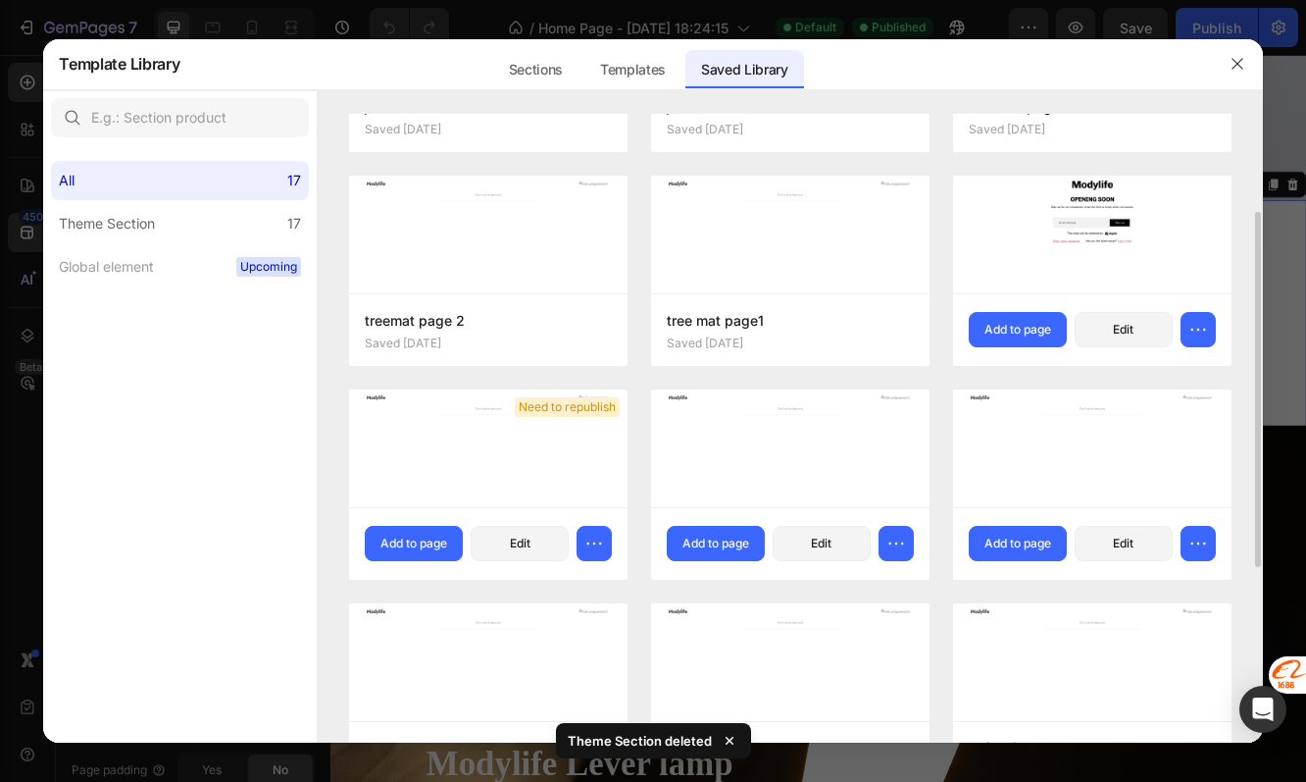
scroll to position [187, 0]
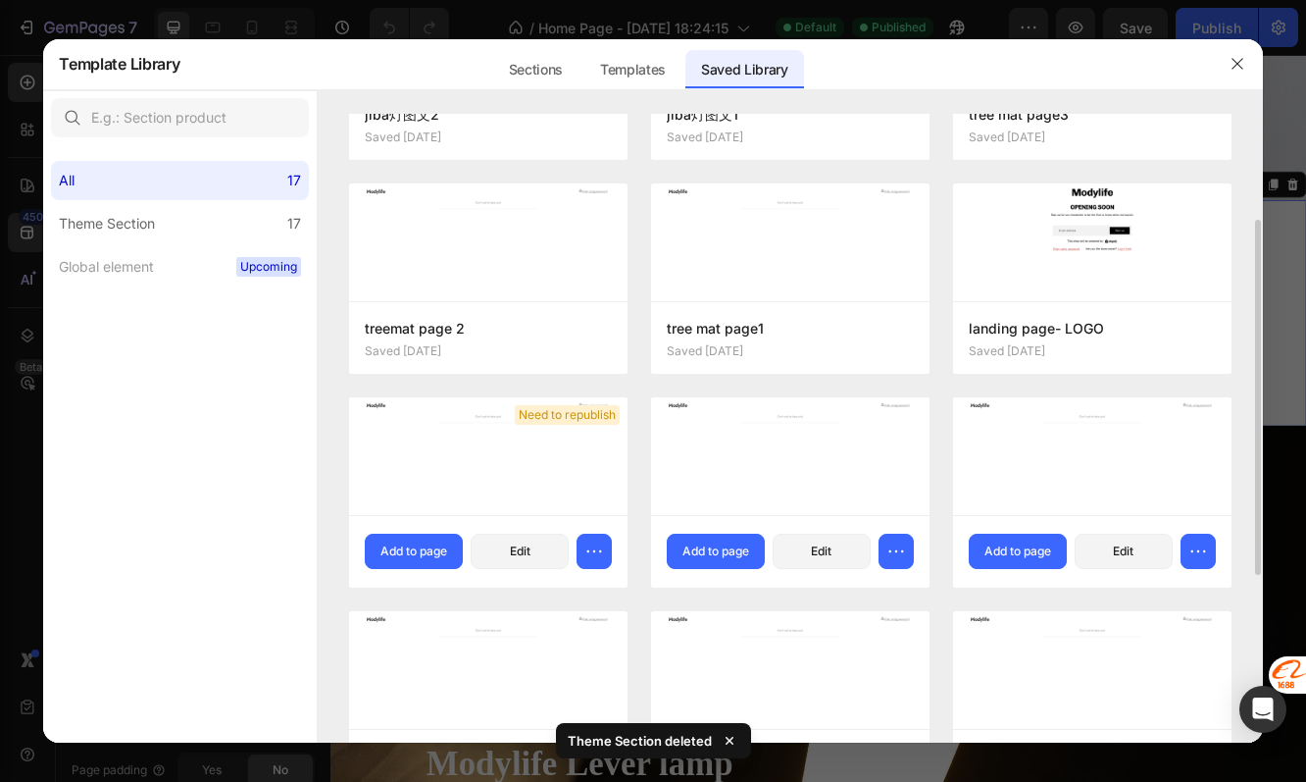
click at [629, 535] on div "jiba灯图文2 Saved 4 days ago Add to page Edit treemat page 2 Saved 4 days ago Add …" at bounding box center [790, 504] width 882 height 1069
click at [622, 649] on div at bounding box center [488, 670] width 279 height 118
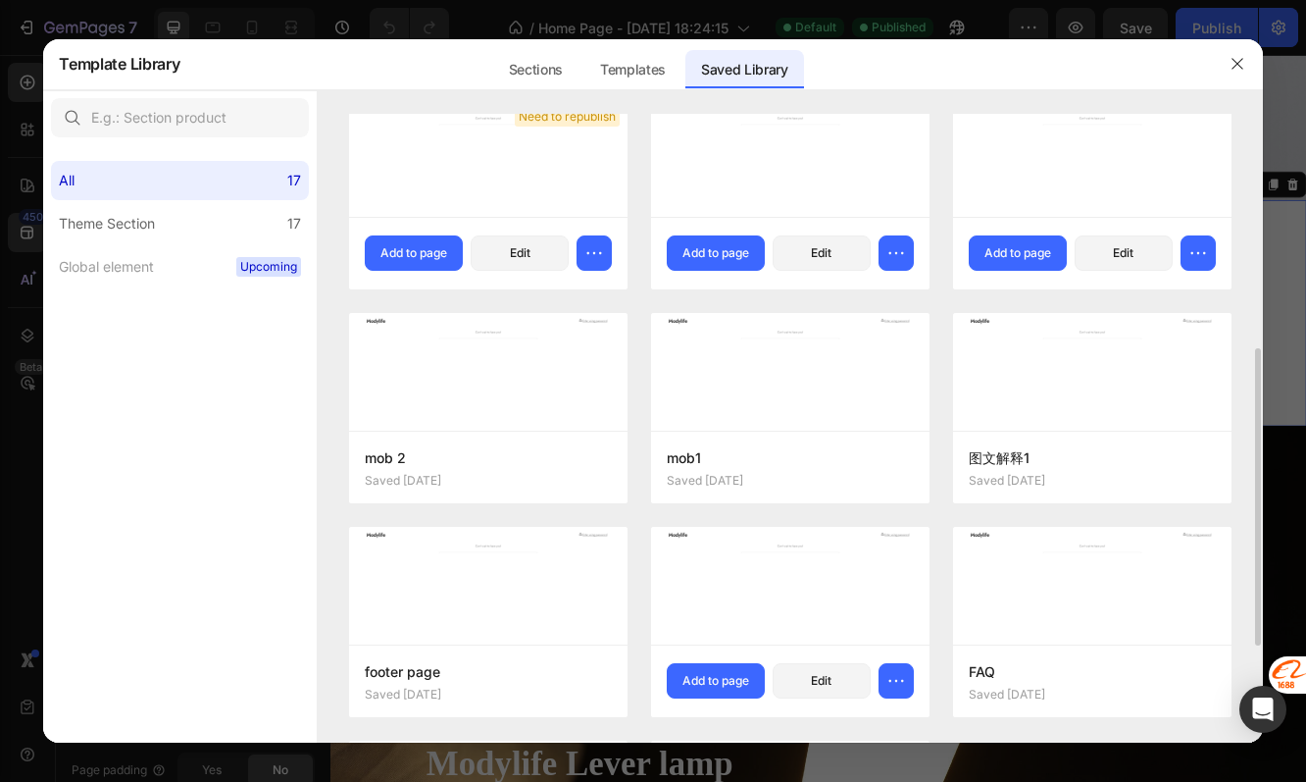
scroll to position [696, 0]
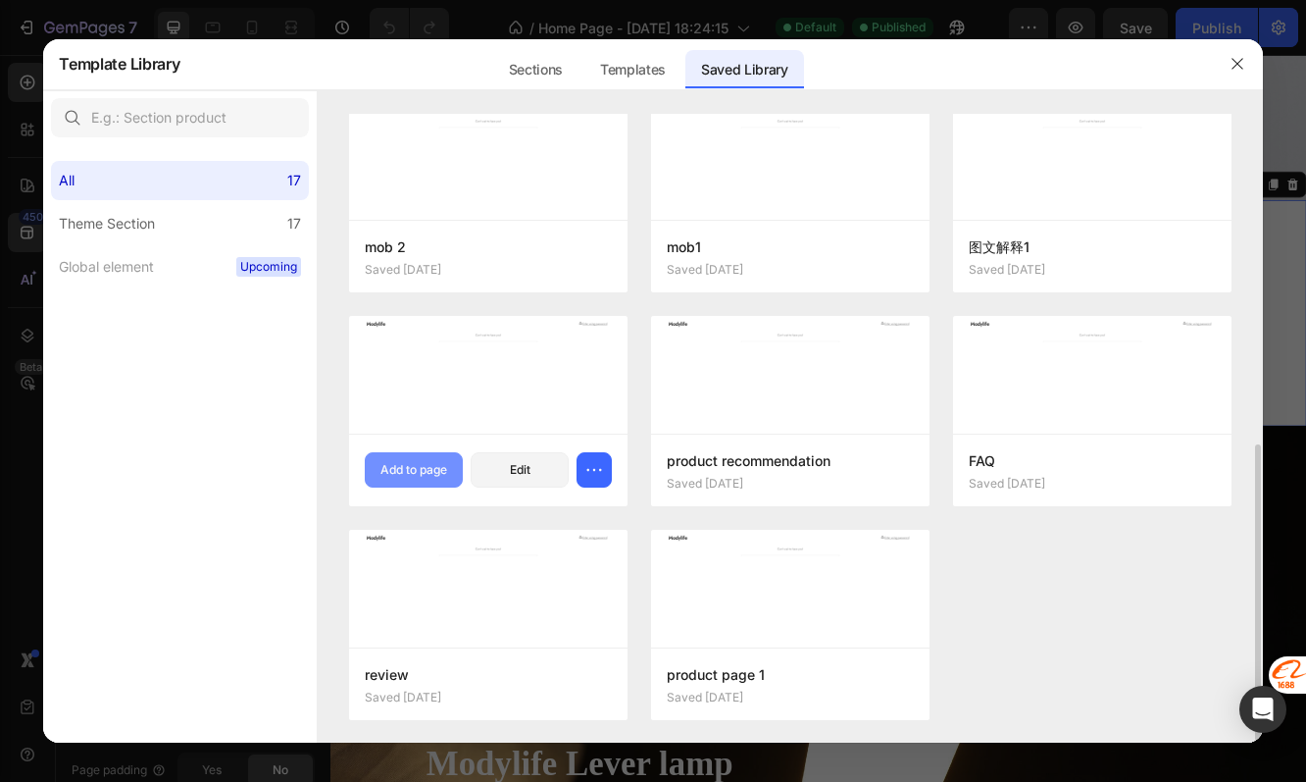
click at [454, 471] on button "Add to page" at bounding box center [414, 469] width 98 height 35
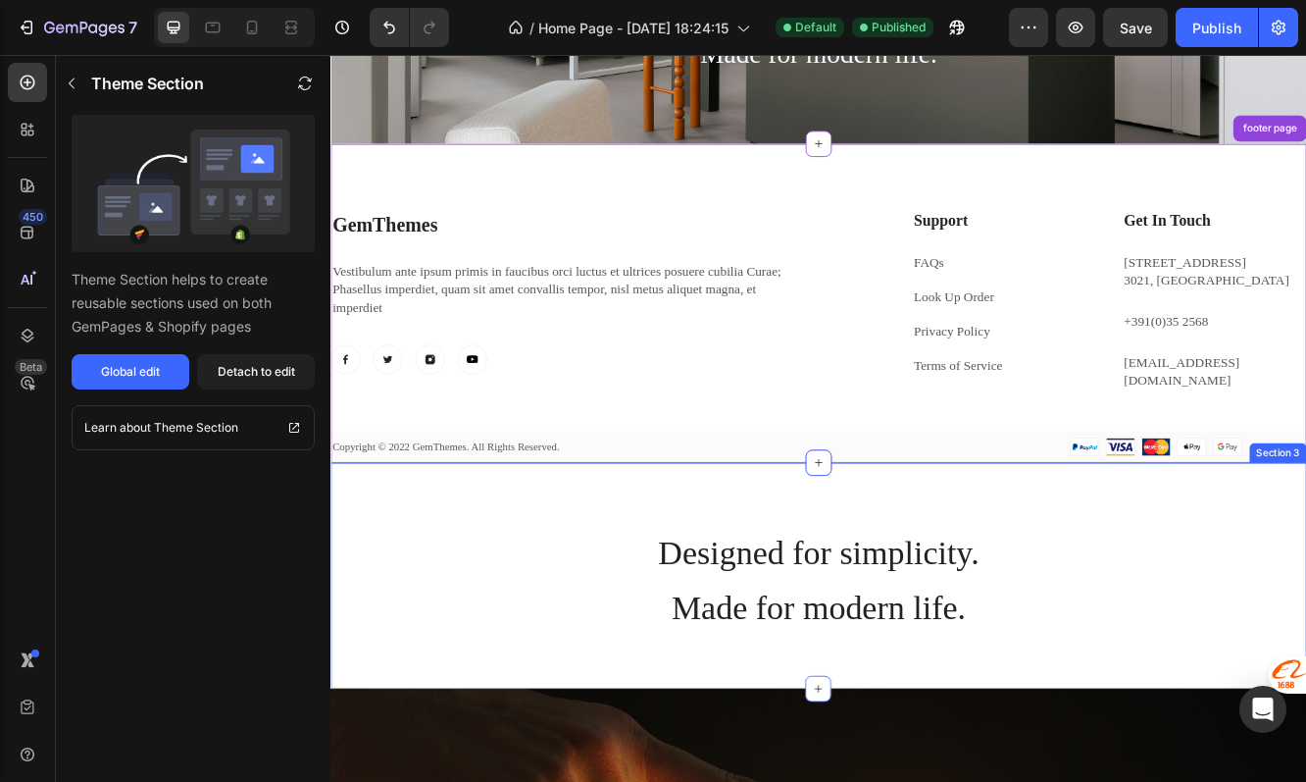
scroll to position [474, 0]
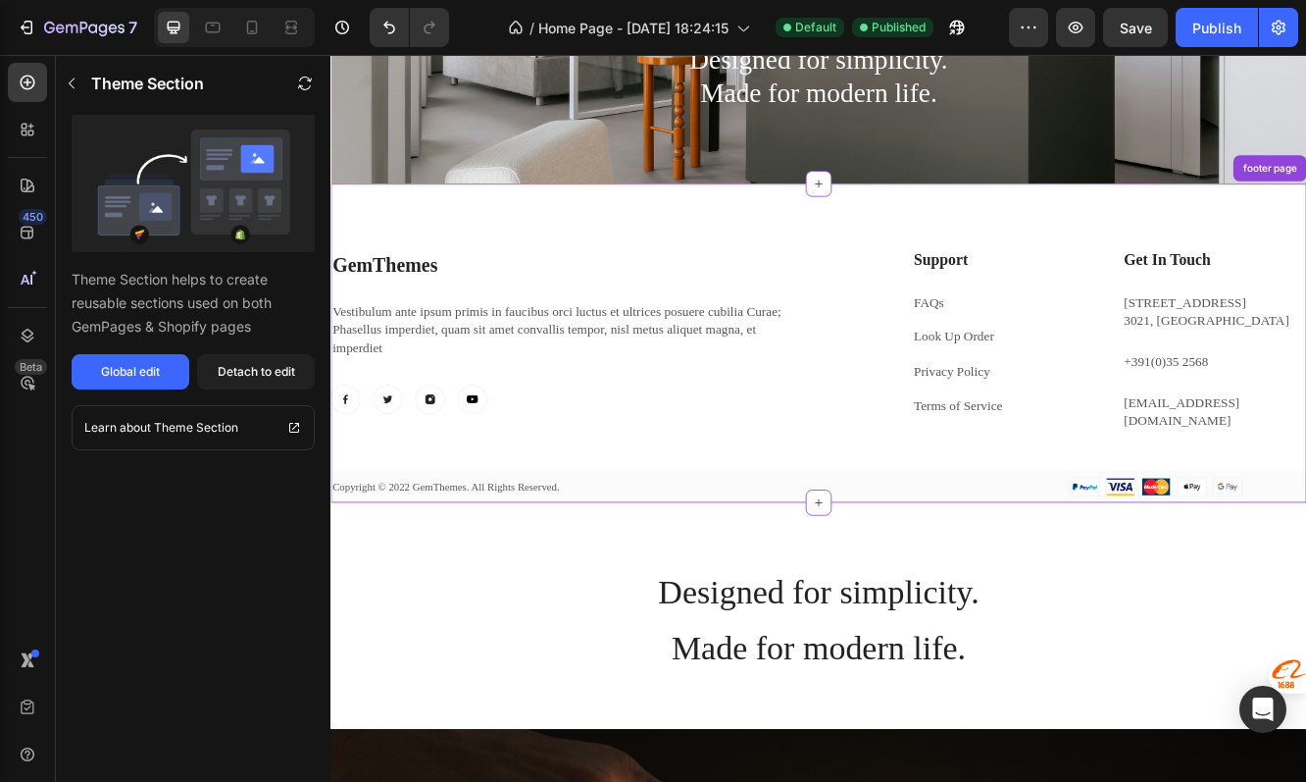
click at [798, 251] on div "GemThemes Heading Vestibulum ante ipsum primis in faucibus orci luctus et ultri…" at bounding box center [919, 402] width 1177 height 384
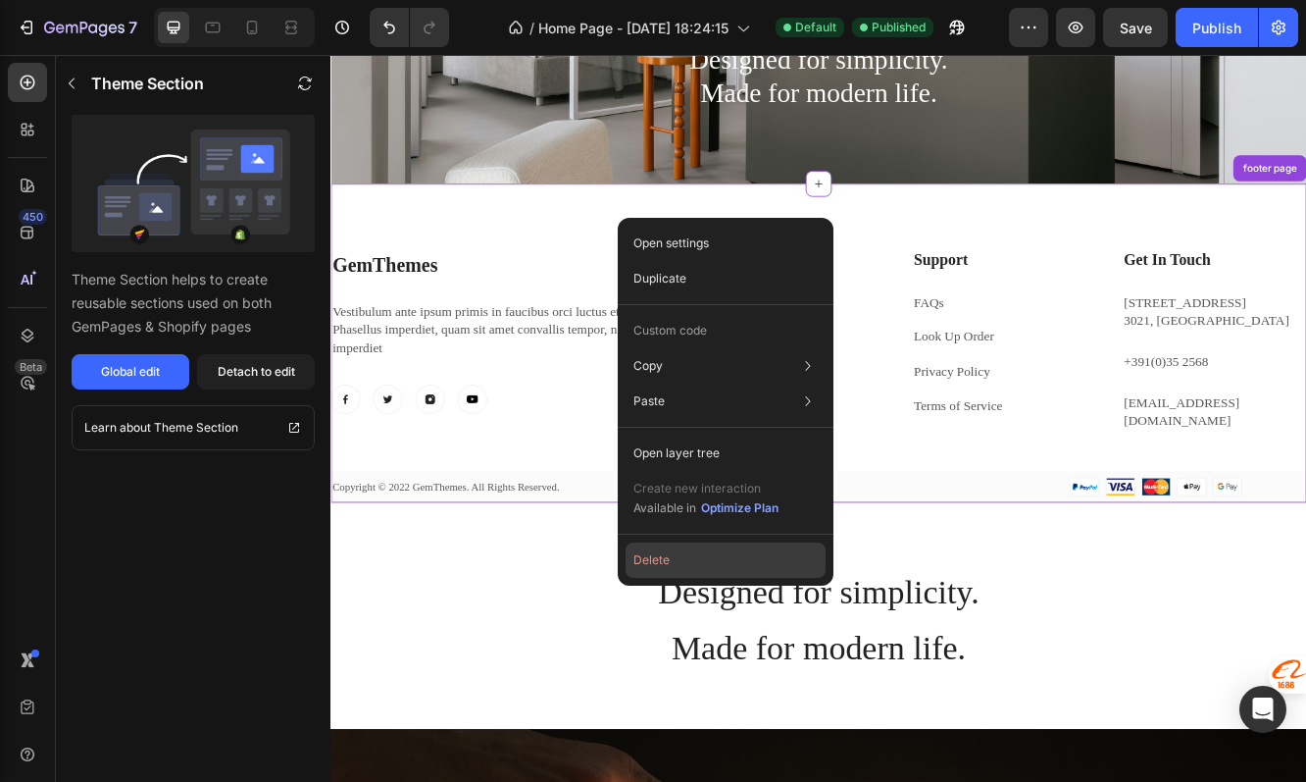
click at [699, 551] on button "Delete" at bounding box center [726, 559] width 200 height 35
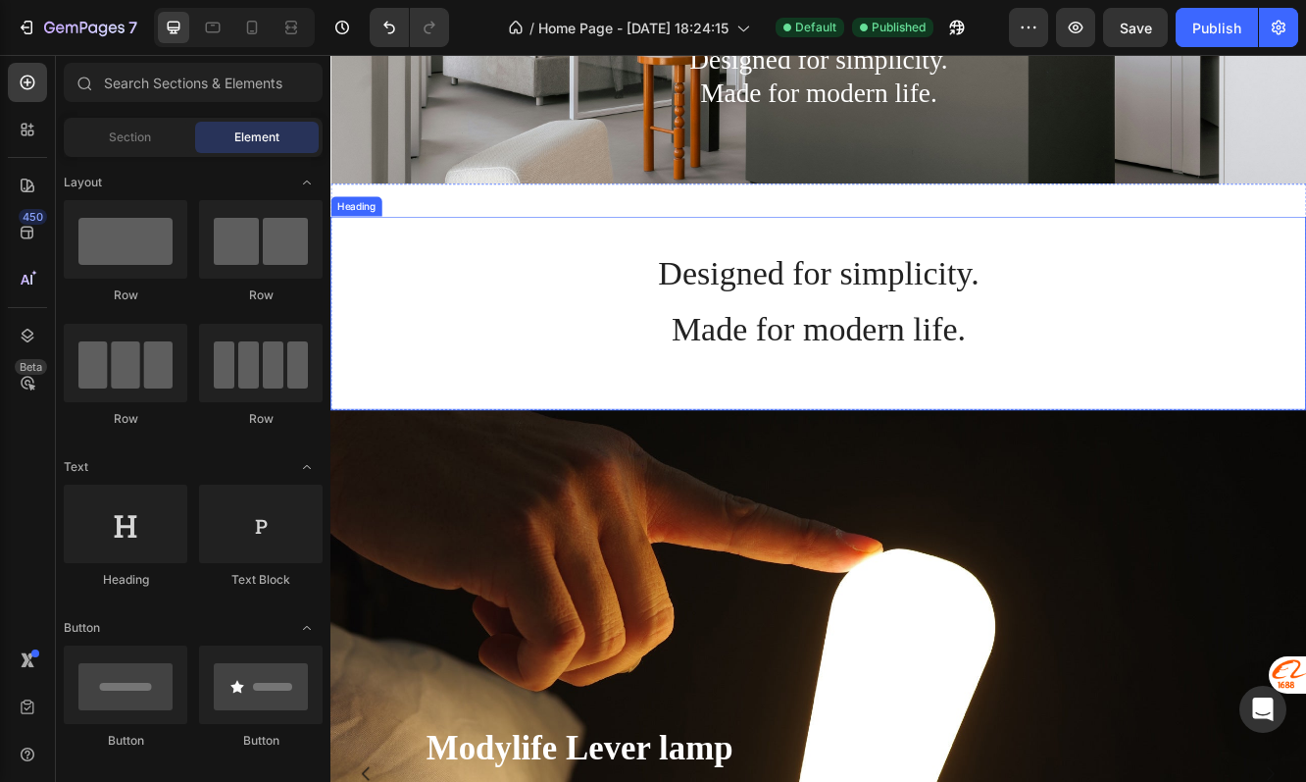
click at [920, 470] on h2 "Designed for simplicity. Made for modern life." at bounding box center [919, 365] width 1177 height 233
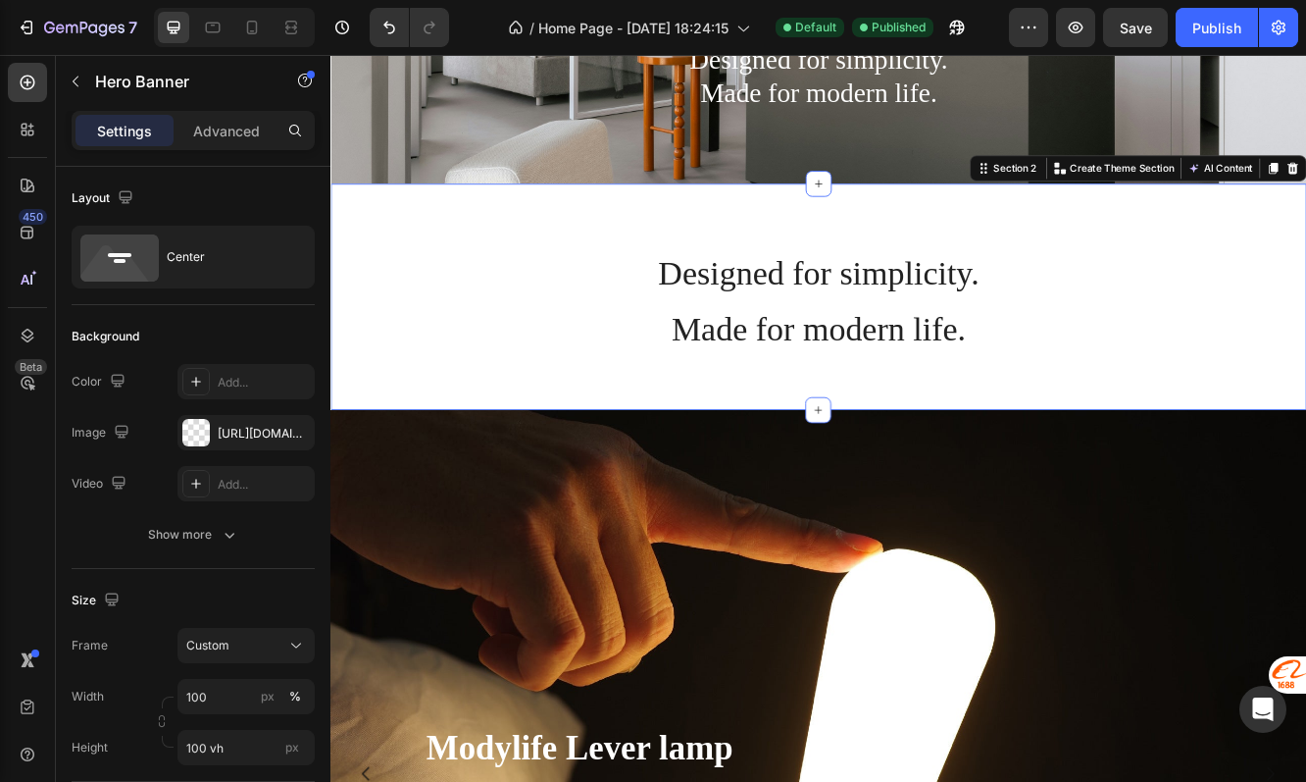
click at [1065, 229] on div "Designed for simplicity. Made for modern life. Heading" at bounding box center [919, 346] width 1177 height 273
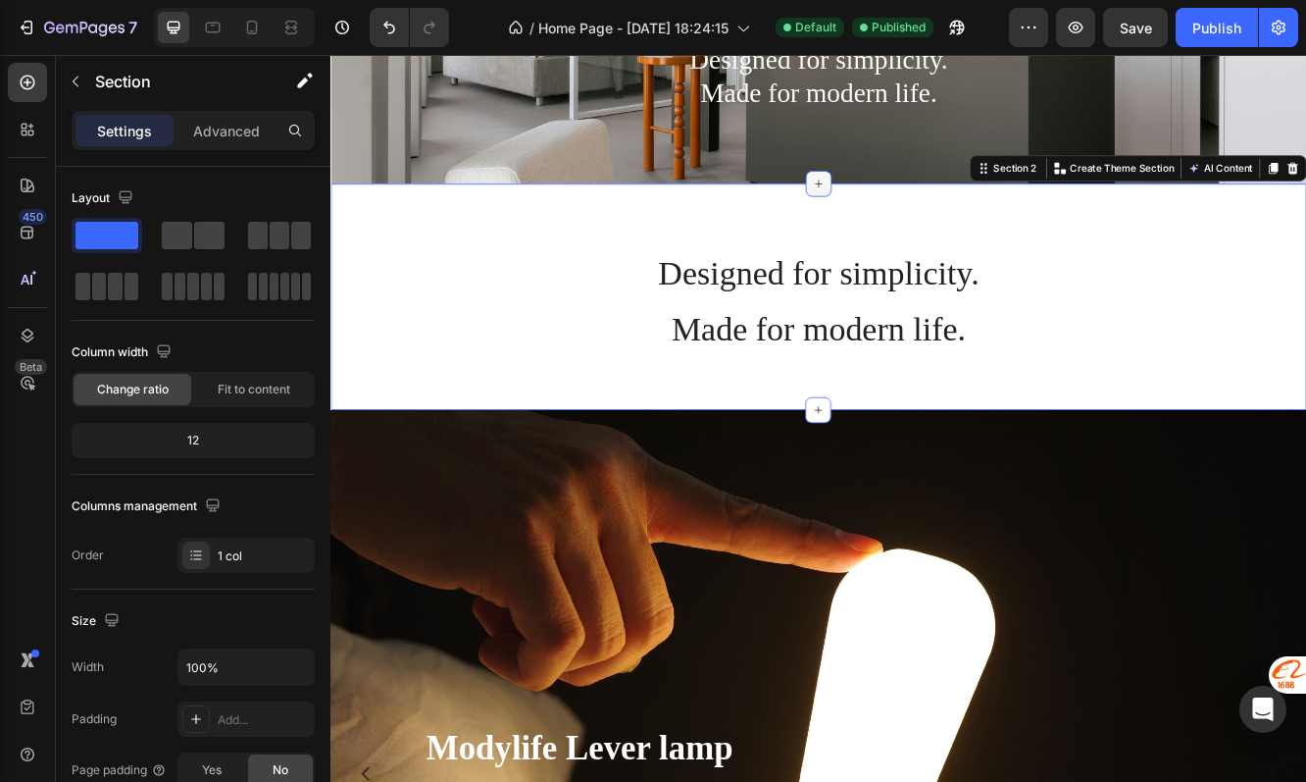
click at [921, 208] on icon at bounding box center [919, 210] width 16 height 16
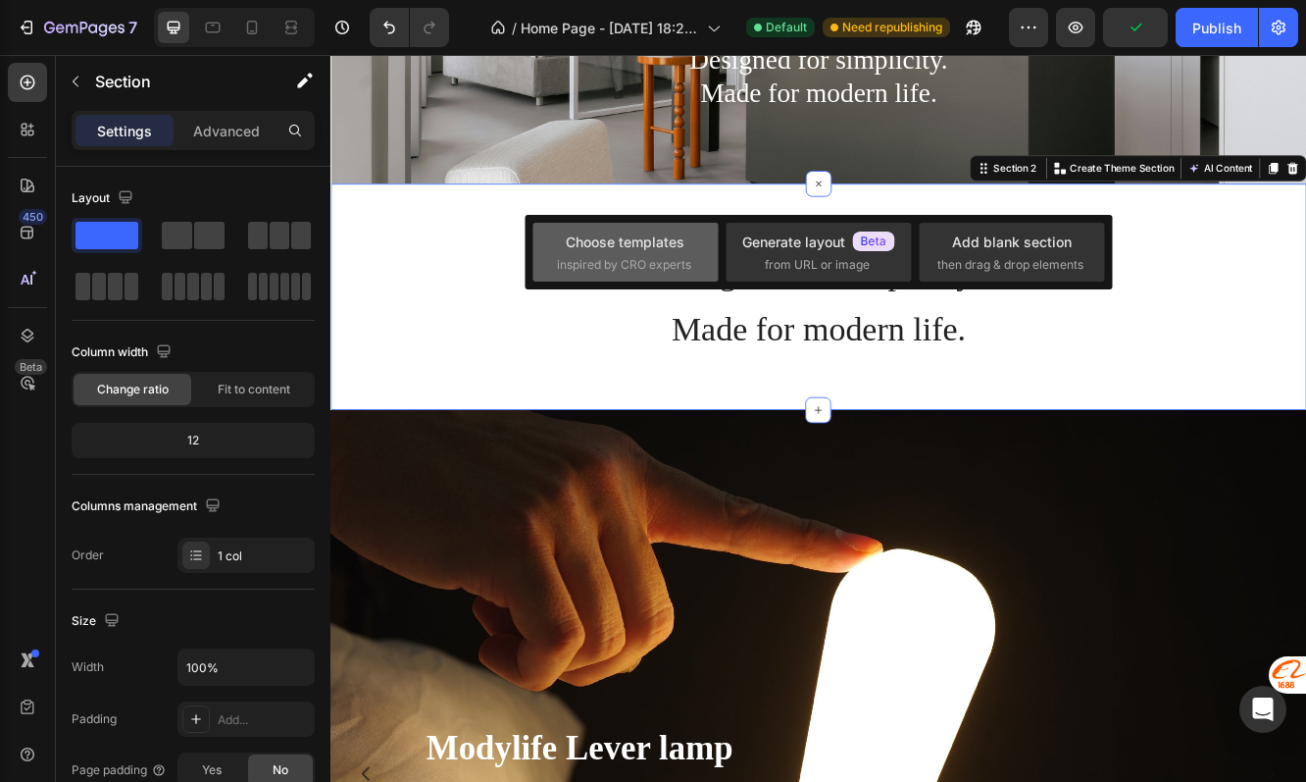
click at [650, 257] on span "inspired by CRO experts" at bounding box center [624, 265] width 134 height 18
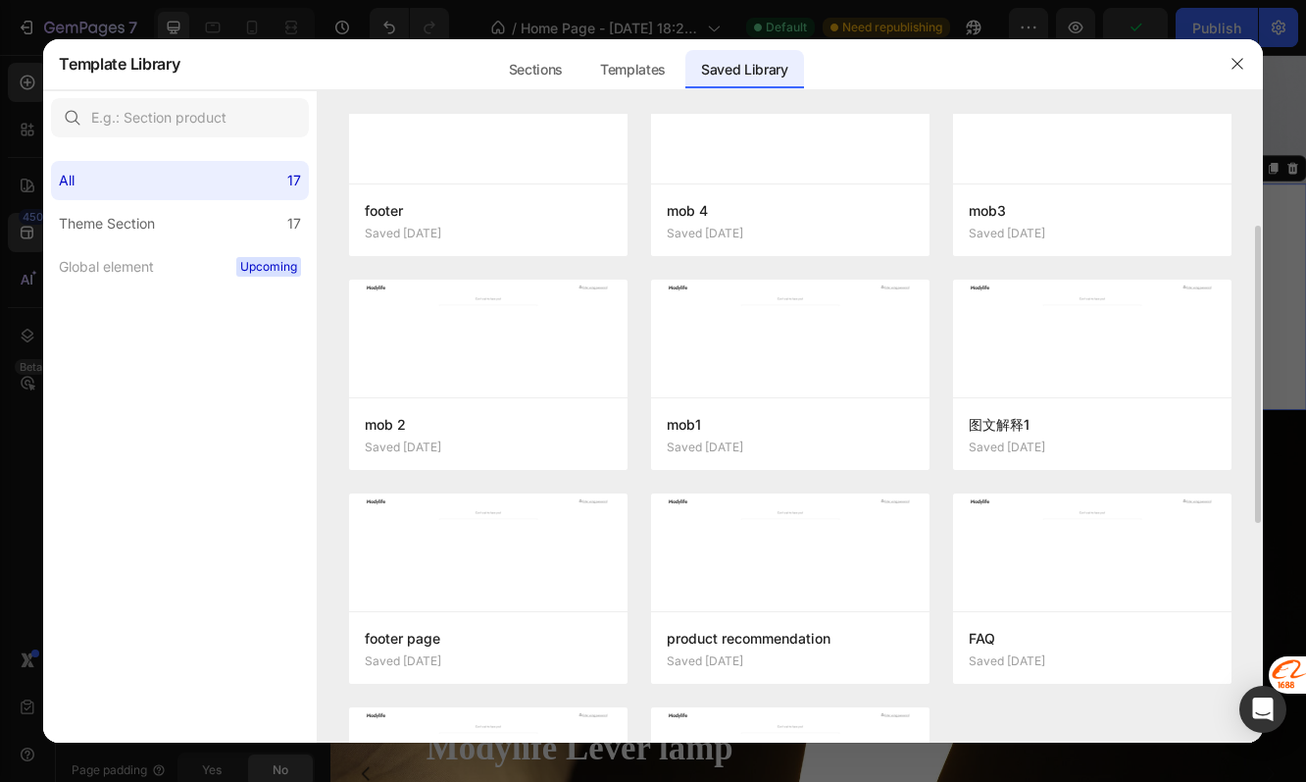
scroll to position [552, 0]
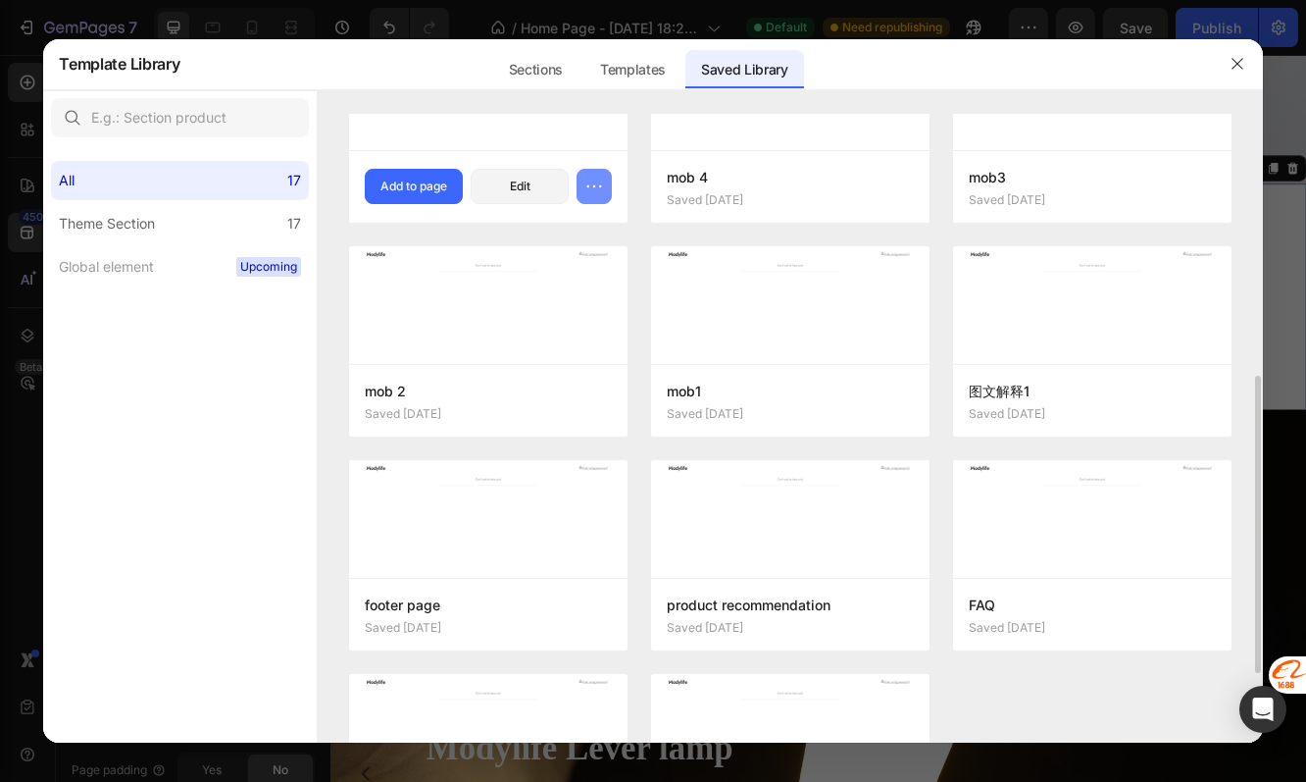
click at [600, 190] on icon "button" at bounding box center [595, 187] width 20 height 20
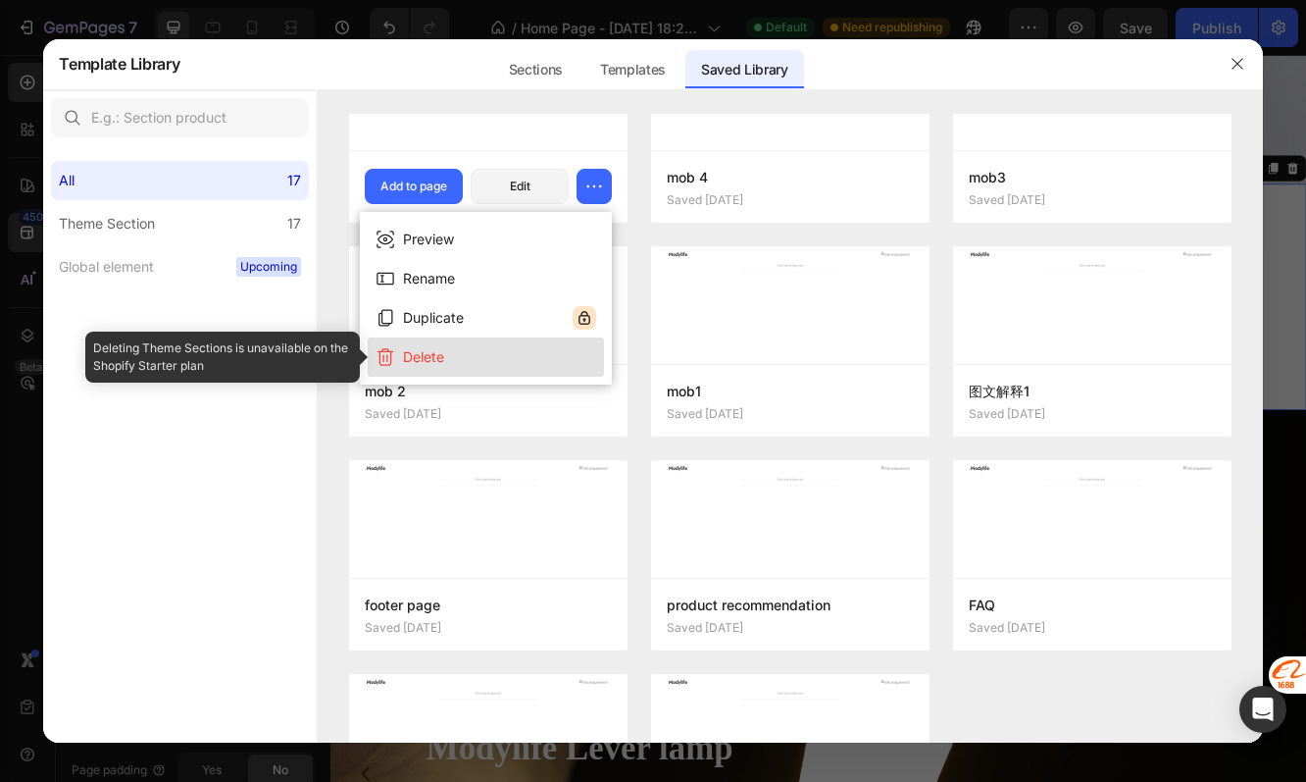
click at [531, 368] on button "Delete" at bounding box center [486, 356] width 236 height 39
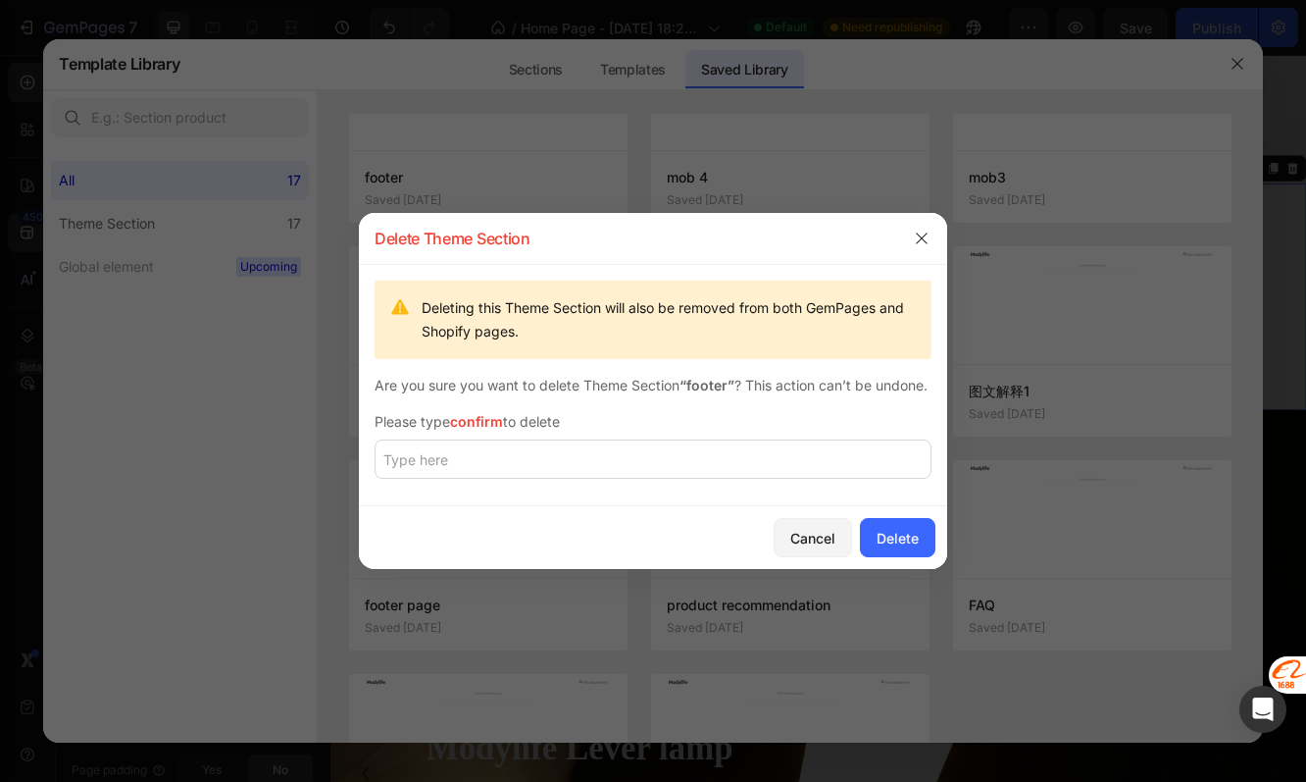
click at [812, 490] on div at bounding box center [653, 464] width 557 height 51
click at [812, 489] on div at bounding box center [653, 464] width 557 height 51
click at [804, 458] on input "text" at bounding box center [653, 458] width 557 height 39
paste input "confirm"
type input "confirm"
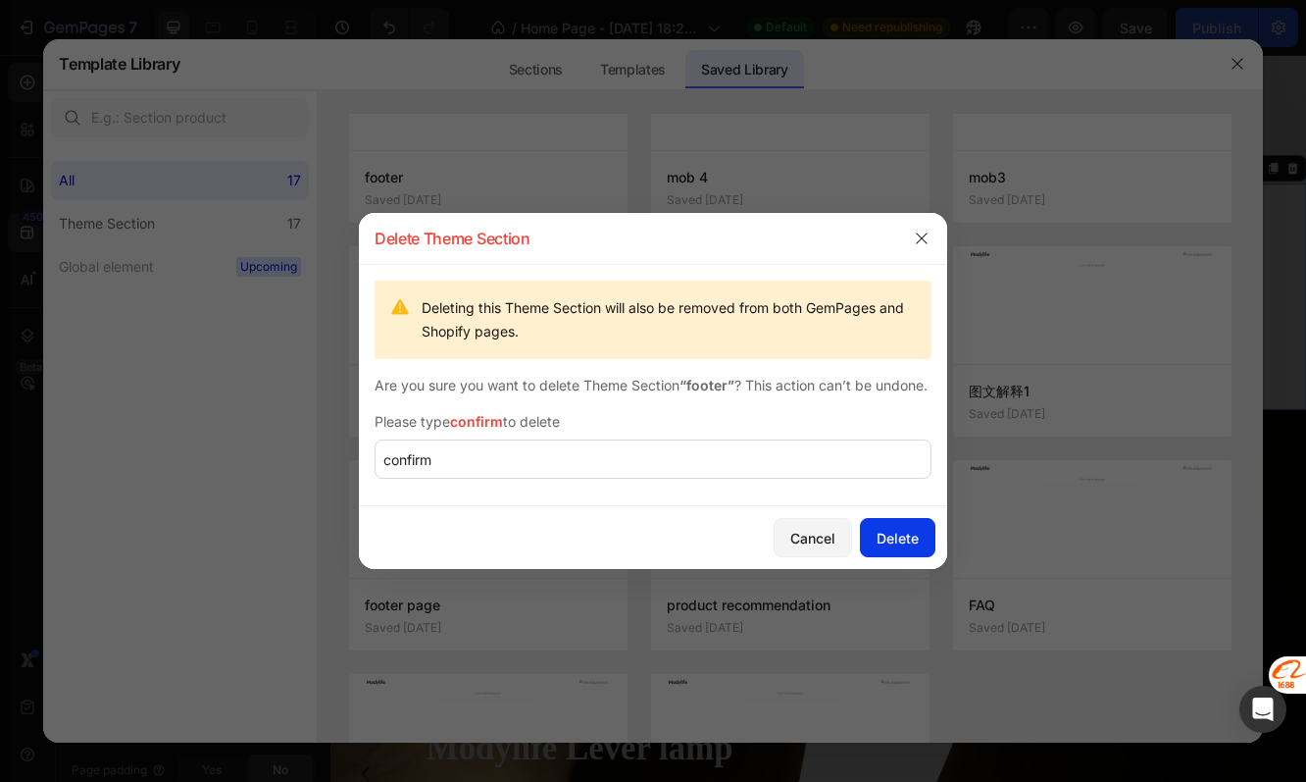
click at [902, 548] on div "Delete" at bounding box center [898, 538] width 42 height 21
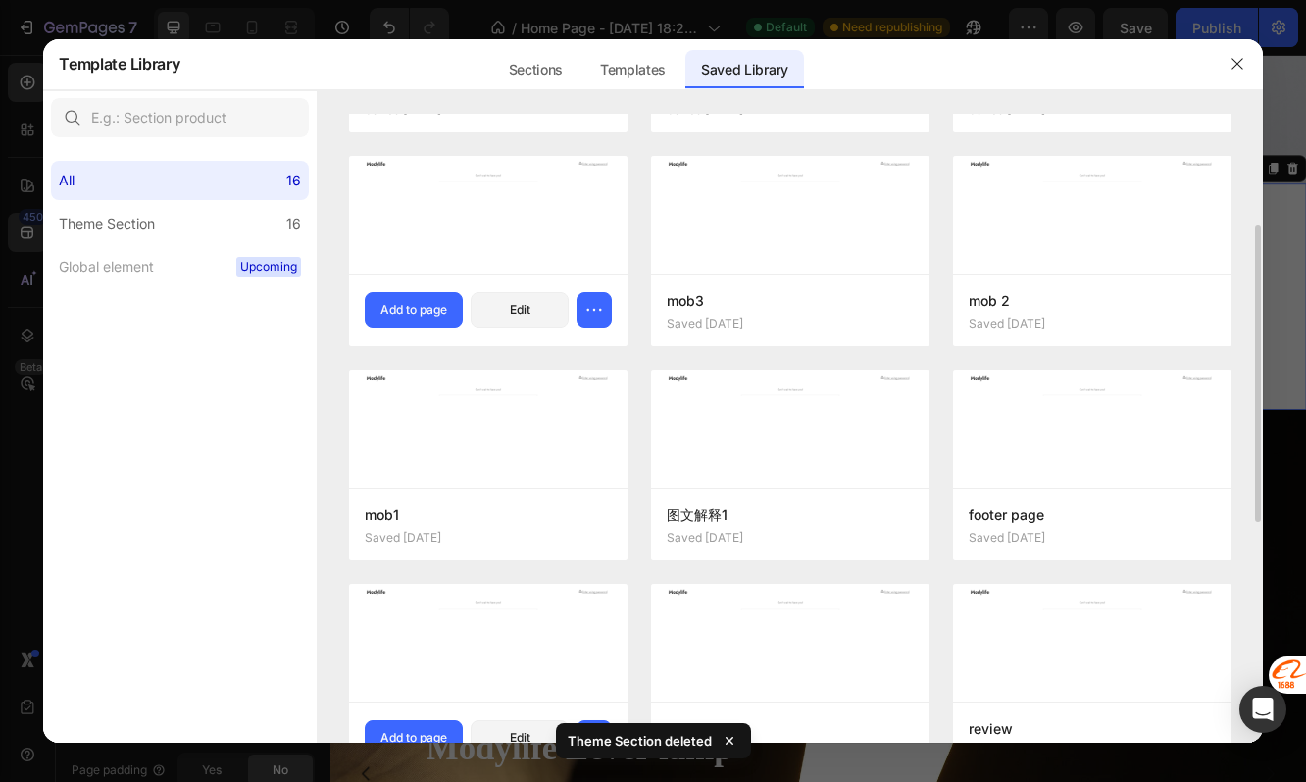
scroll to position [328, 0]
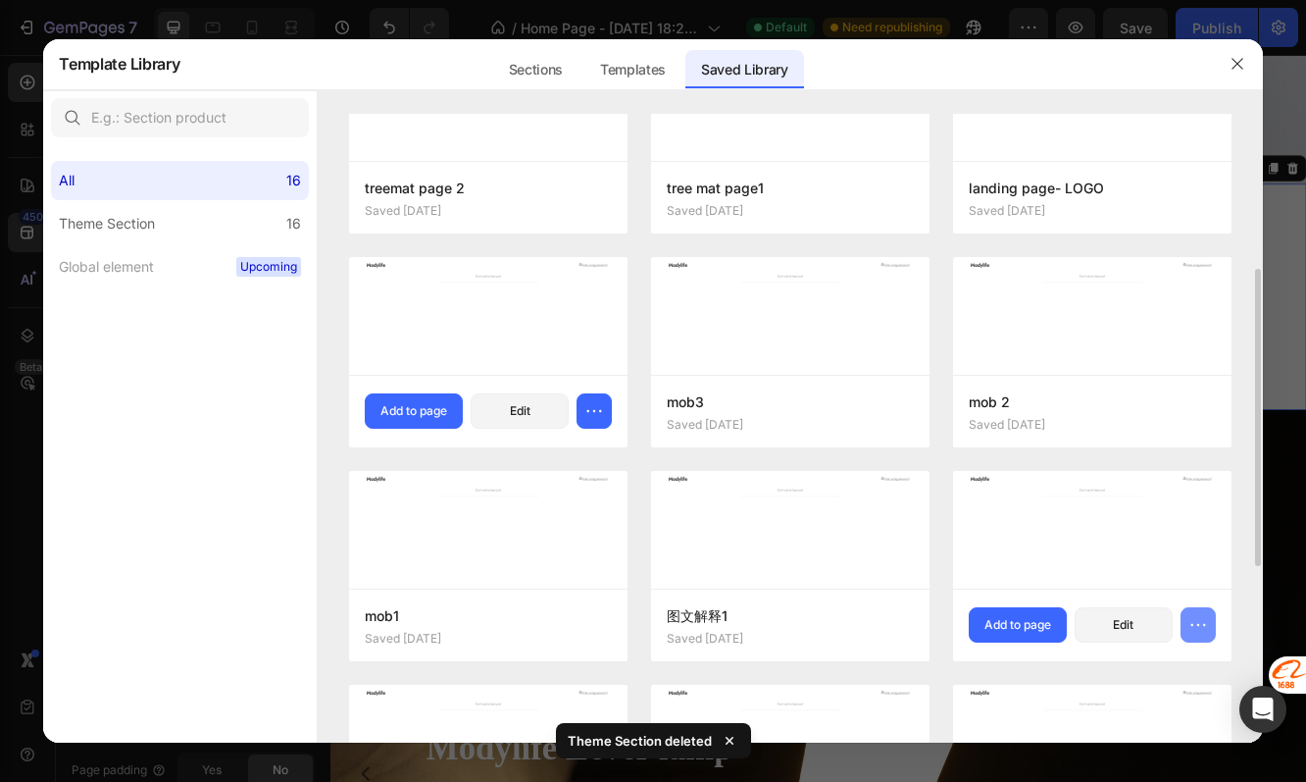
click at [1195, 626] on icon "button" at bounding box center [1199, 625] width 20 height 20
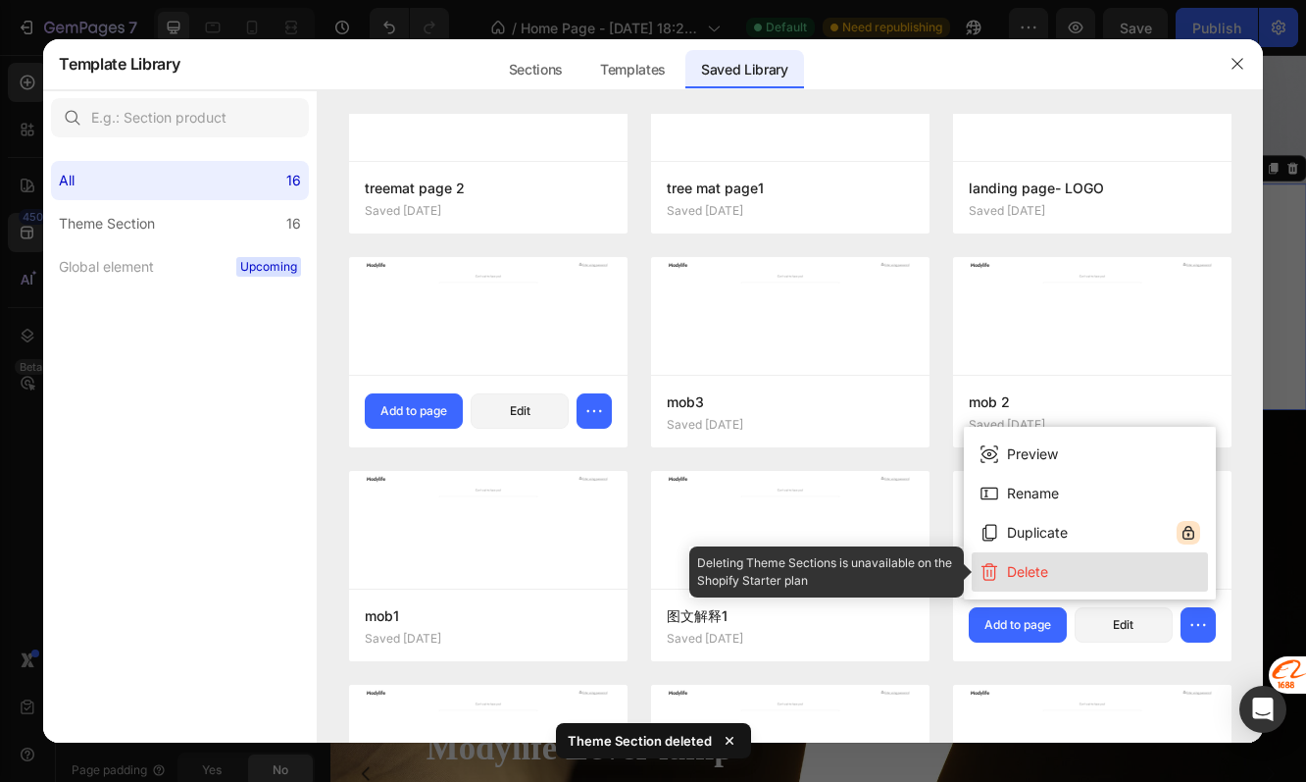
click at [1099, 572] on button "Delete" at bounding box center [1090, 571] width 236 height 39
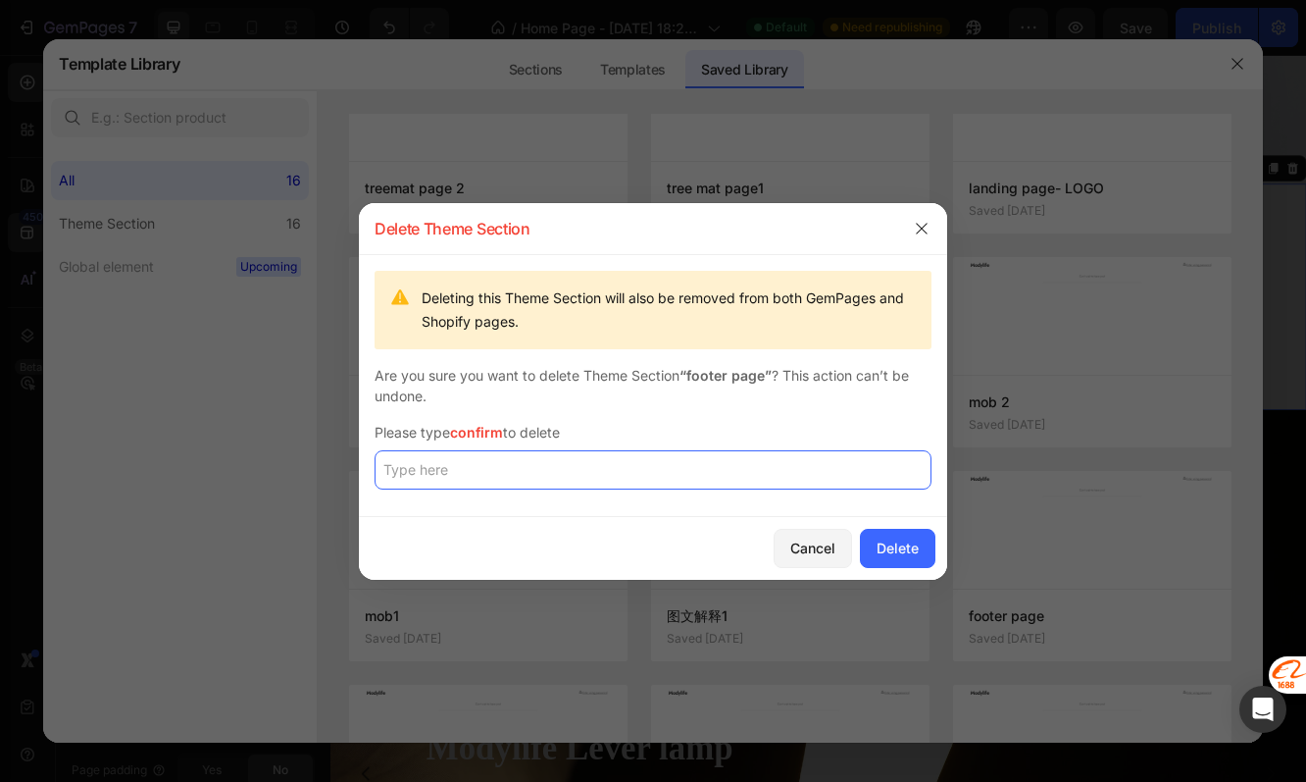
click at [873, 477] on input "text" at bounding box center [653, 469] width 557 height 39
paste input "confirm"
type input "confirm"
click at [902, 561] on button "Delete" at bounding box center [898, 548] width 76 height 39
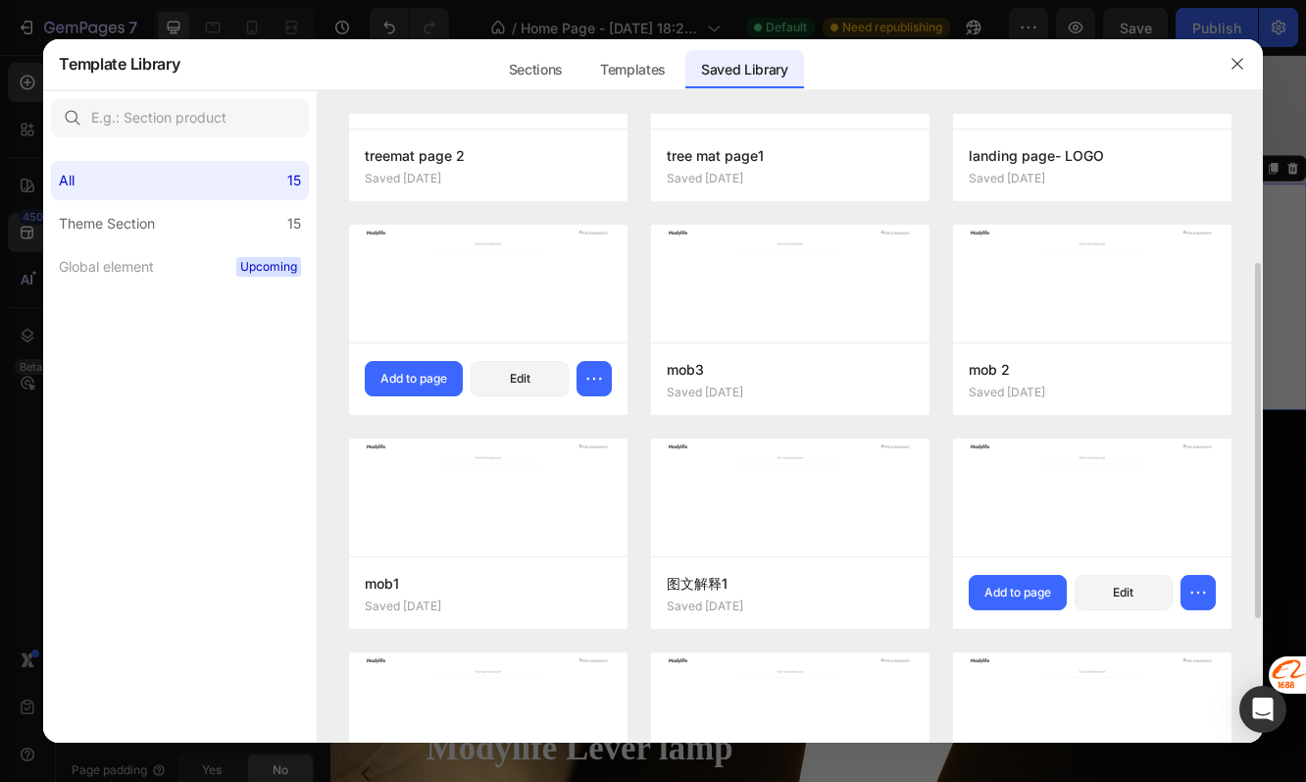
scroll to position [381, 0]
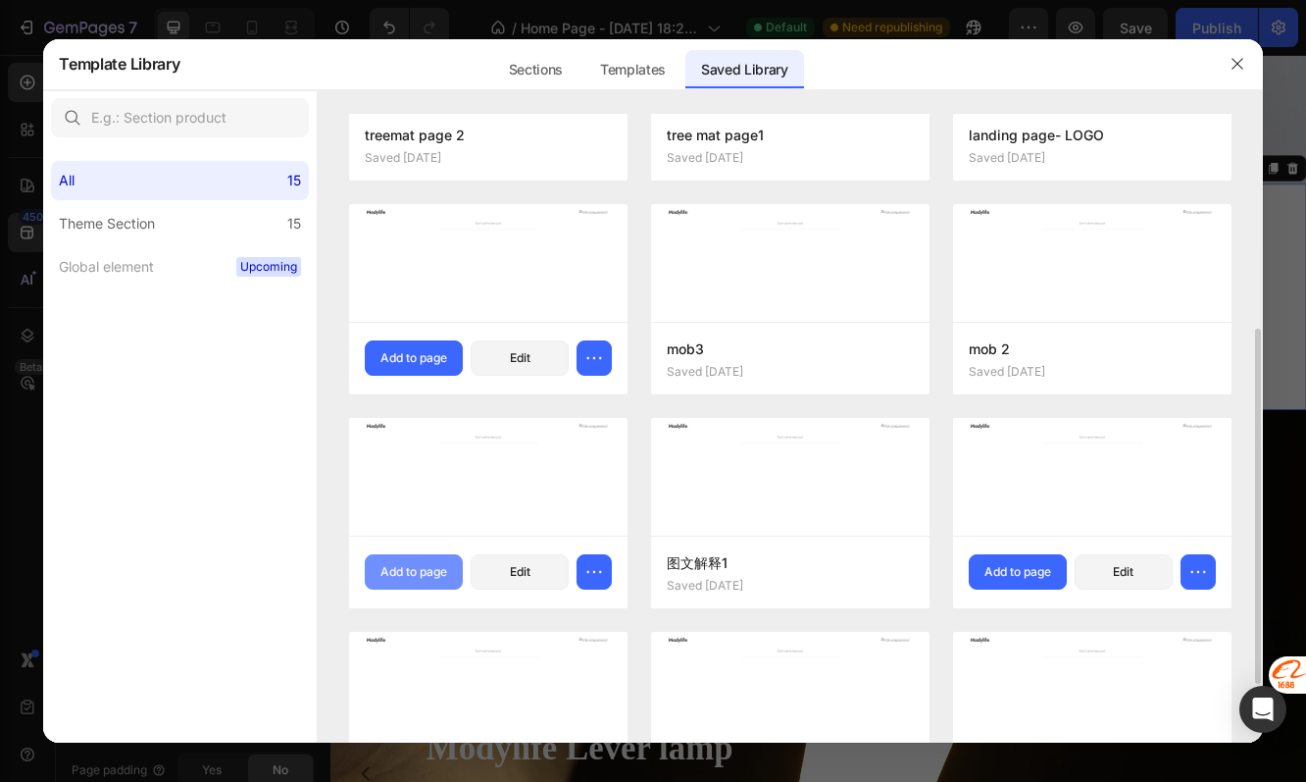
click at [423, 582] on button "Add to page" at bounding box center [414, 571] width 98 height 35
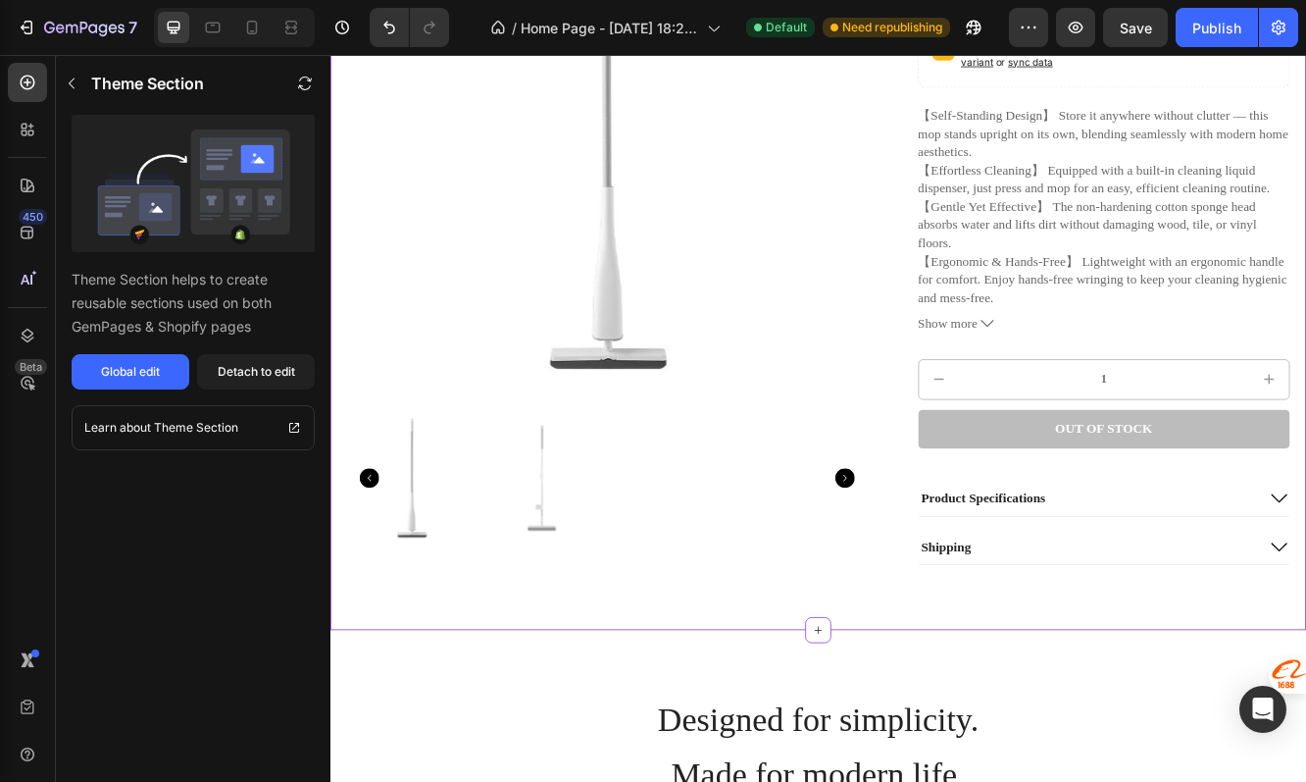
scroll to position [936, 0]
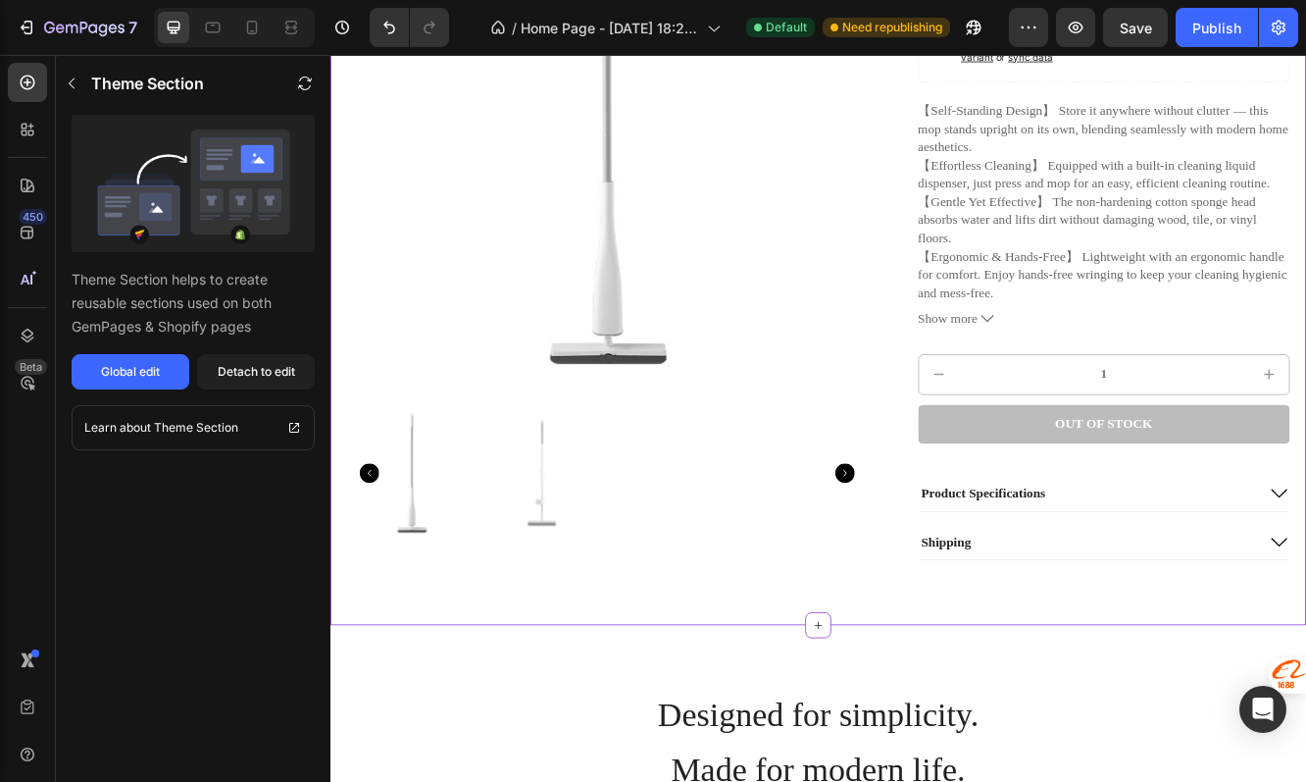
click at [820, 698] on div "Product Images Modylife Mop Product Title $20.00 Product Price Product Price $2…" at bounding box center [919, 245] width 1177 height 994
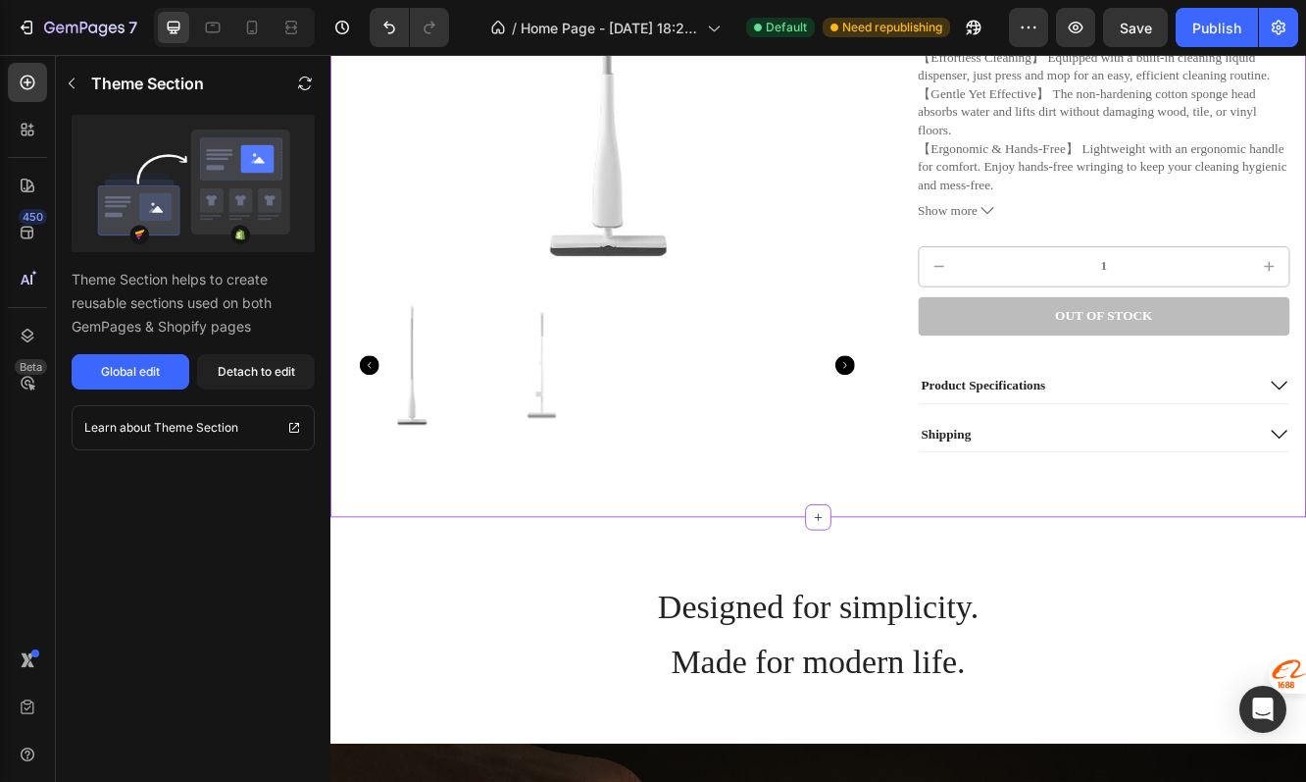
scroll to position [1119, 0]
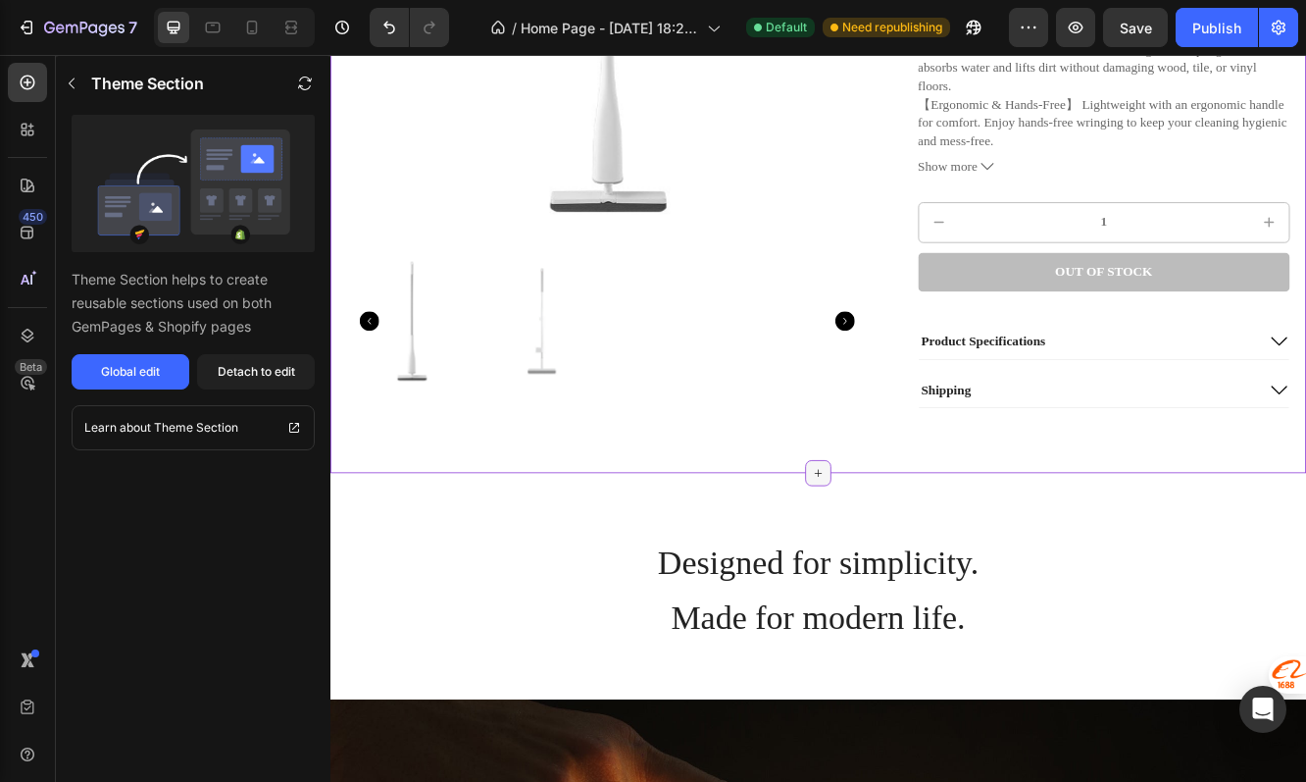
click at [920, 565] on icon at bounding box center [919, 559] width 16 height 16
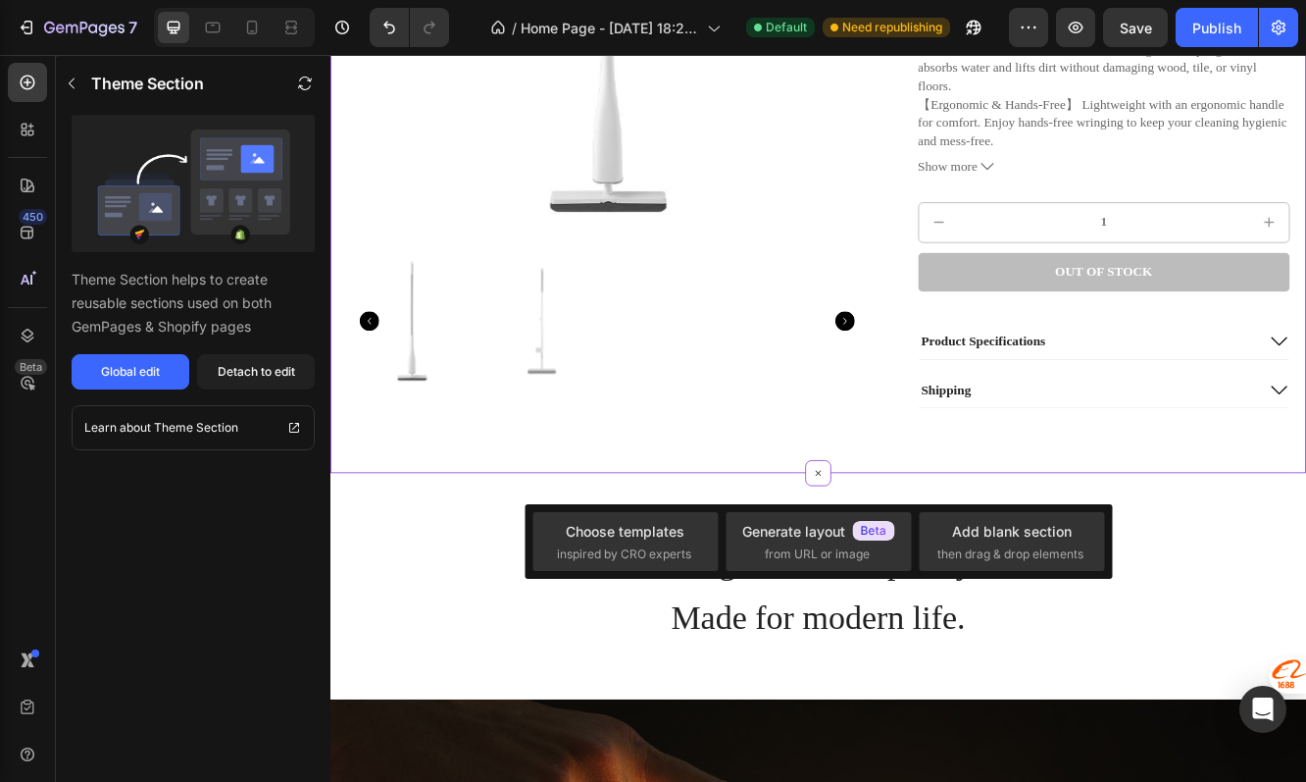
click at [886, 516] on div "Product Images Modylife Mop Product Title $20.00 Product Price Product Price $2…" at bounding box center [919, 62] width 1177 height 994
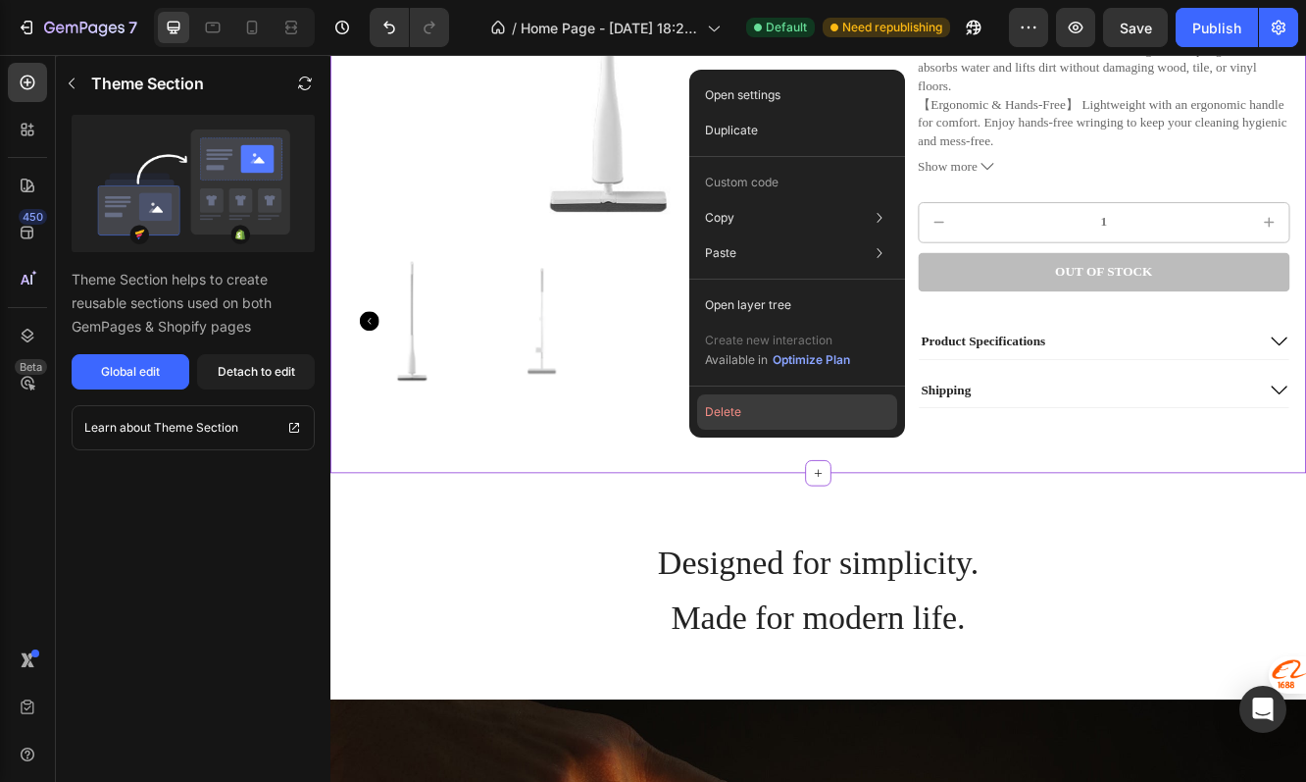
click at [772, 406] on button "Delete" at bounding box center [797, 411] width 200 height 35
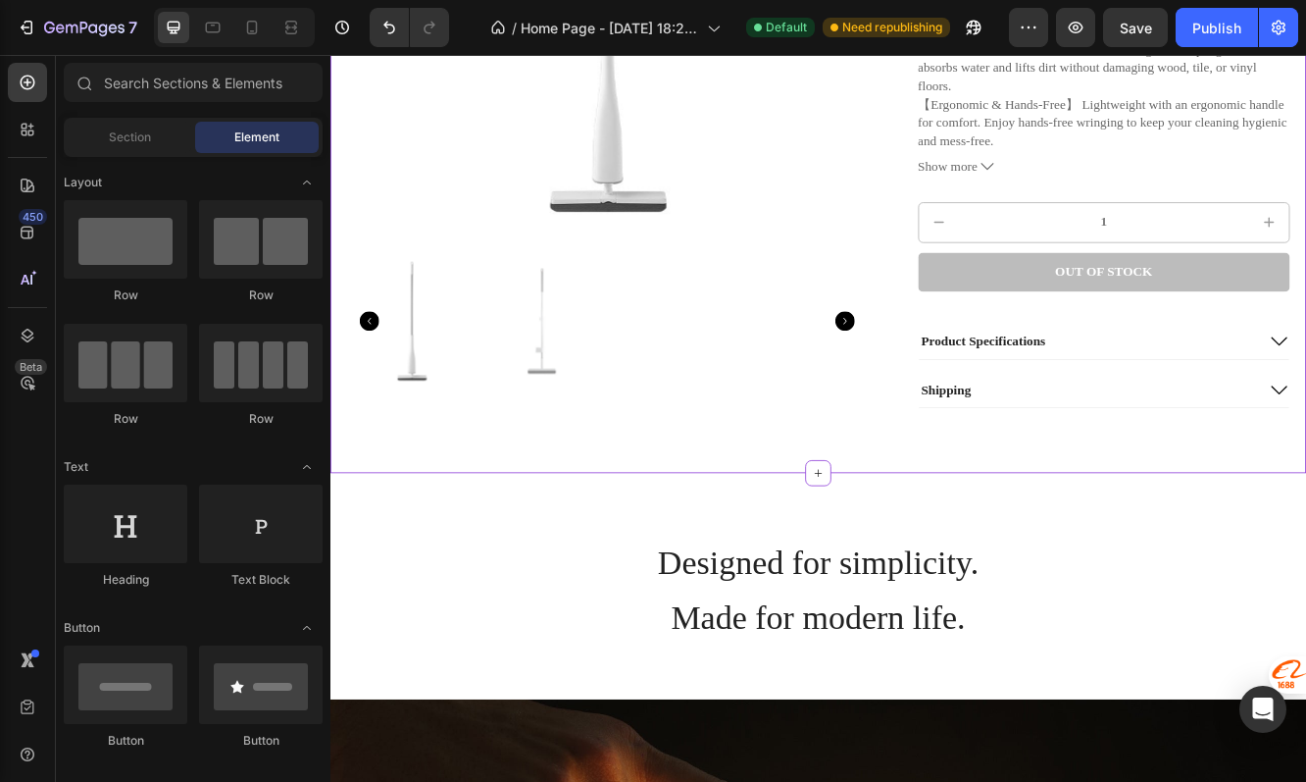
scroll to position [125, 0]
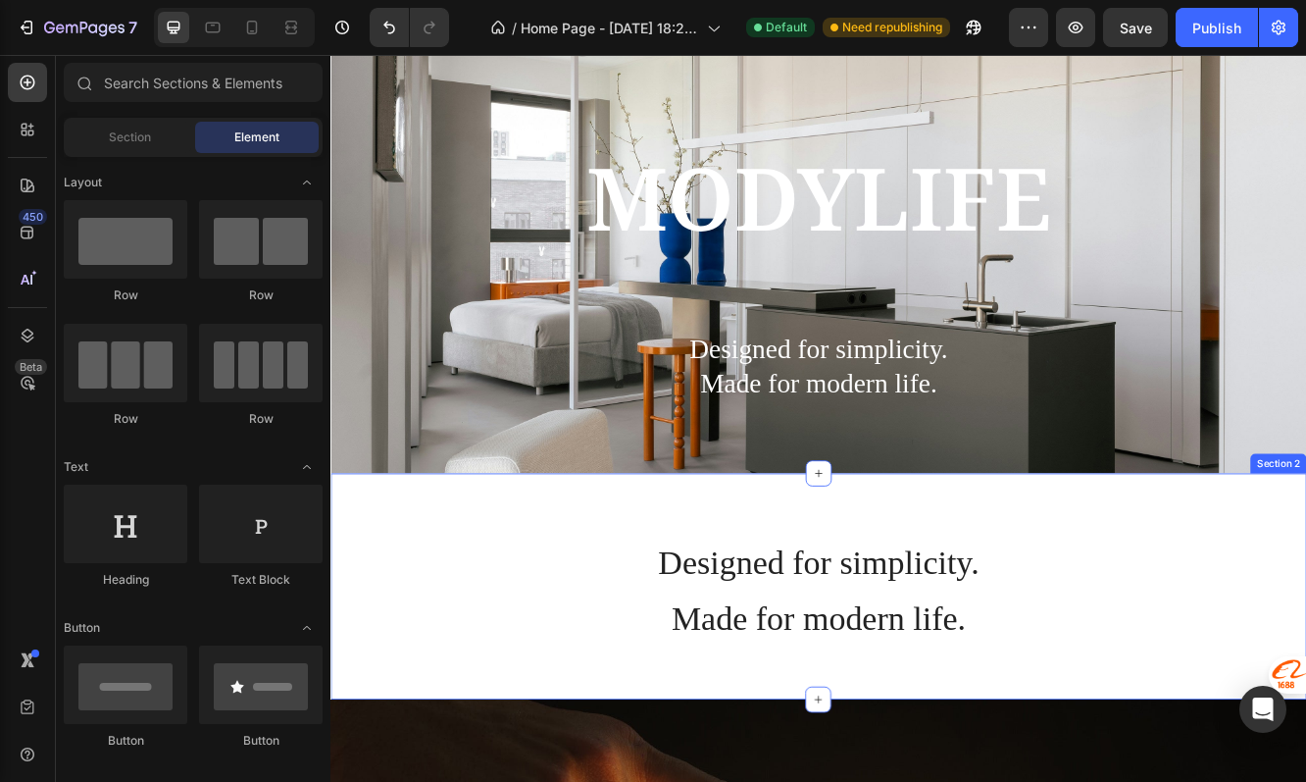
click at [694, 584] on div "Designed for simplicity. Made for modern life. Heading" at bounding box center [919, 695] width 1177 height 273
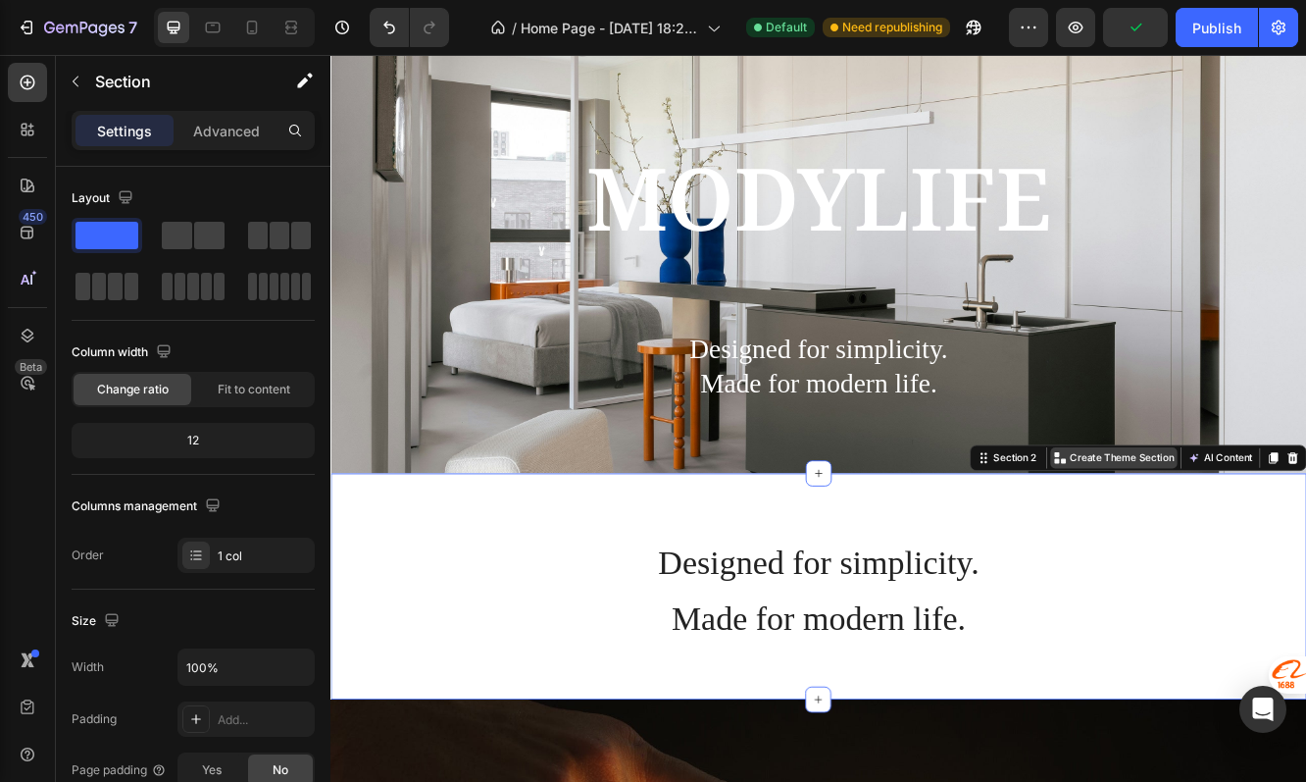
click at [1271, 548] on p "Create Theme Section" at bounding box center [1285, 541] width 126 height 18
click at [1249, 532] on p "Create Theme Section" at bounding box center [1285, 541] width 126 height 18
click at [1061, 581] on div "Designed for simplicity. Made for modern life. Heading" at bounding box center [919, 695] width 1177 height 273
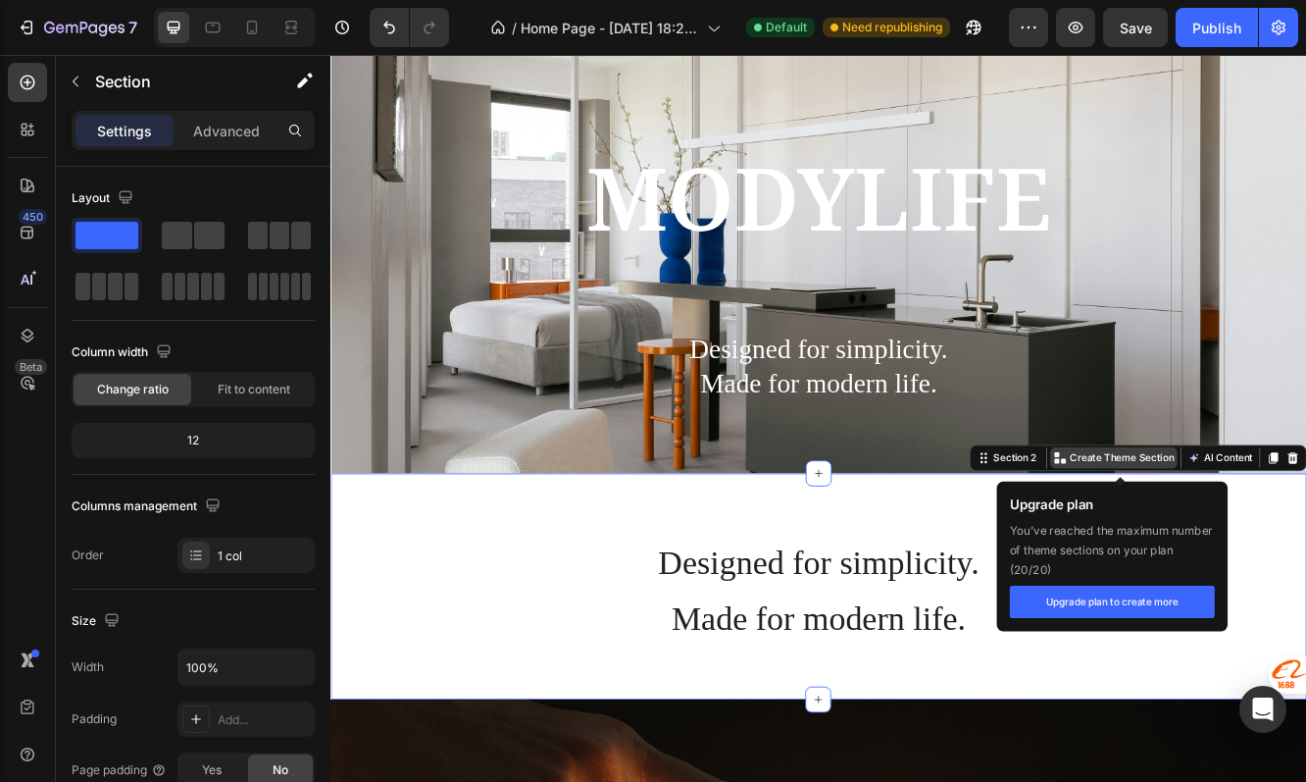
click at [1249, 534] on p "Create Theme Section" at bounding box center [1285, 541] width 126 height 18
drag, startPoint x: 1172, startPoint y: 631, endPoint x: 1241, endPoint y: 661, distance: 75.1
click at [1241, 662] on div "You’ve reached the maximum number of theme sections on your plan ( 20 / 20 )" at bounding box center [1272, 651] width 247 height 71
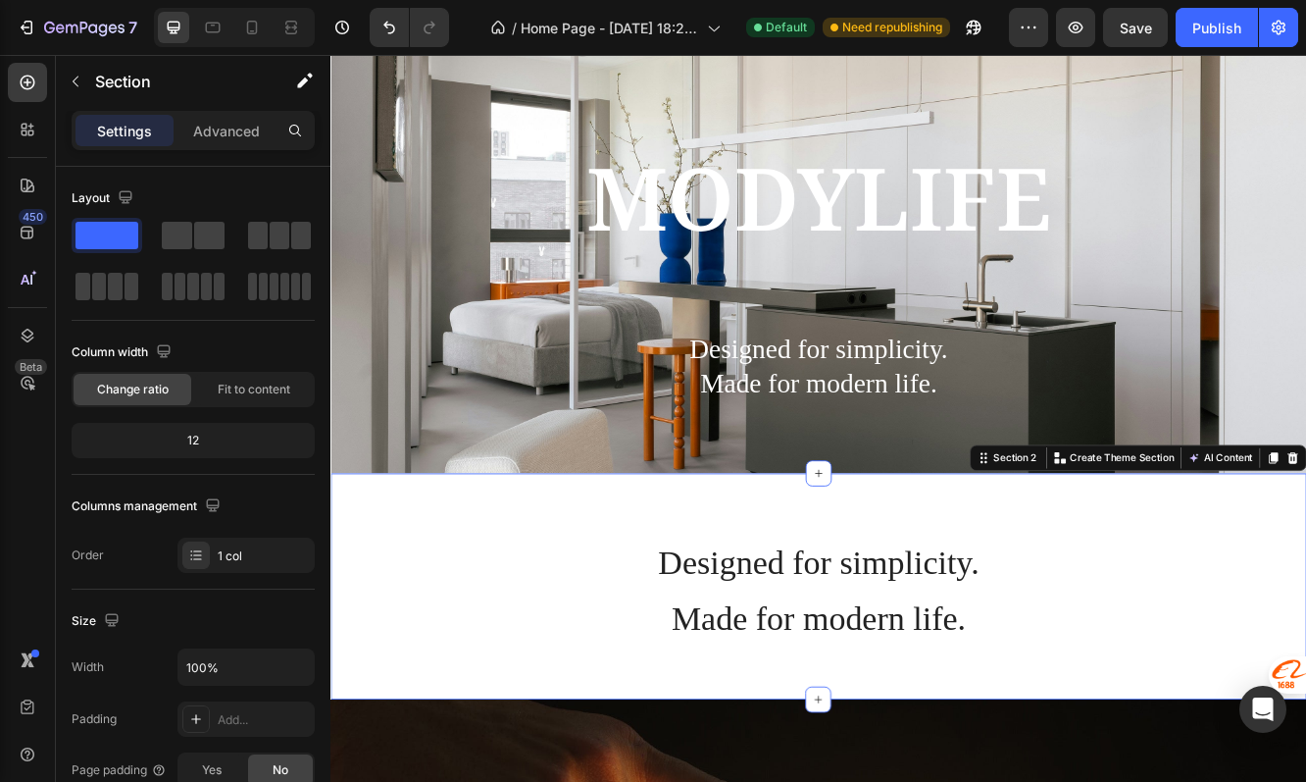
click at [1066, 576] on div "Designed for simplicity. Made for modern life. Heading" at bounding box center [919, 695] width 1177 height 273
click at [922, 556] on icon at bounding box center [919, 559] width 16 height 16
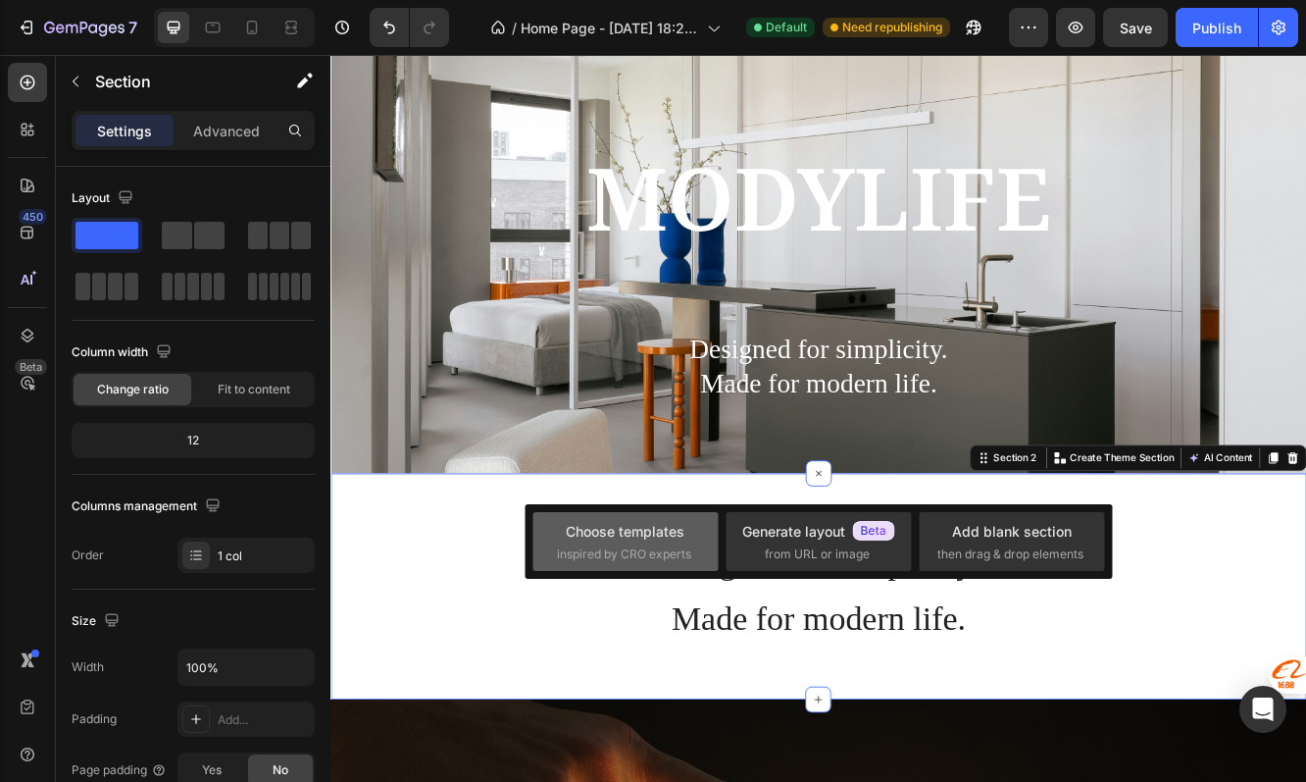
click at [640, 529] on div "Choose templates" at bounding box center [625, 531] width 119 height 21
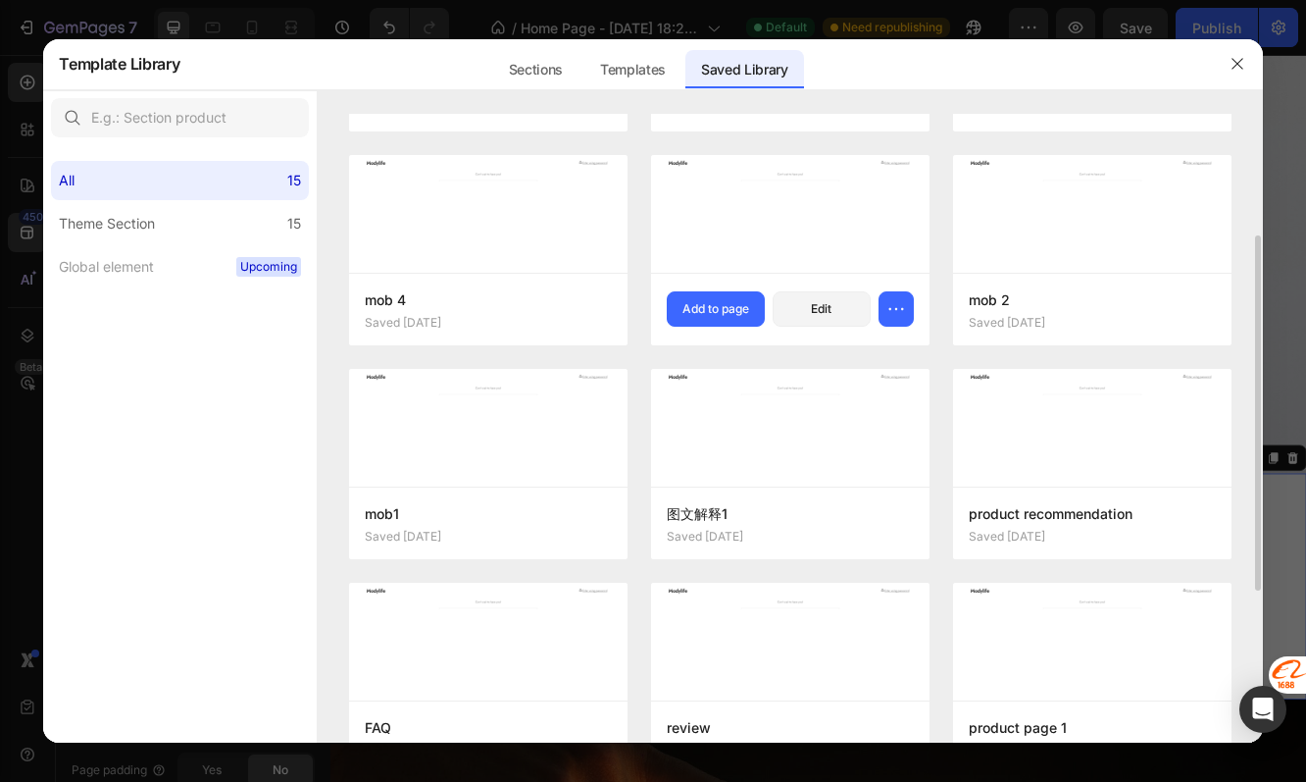
scroll to position [483, 0]
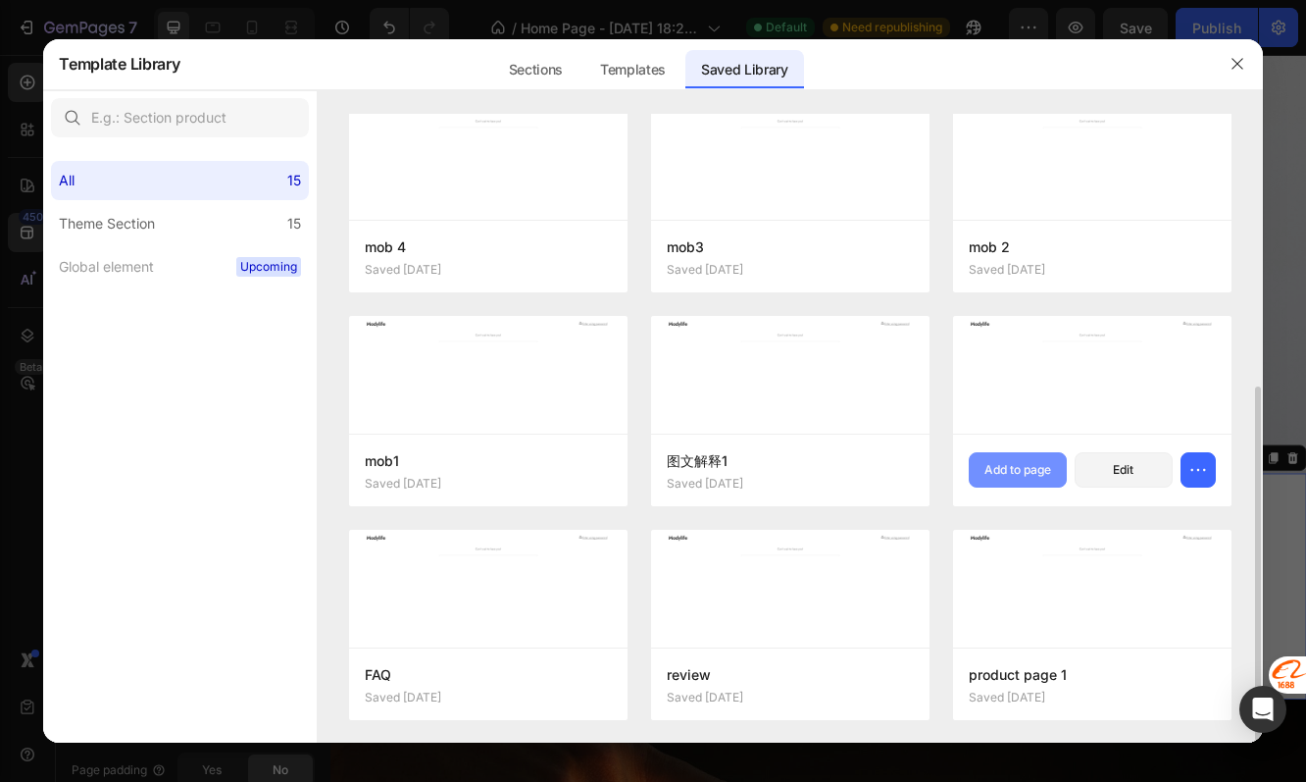
click at [1016, 470] on div "Add to page" at bounding box center [1018, 470] width 67 height 18
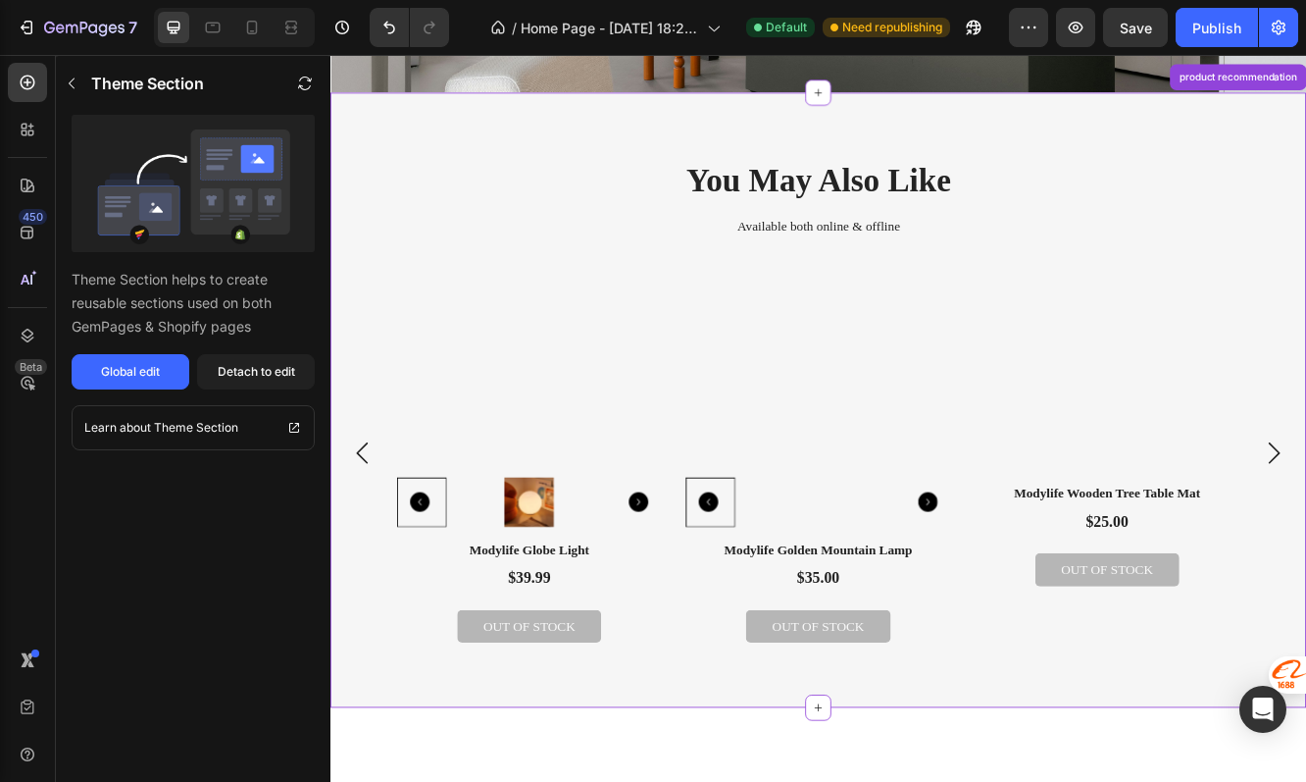
scroll to position [579, 0]
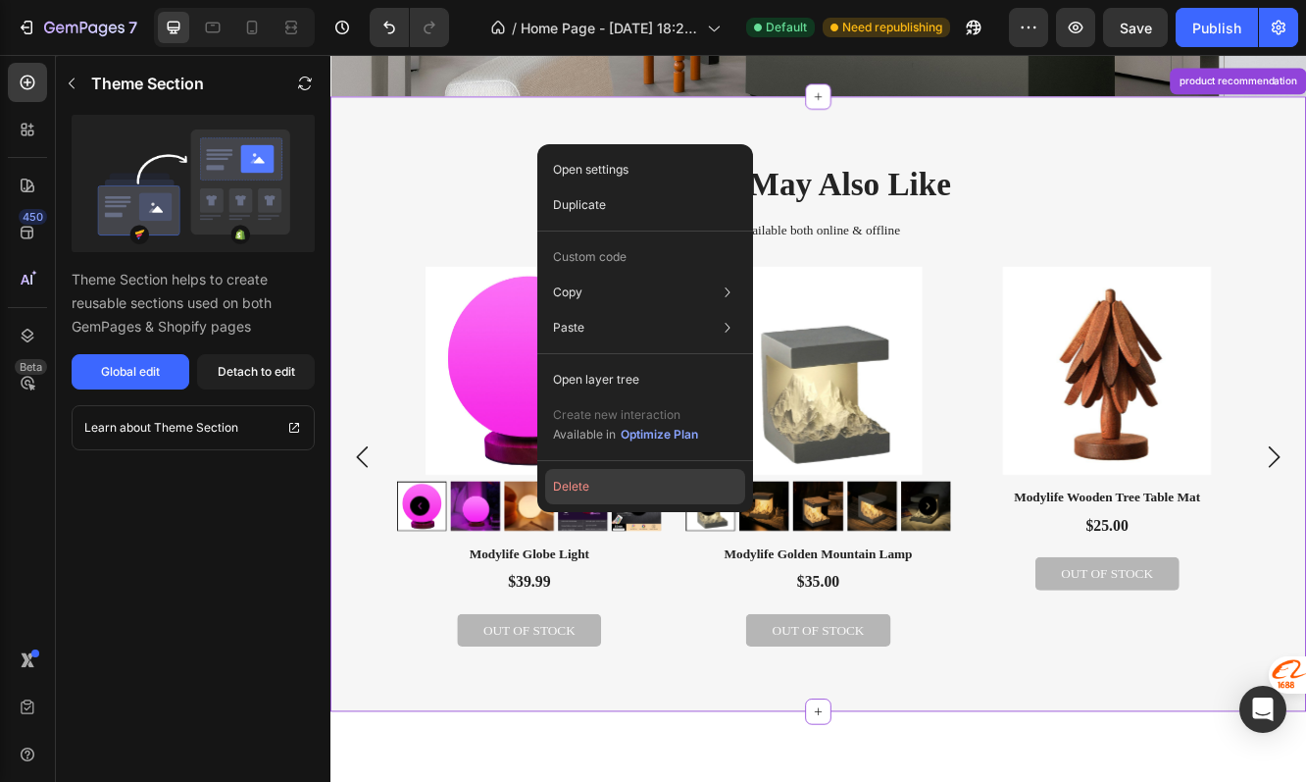
click at [638, 484] on button "Delete" at bounding box center [645, 486] width 200 height 35
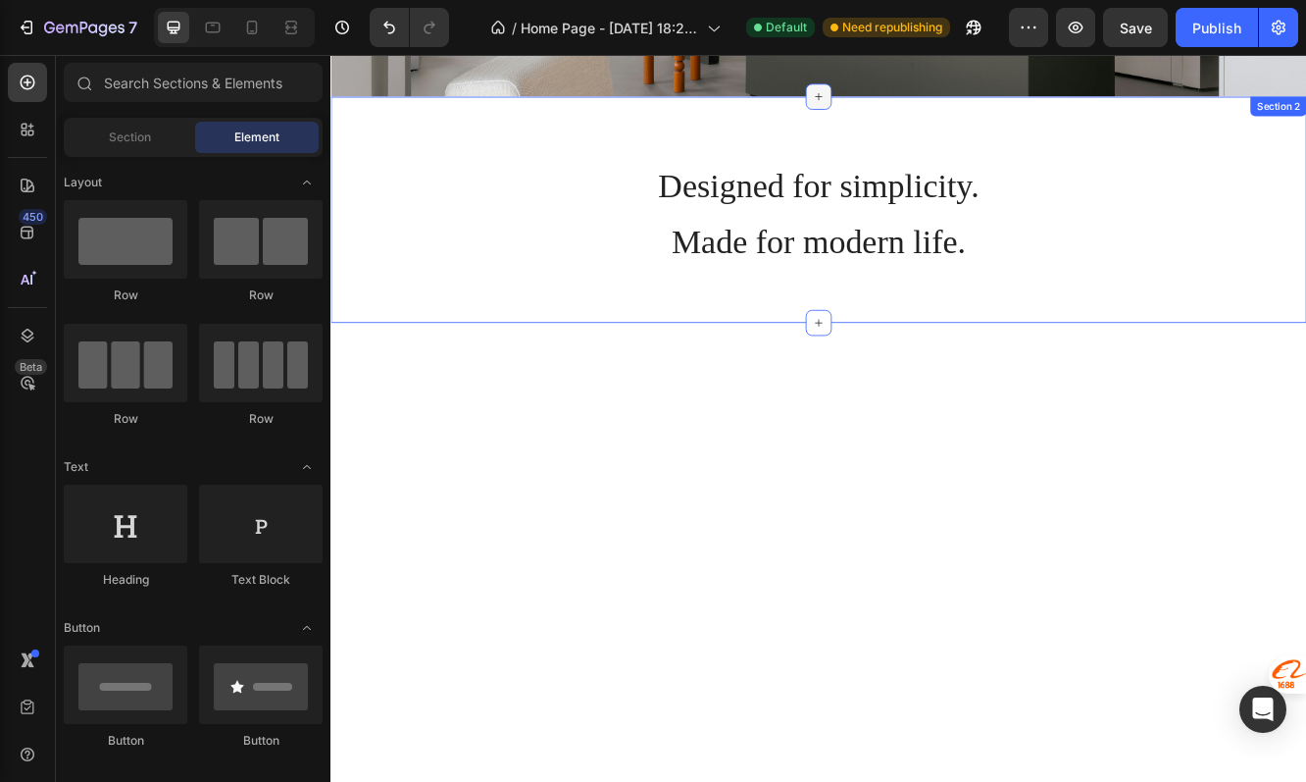
click at [914, 103] on icon at bounding box center [919, 105] width 16 height 16
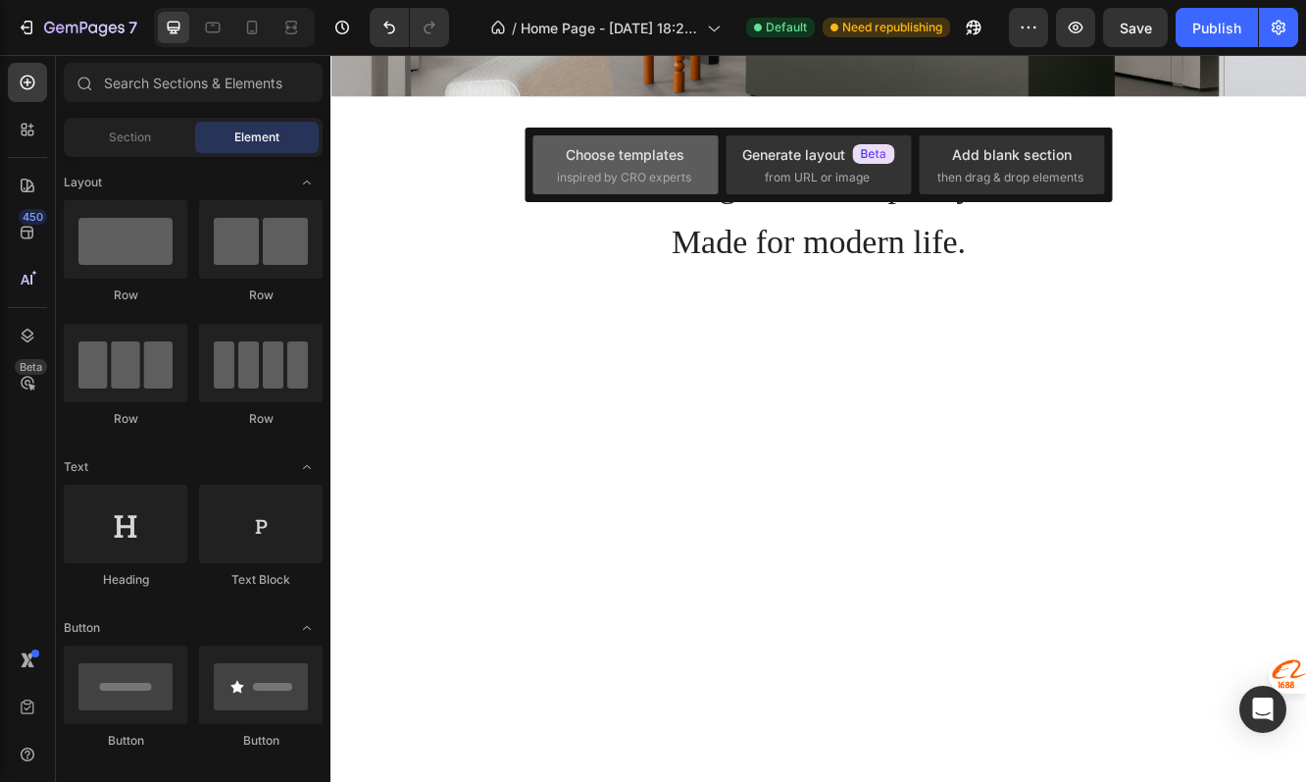
click at [701, 155] on div "Choose templates inspired by CRO experts" at bounding box center [625, 164] width 185 height 59
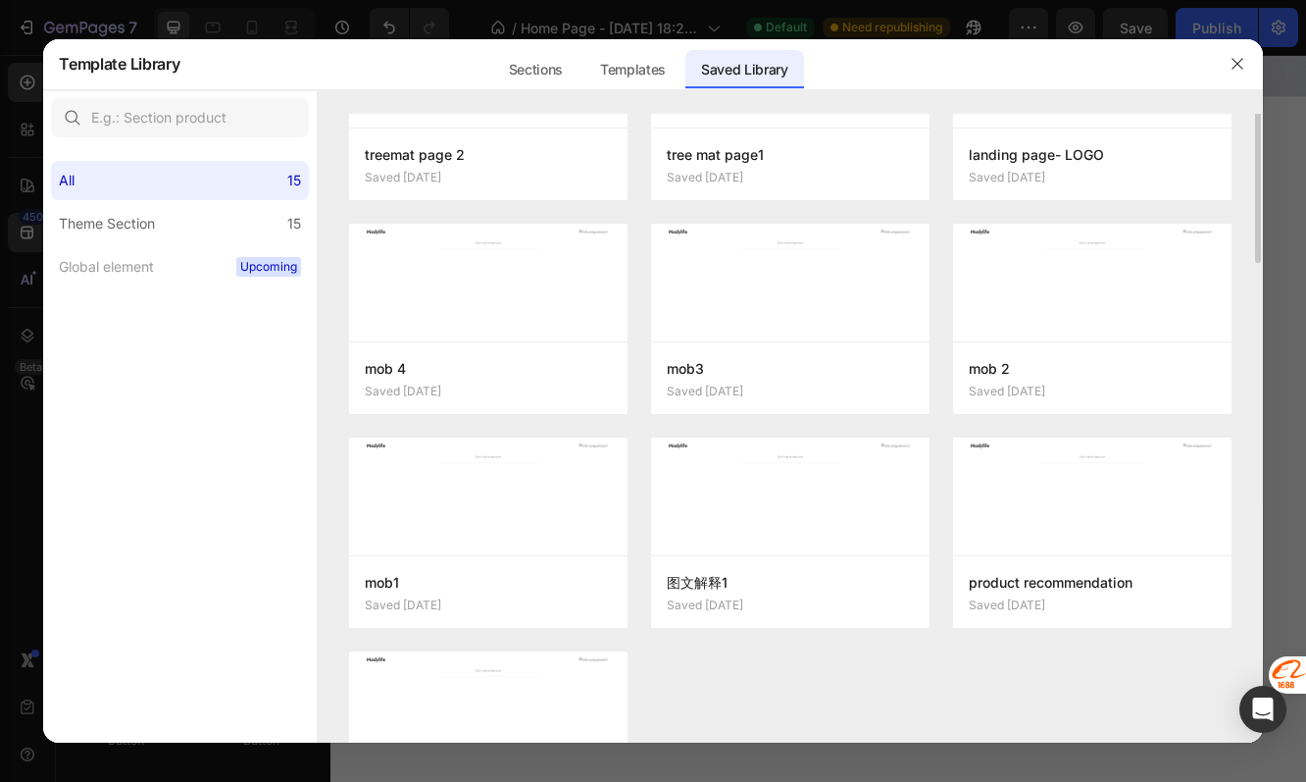
scroll to position [483, 0]
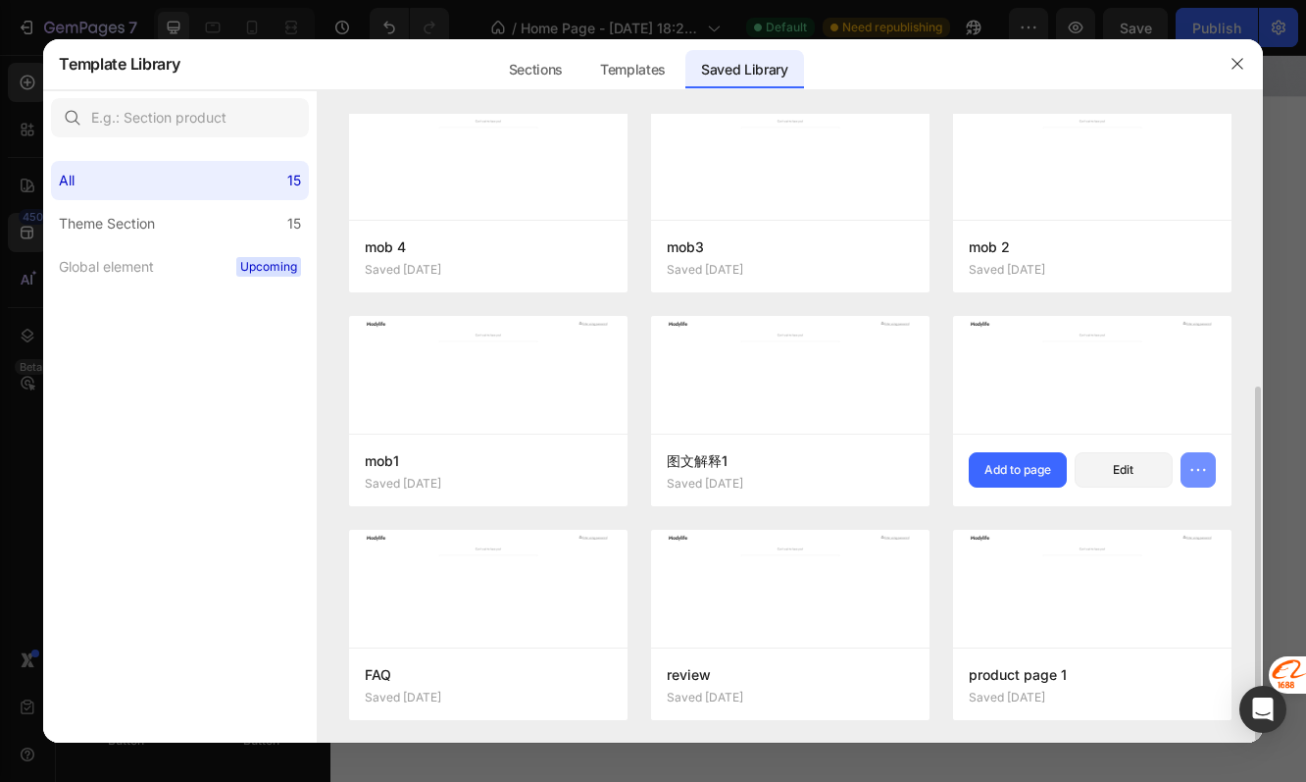
click at [1193, 475] on icon "button" at bounding box center [1199, 470] width 20 height 20
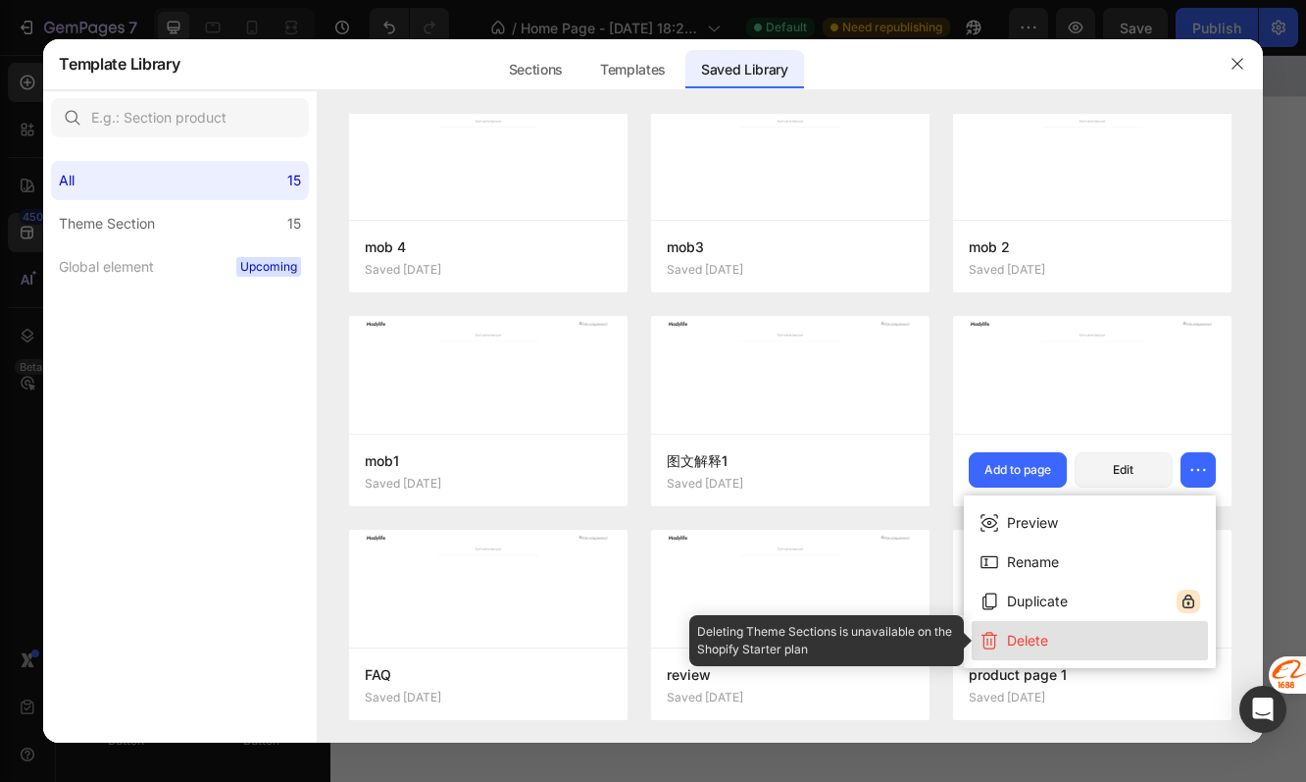
click at [1066, 630] on button "Delete" at bounding box center [1090, 640] width 236 height 39
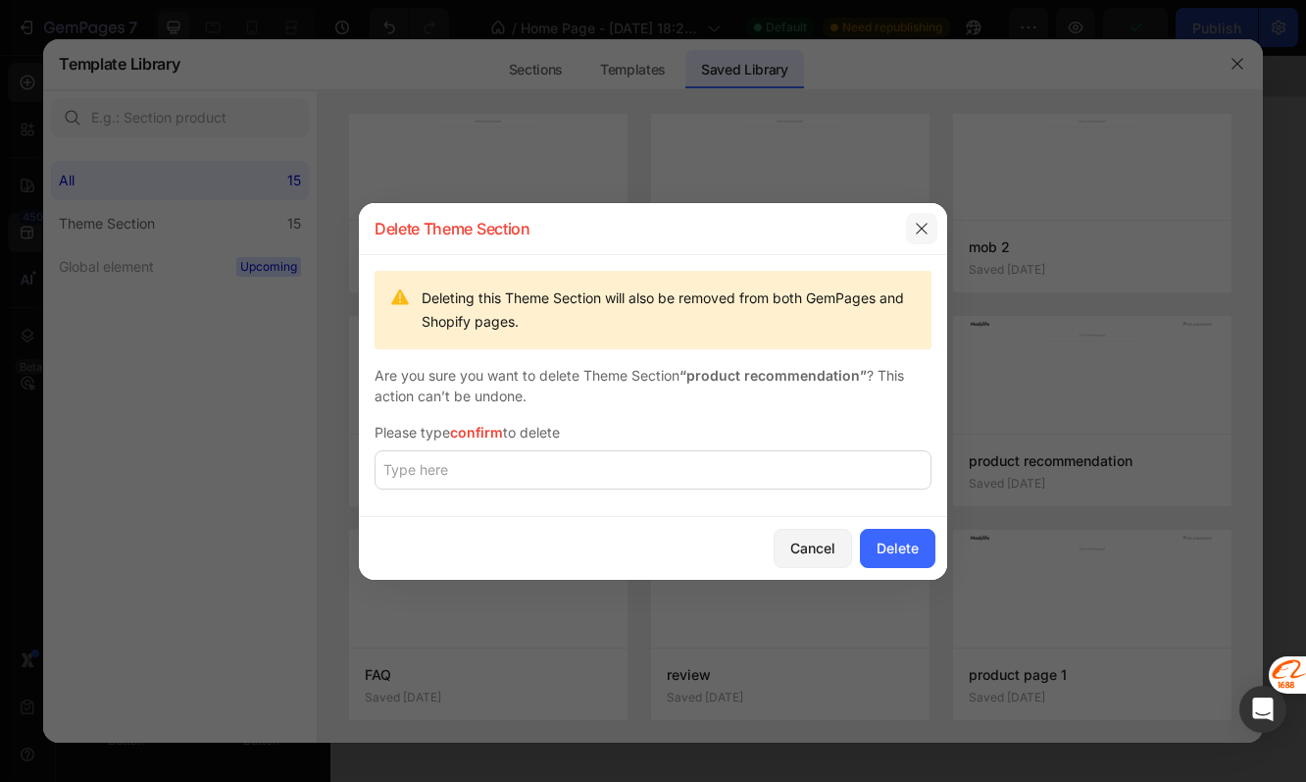
click at [923, 219] on button "button" at bounding box center [921, 228] width 31 height 31
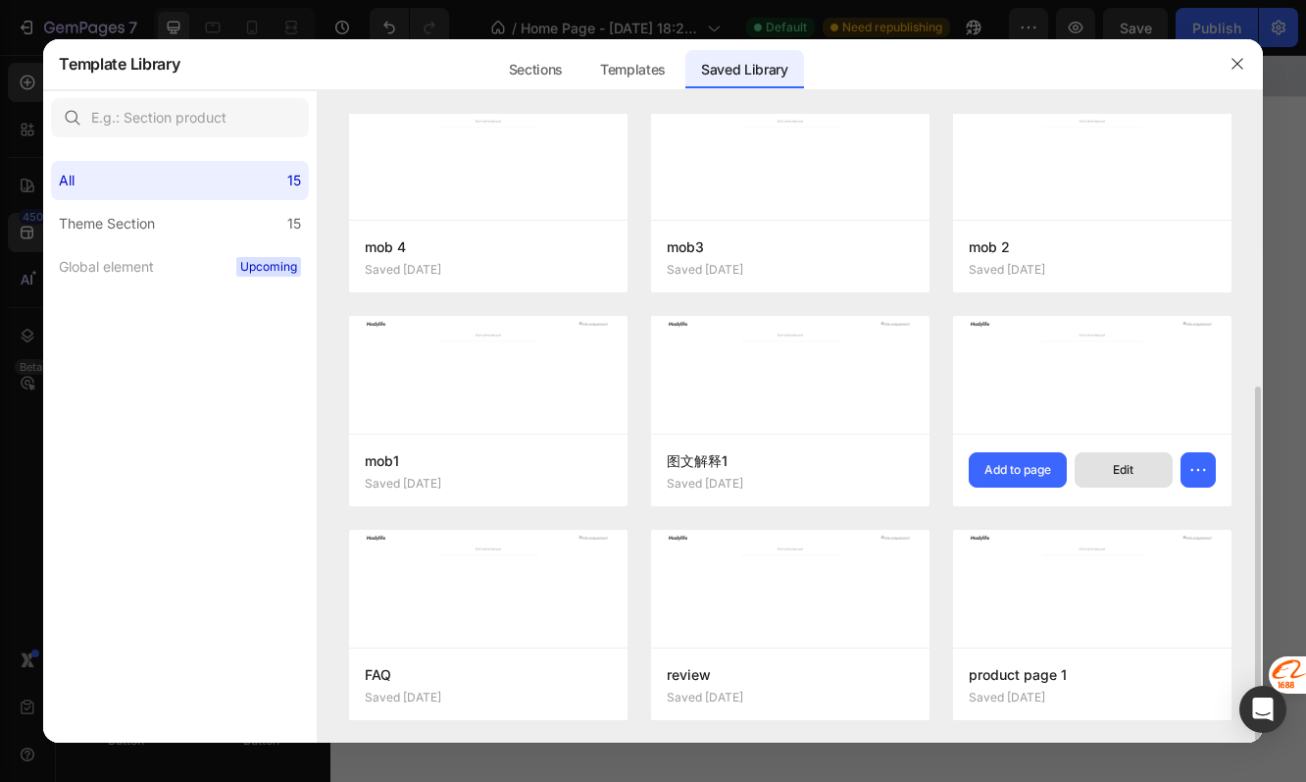
click at [1133, 476] on div "Edit" at bounding box center [1123, 470] width 21 height 18
click at [1205, 462] on icon "button" at bounding box center [1199, 470] width 20 height 20
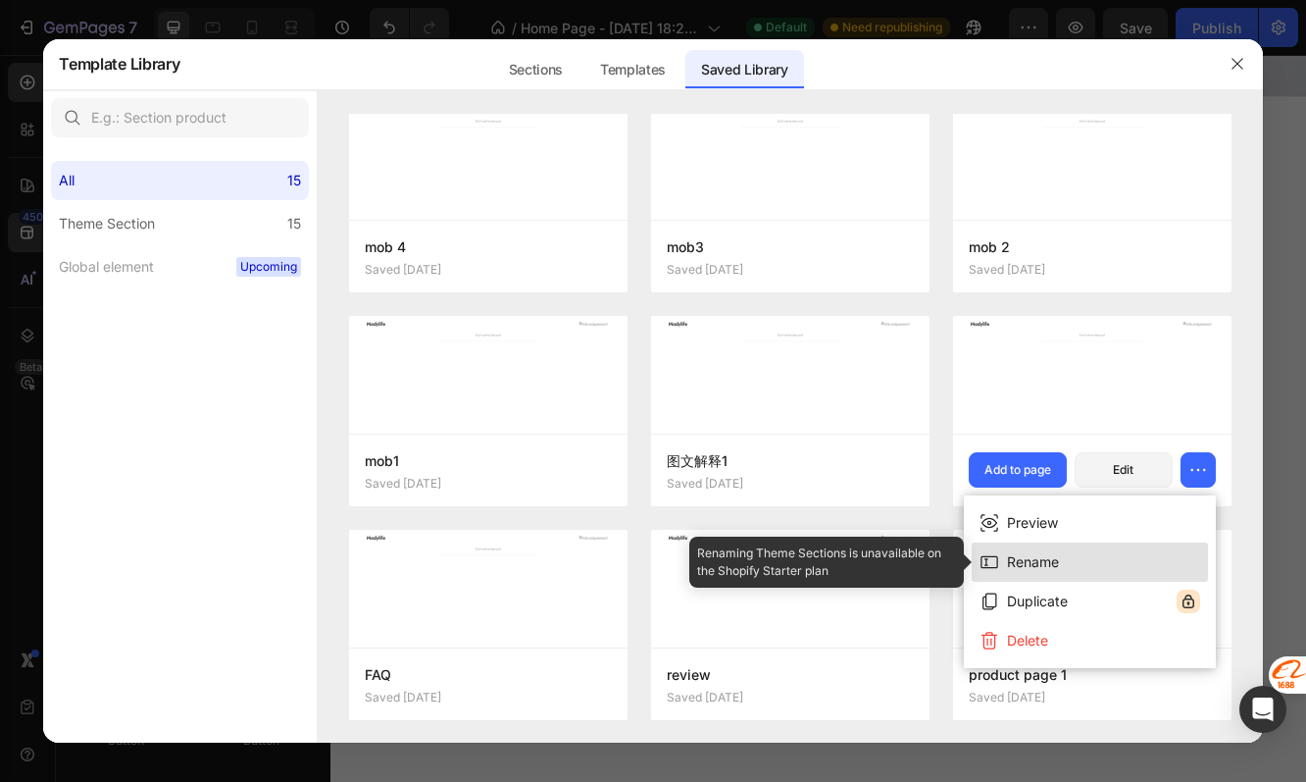
click at [1060, 559] on button "Rename" at bounding box center [1090, 561] width 236 height 39
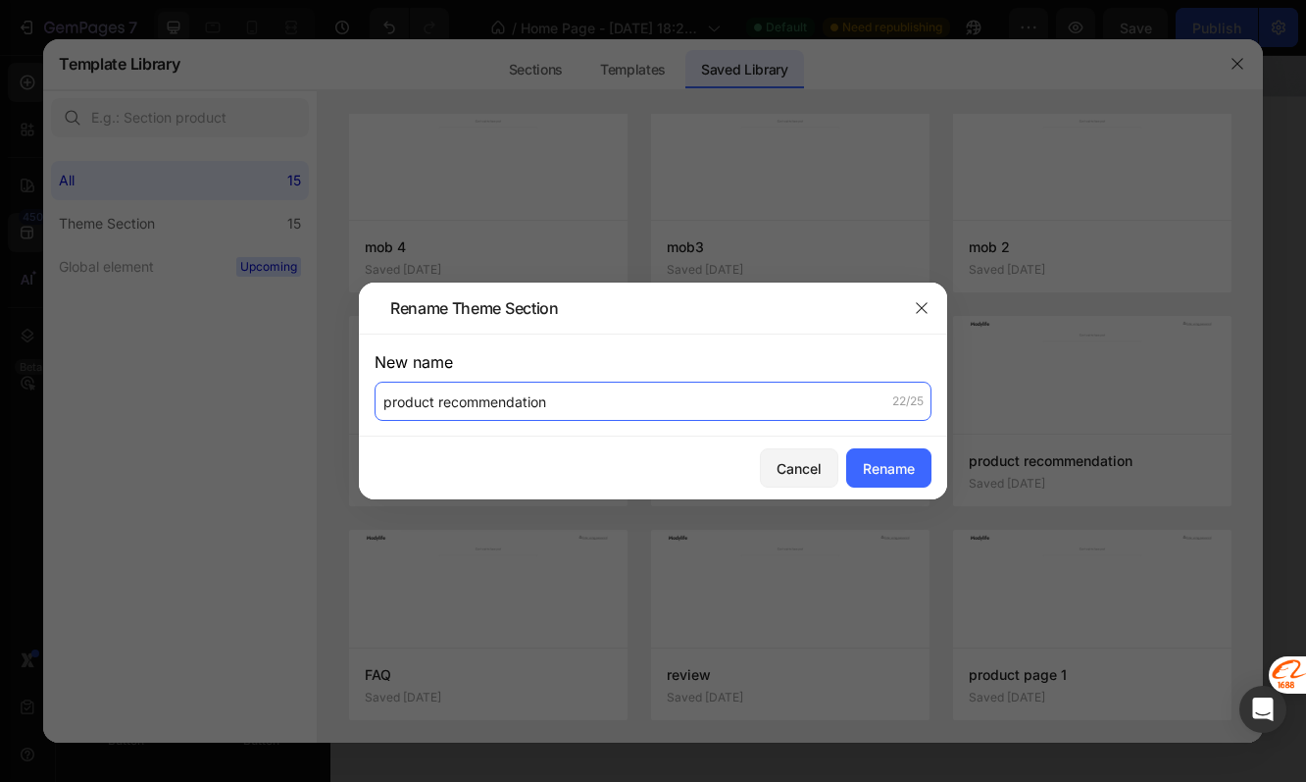
click at [383, 404] on input "product recommendation" at bounding box center [653, 401] width 557 height 39
click at [447, 402] on input "proproduct recommendation" at bounding box center [653, 401] width 557 height 39
type input "product- recommendation"
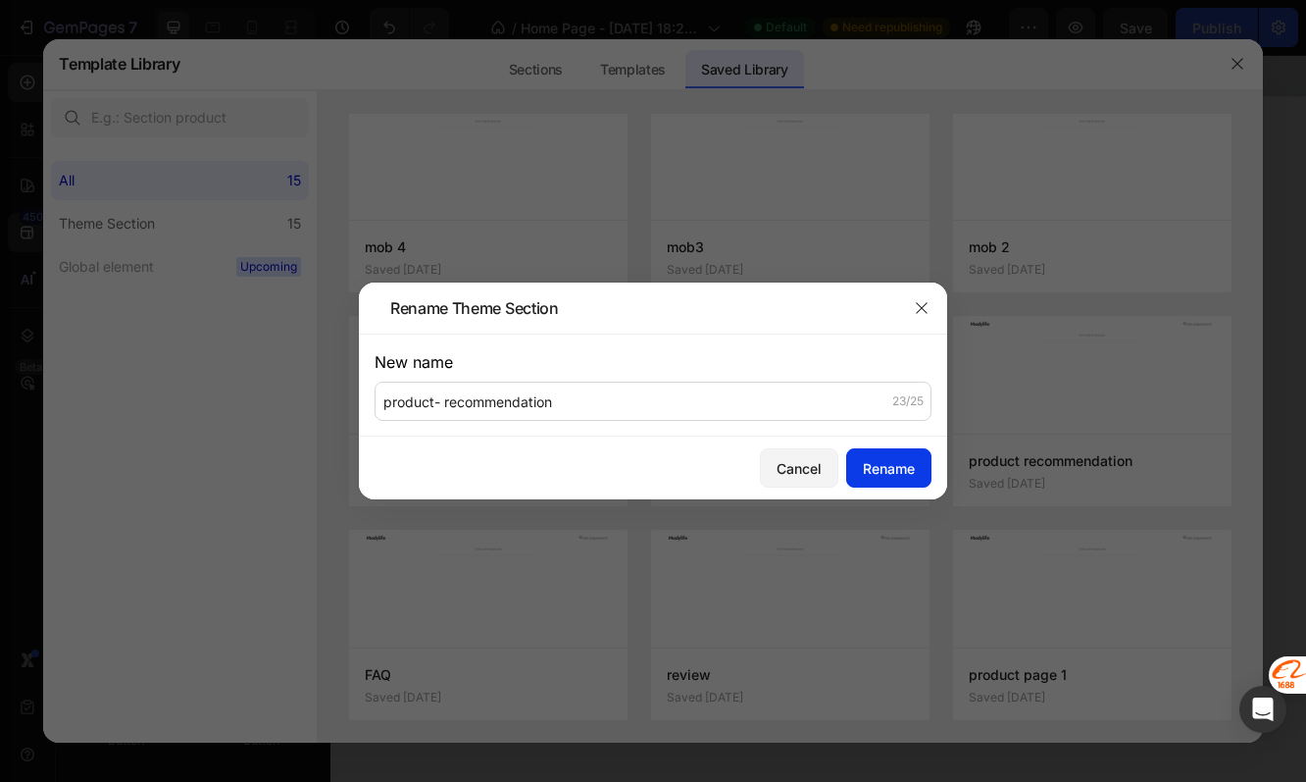
click at [886, 470] on div "Rename" at bounding box center [889, 468] width 52 height 21
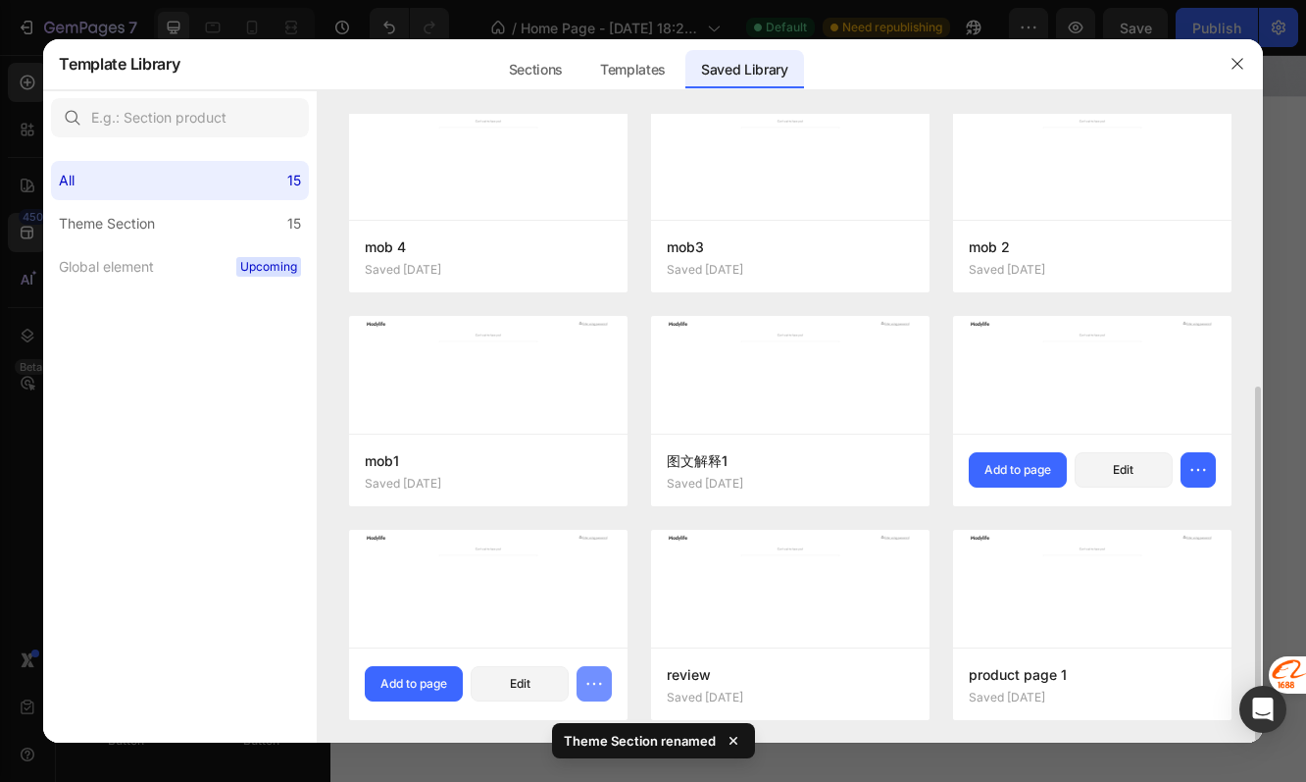
click at [585, 686] on icon "button" at bounding box center [595, 684] width 20 height 20
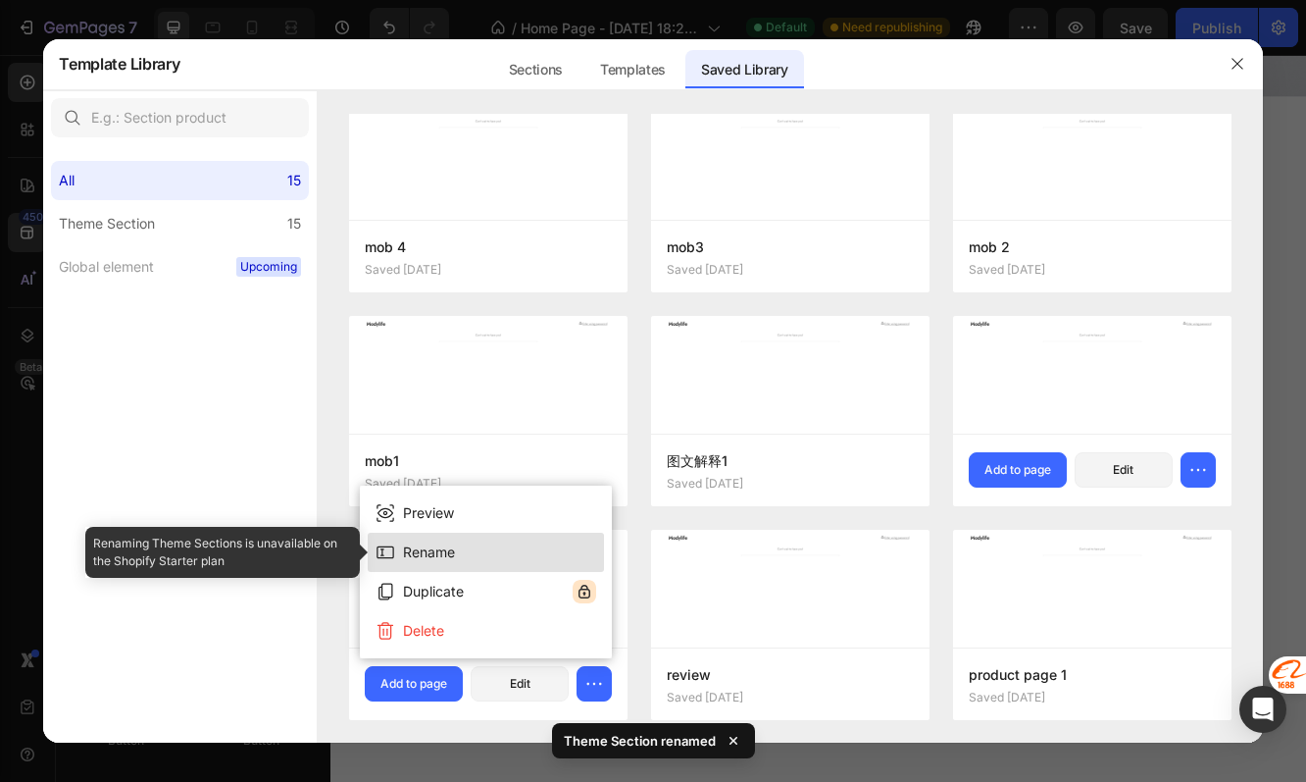
click at [523, 556] on button "Rename" at bounding box center [486, 552] width 236 height 39
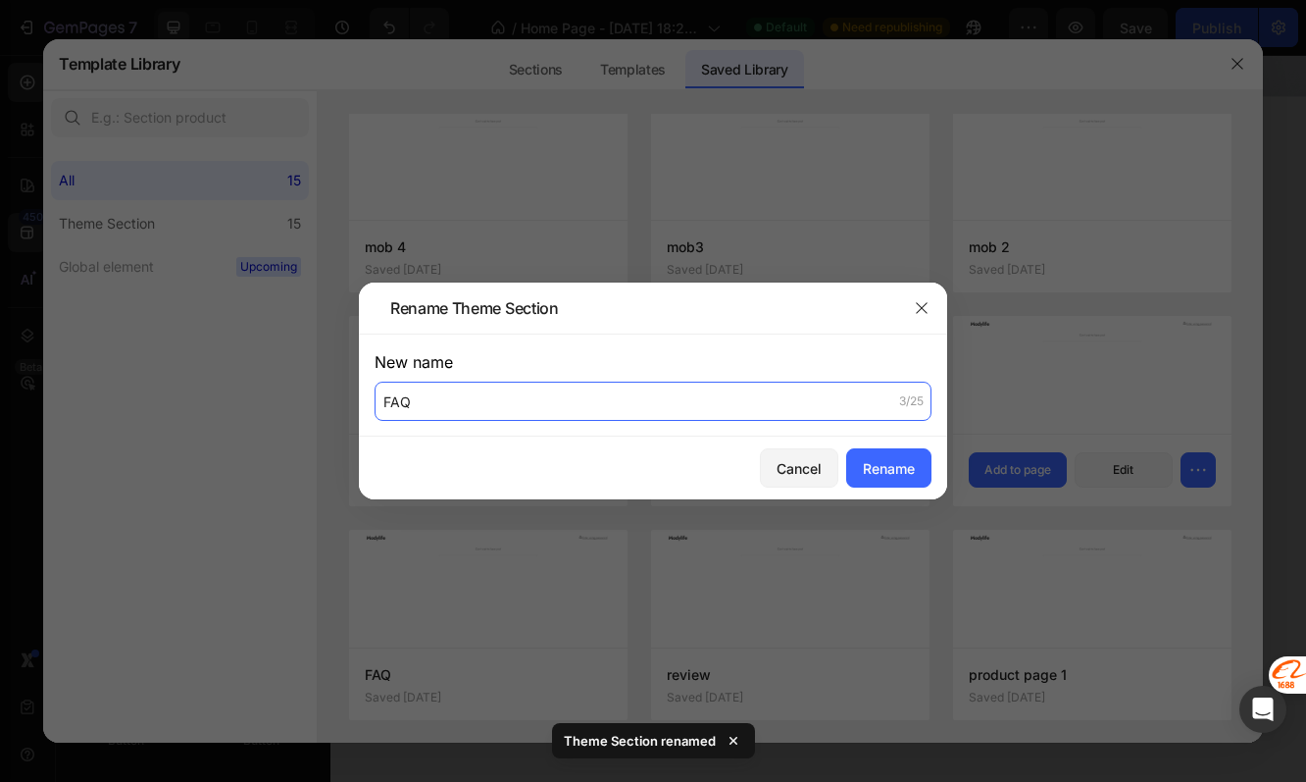
click at [385, 406] on input "FAQ" at bounding box center [653, 401] width 557 height 39
type input "product-FAQ"
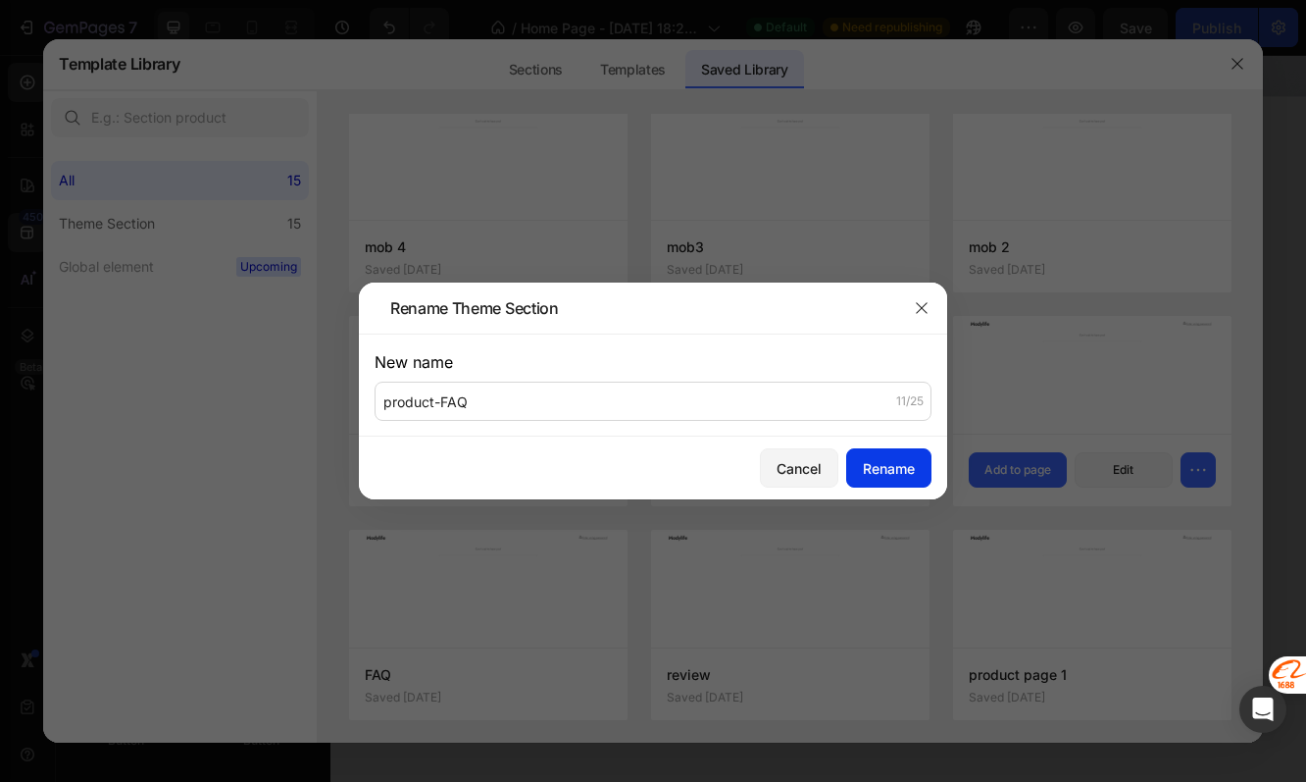
click at [869, 471] on div "Rename" at bounding box center [889, 468] width 52 height 21
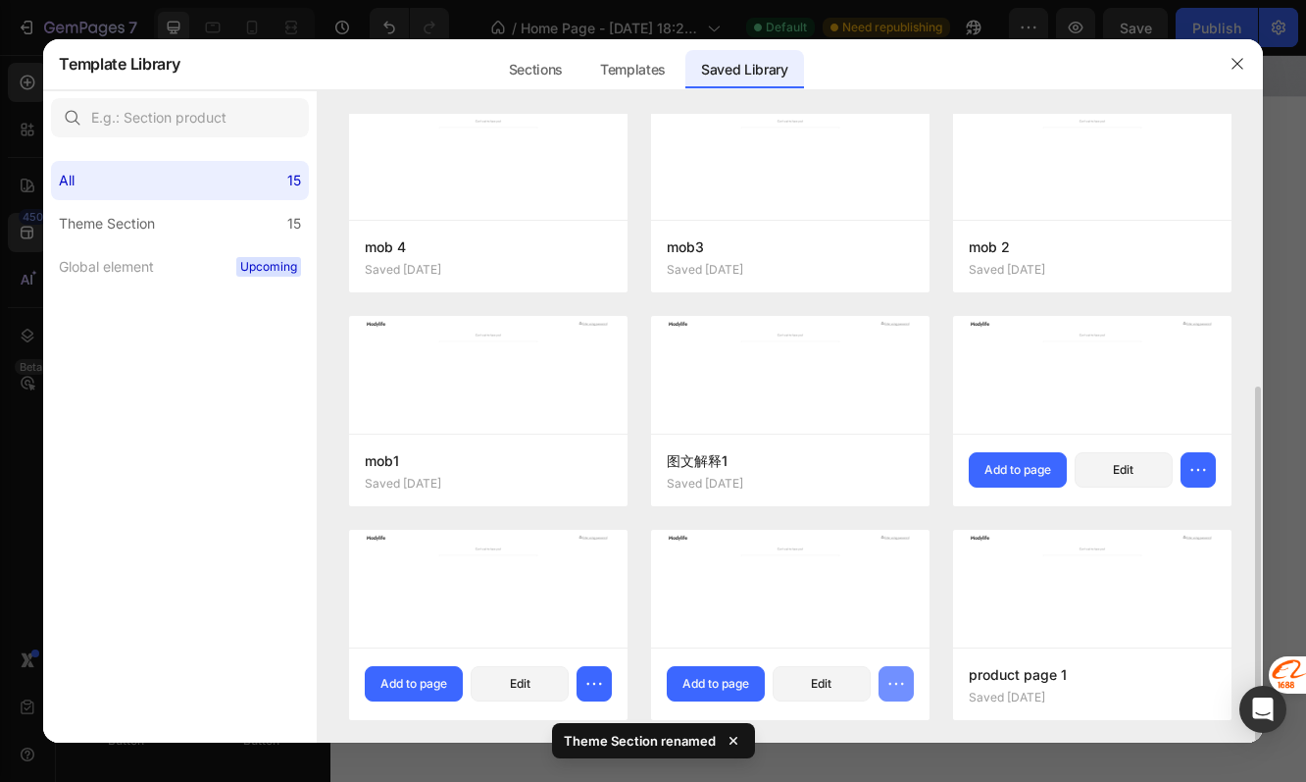
click at [893, 685] on icon "button" at bounding box center [897, 684] width 20 height 20
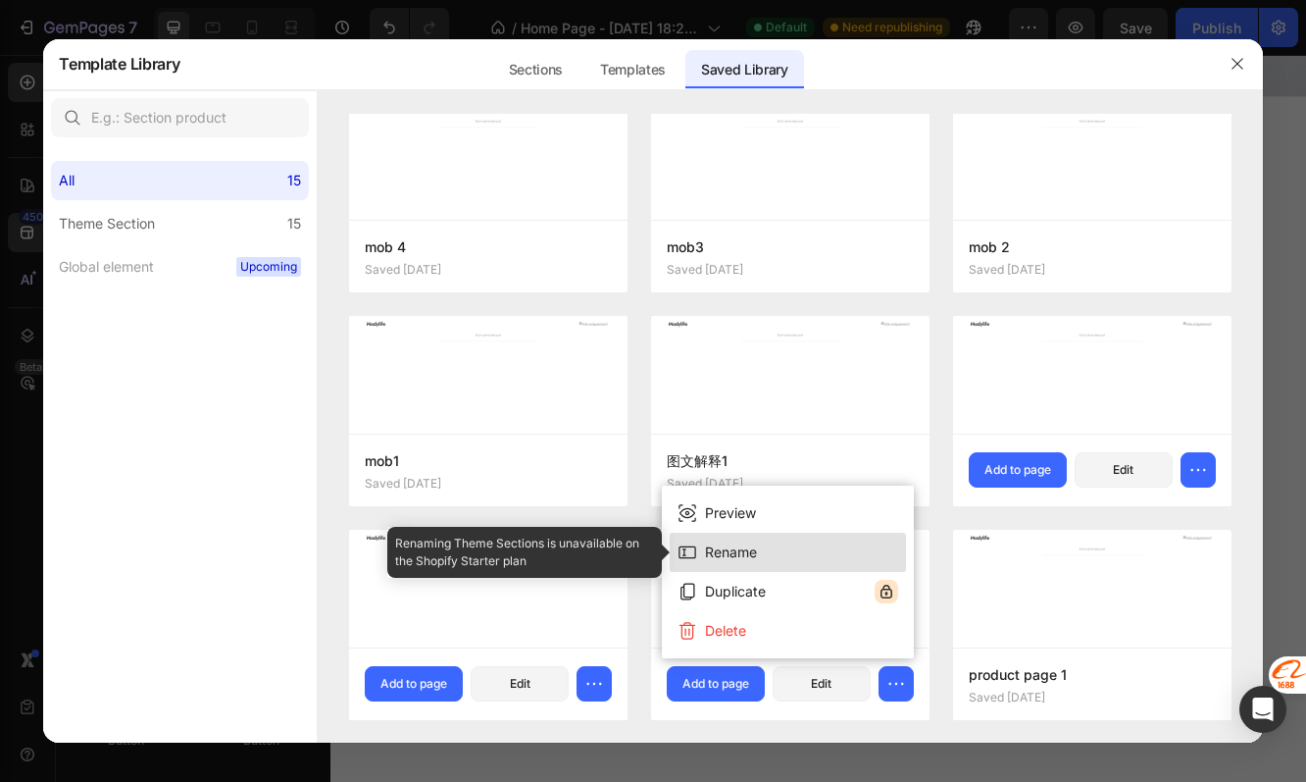
click at [788, 561] on button "Rename" at bounding box center [788, 552] width 236 height 39
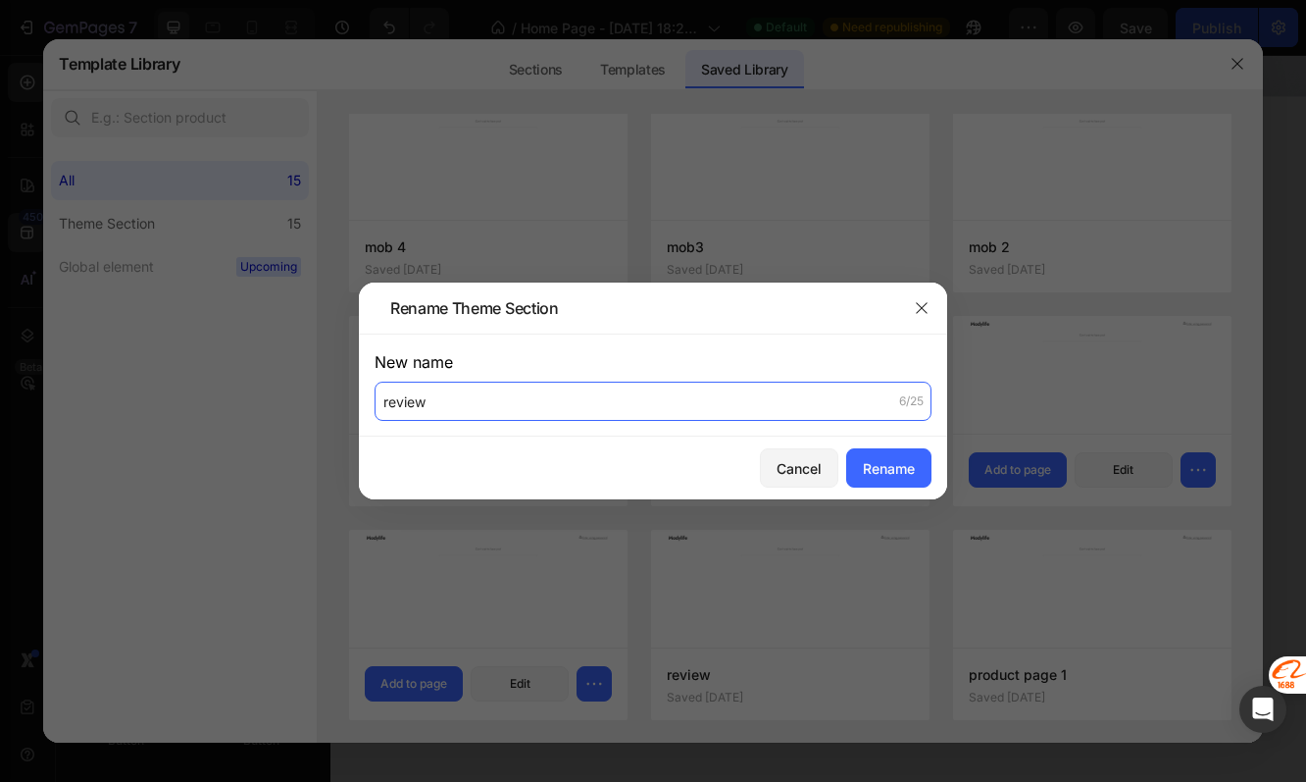
click at [381, 398] on input "review" at bounding box center [653, 401] width 557 height 39
type input "product-review"
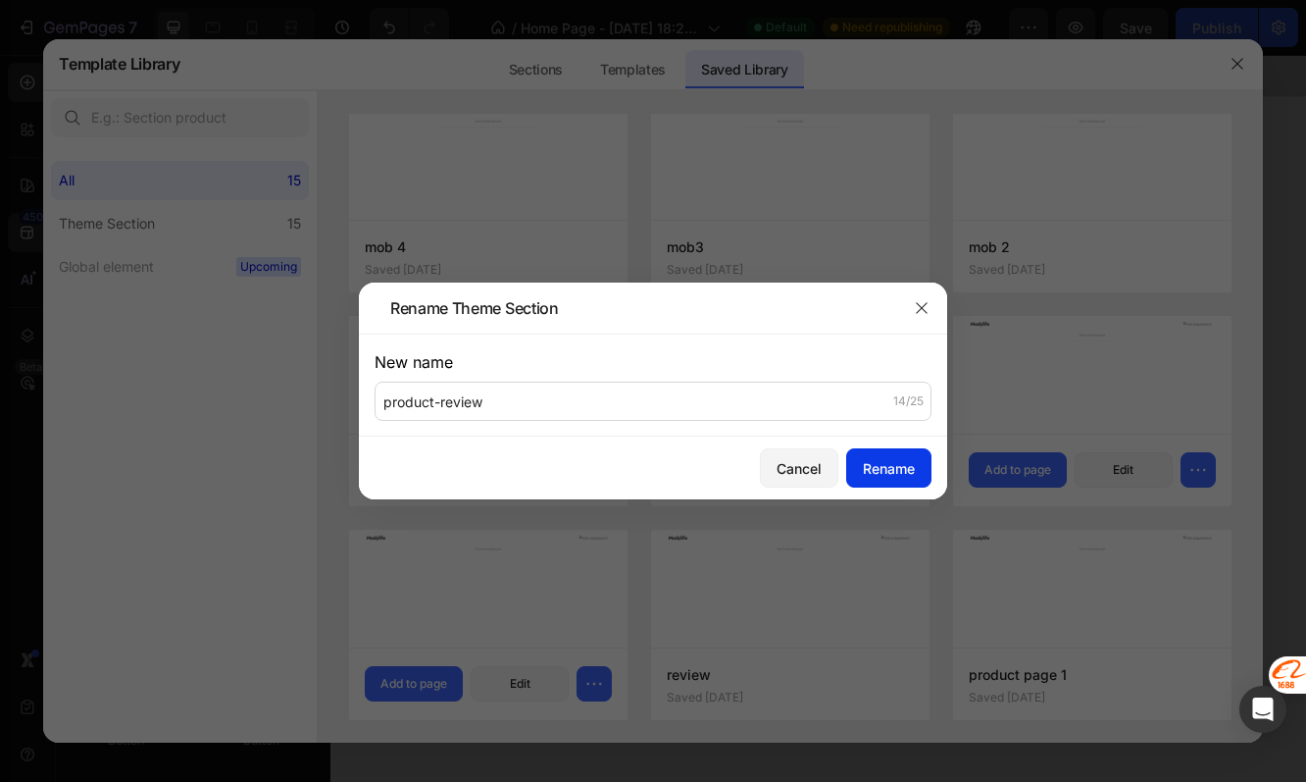
click at [871, 467] on div "Rename" at bounding box center [889, 468] width 52 height 21
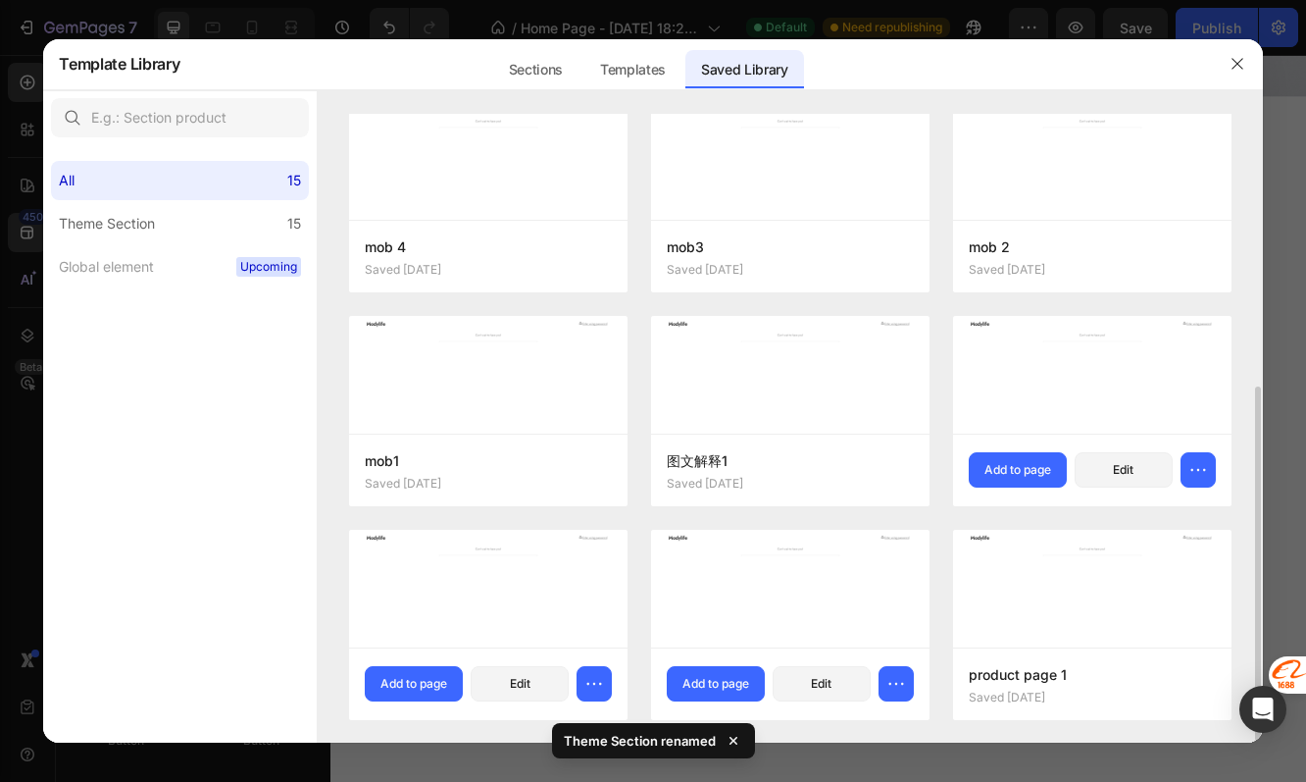
click at [938, 540] on div "jiba灯图文2 Saved 4 days ago Add to page Edit treemat page 2 Saved 4 days ago Add …" at bounding box center [790, 208] width 882 height 1069
click at [1194, 683] on icon "button" at bounding box center [1199, 684] width 20 height 20
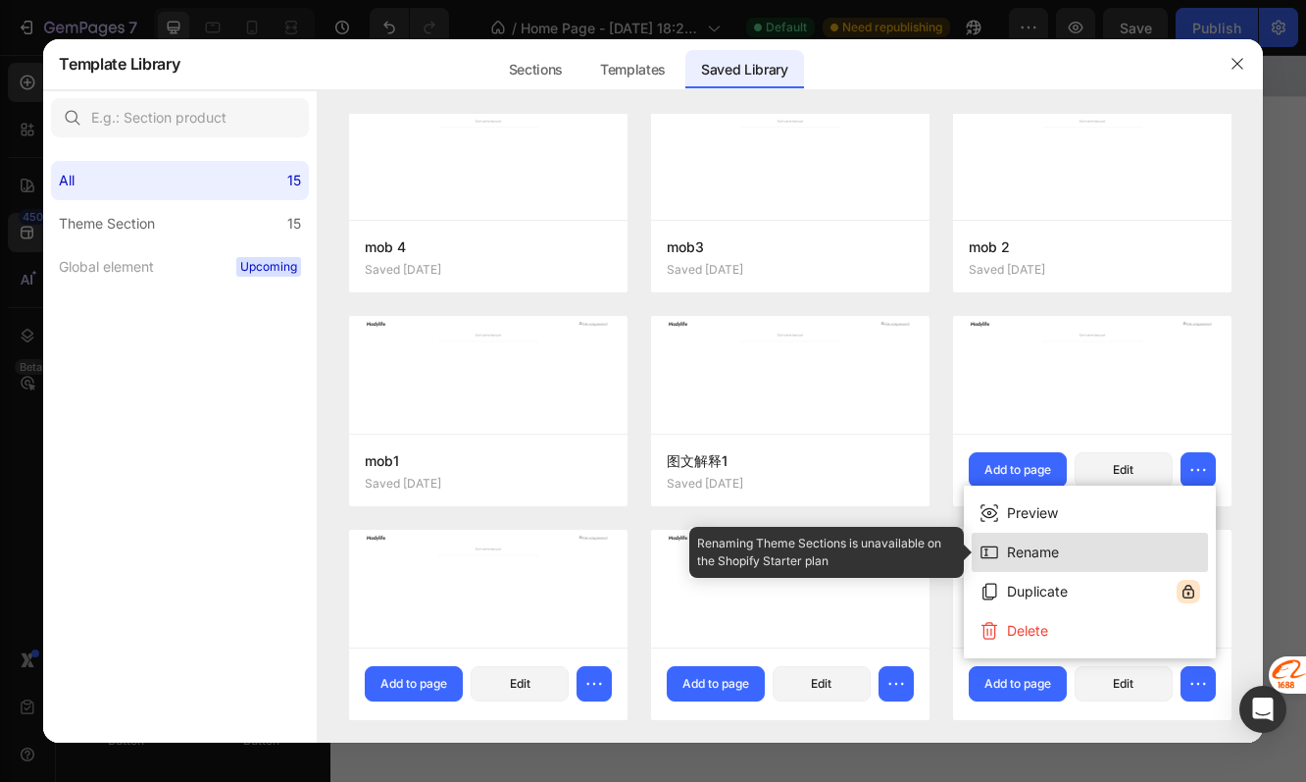
click at [1041, 556] on div "Rename" at bounding box center [1033, 552] width 52 height 24
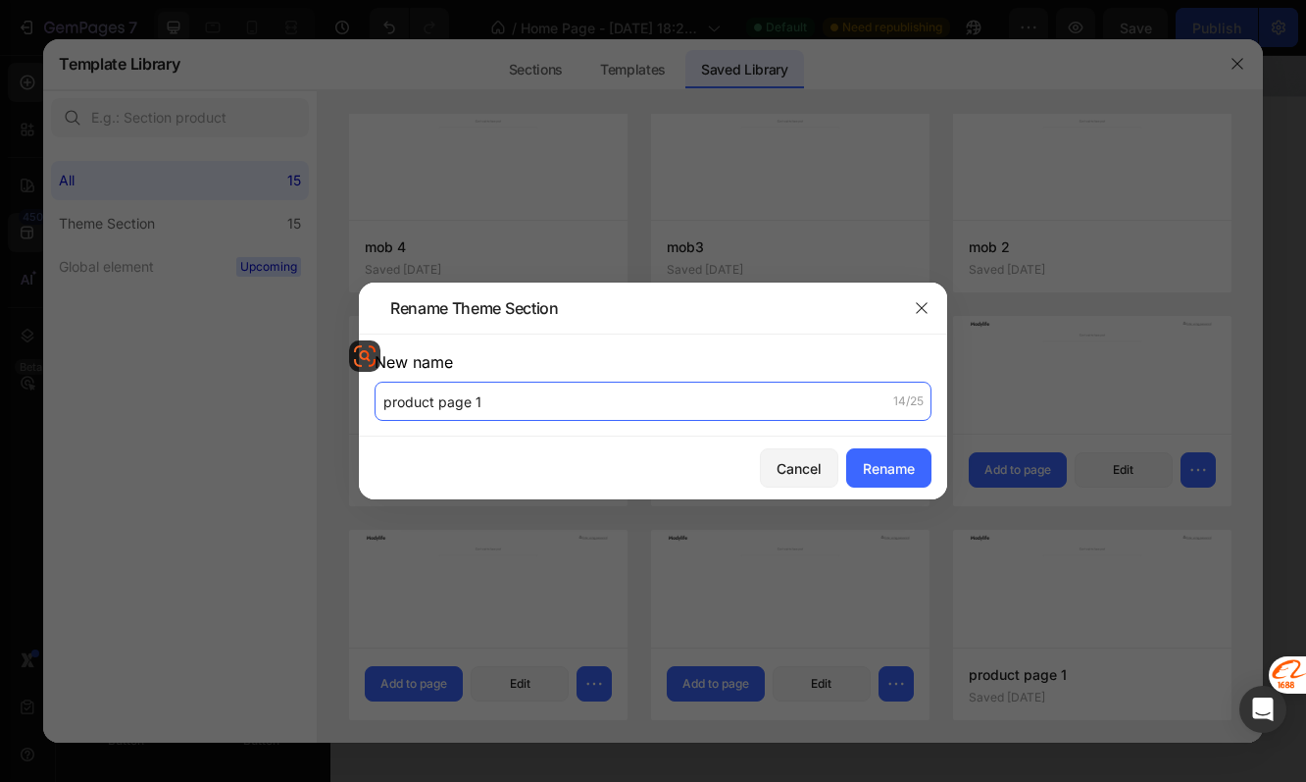
drag, startPoint x: 511, startPoint y: 402, endPoint x: 340, endPoint y: 403, distance: 170.7
click at [340, 403] on div "Rename Theme Section New name product page 1 14/25 Cancel Rename" at bounding box center [653, 391] width 1306 height 782
drag, startPoint x: 492, startPoint y: 404, endPoint x: 374, endPoint y: 402, distance: 118.7
click at [375, 402] on input "product page 1" at bounding box center [653, 401] width 557 height 39
type input "product-产品页"
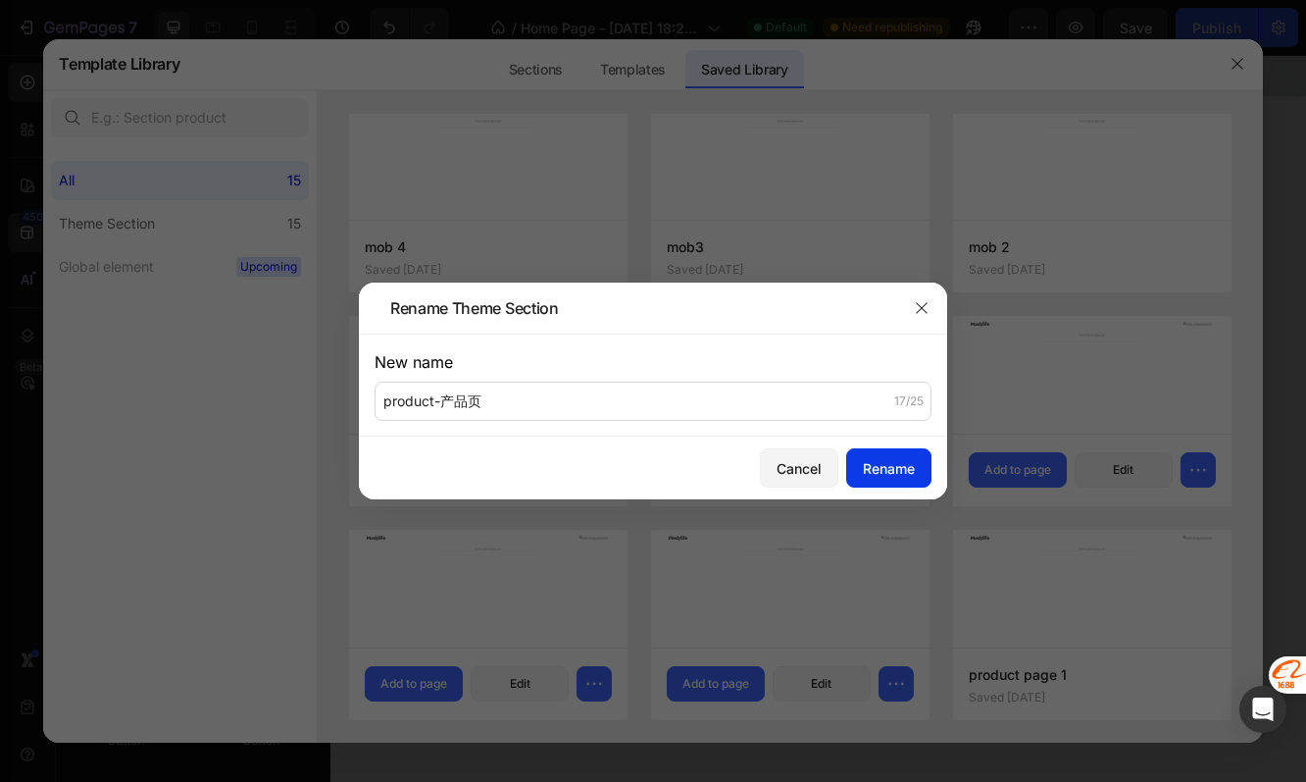
click at [891, 473] on div "Rename" at bounding box center [889, 468] width 52 height 21
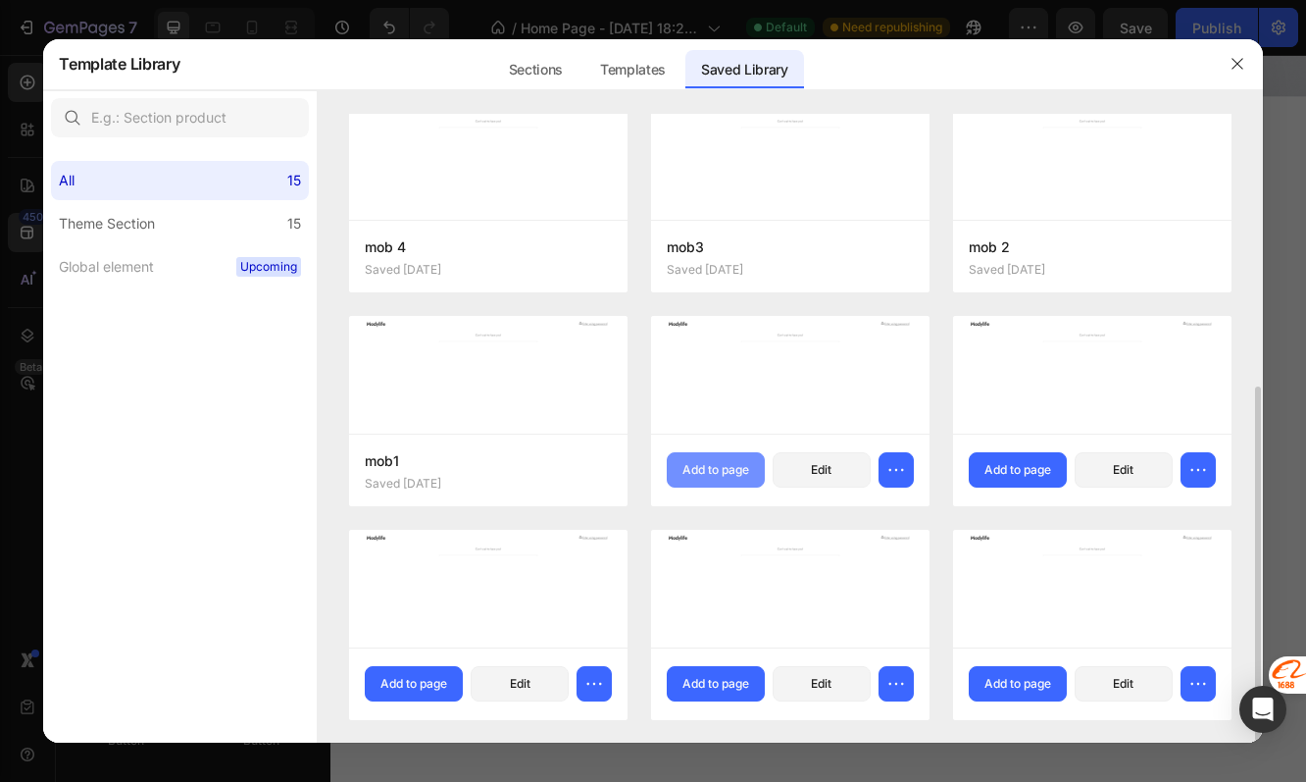
click at [739, 466] on div "Add to page" at bounding box center [716, 470] width 67 height 18
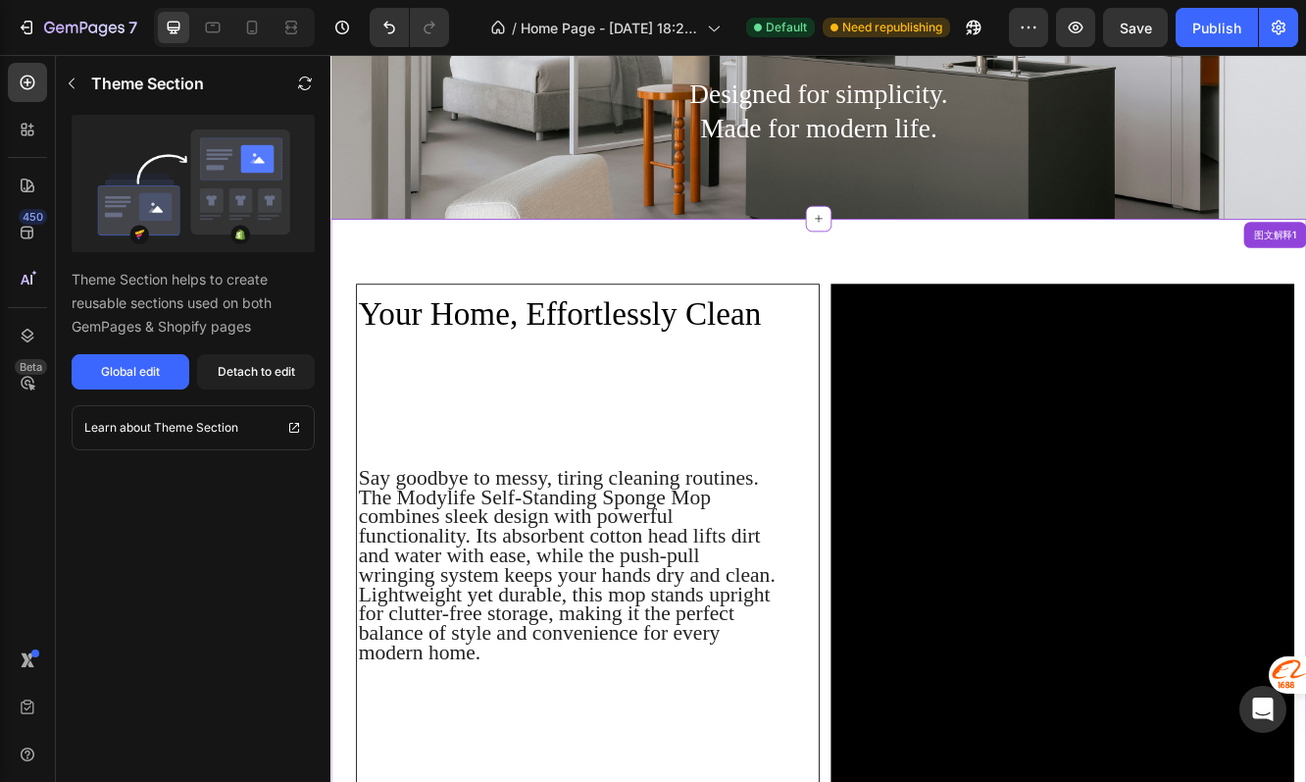
scroll to position [417, 0]
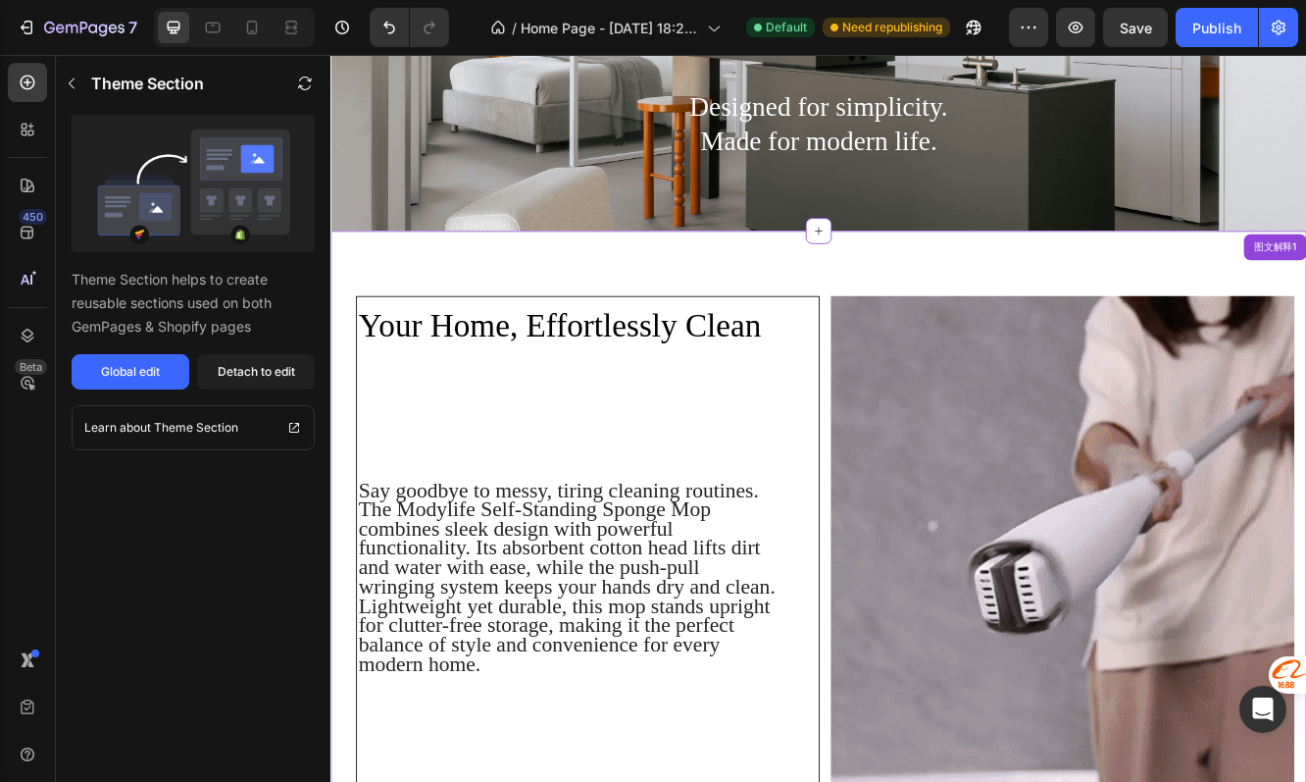
click at [1077, 337] on div "Your Home, Effortlessly Clean Heading Say goodbye to messy, tiring cleaning rou…" at bounding box center [919, 710] width 1177 height 887
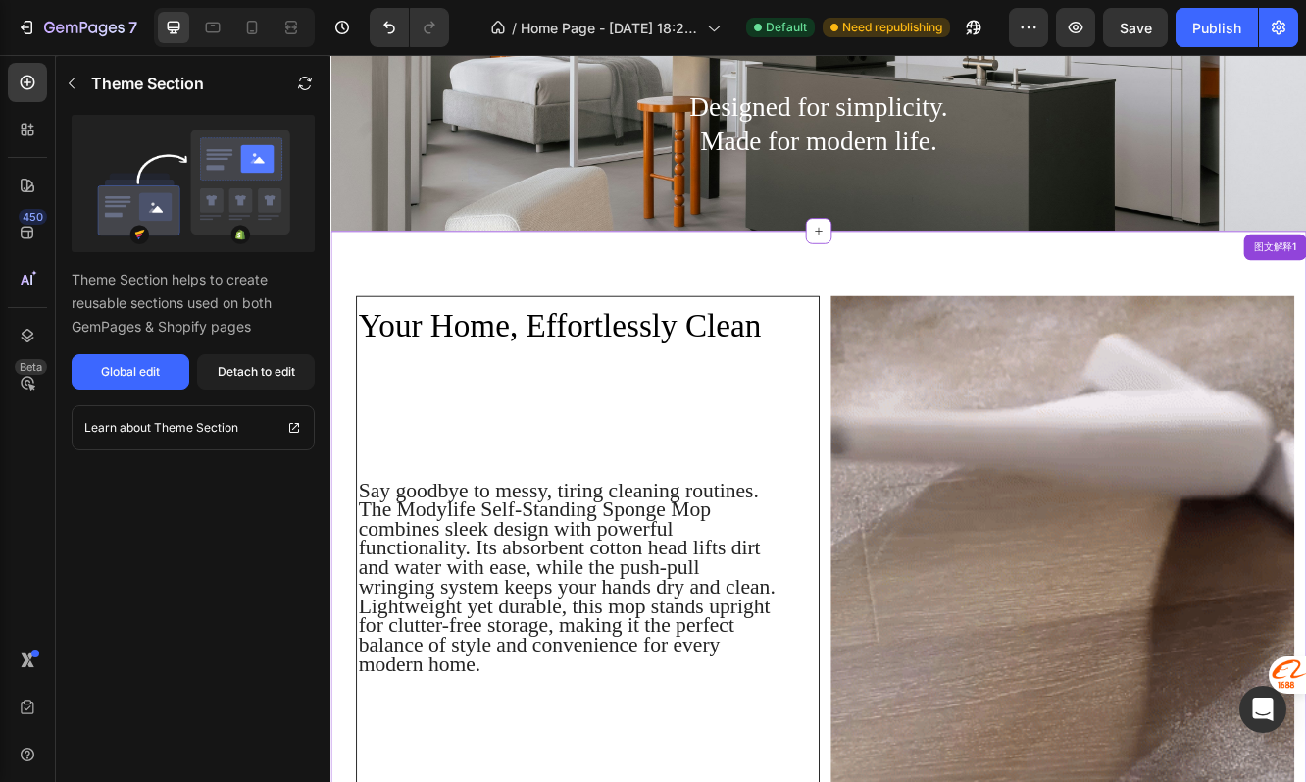
click at [966, 281] on div "Your Home, Effortlessly Clean Heading Say goodbye to messy, tiring cleaning rou…" at bounding box center [919, 710] width 1177 height 887
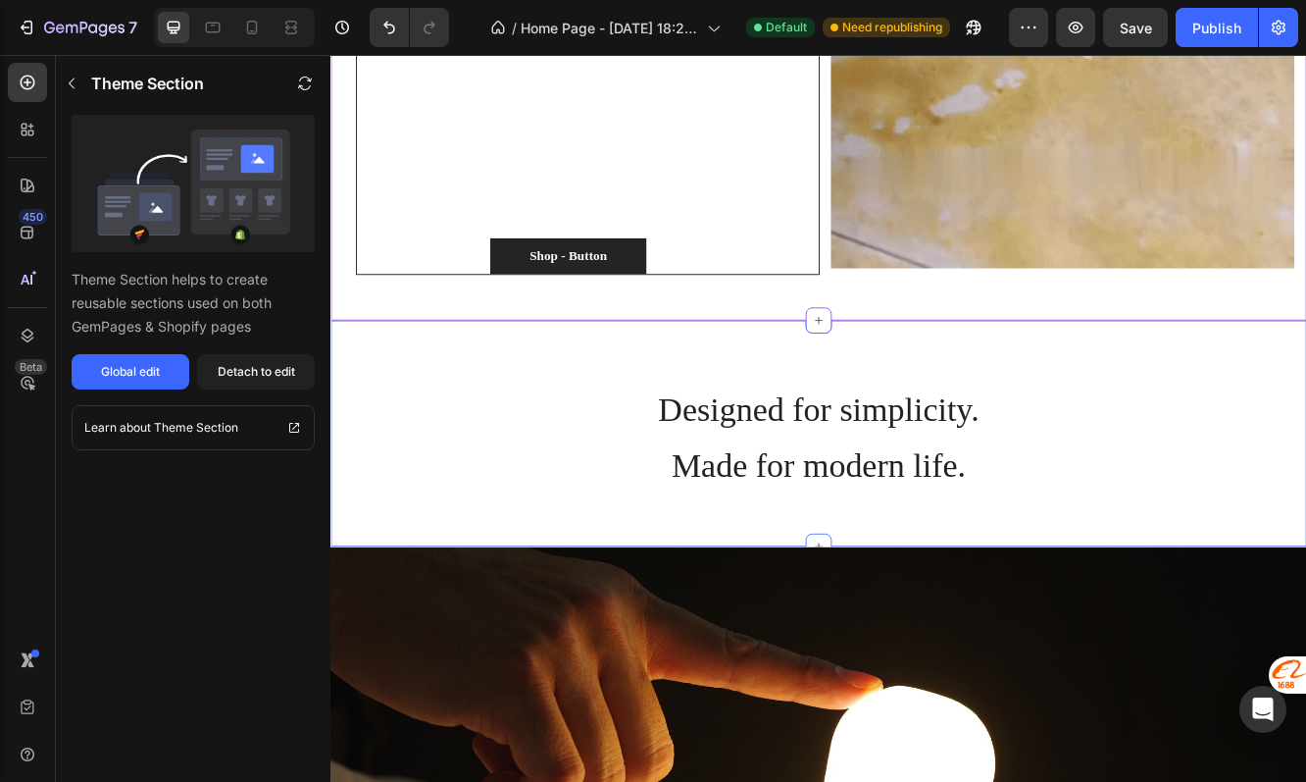
scroll to position [1071, 0]
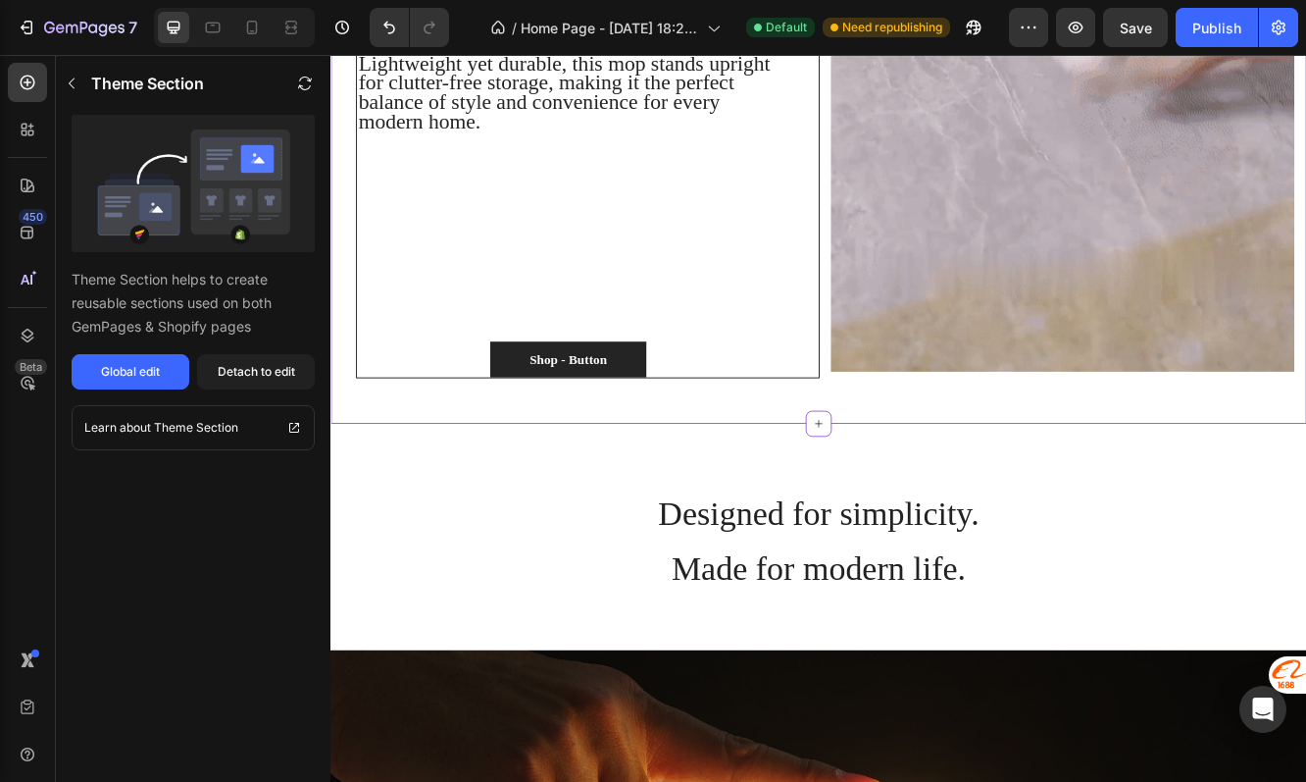
click at [1025, 347] on div "Image" at bounding box center [1213, 71] width 559 height 761
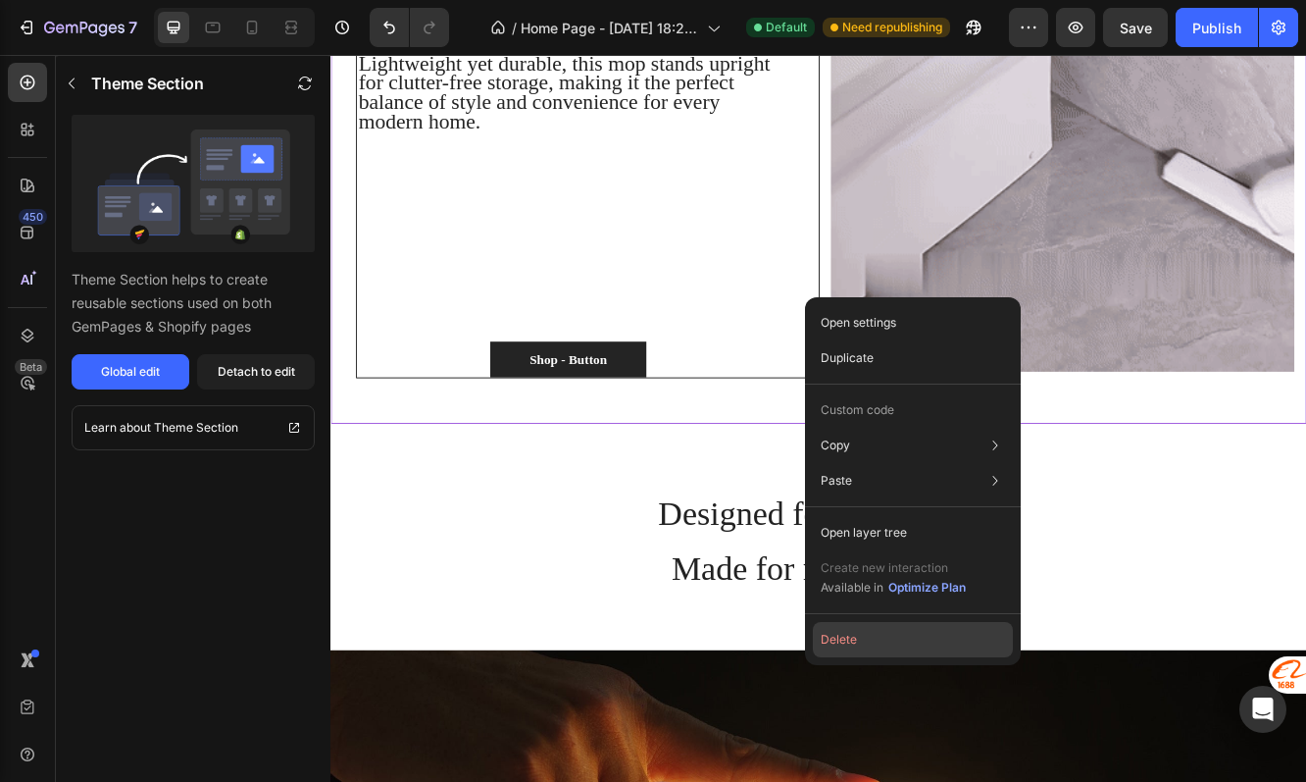
click at [857, 632] on button "Delete" at bounding box center [913, 639] width 200 height 35
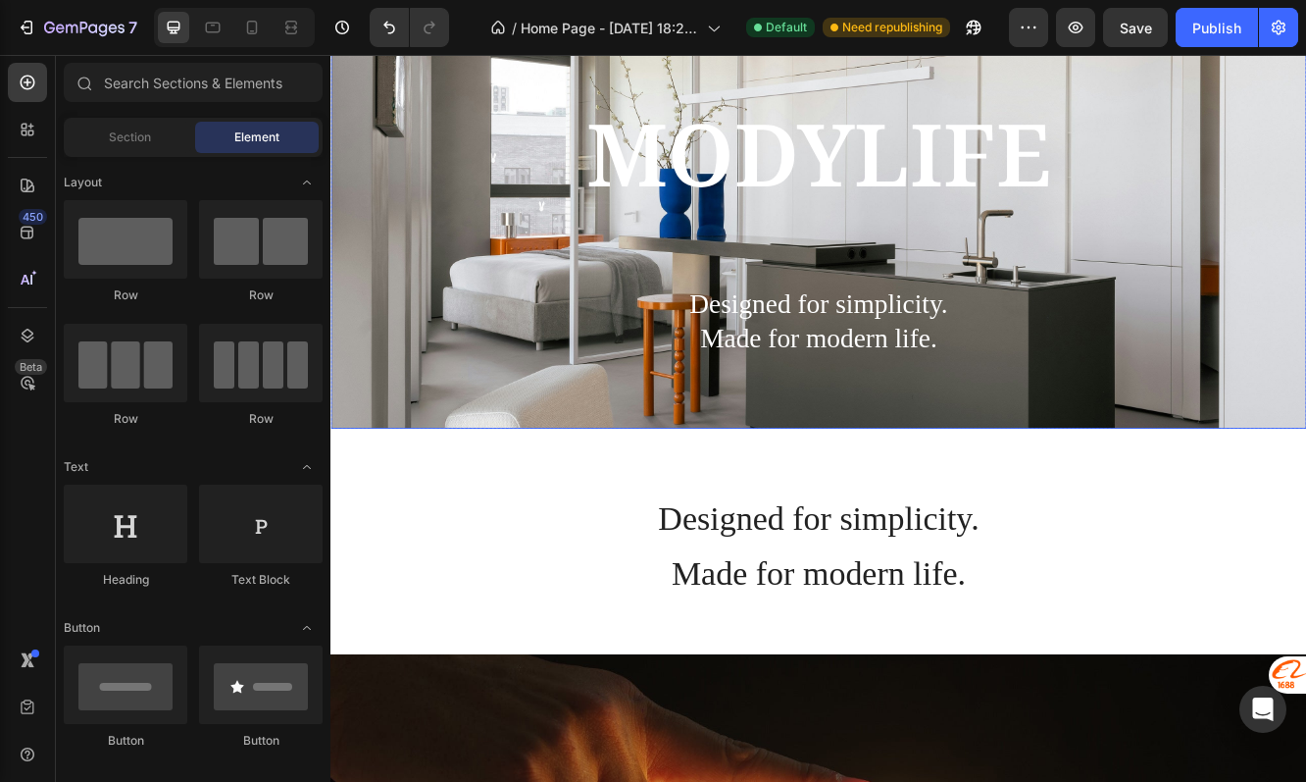
scroll to position [311, 0]
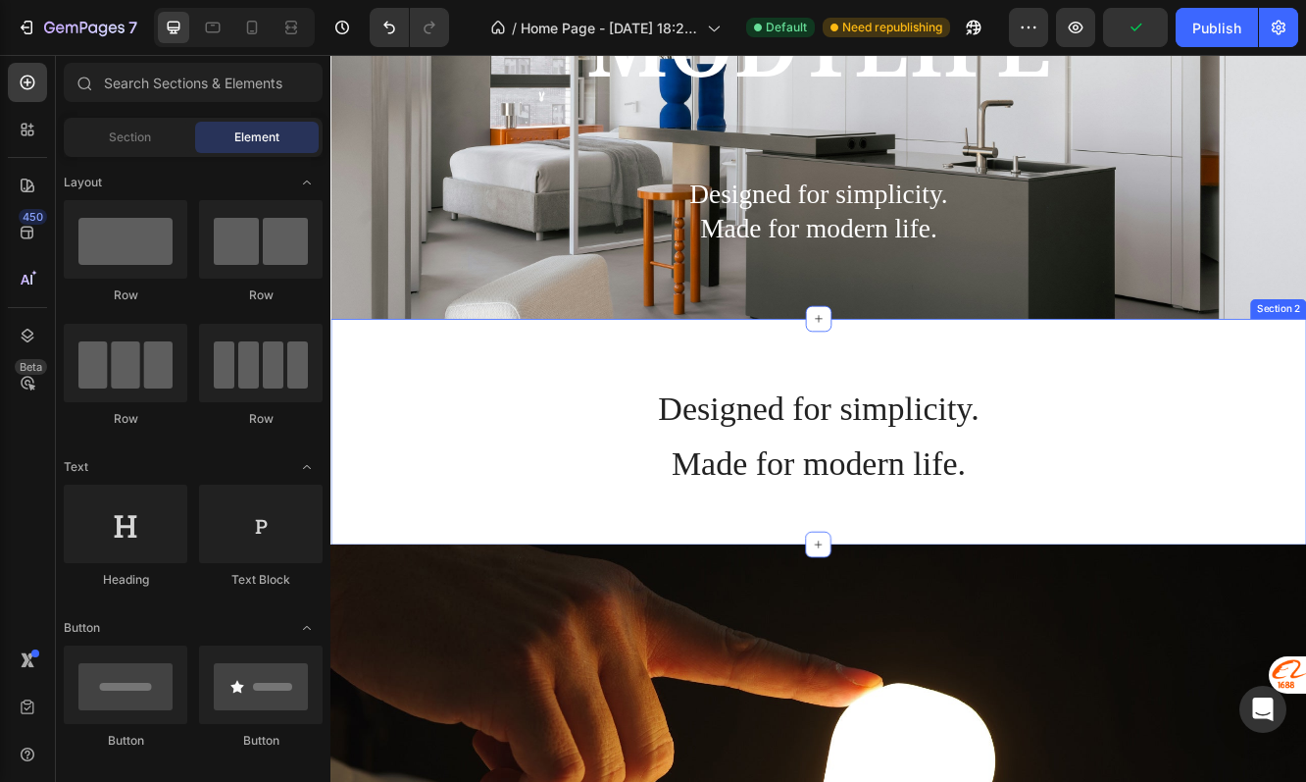
click at [905, 395] on div "Designed for simplicity. Made for modern life. Heading" at bounding box center [919, 509] width 1177 height 273
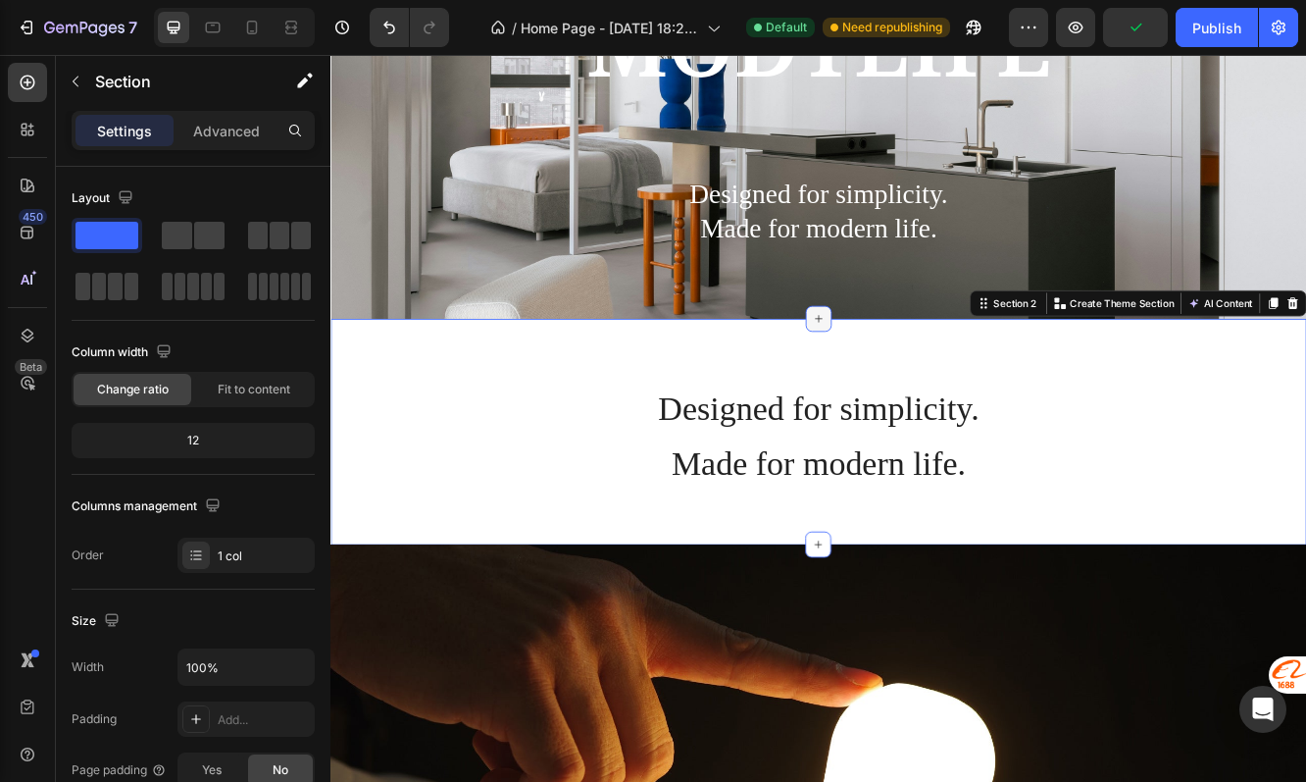
click at [912, 366] on icon at bounding box center [919, 373] width 16 height 16
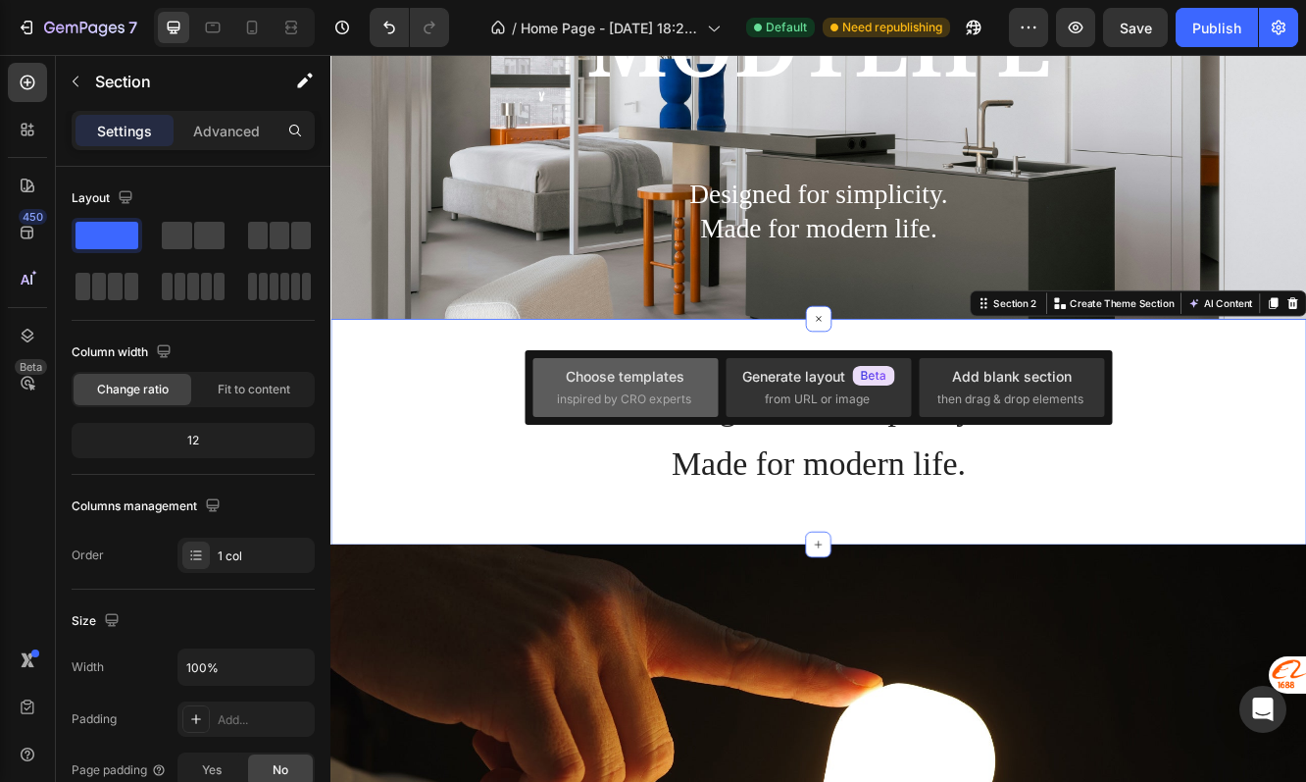
click at [672, 390] on span "inspired by CRO experts" at bounding box center [624, 399] width 134 height 18
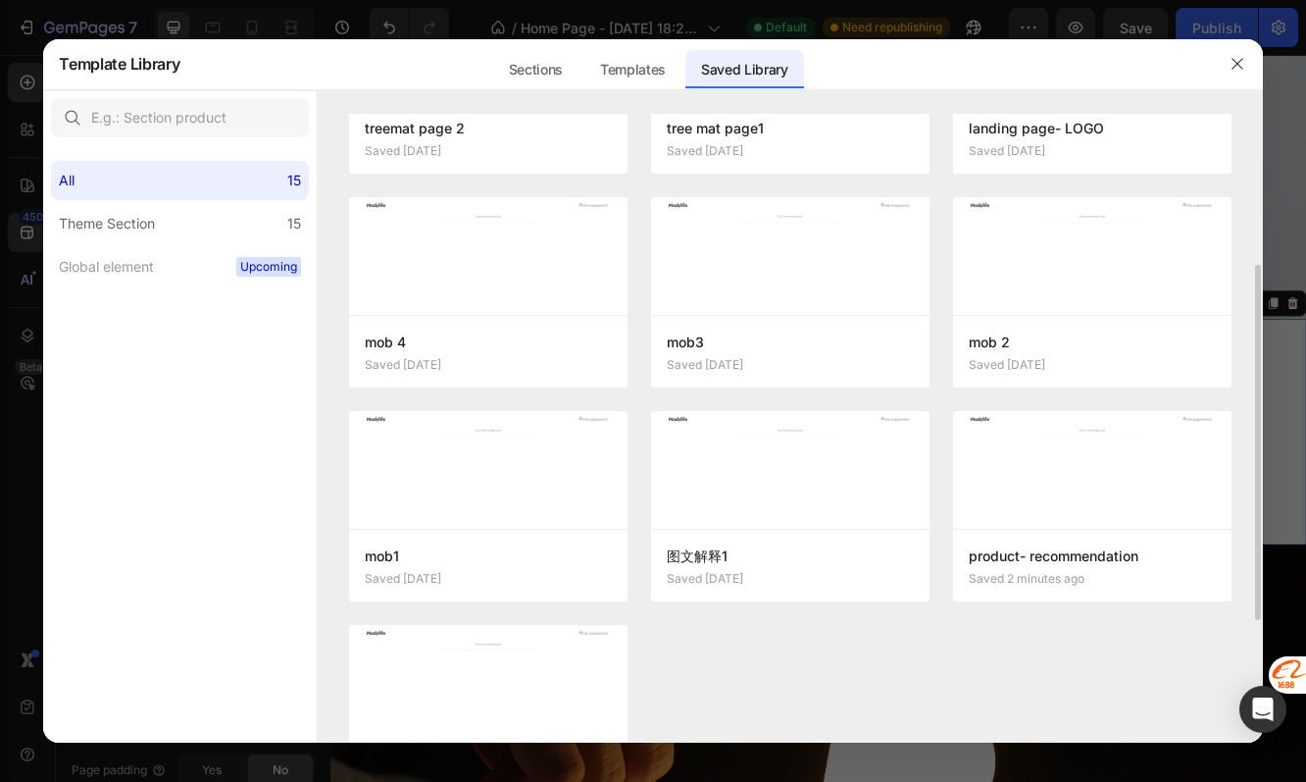
scroll to position [483, 0]
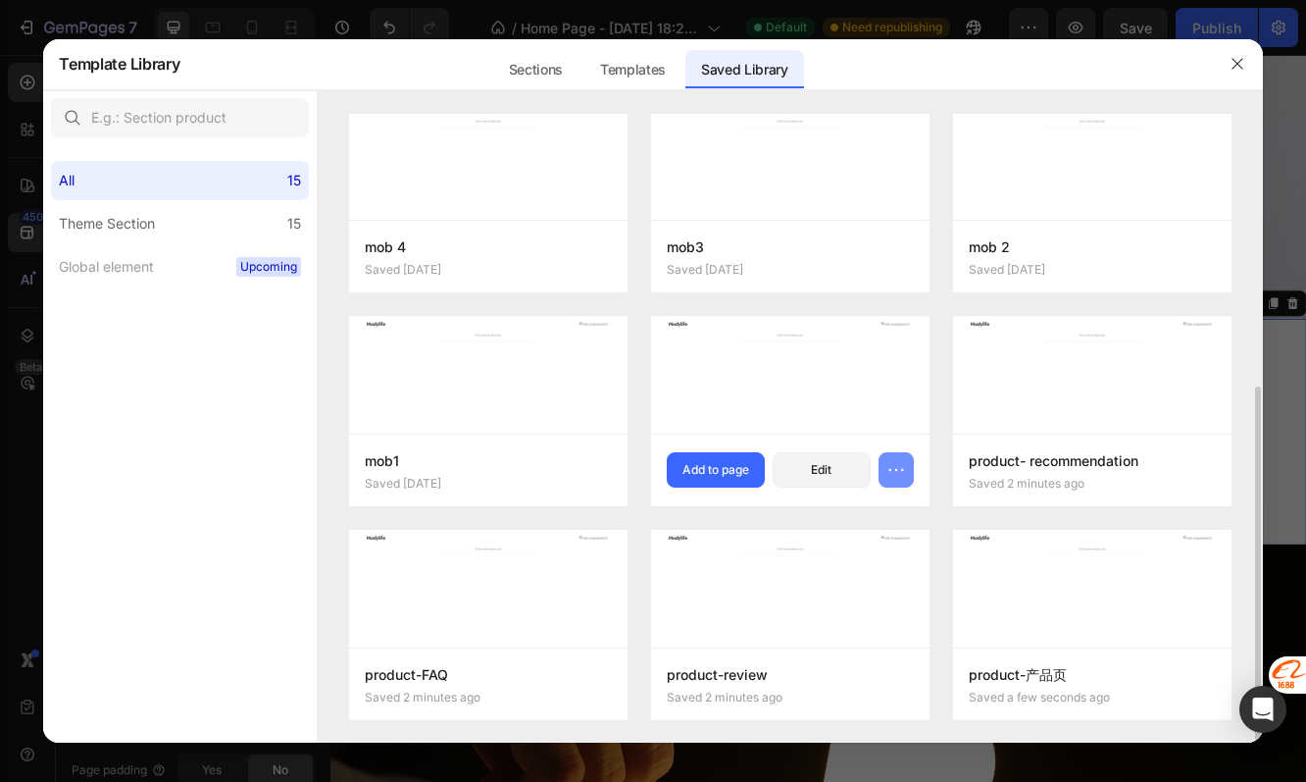
click at [894, 471] on icon "button" at bounding box center [897, 470] width 20 height 20
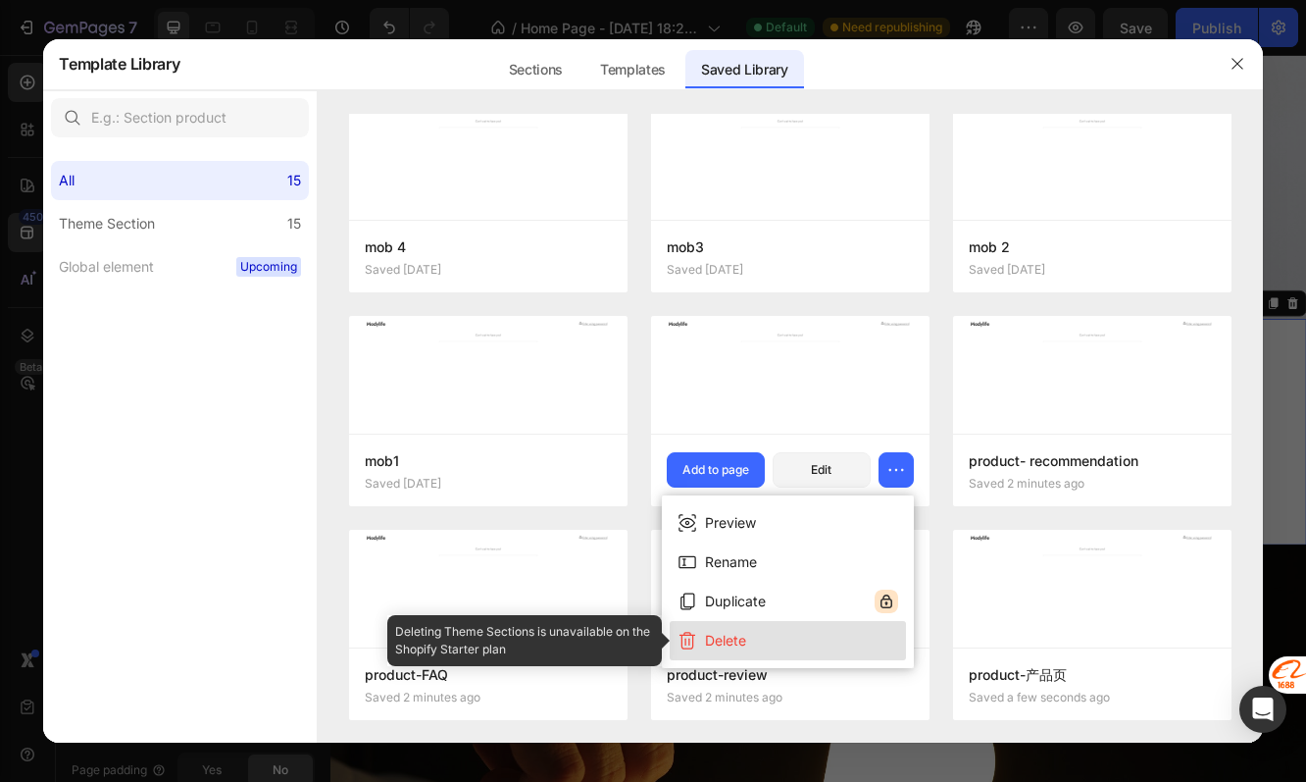
click at [799, 645] on button "Delete" at bounding box center [788, 640] width 236 height 39
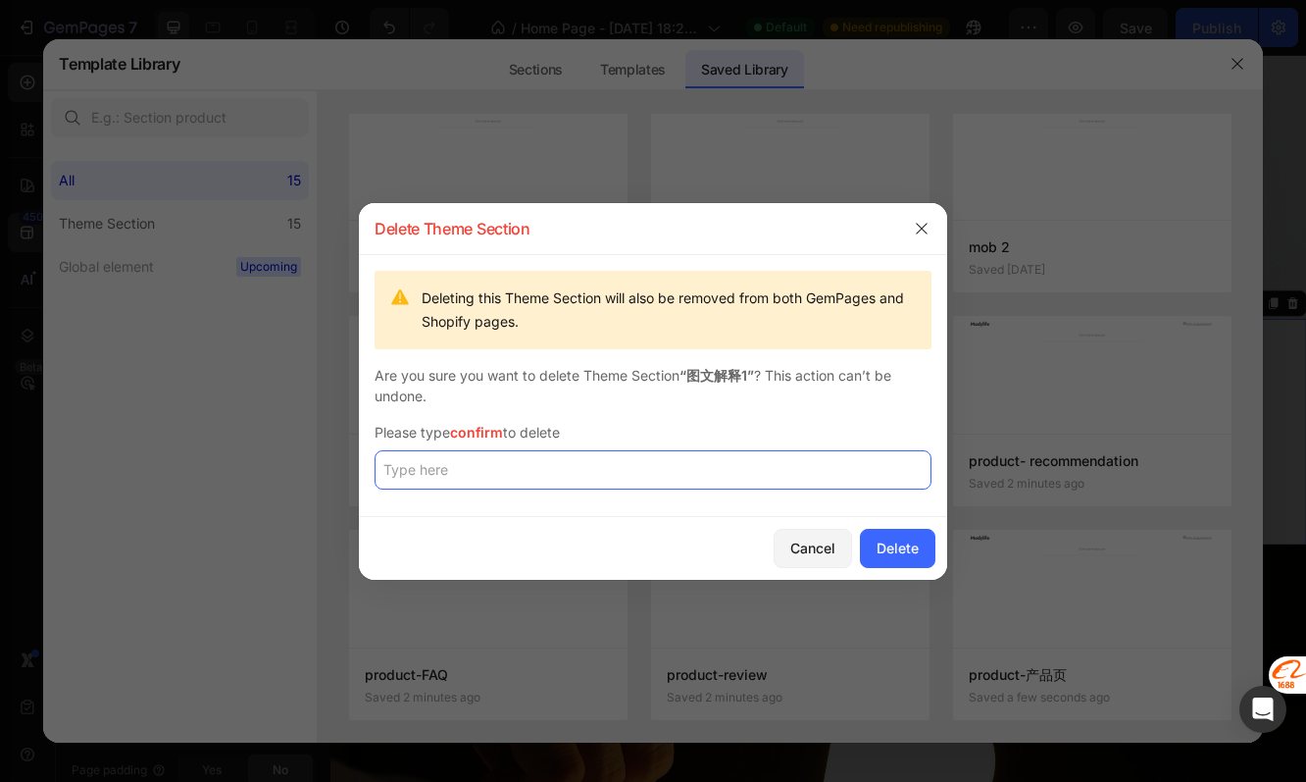
click at [806, 481] on input "text" at bounding box center [653, 469] width 557 height 39
paste input "confirm"
type input "confirm"
click at [918, 564] on button "Delete" at bounding box center [898, 548] width 76 height 39
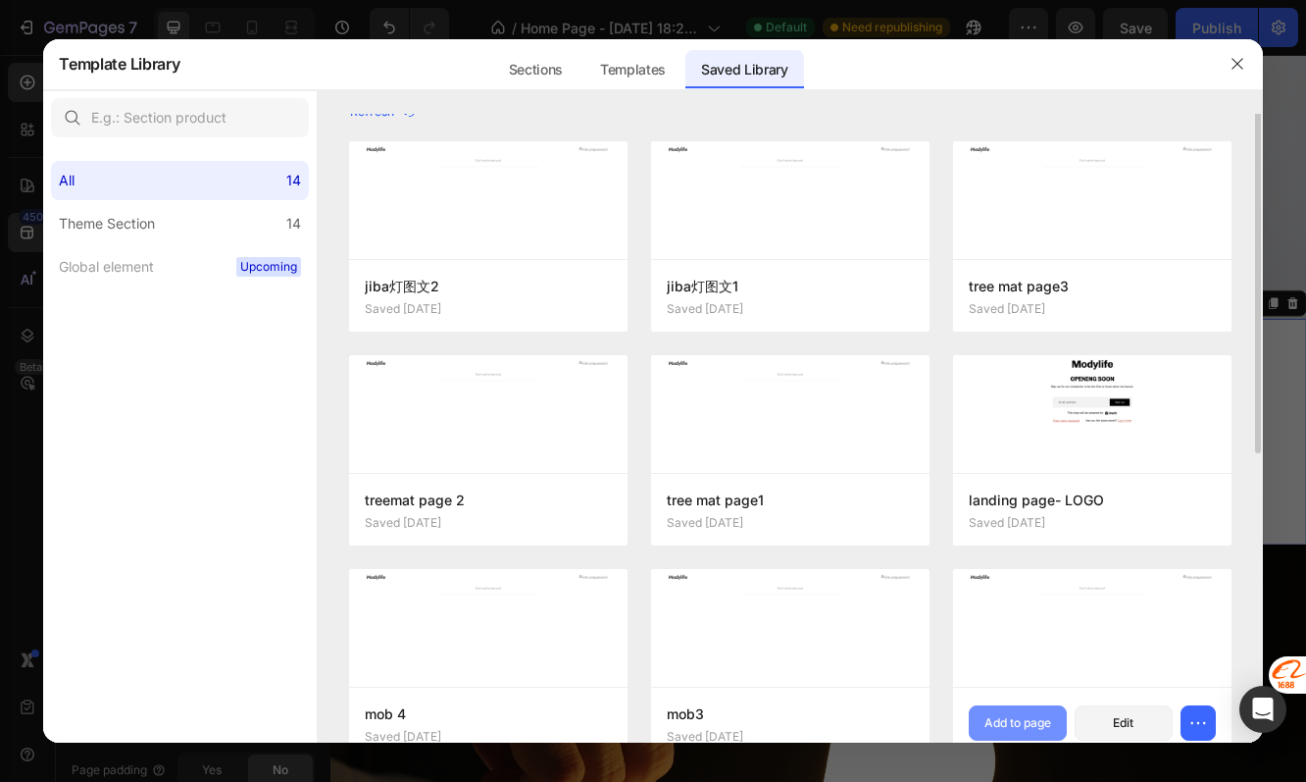
scroll to position [0, 0]
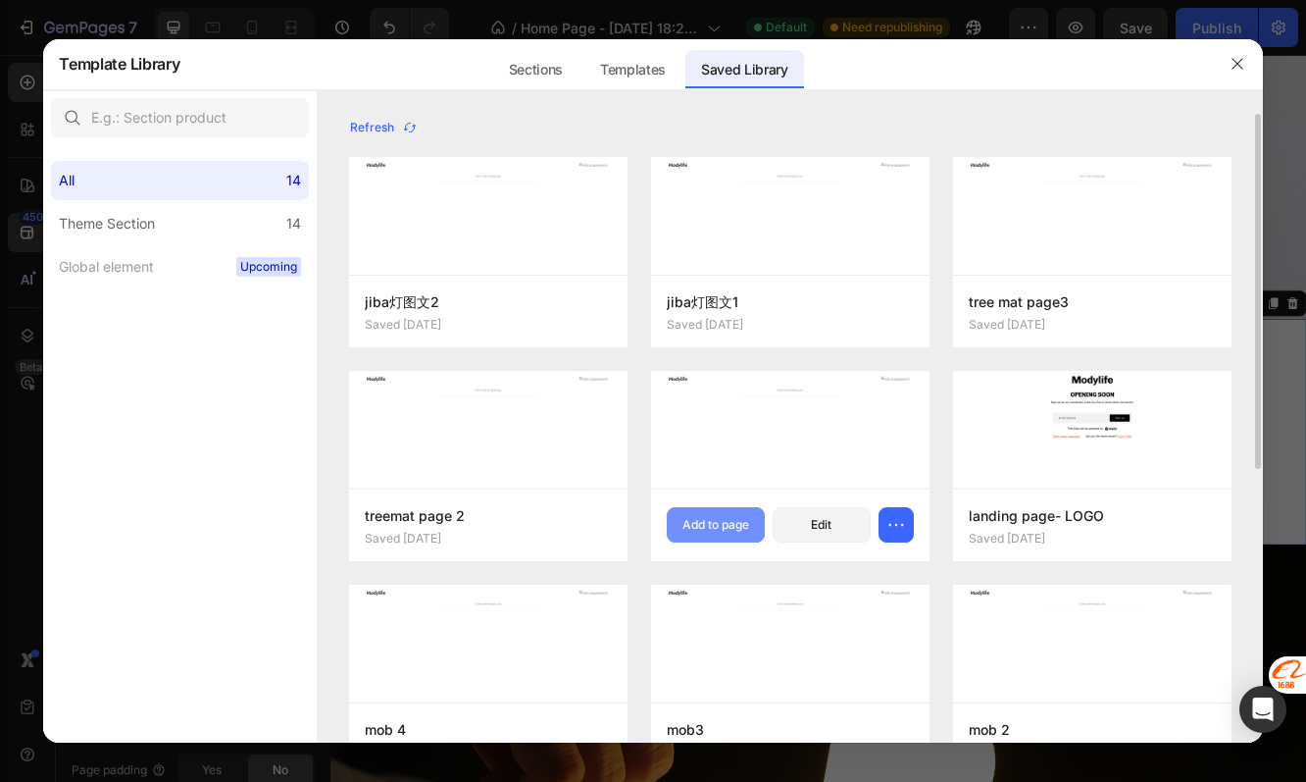
click at [740, 532] on div "Add to page" at bounding box center [716, 525] width 67 height 18
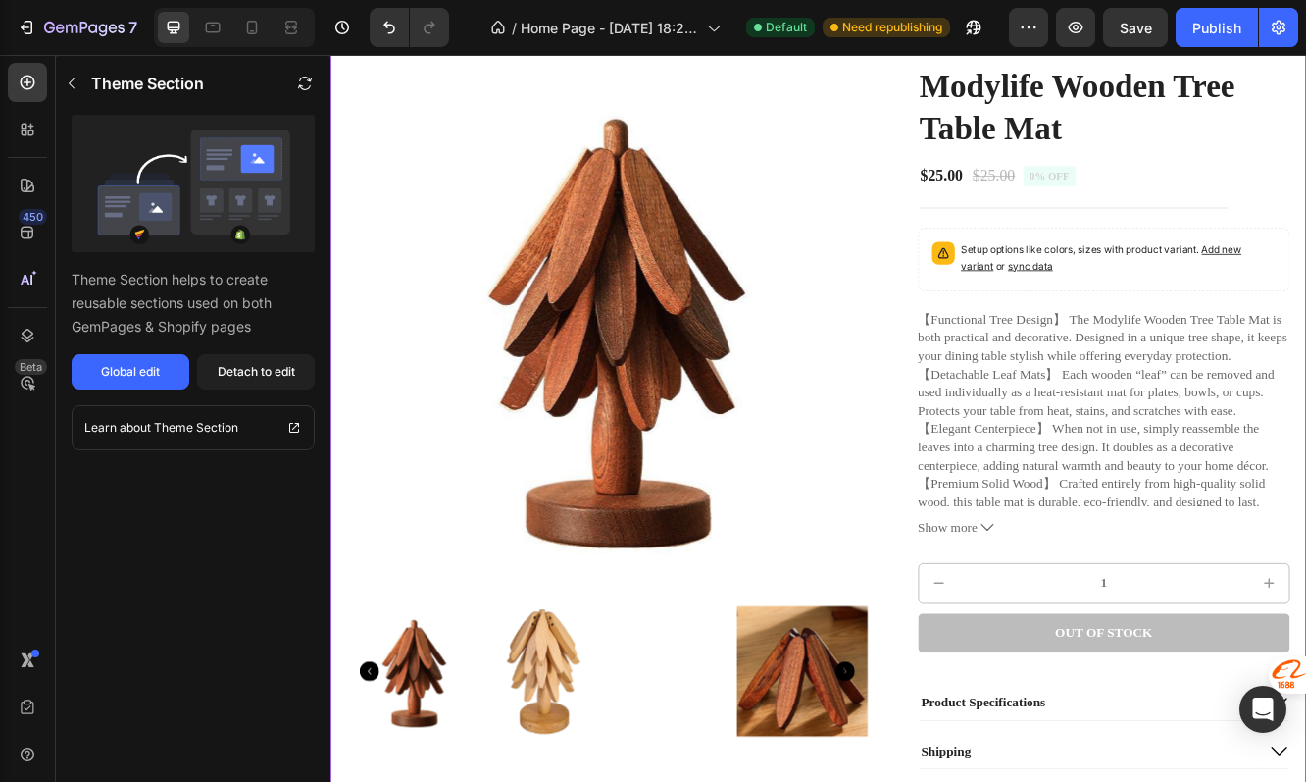
scroll to position [530, 0]
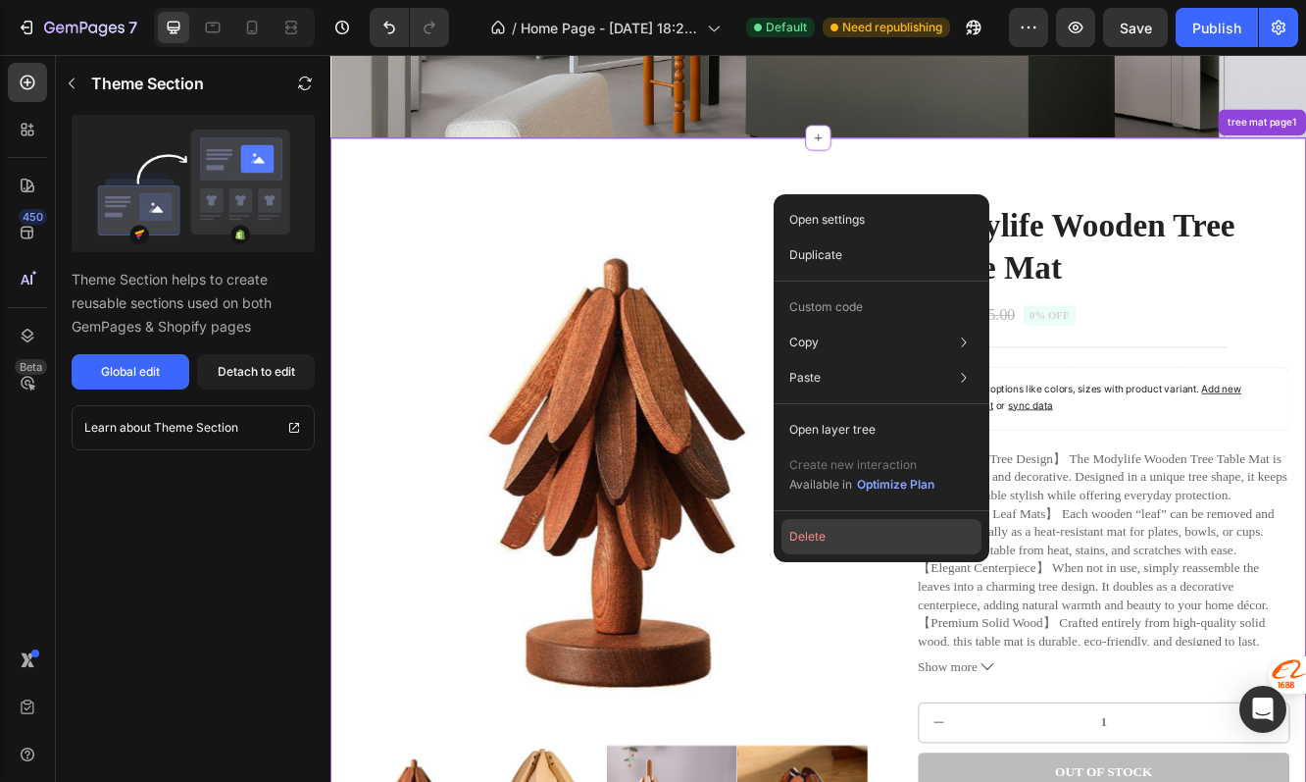
click at [825, 545] on button "Delete" at bounding box center [882, 536] width 200 height 35
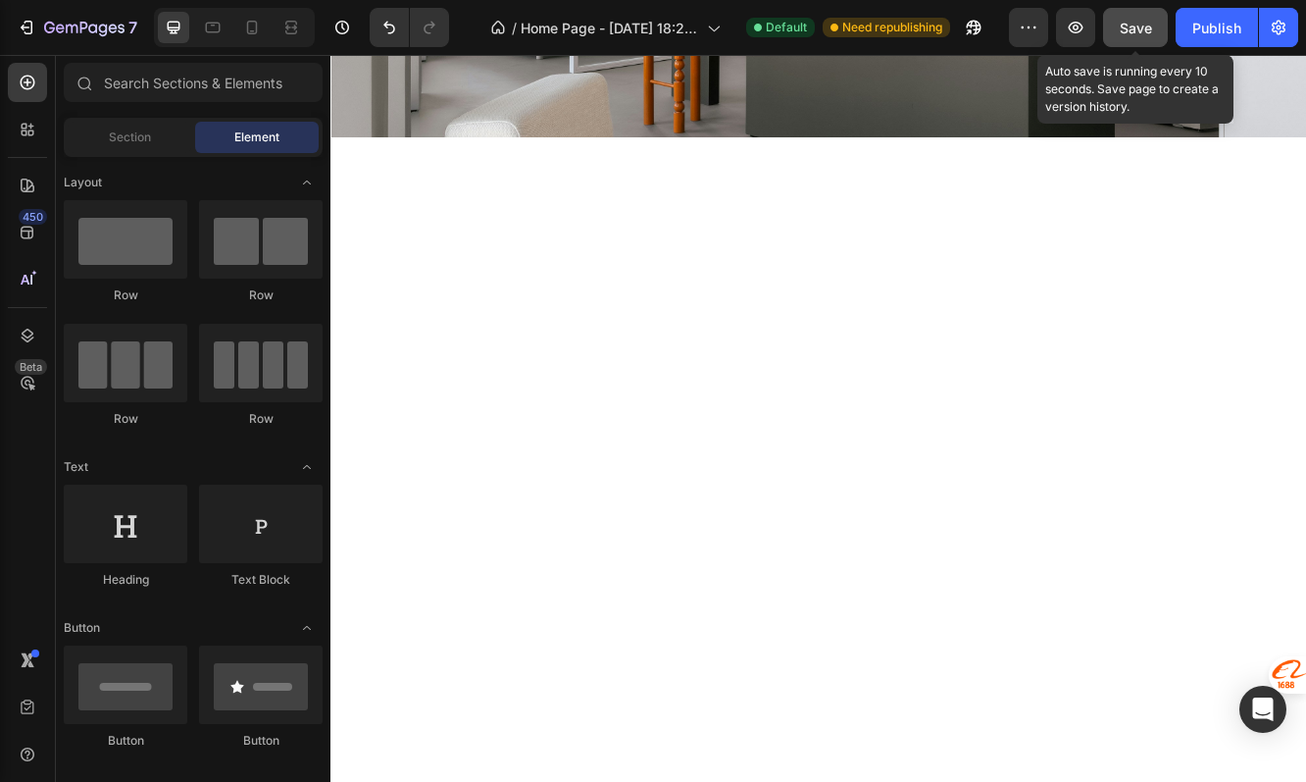
click at [1143, 36] on div "Save" at bounding box center [1136, 28] width 32 height 21
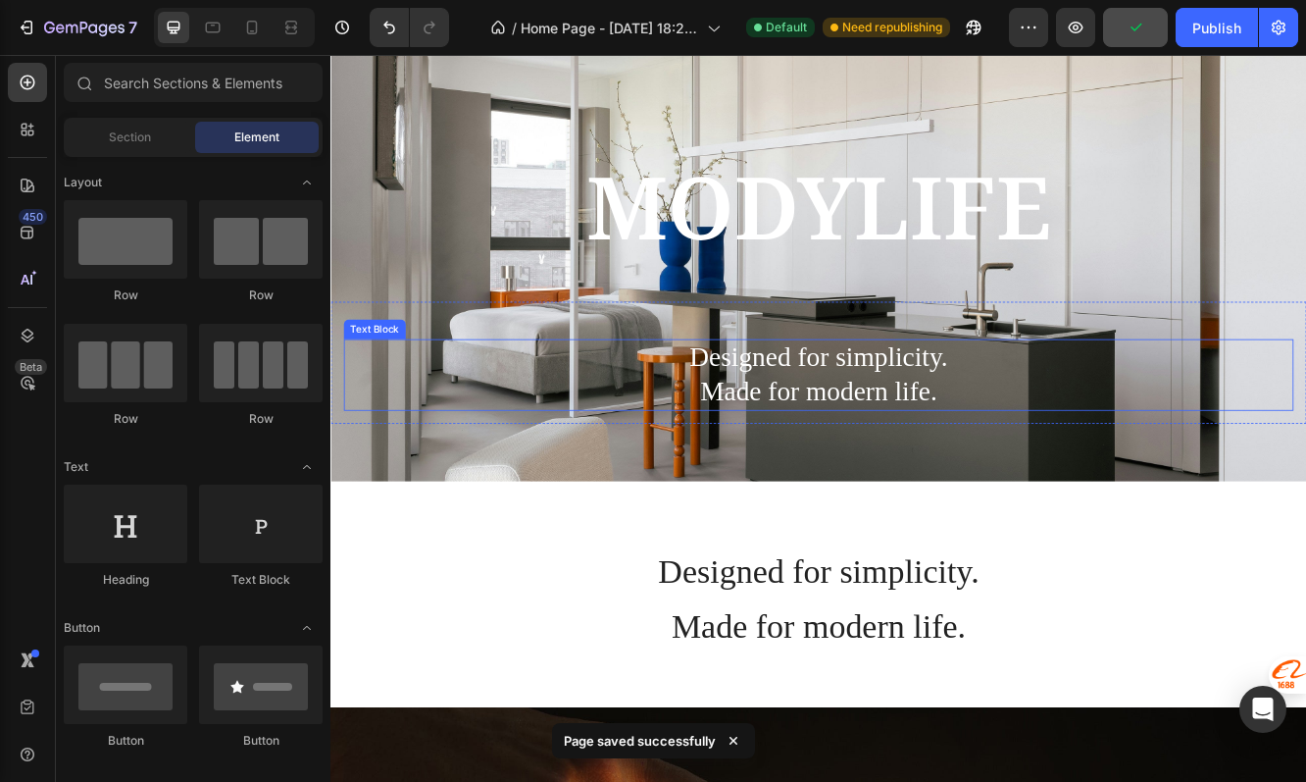
scroll to position [0, 0]
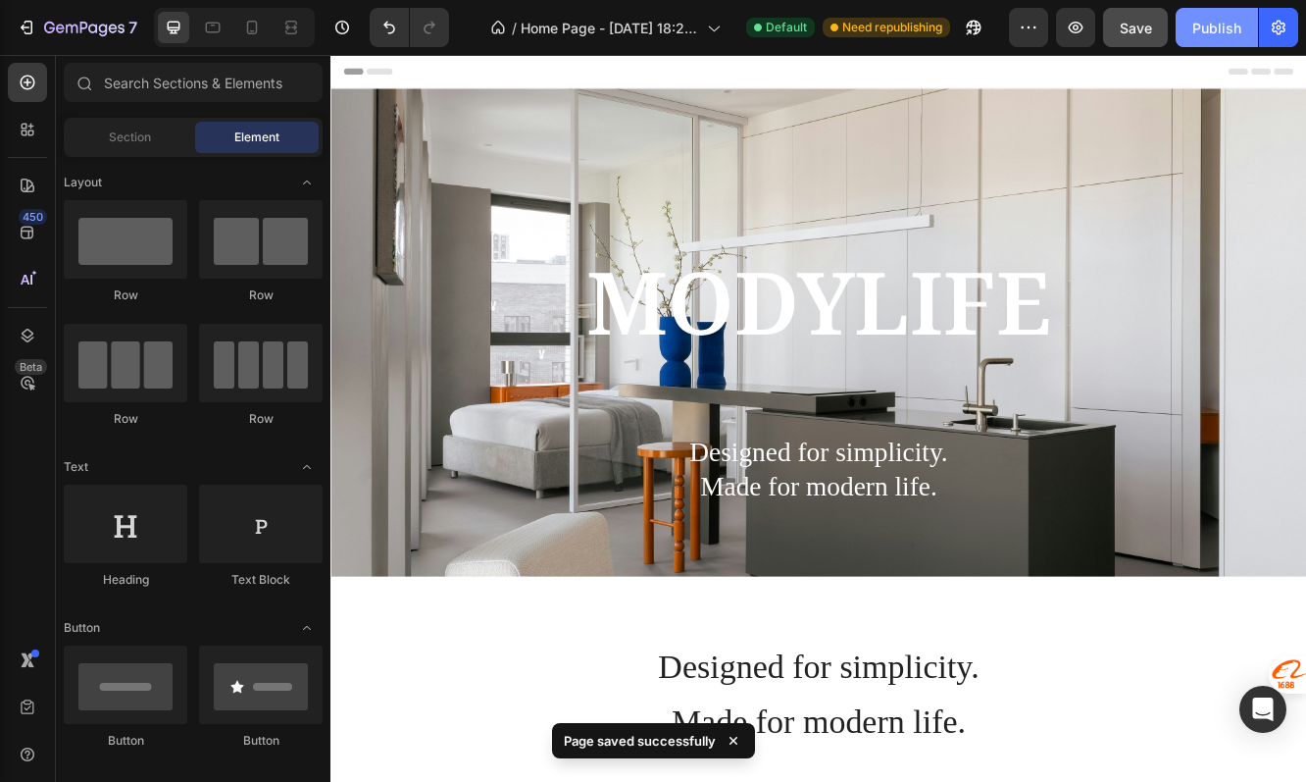
click at [1220, 30] on div "Publish" at bounding box center [1217, 28] width 49 height 21
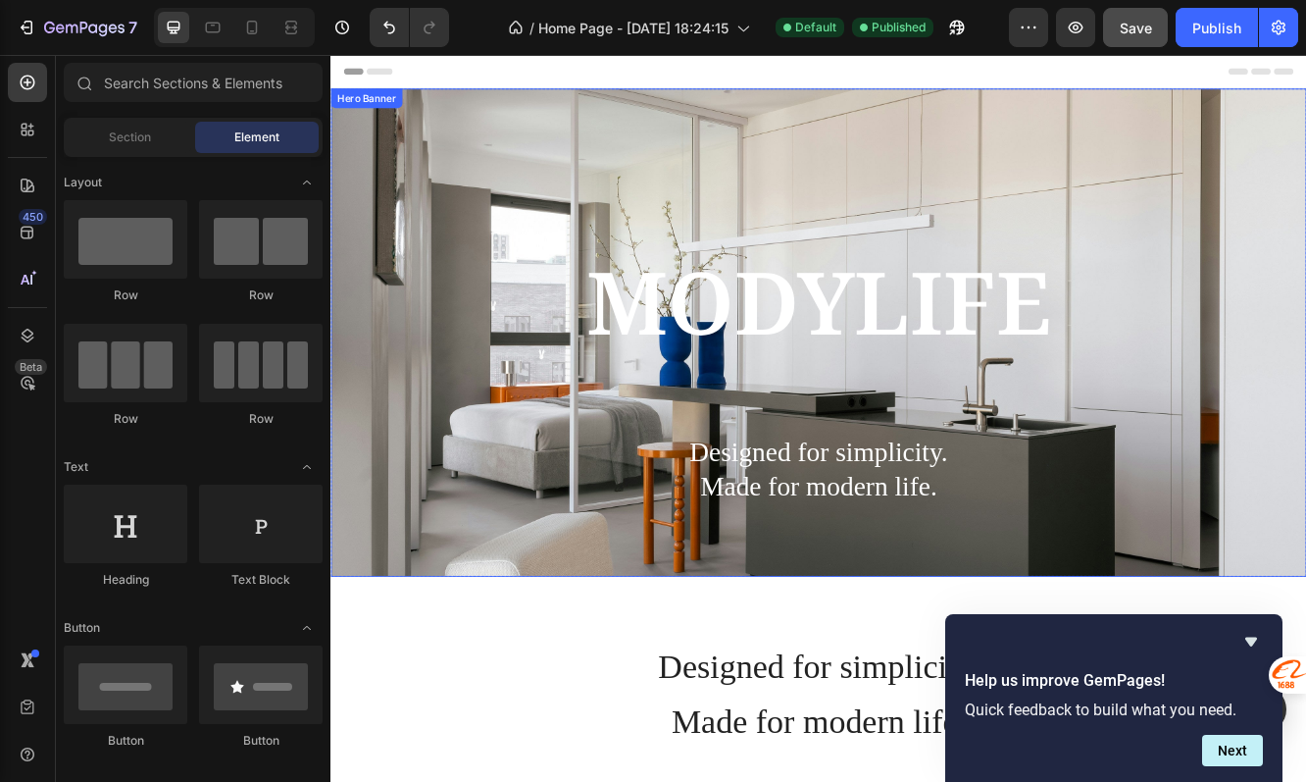
scroll to position [526, 0]
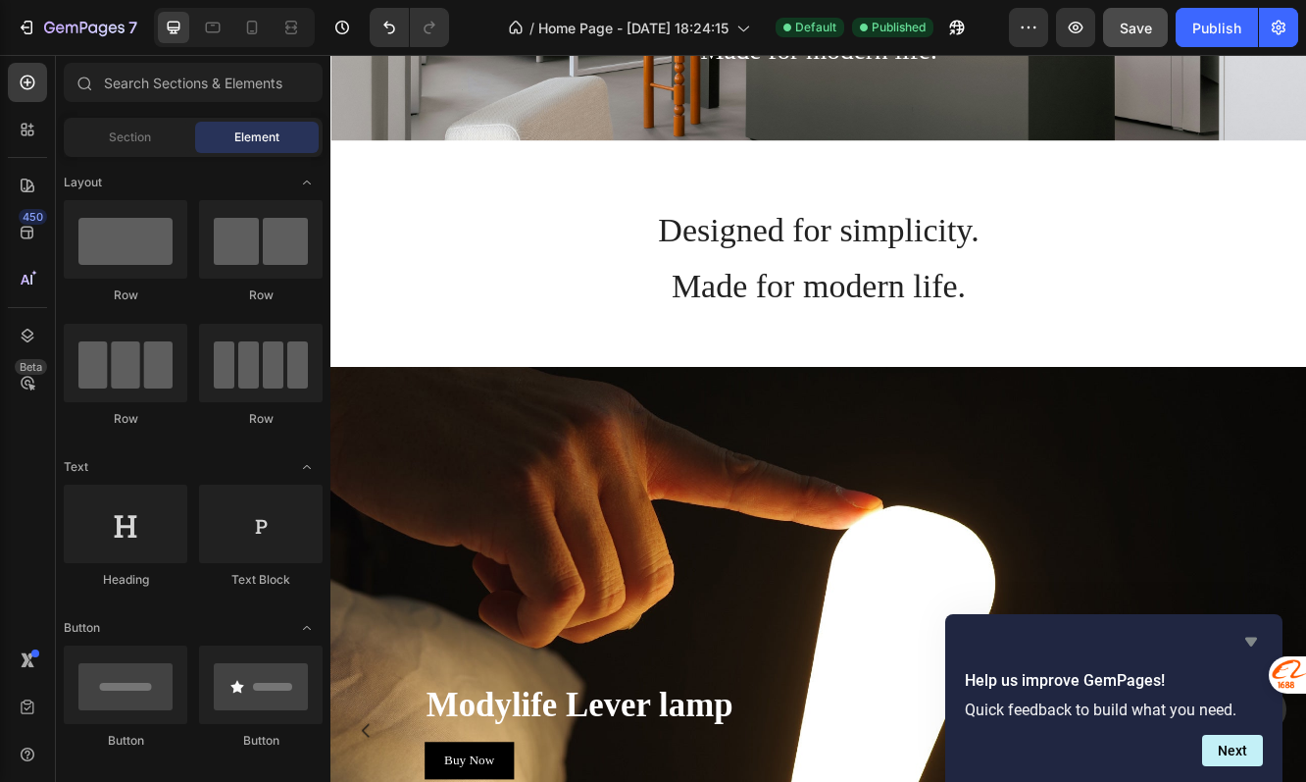
click at [1254, 635] on icon "Hide survey" at bounding box center [1252, 642] width 24 height 24
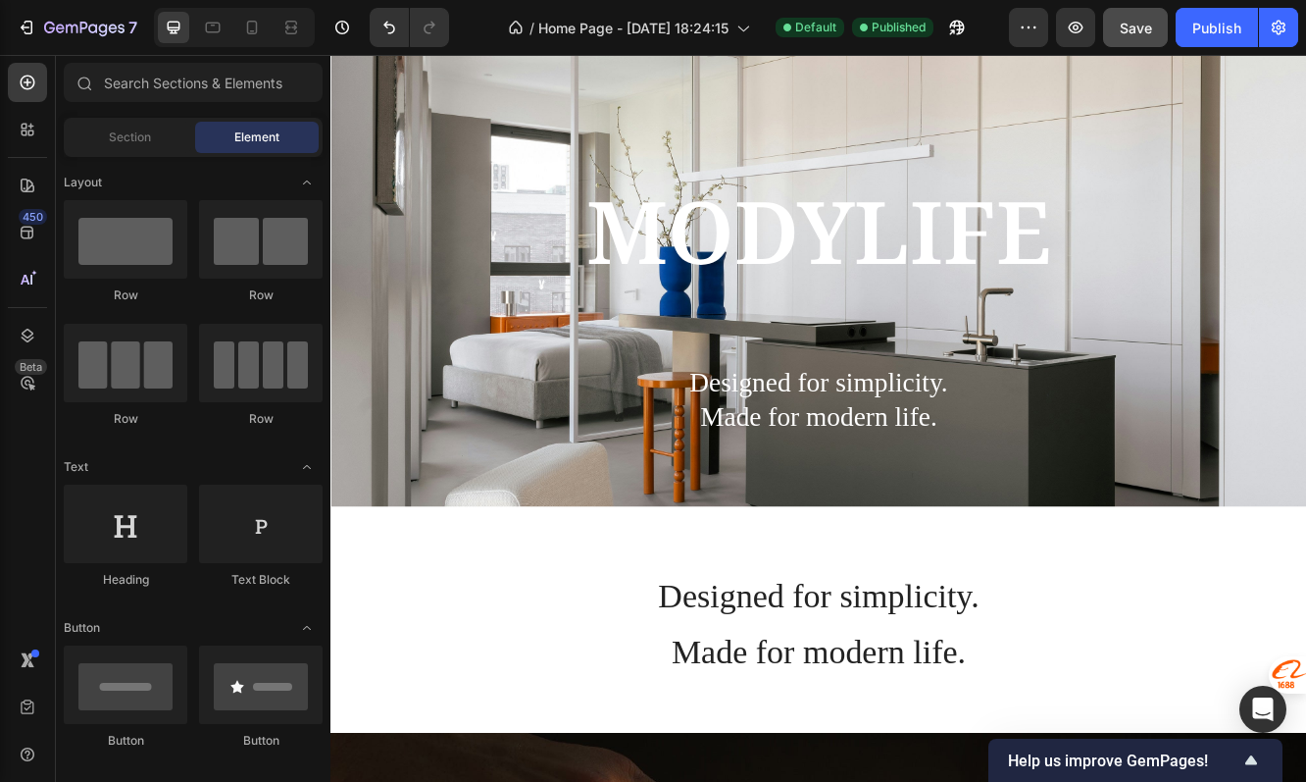
scroll to position [0, 0]
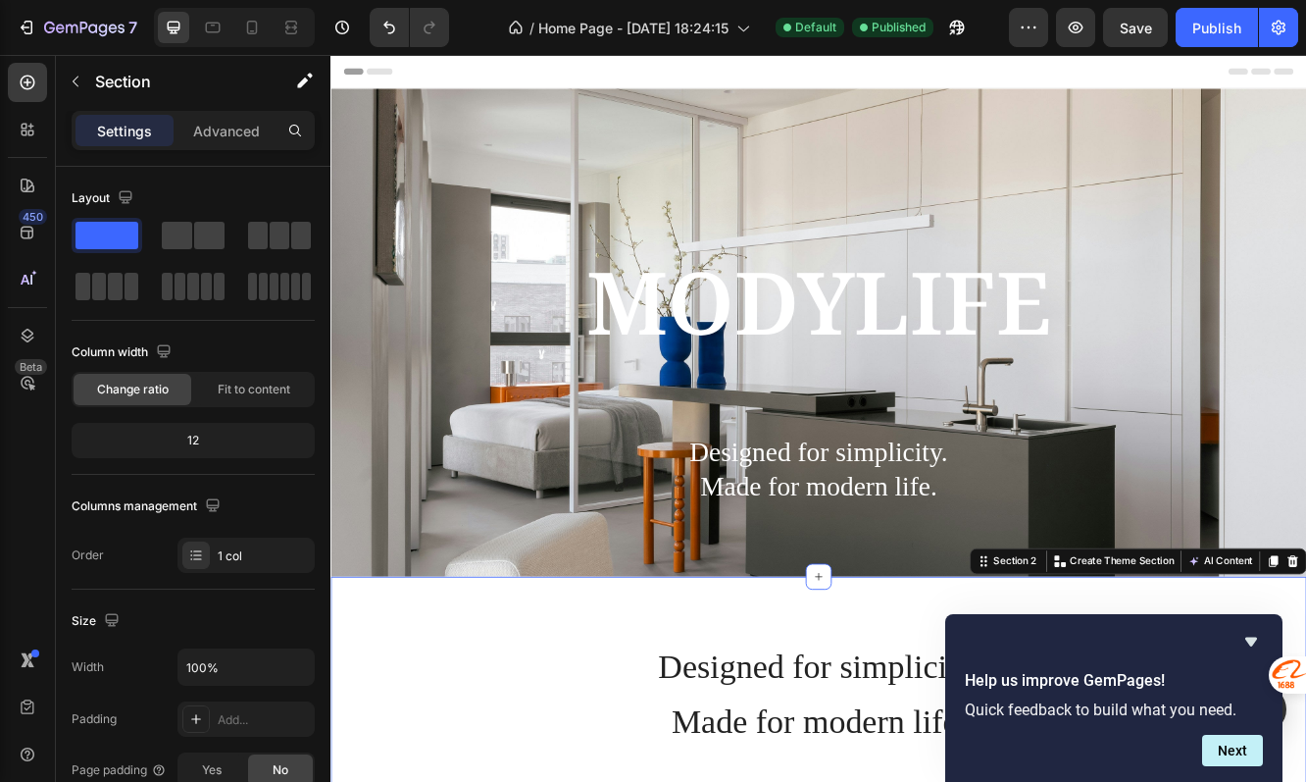
scroll to position [81, 0]
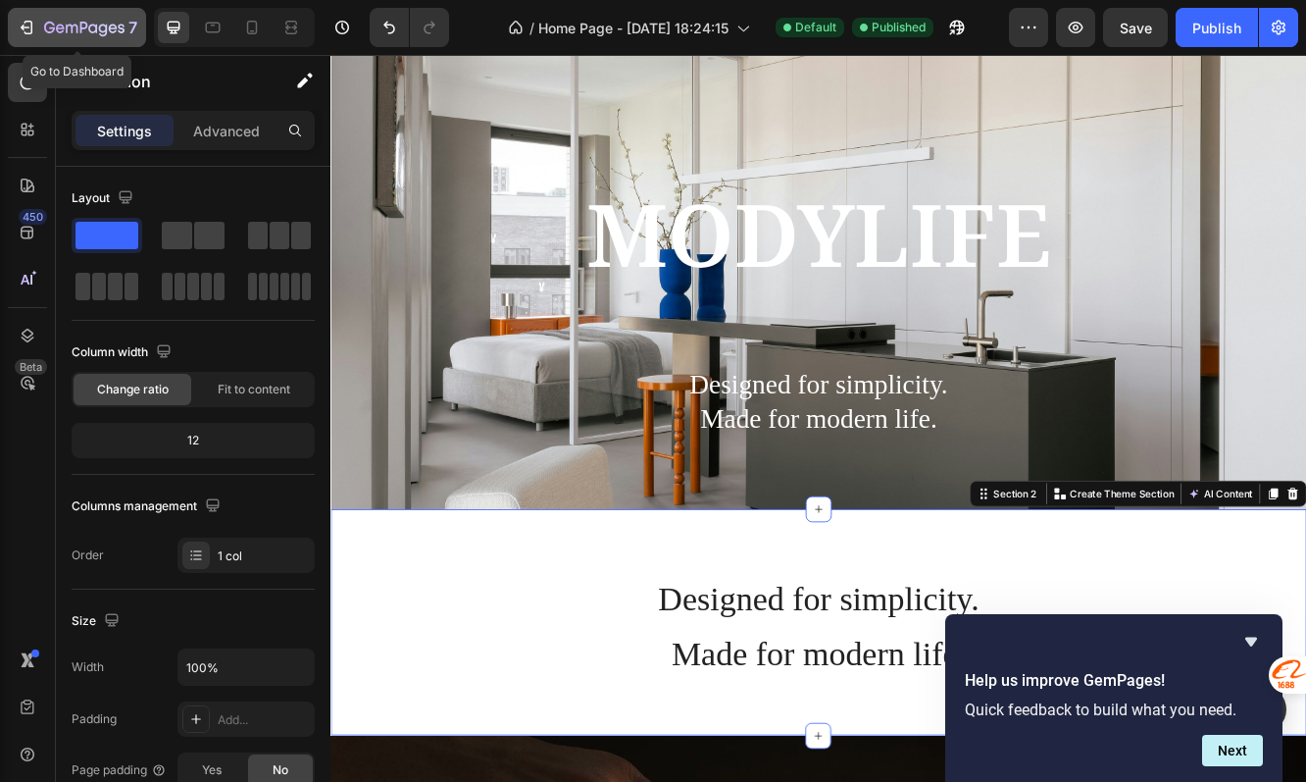
click at [54, 35] on icon "button" at bounding box center [84, 29] width 80 height 17
